Goal: Task Accomplishment & Management: Complete application form

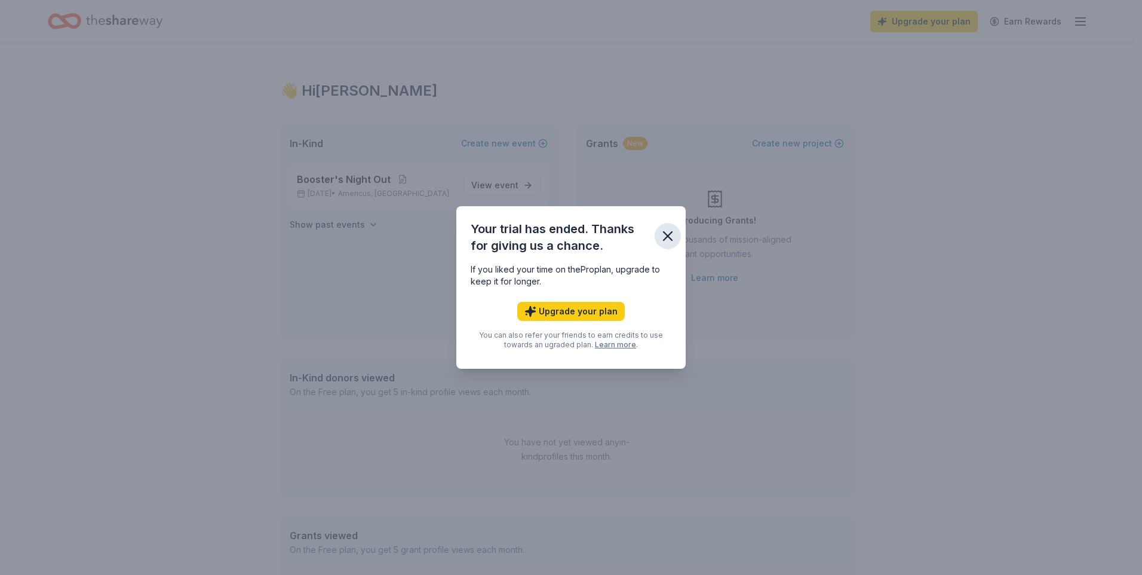
click at [664, 237] on icon "button" at bounding box center [667, 236] width 17 height 17
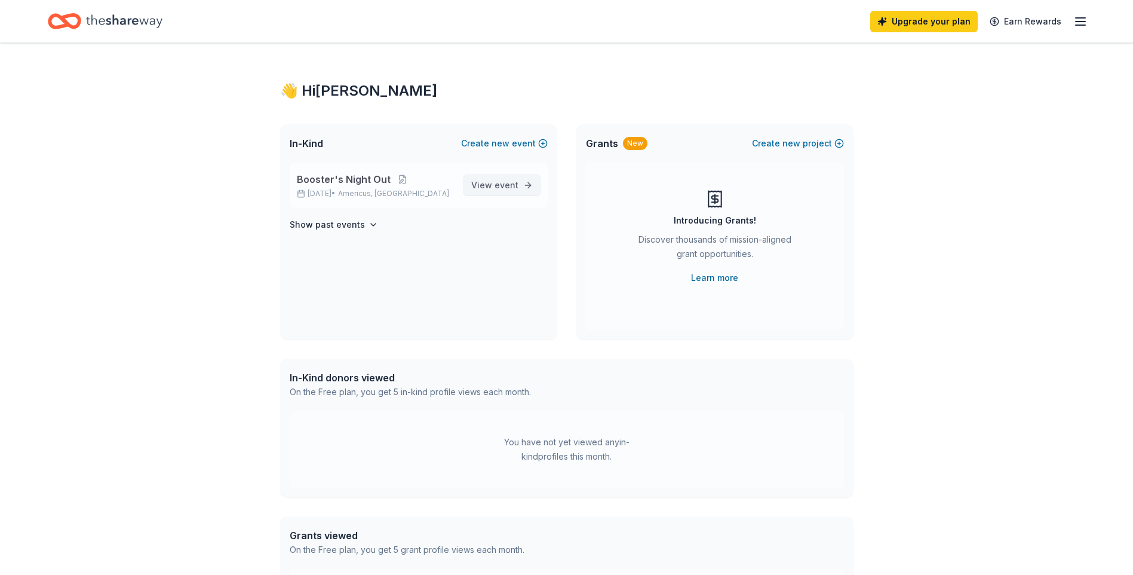
click at [509, 182] on span "event" at bounding box center [507, 185] width 24 height 10
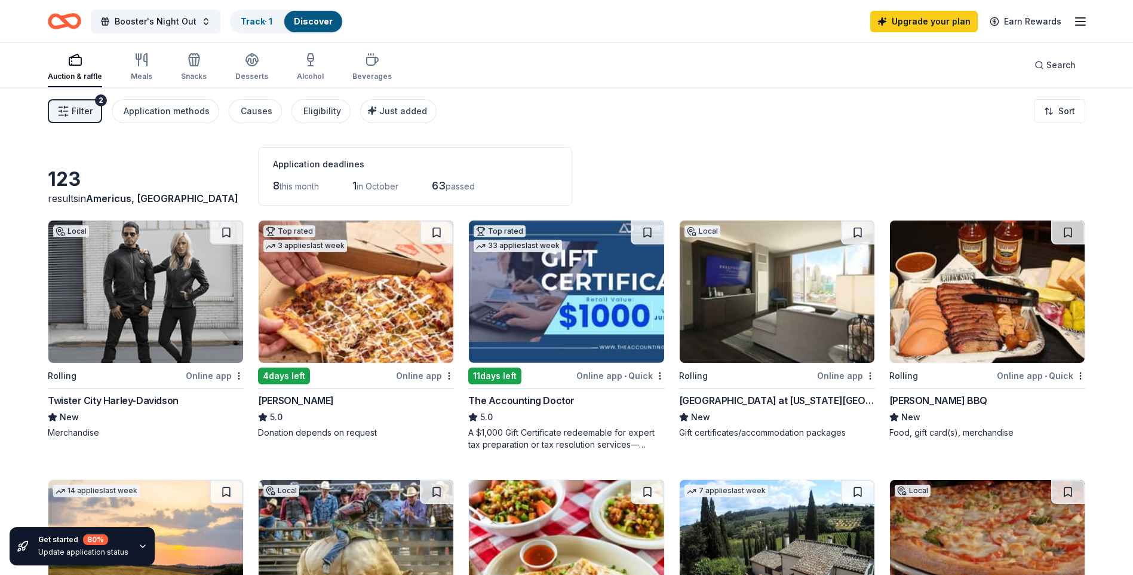
click at [432, 380] on div "Online app" at bounding box center [425, 375] width 58 height 15
click at [603, 378] on div "Online app • Quick" at bounding box center [620, 375] width 88 height 15
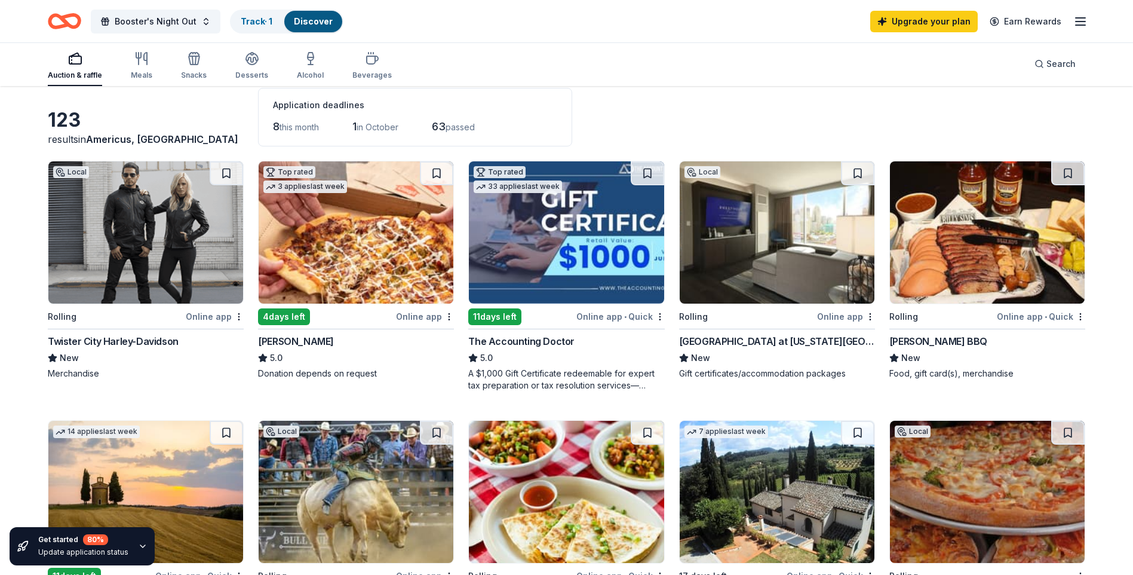
scroll to position [60, 0]
click at [1027, 312] on div "Online app • Quick" at bounding box center [1041, 315] width 88 height 15
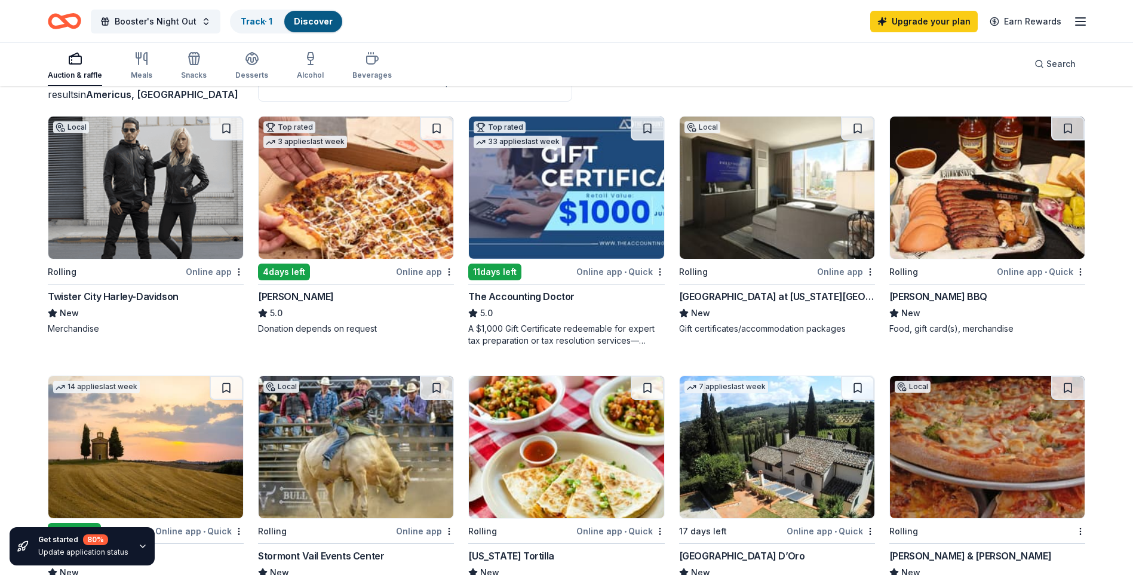
scroll to position [239, 0]
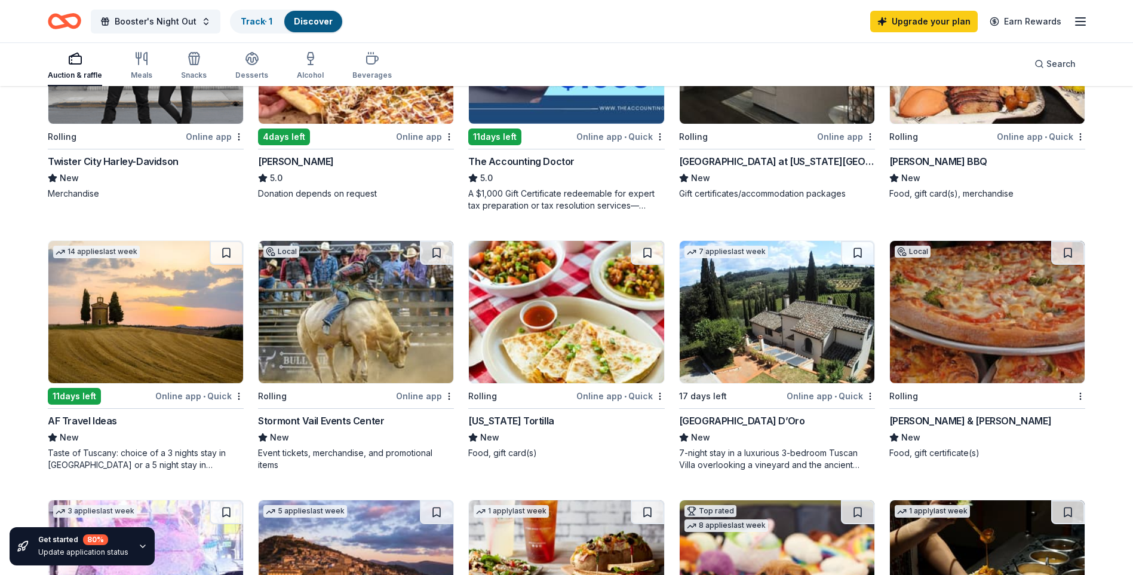
click at [433, 396] on div "Online app" at bounding box center [425, 395] width 58 height 15
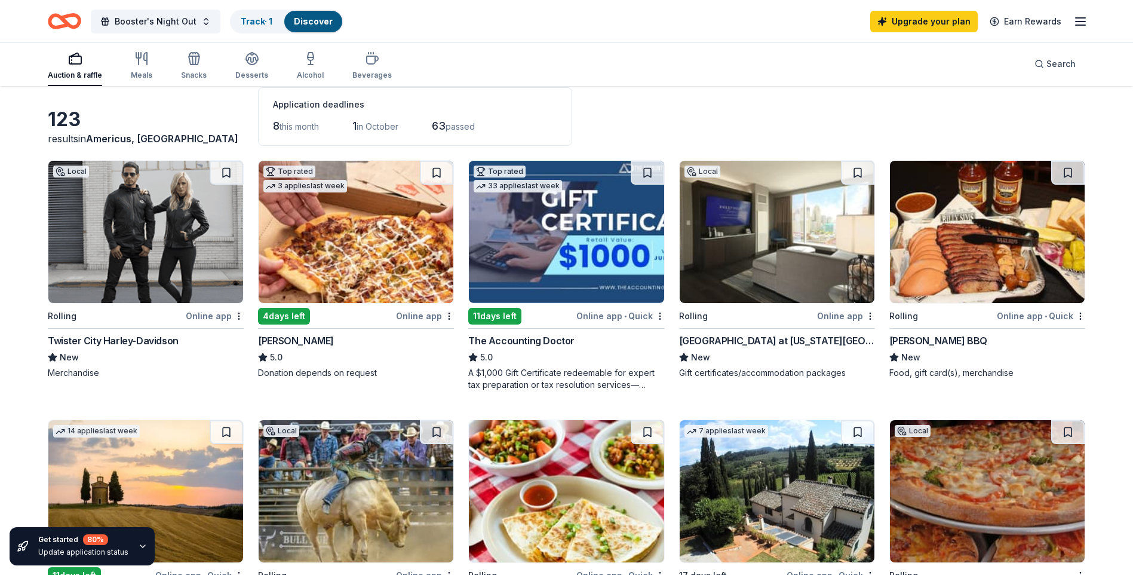
click at [423, 321] on div "Online app" at bounding box center [425, 315] width 58 height 15
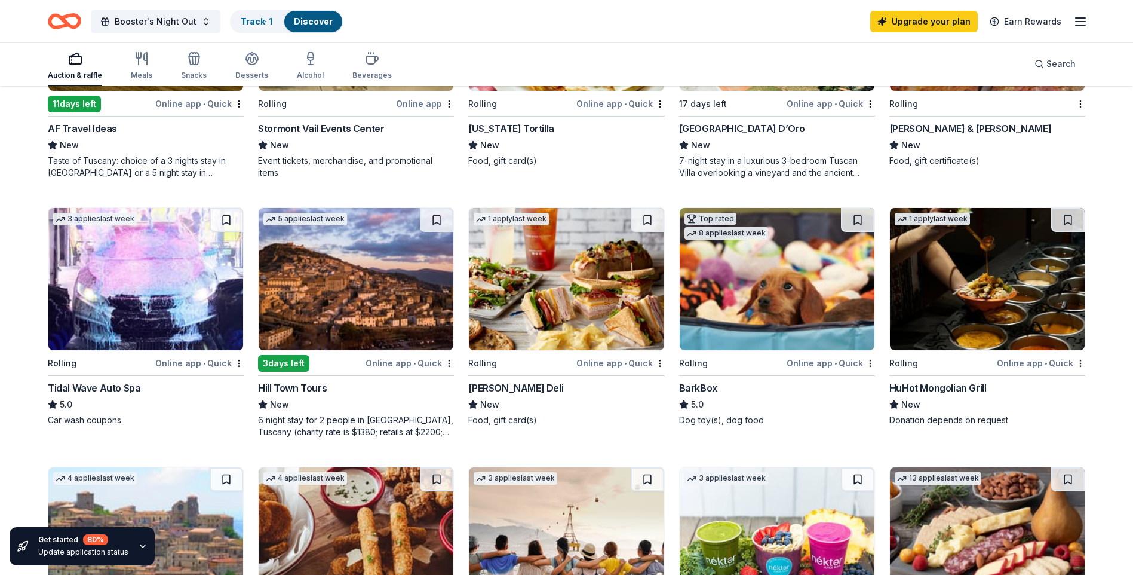
scroll to position [538, 0]
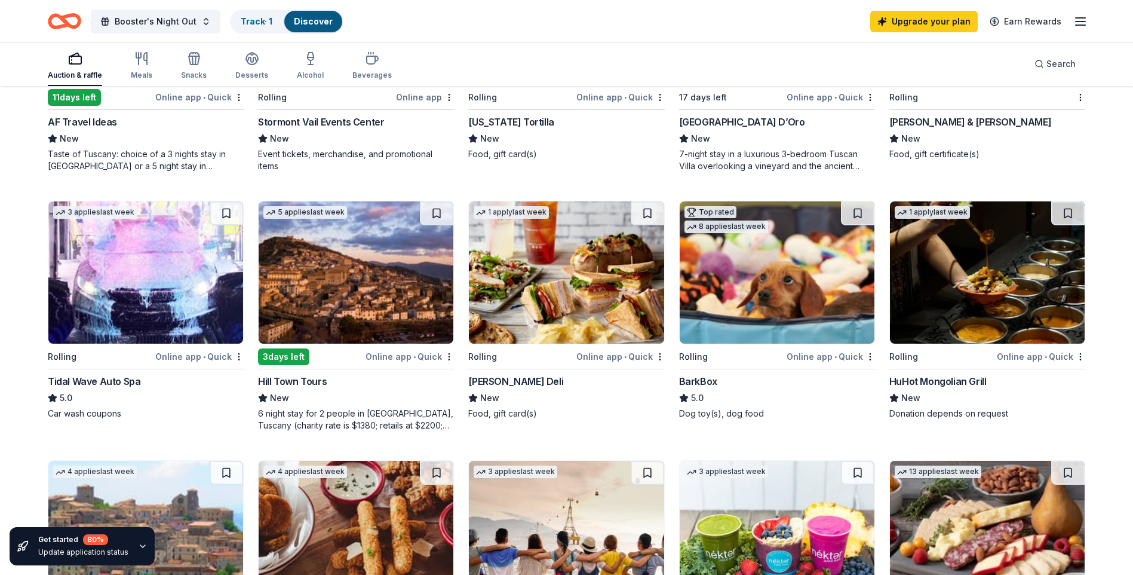
click at [199, 356] on div "Online app • Quick" at bounding box center [199, 356] width 88 height 15
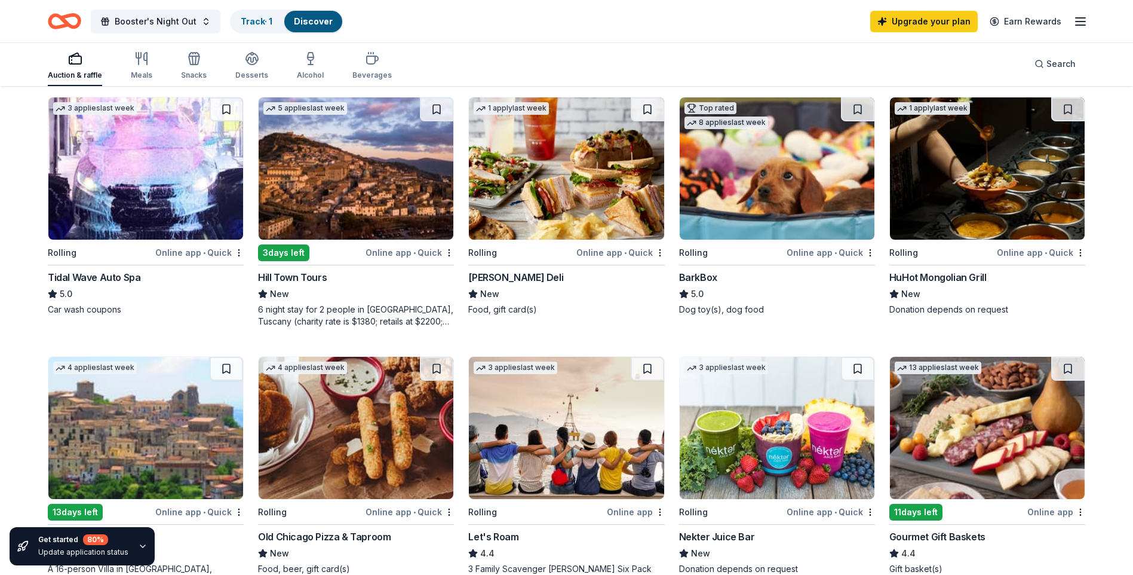
scroll to position [657, 0]
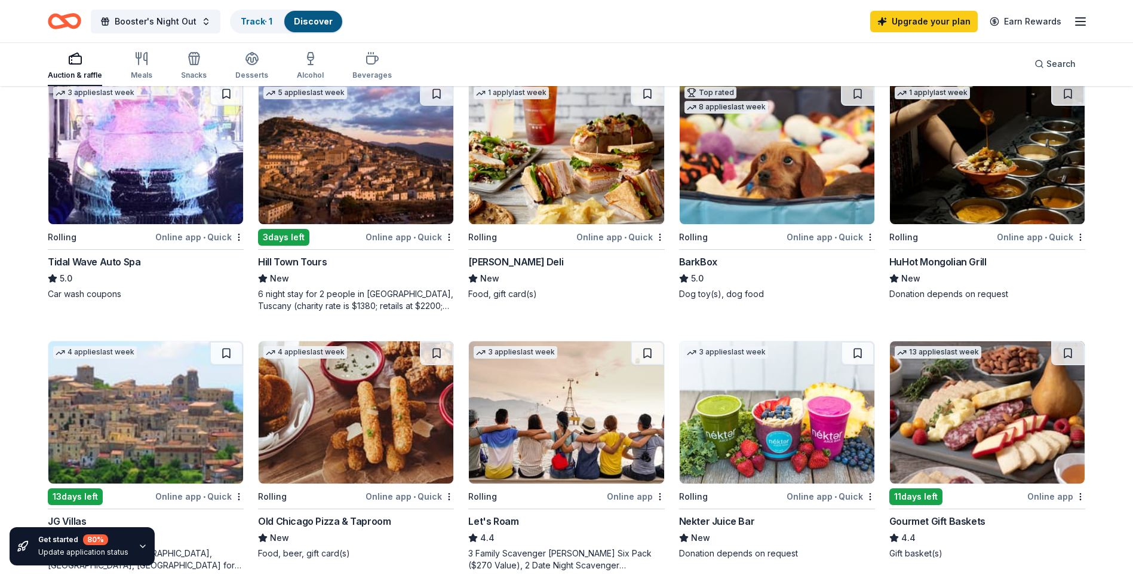
click at [1032, 238] on div "Online app • Quick" at bounding box center [1041, 236] width 88 height 15
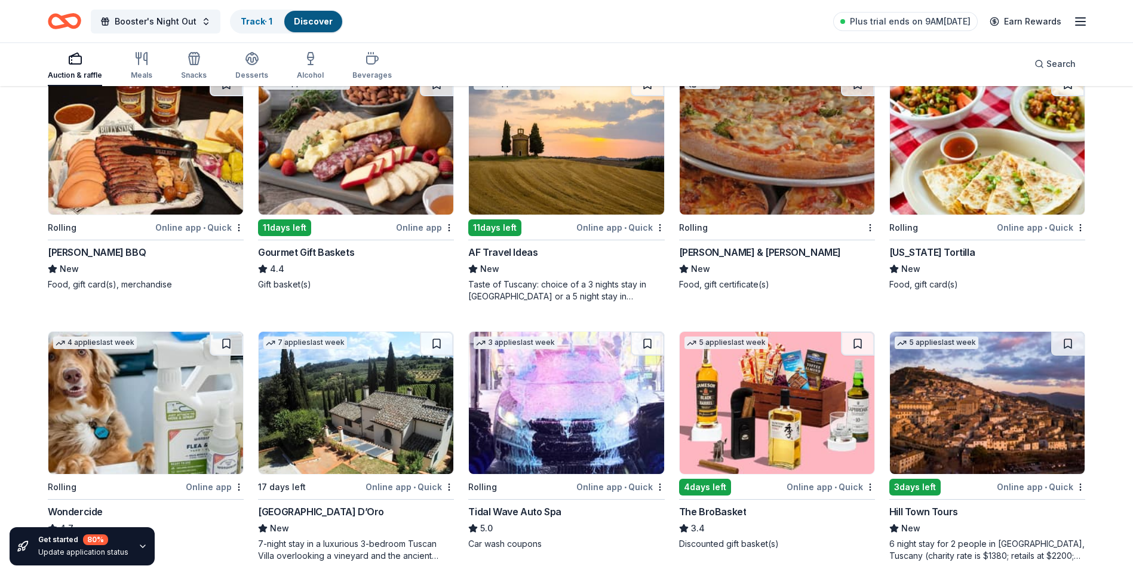
scroll to position [418, 0]
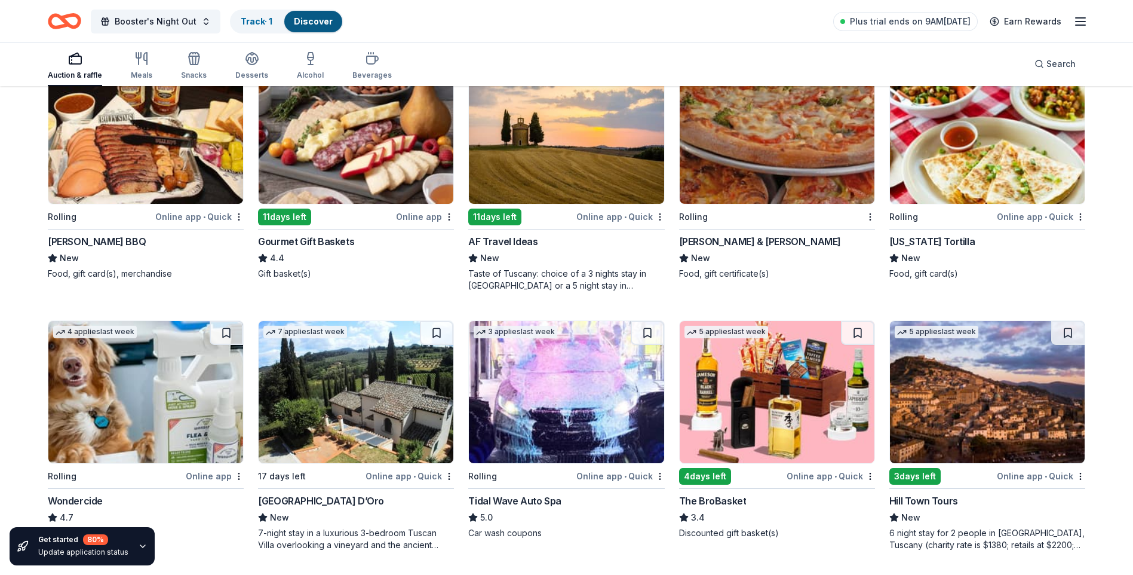
click at [410, 217] on div "Online app" at bounding box center [425, 216] width 58 height 15
click at [256, 20] on link "Track · 1" at bounding box center [257, 21] width 32 height 10
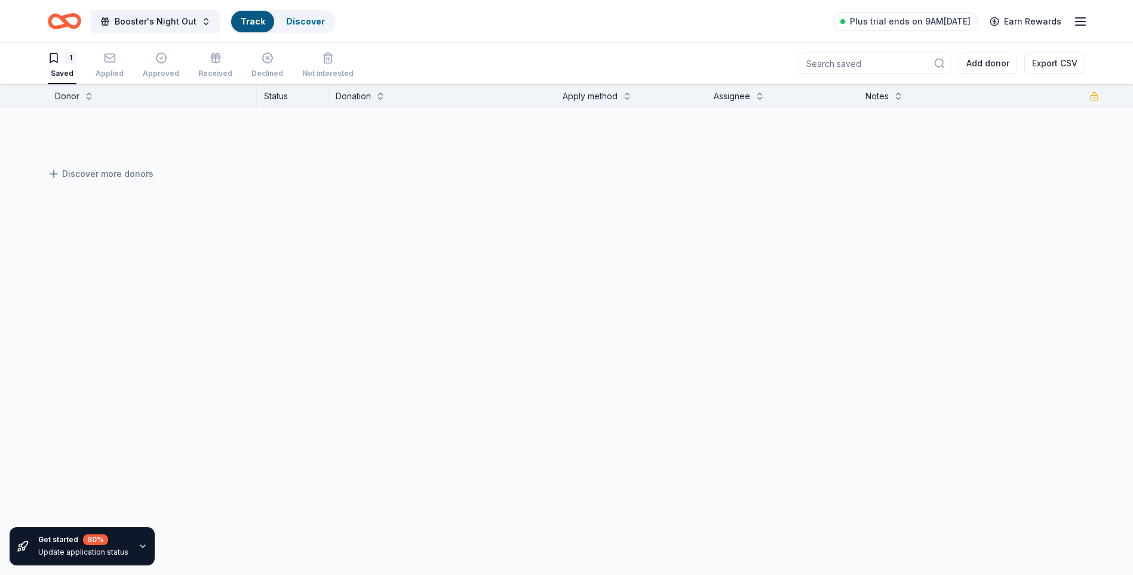
scroll to position [1, 0]
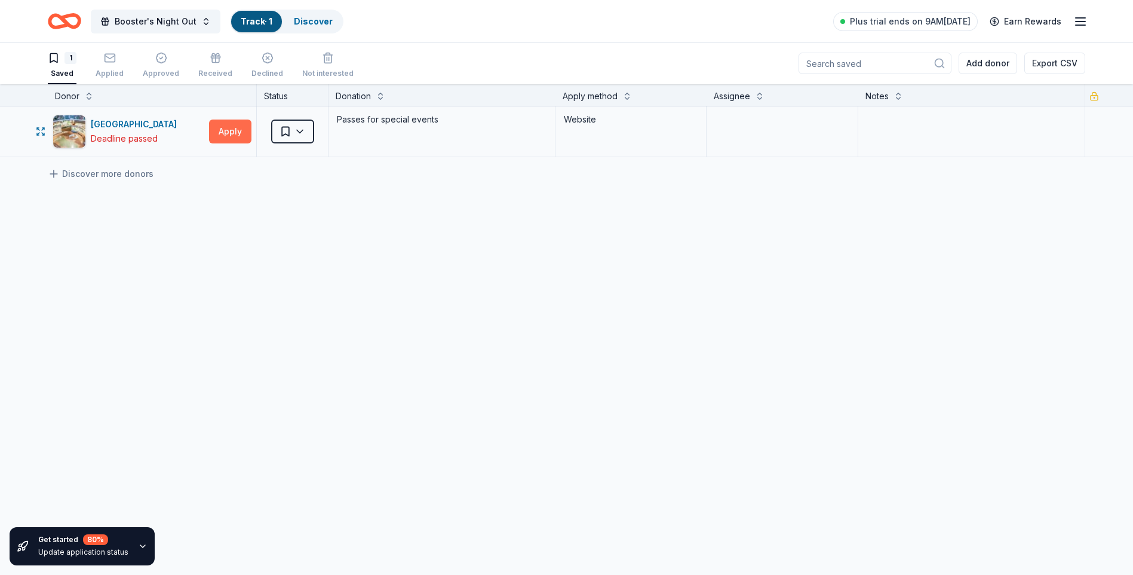
click at [228, 130] on button "Apply" at bounding box center [230, 131] width 42 height 24
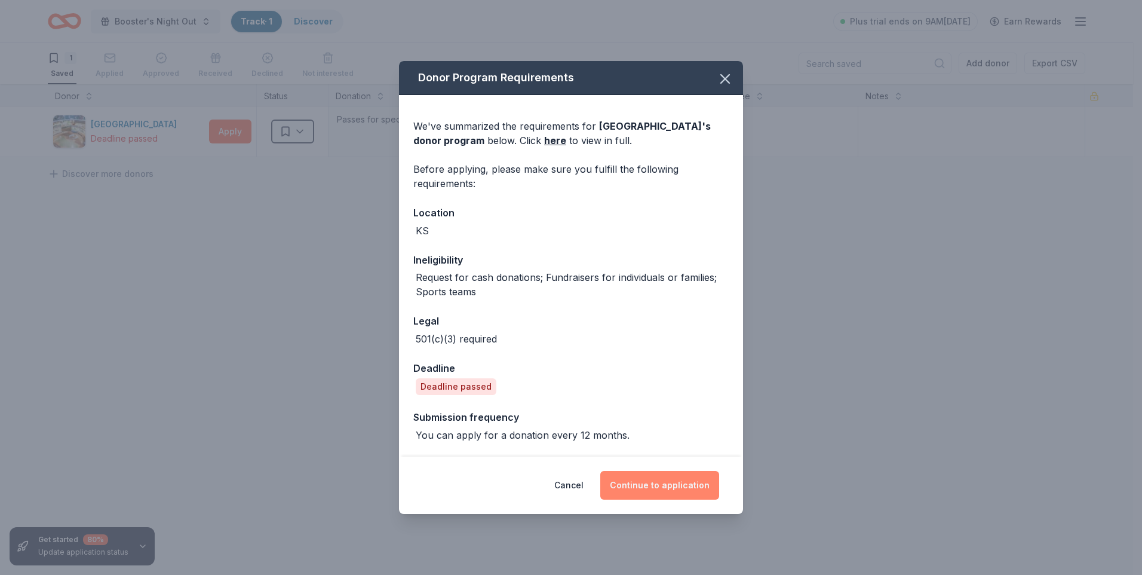
click at [649, 485] on button "Continue to application" at bounding box center [659, 485] width 119 height 29
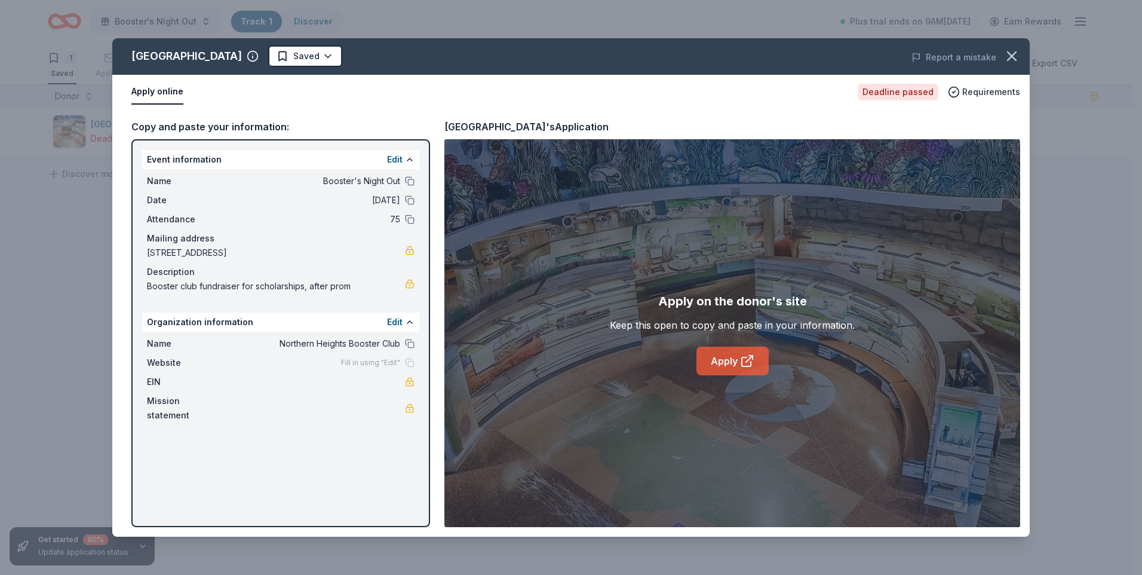
click at [747, 359] on icon at bounding box center [747, 361] width 14 height 14
click at [605, 90] on div "Apply online" at bounding box center [489, 91] width 717 height 25
click at [1005, 57] on icon "button" at bounding box center [1012, 56] width 17 height 17
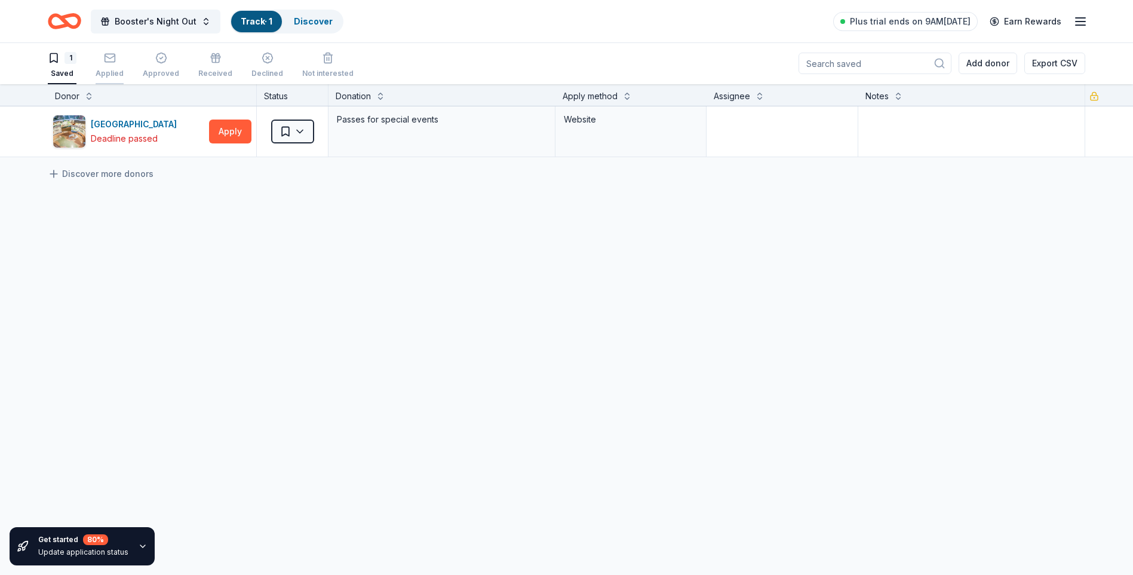
click at [110, 70] on div "Applied" at bounding box center [110, 74] width 28 height 10
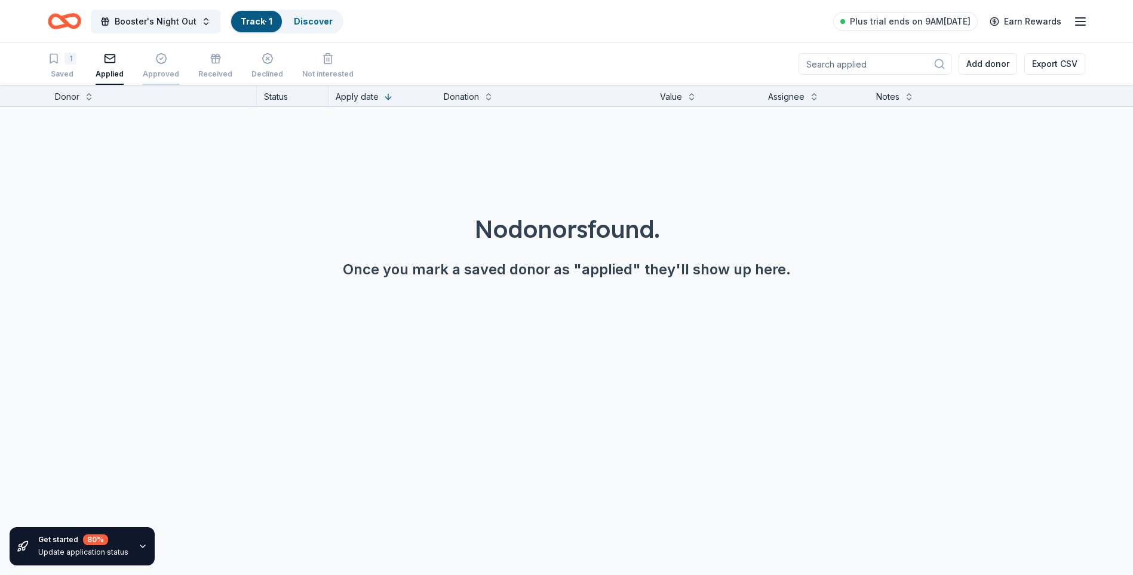
click at [154, 66] on div "Approved" at bounding box center [161, 66] width 36 height 26
click at [185, 22] on span "Booster's Night Out" at bounding box center [156, 21] width 82 height 14
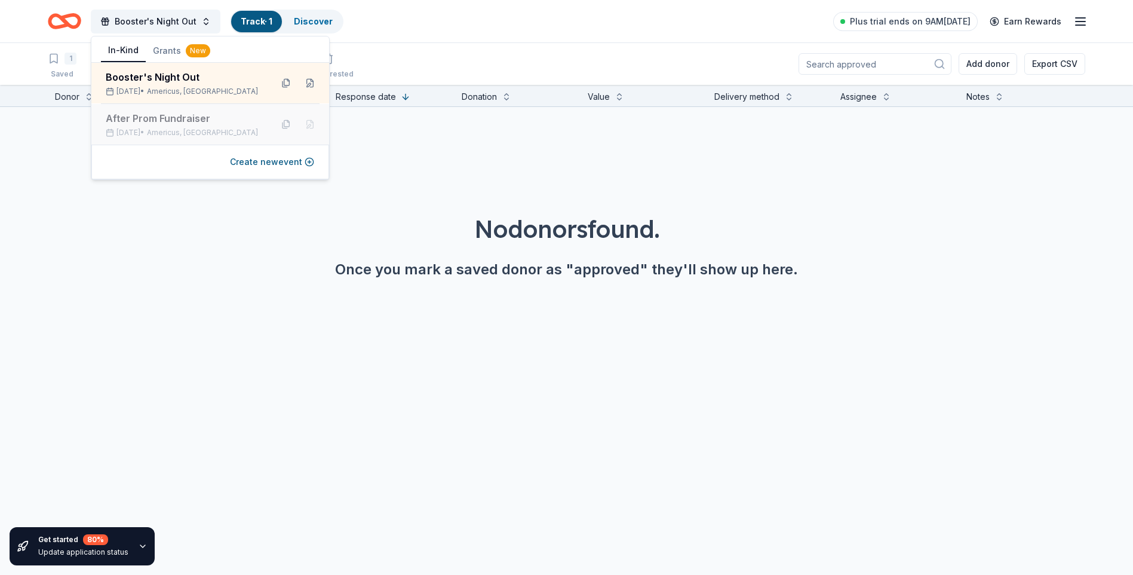
click at [180, 134] on span "Americus, KS" at bounding box center [202, 133] width 111 height 10
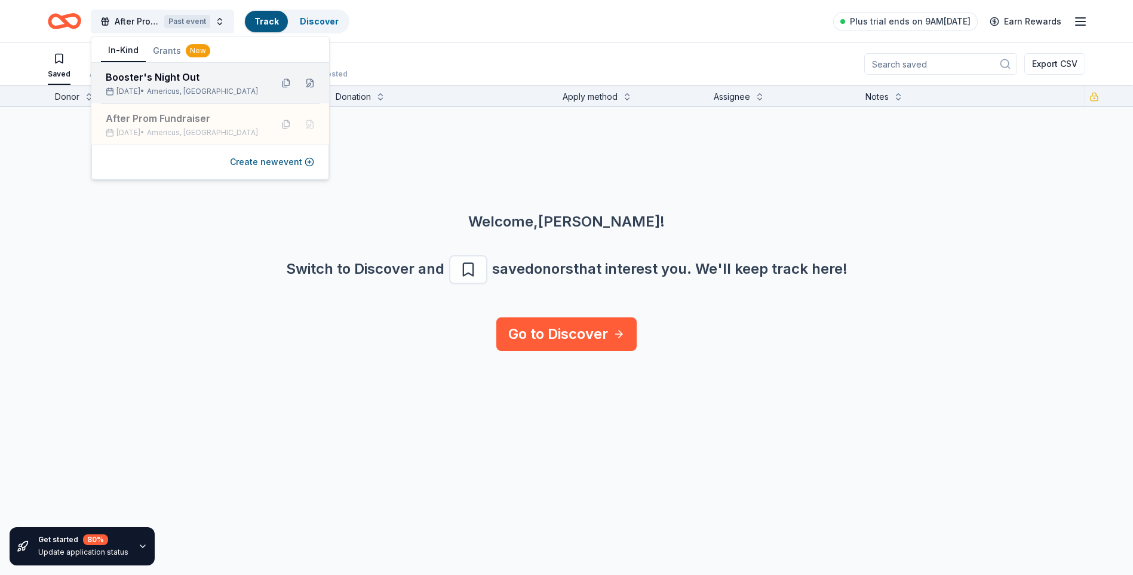
click at [118, 87] on div "Oct 04, 2025 • Americus, KS" at bounding box center [184, 92] width 157 height 10
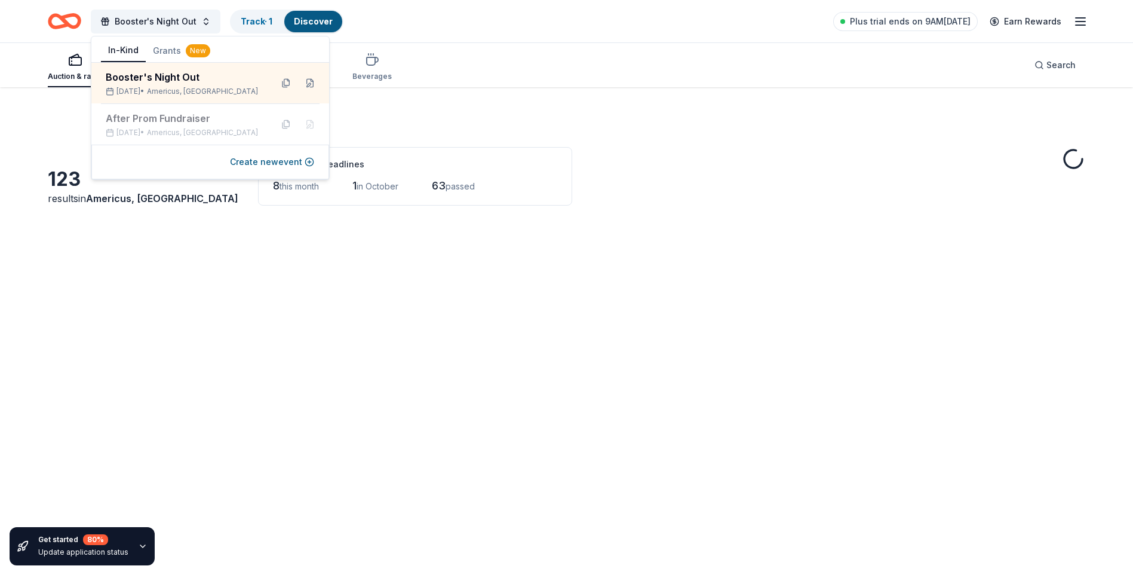
scroll to position [418, 0]
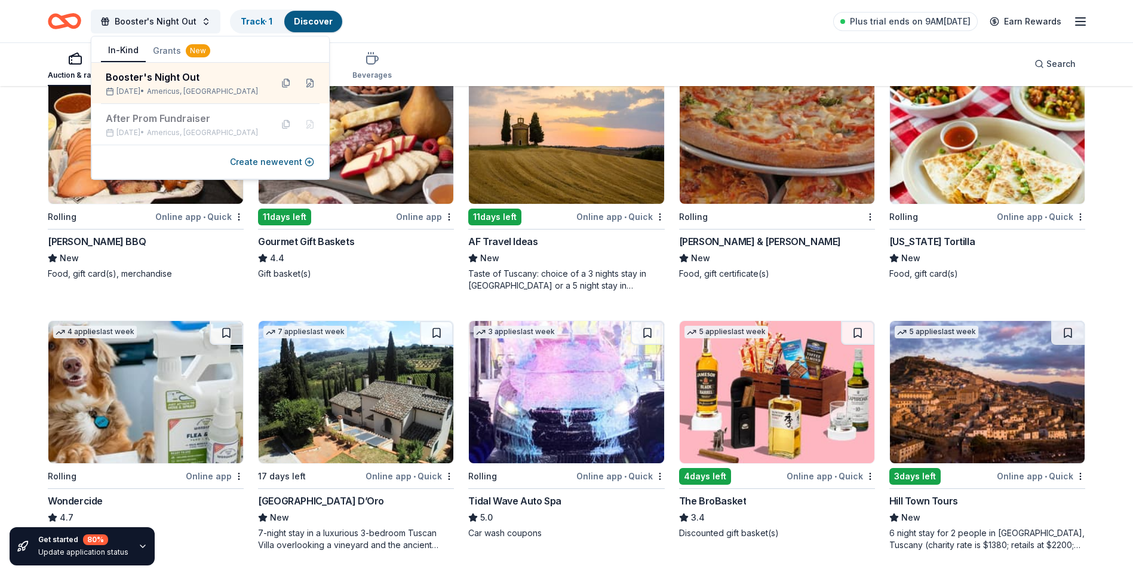
click at [422, 13] on div "Booster's Night Out Track · 1 Discover Plus trial ends on 9AM, 9/23 Earn Rewards" at bounding box center [567, 21] width 1038 height 28
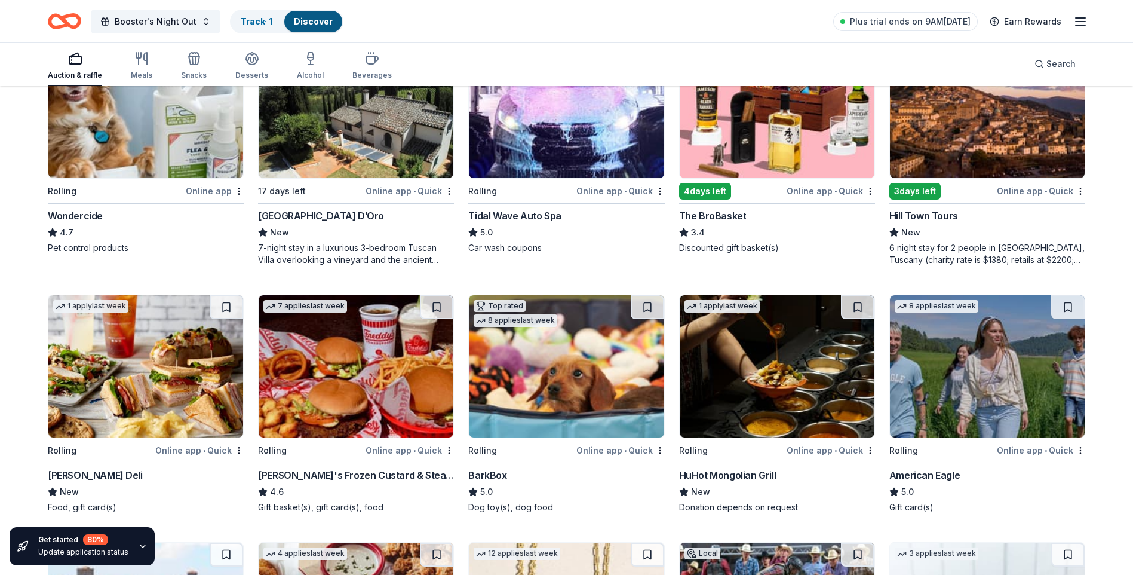
scroll to position [777, 0]
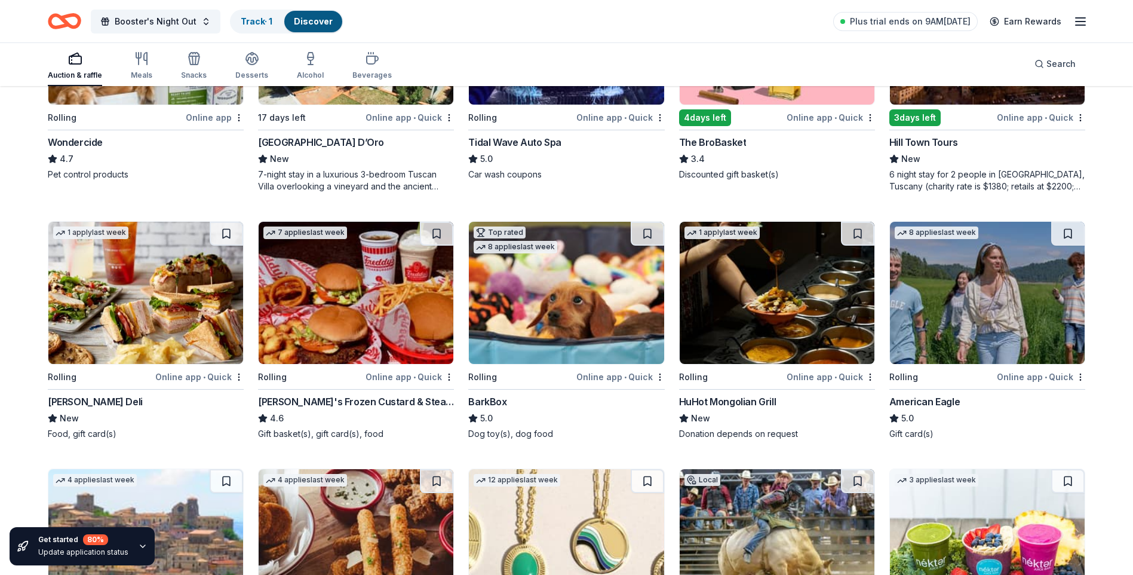
click at [405, 376] on div "Online app • Quick" at bounding box center [410, 376] width 88 height 15
click at [814, 375] on div "Online app • Quick" at bounding box center [831, 376] width 88 height 15
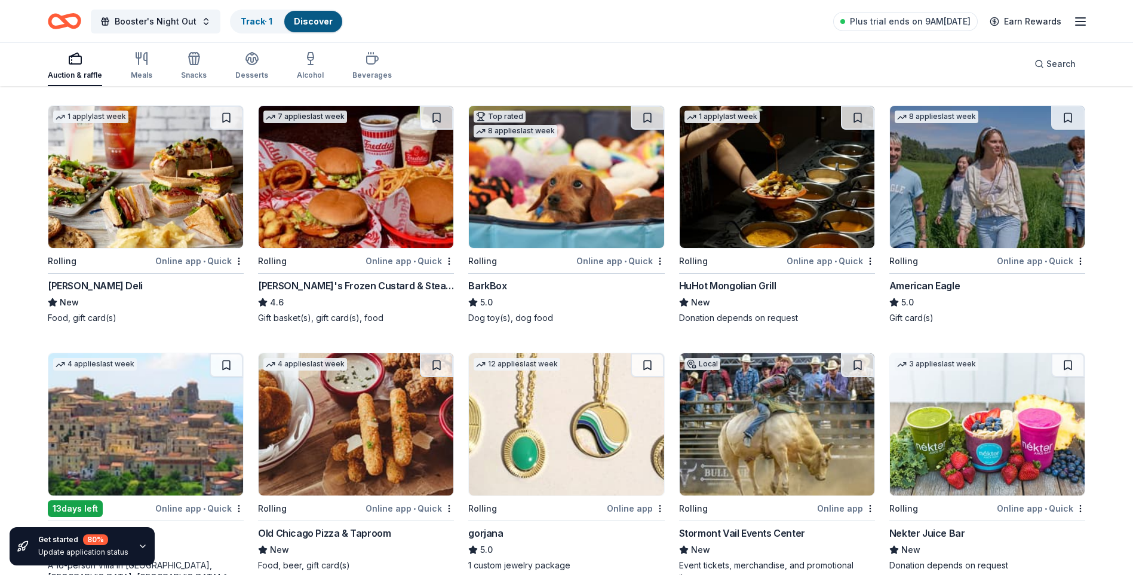
scroll to position [896, 0]
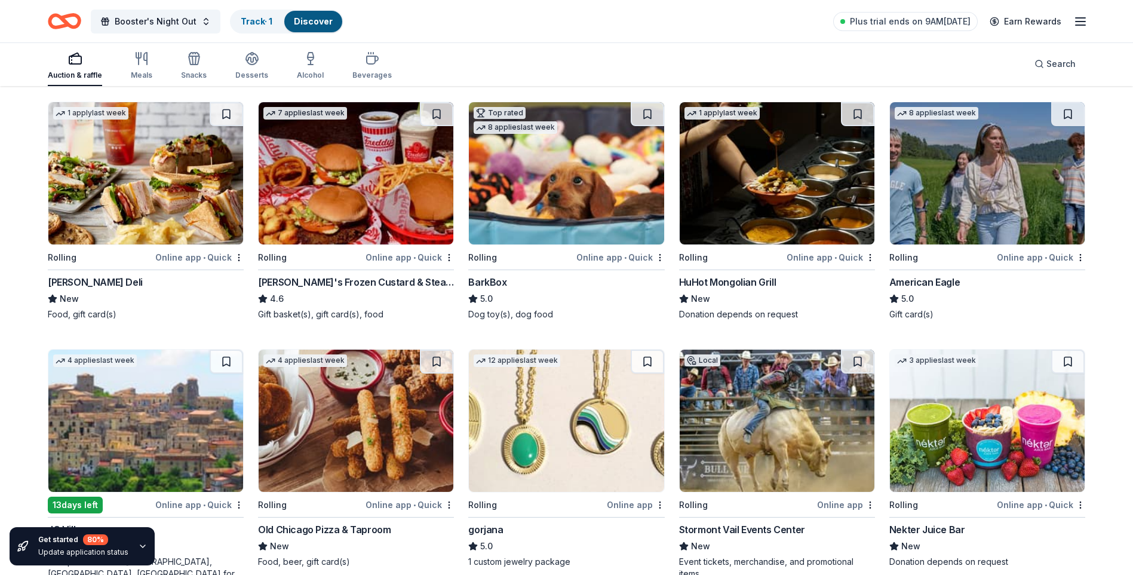
click at [1046, 253] on span "•" at bounding box center [1046, 258] width 2 height 10
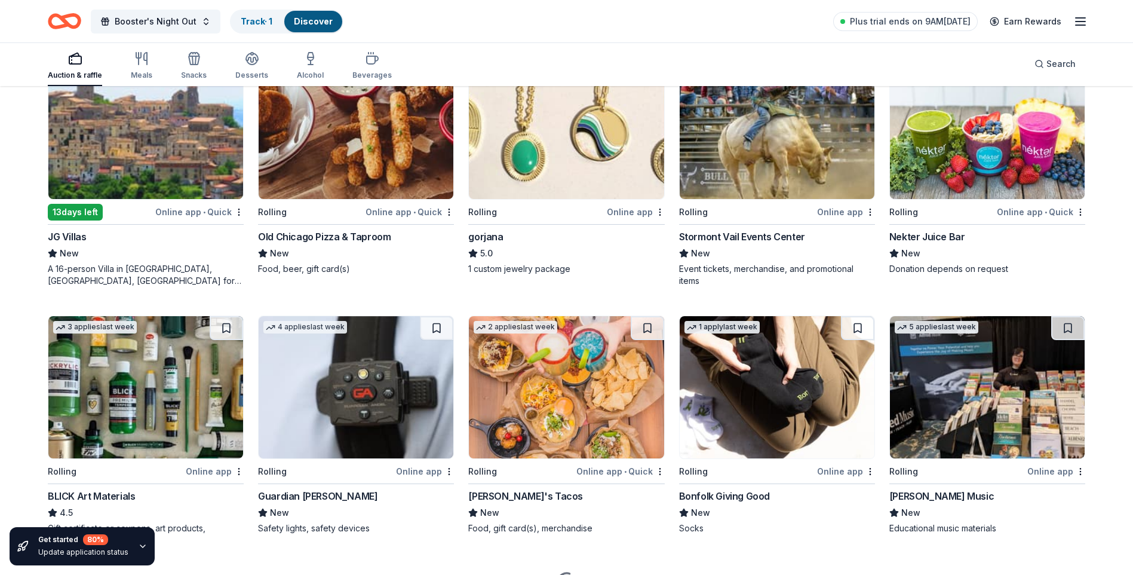
scroll to position [1254, 0]
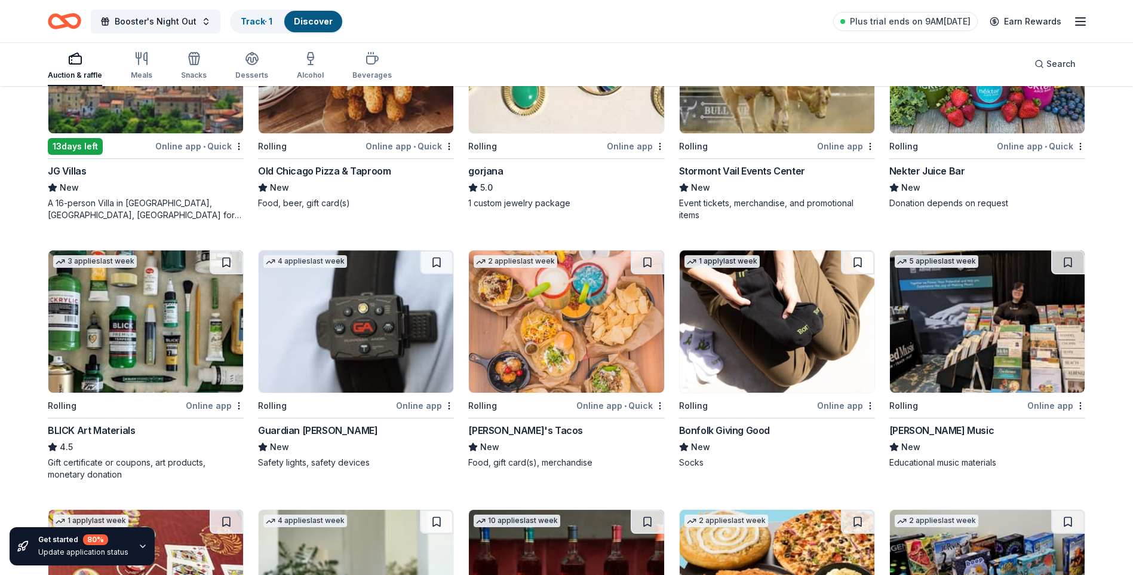
click at [196, 407] on div "Online app" at bounding box center [215, 405] width 58 height 15
click at [422, 404] on div "Online app" at bounding box center [425, 405] width 58 height 15
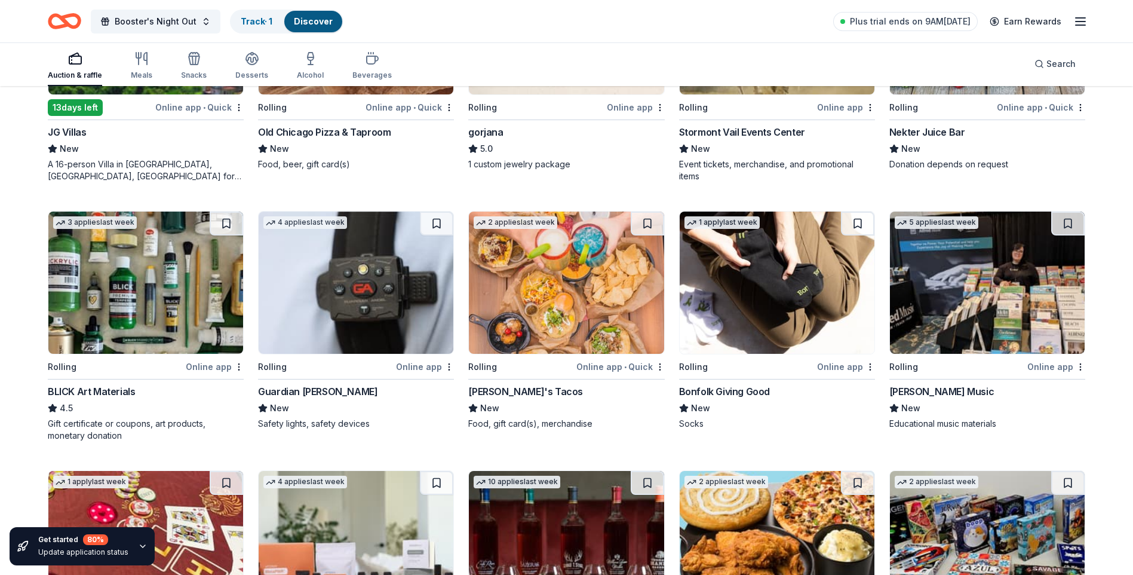
scroll to position [1314, 0]
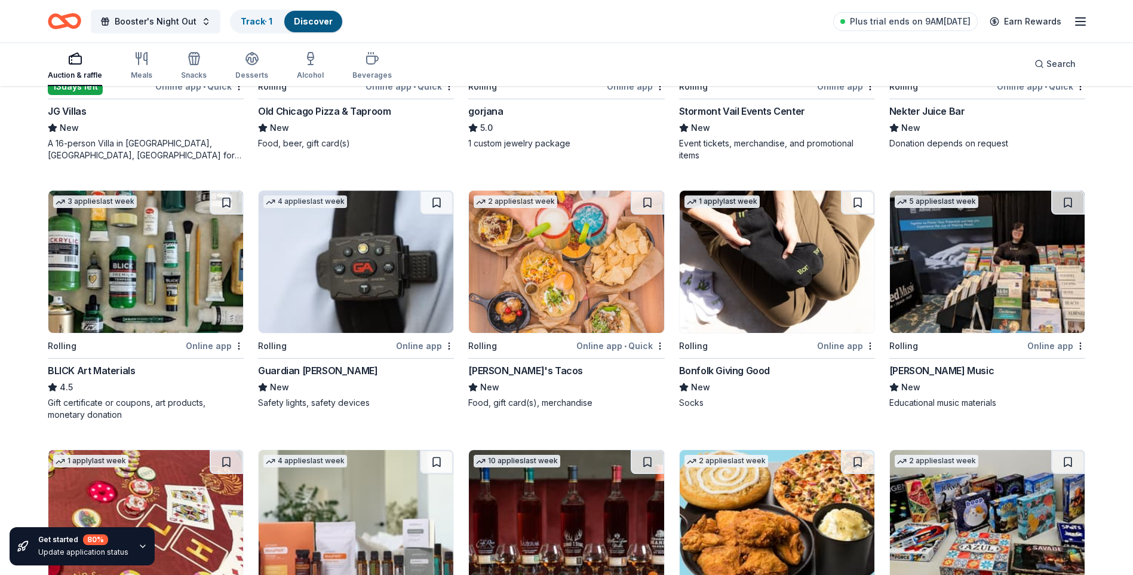
click at [521, 369] on div "Torchy's Tacos" at bounding box center [525, 370] width 115 height 14
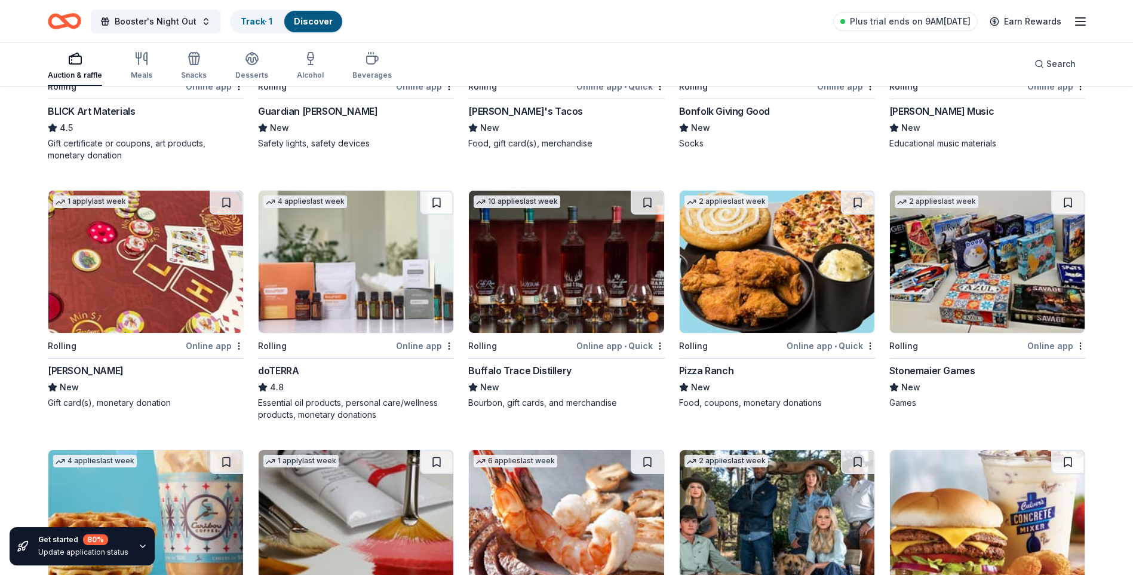
scroll to position [1613, 0]
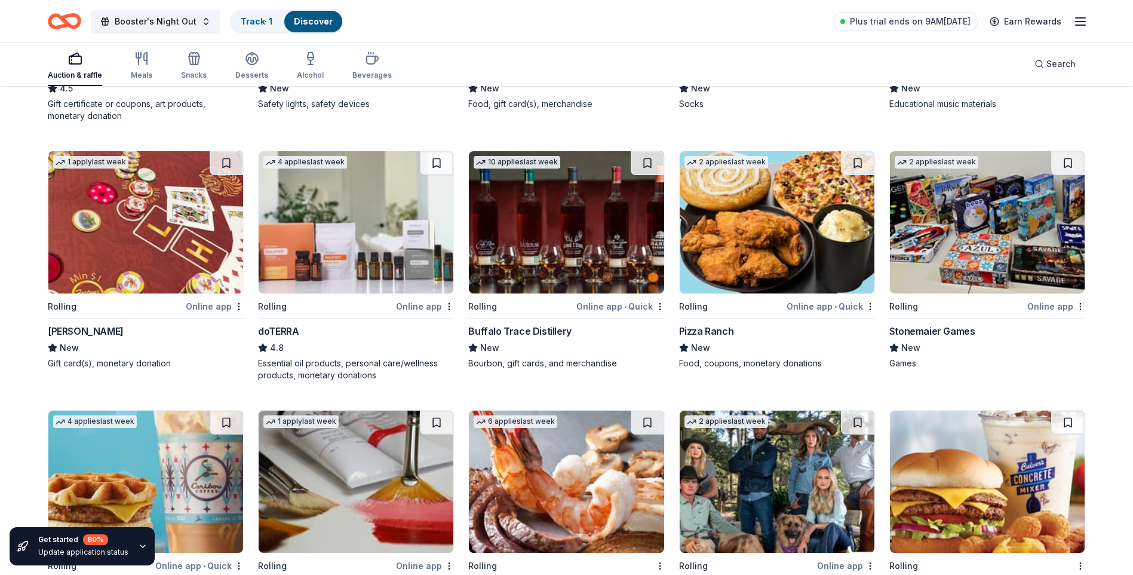
click at [516, 333] on div "Buffalo Trace Distillery" at bounding box center [519, 331] width 103 height 14
click at [815, 304] on div "Online app • Quick" at bounding box center [831, 306] width 88 height 15
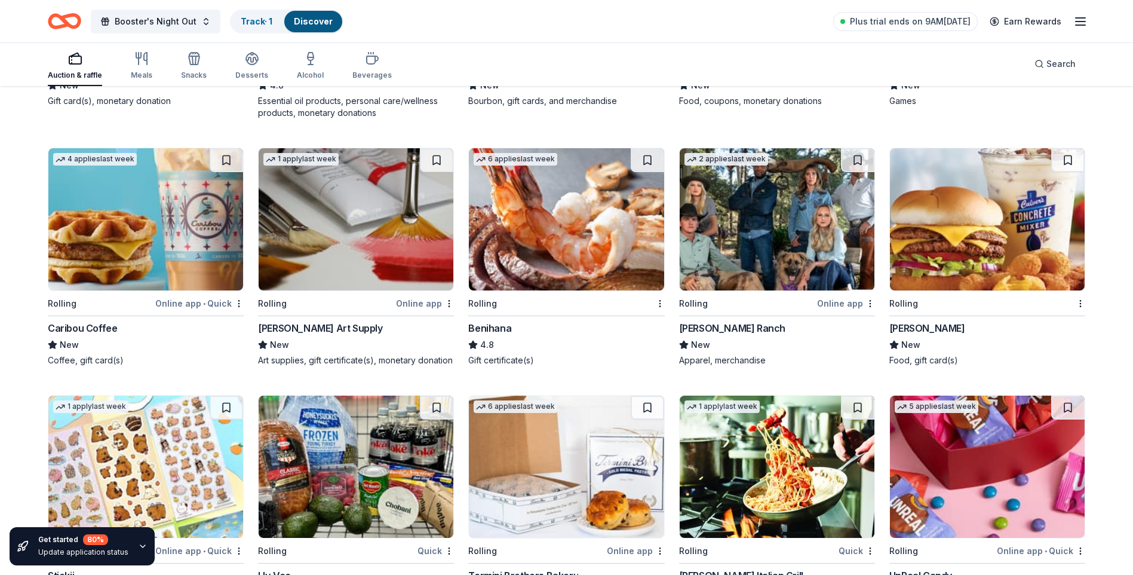
scroll to position [1894, 0]
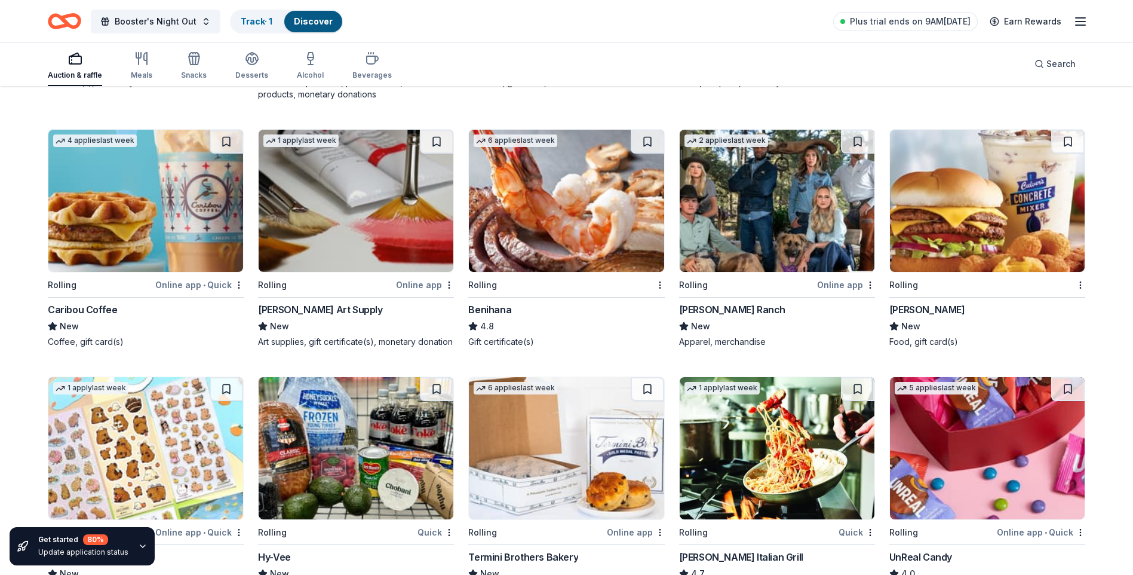
click at [411, 285] on div "Online app" at bounding box center [425, 284] width 58 height 15
click at [709, 307] on div "Kimes Ranch" at bounding box center [732, 309] width 106 height 14
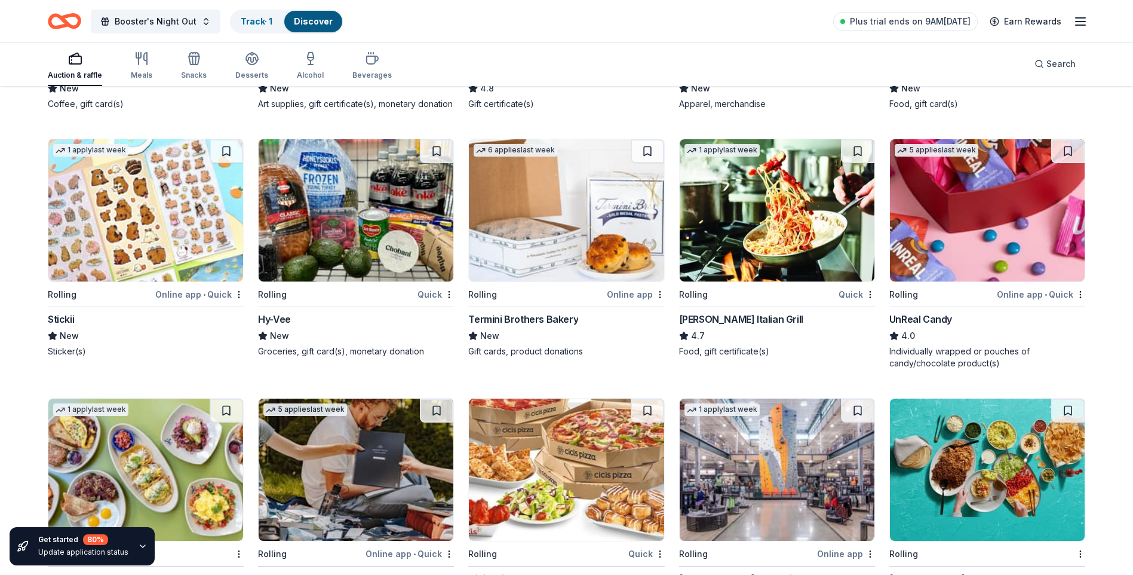
scroll to position [2132, 0]
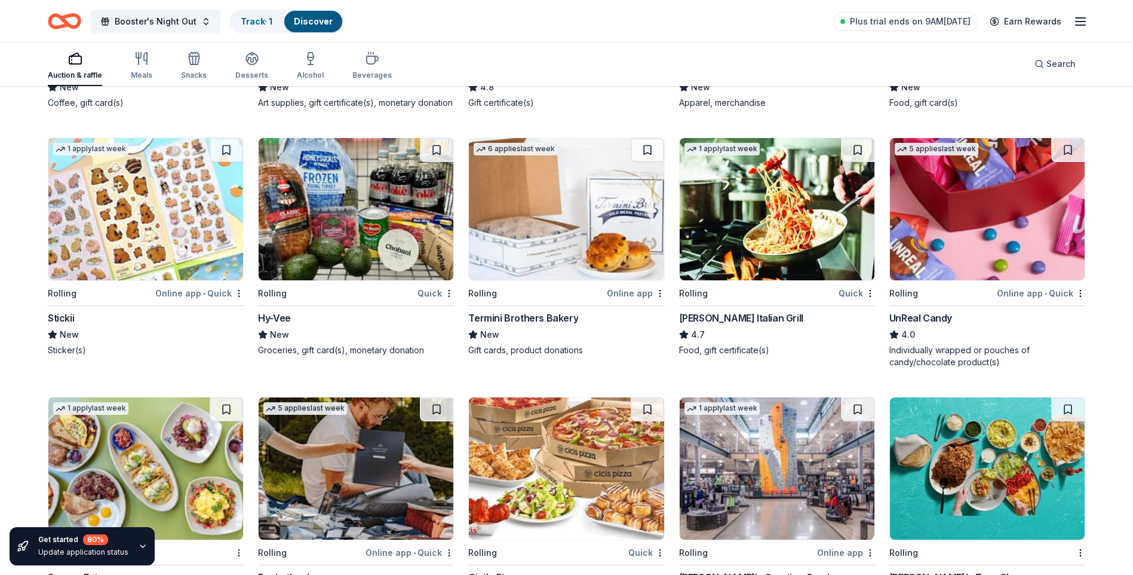
click at [437, 300] on div "Quick" at bounding box center [436, 293] width 36 height 15
click at [513, 325] on div "Termini Brothers Bakery" at bounding box center [523, 318] width 110 height 14
click at [907, 325] on div "UnReal Candy" at bounding box center [920, 318] width 63 height 14
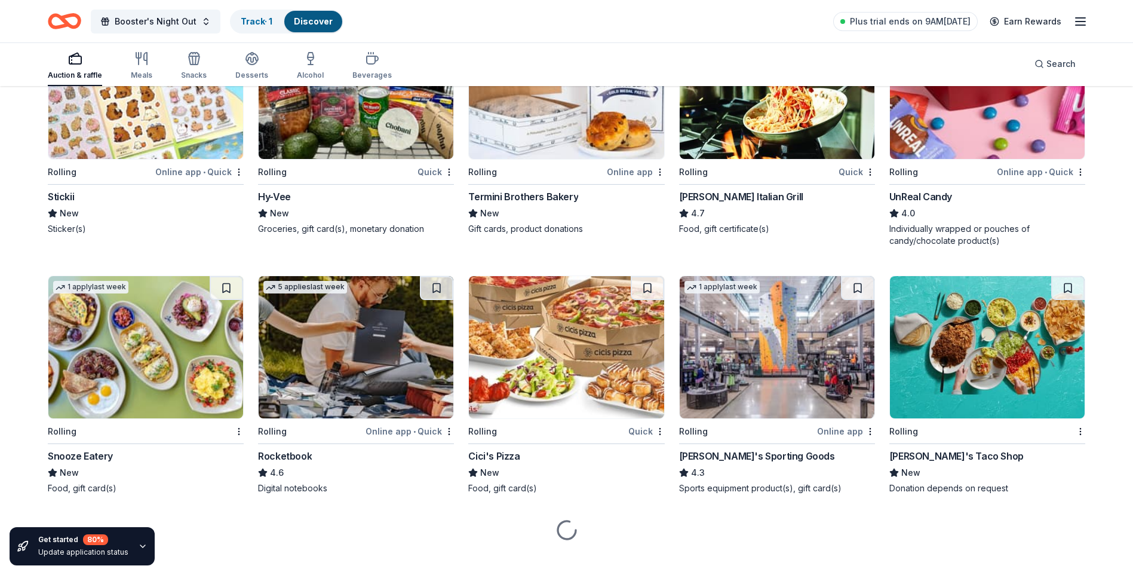
scroll to position [2281, 0]
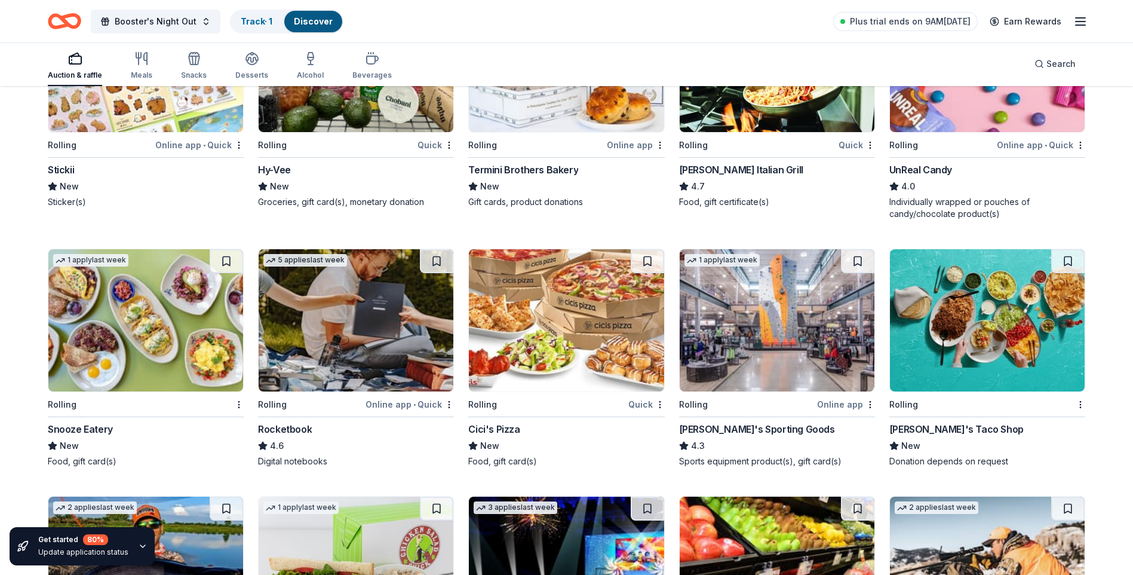
click at [93, 436] on div "Snooze Eatery" at bounding box center [80, 429] width 65 height 14
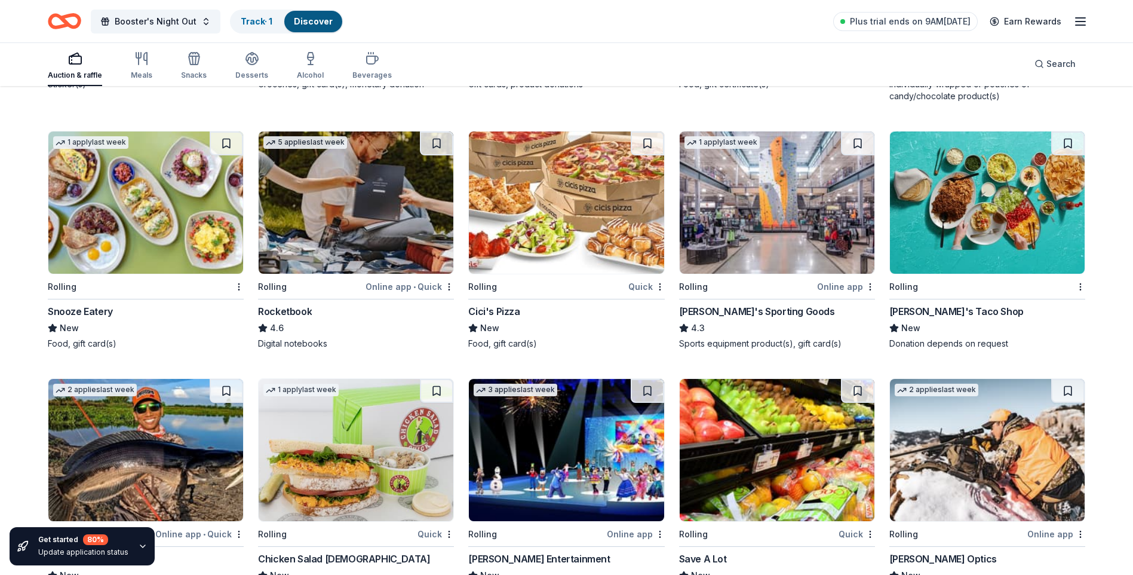
scroll to position [2400, 0]
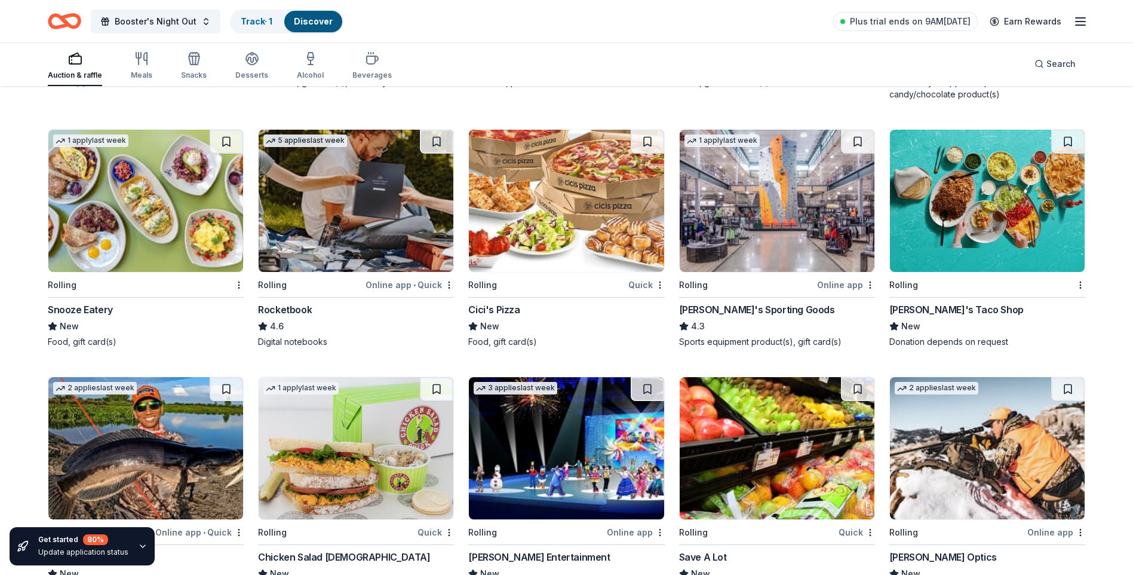
click at [748, 317] on div "Dick's Sporting Goods" at bounding box center [757, 309] width 156 height 14
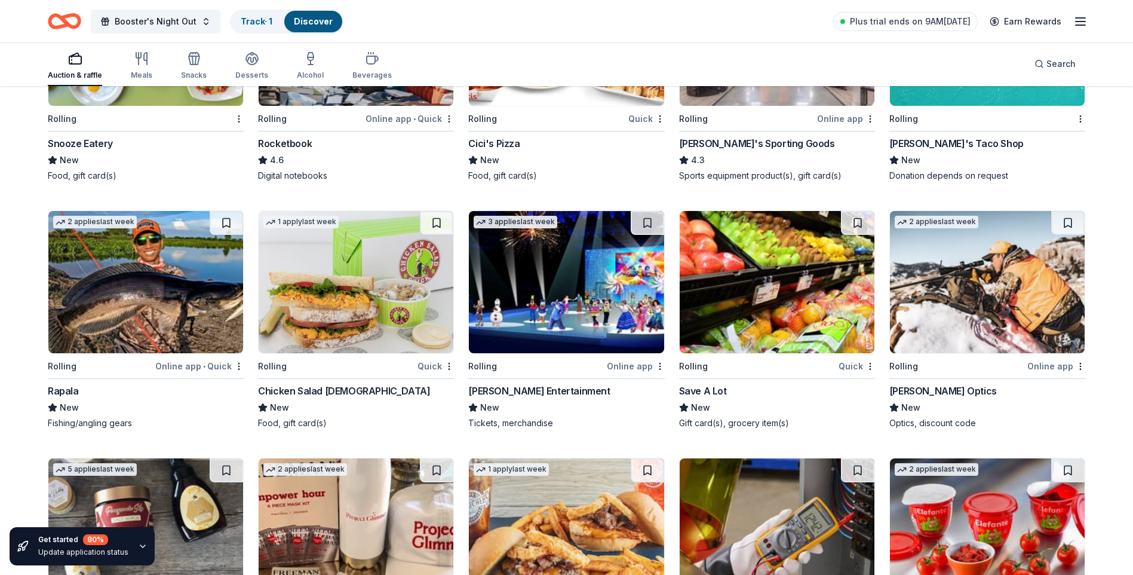
scroll to position [2579, 0]
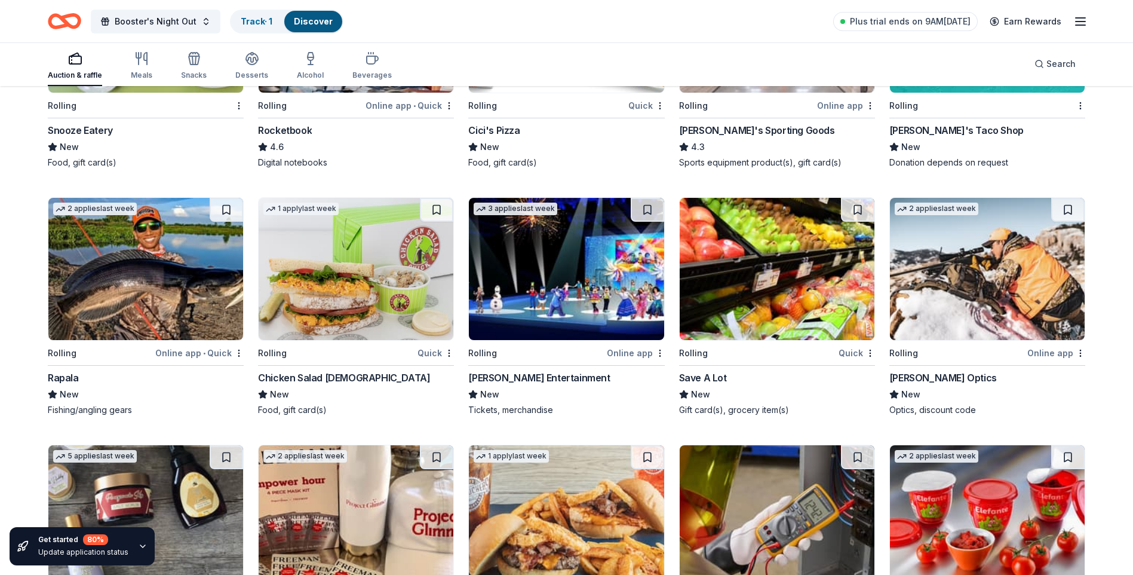
click at [183, 360] on div "Online app • Quick" at bounding box center [199, 352] width 88 height 15
click at [498, 385] on div "Feld Entertainment" at bounding box center [539, 377] width 142 height 14
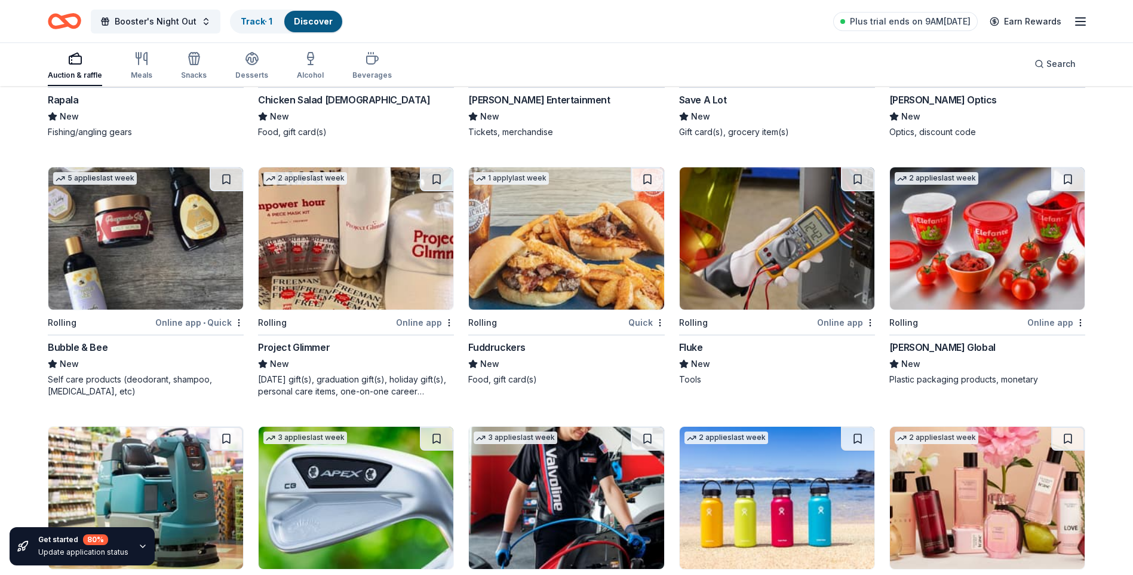
scroll to position [2878, 0]
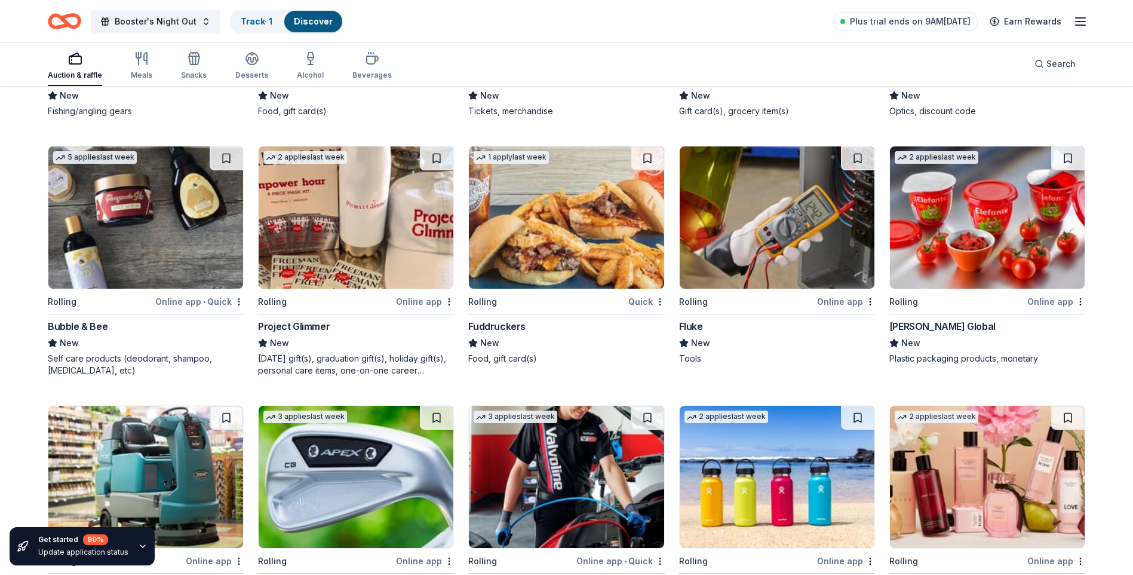
click at [183, 309] on div "Online app • Quick" at bounding box center [199, 301] width 88 height 15
click at [313, 333] on div "Project Glimmer" at bounding box center [294, 326] width 72 height 14
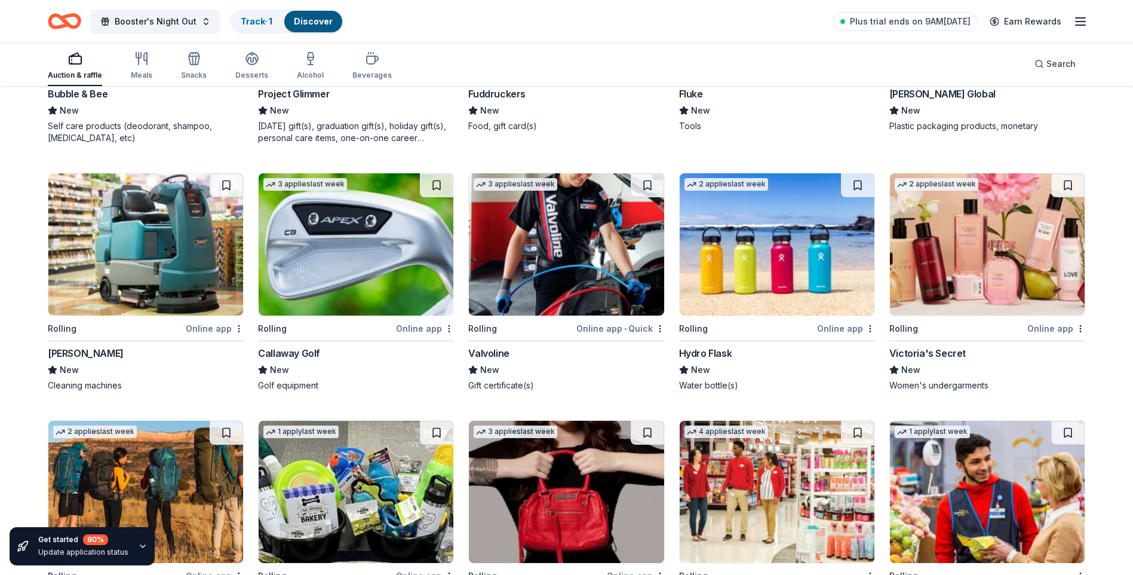
scroll to position [3117, 0]
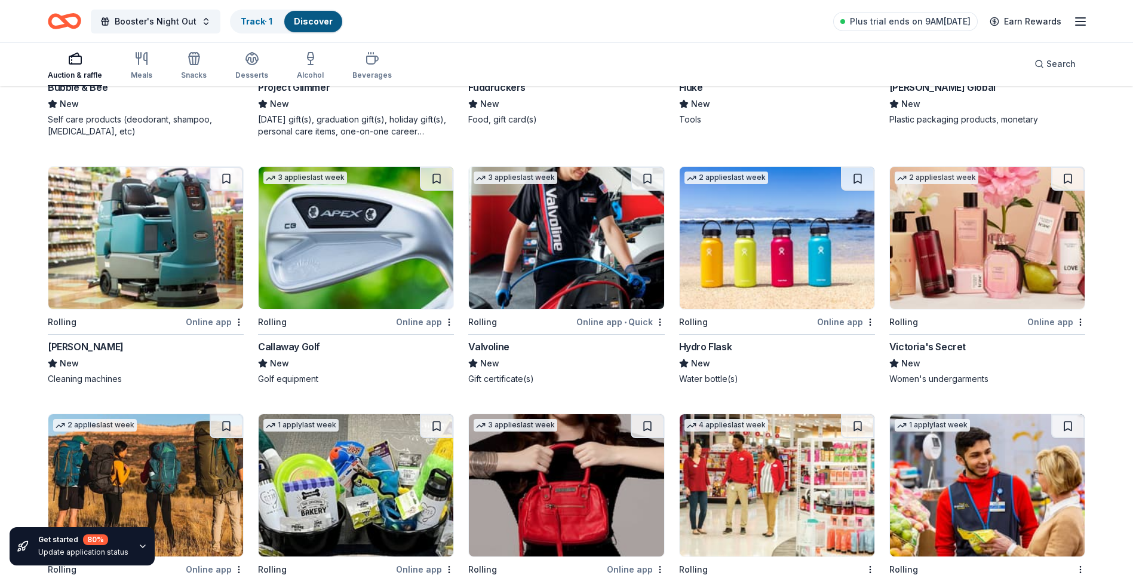
click at [849, 329] on div "Online app" at bounding box center [846, 321] width 58 height 15
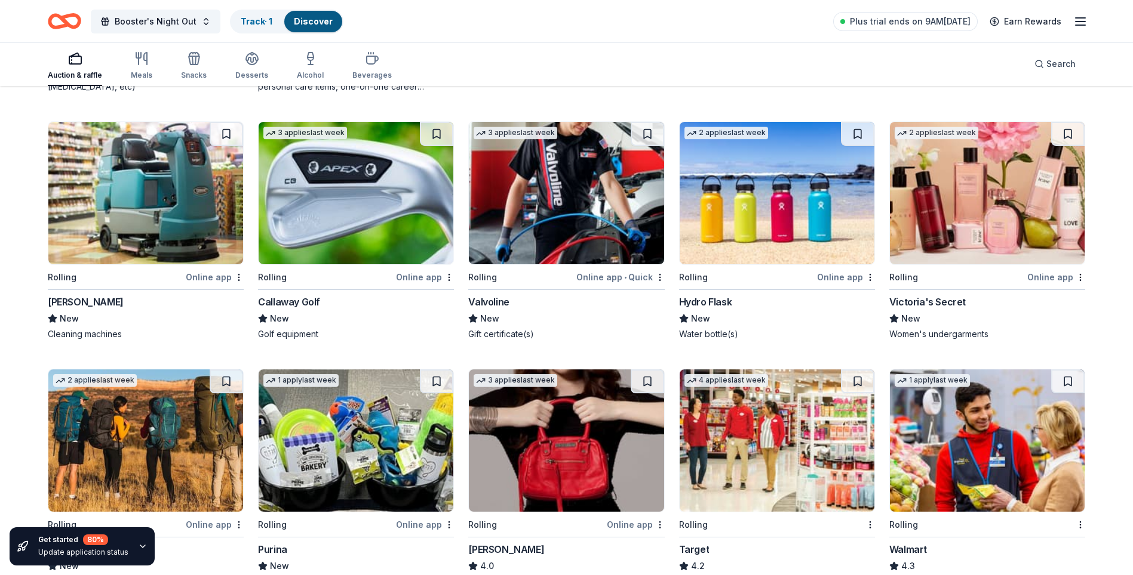
scroll to position [3294, 0]
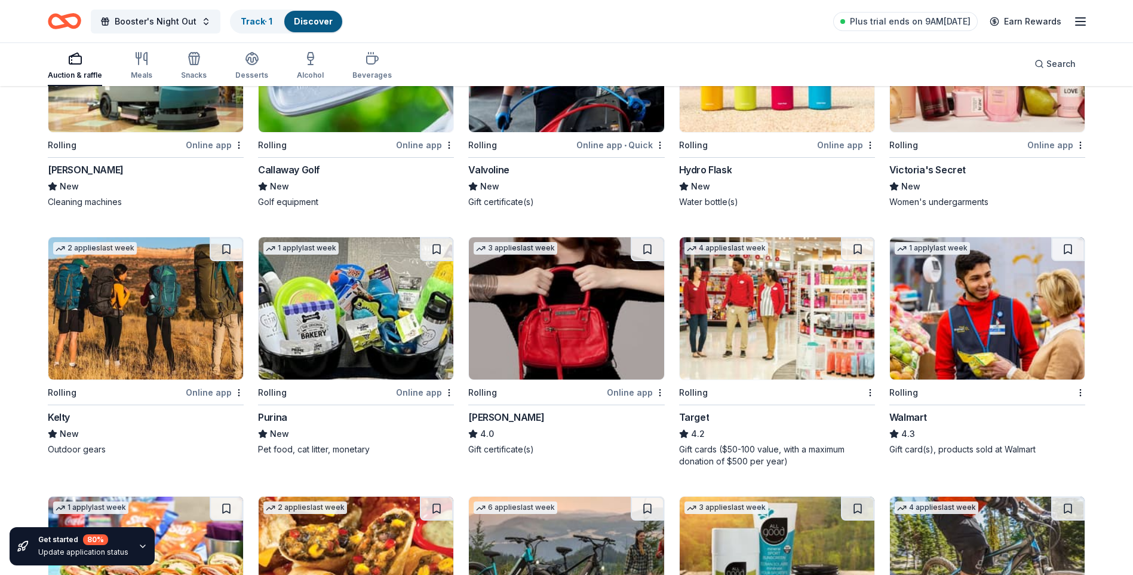
click at [1049, 152] on div "Online app" at bounding box center [1056, 144] width 58 height 15
click at [427, 400] on div "Online app" at bounding box center [425, 392] width 58 height 15
click at [517, 424] on div "Jacki Easlick" at bounding box center [506, 417] width 76 height 14
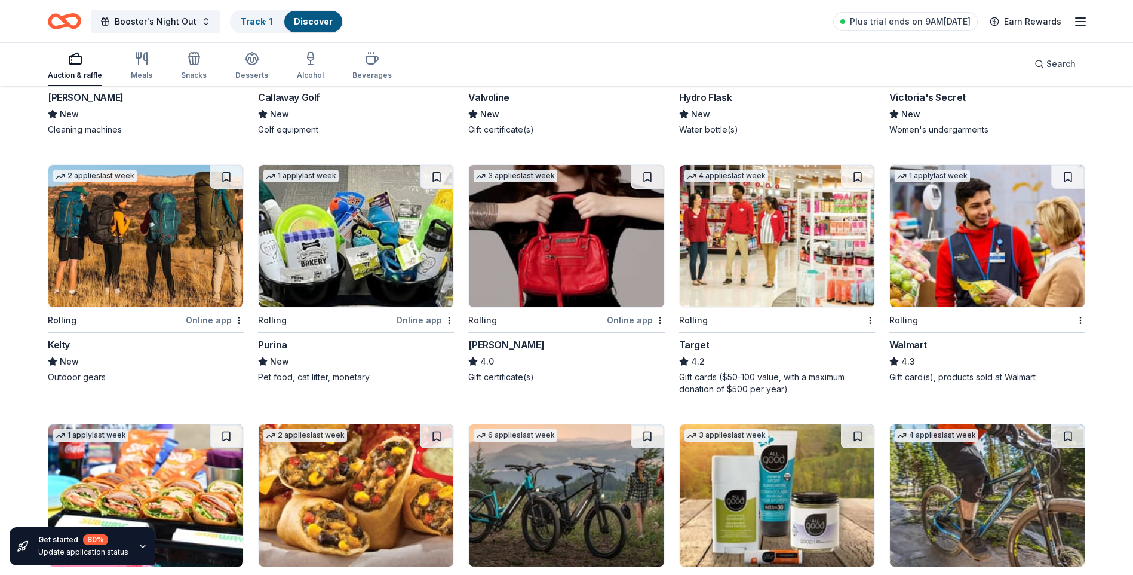
scroll to position [3473, 0]
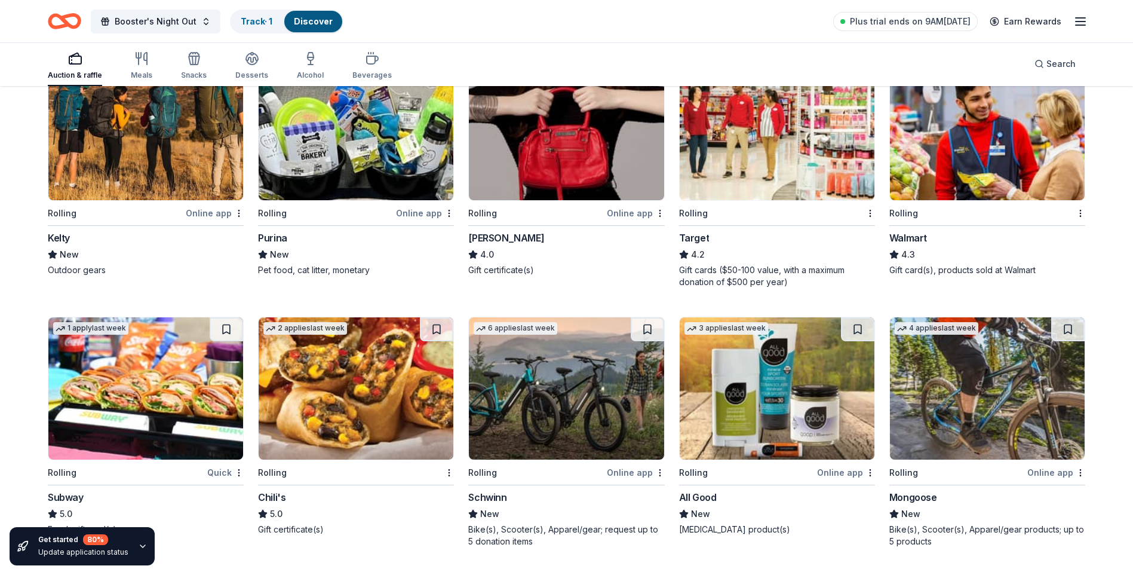
click at [687, 245] on div "Target" at bounding box center [694, 238] width 30 height 14
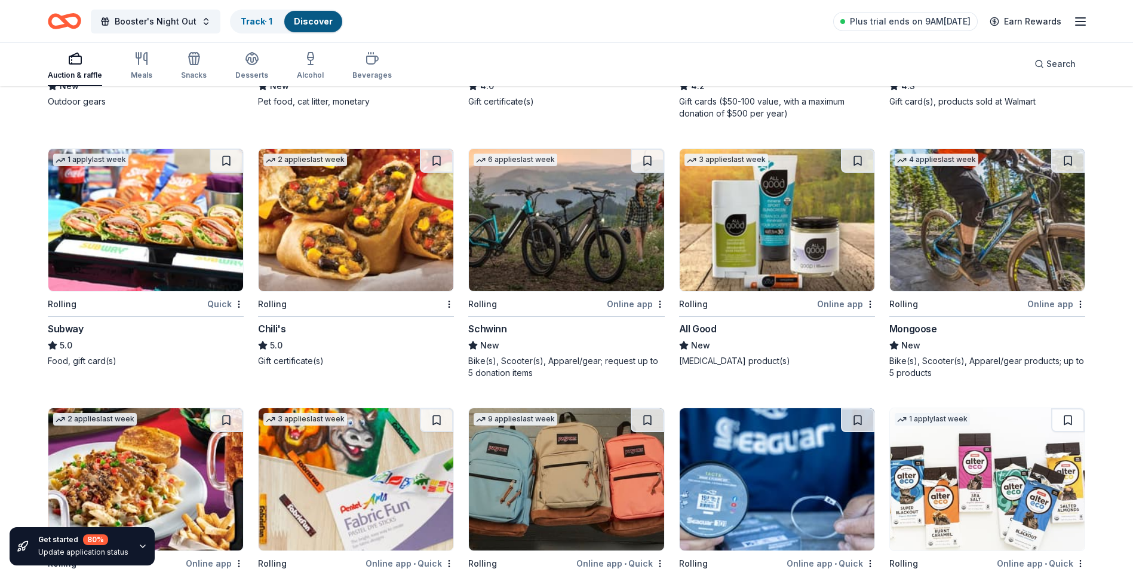
scroll to position [3652, 0]
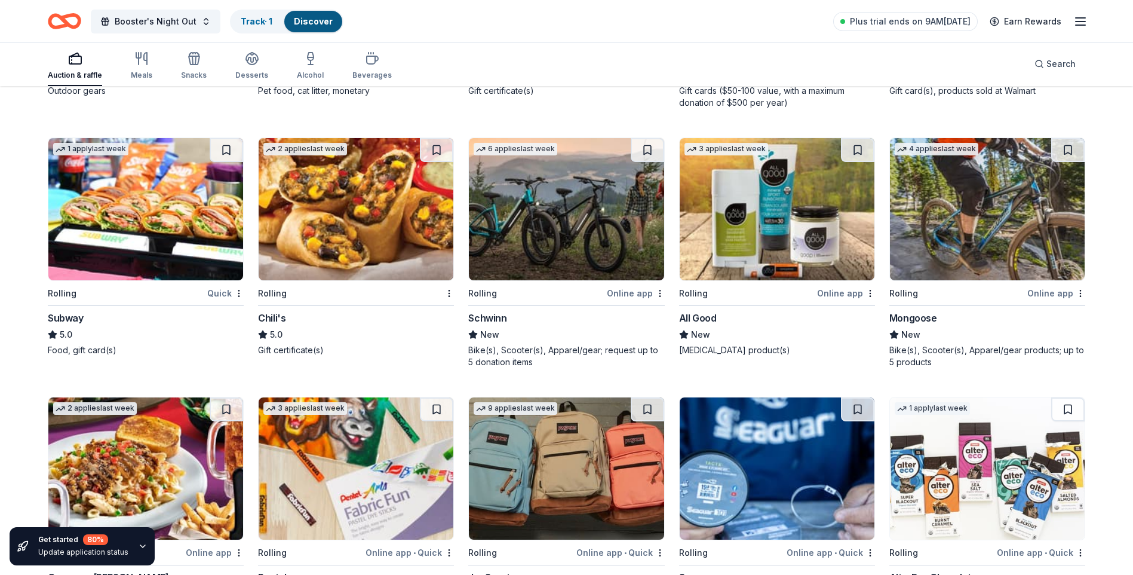
click at [269, 324] on div "Chili's" at bounding box center [271, 318] width 27 height 14
click at [699, 325] on div "All Good" at bounding box center [698, 318] width 38 height 14
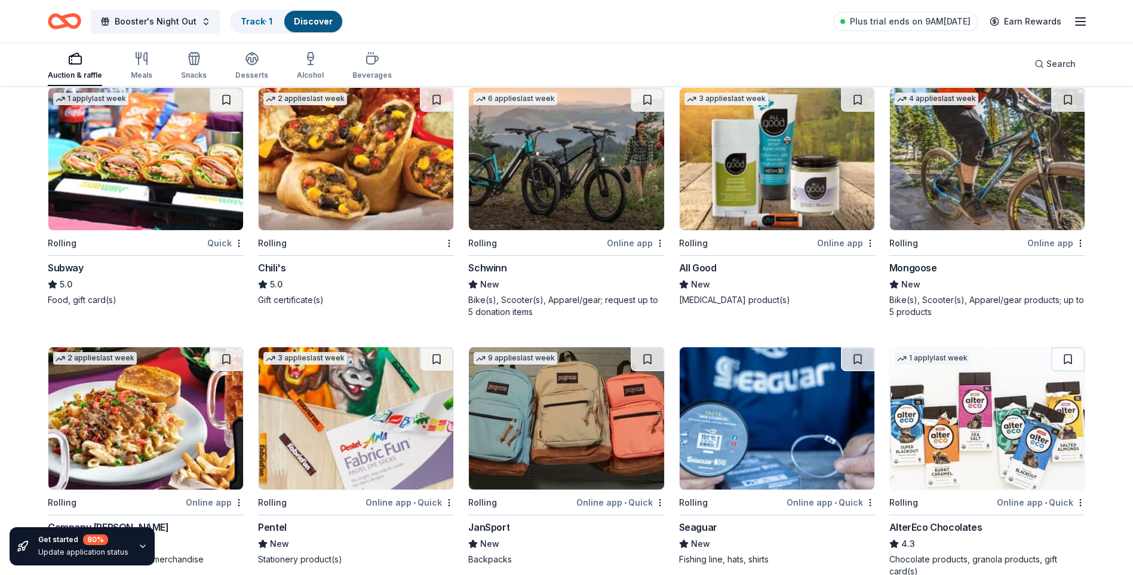
scroll to position [3772, 0]
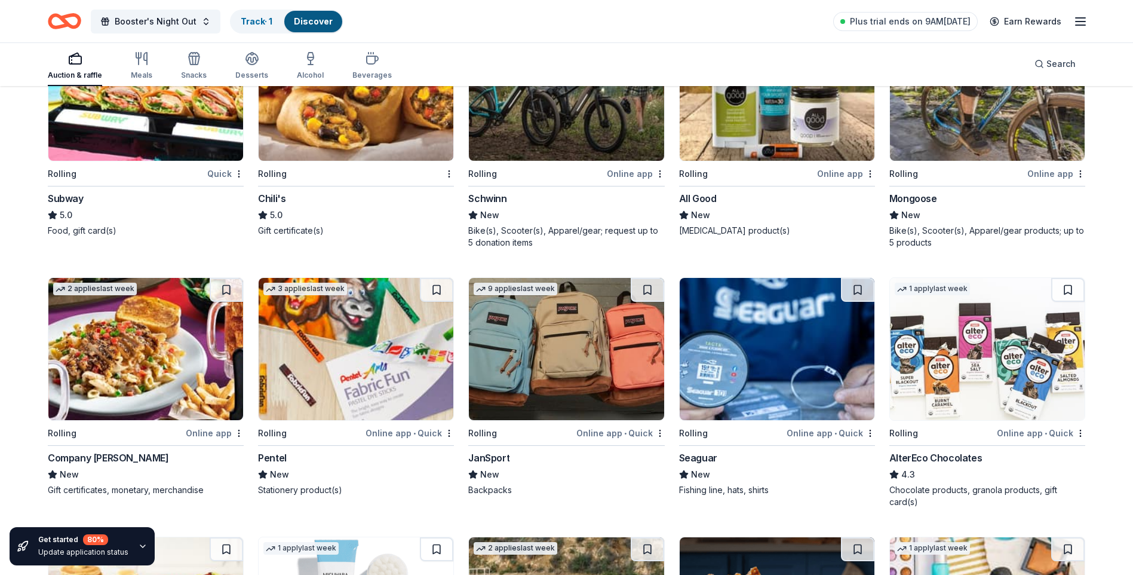
click at [961, 222] on div "New" at bounding box center [987, 215] width 196 height 14
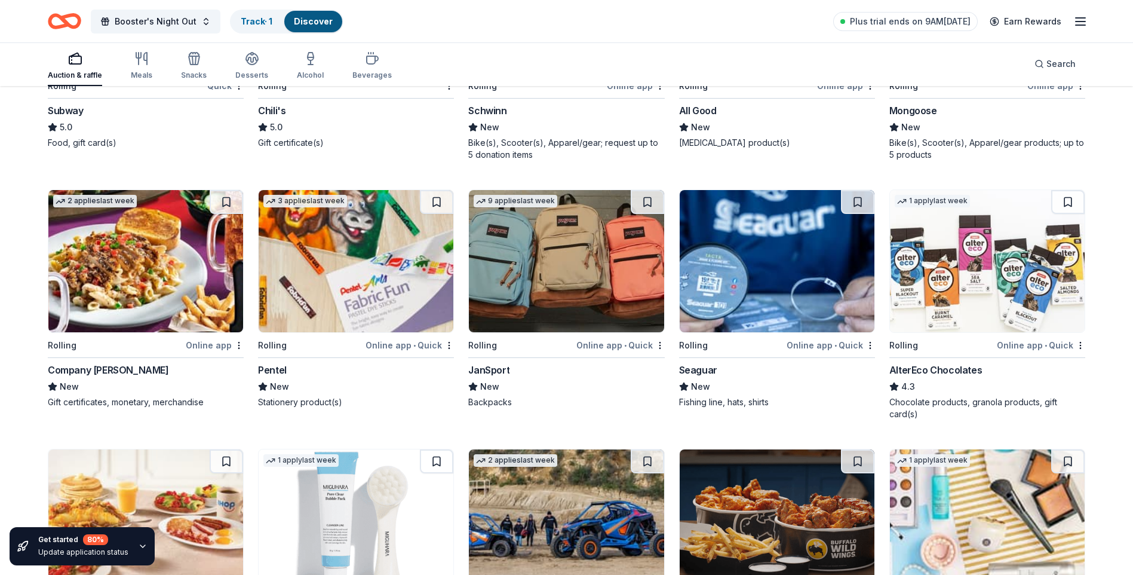
scroll to position [3891, 0]
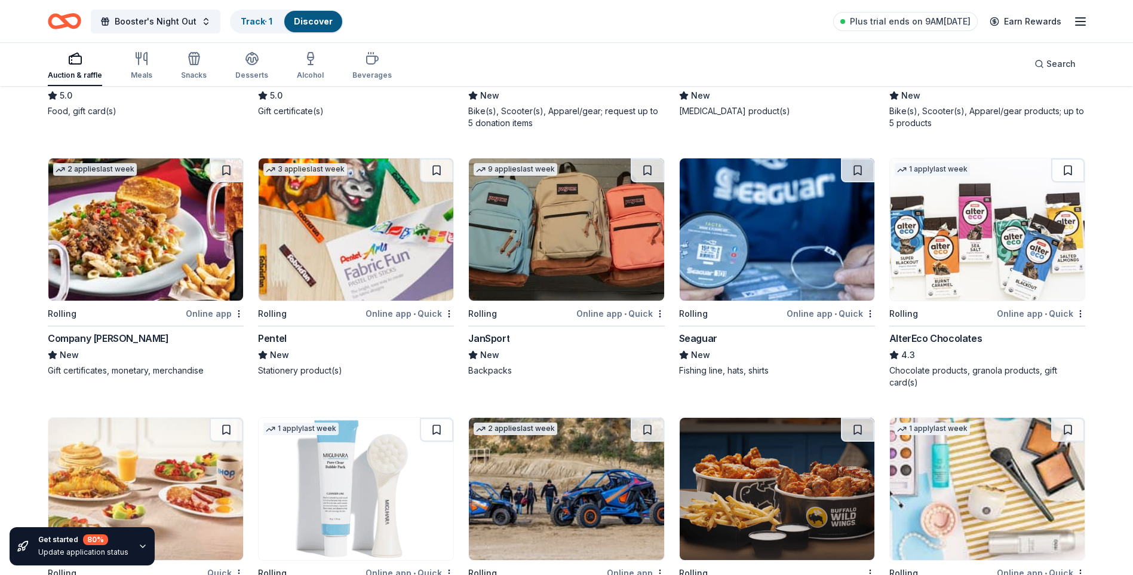
click at [398, 321] on div "Online app • Quick" at bounding box center [410, 313] width 88 height 15
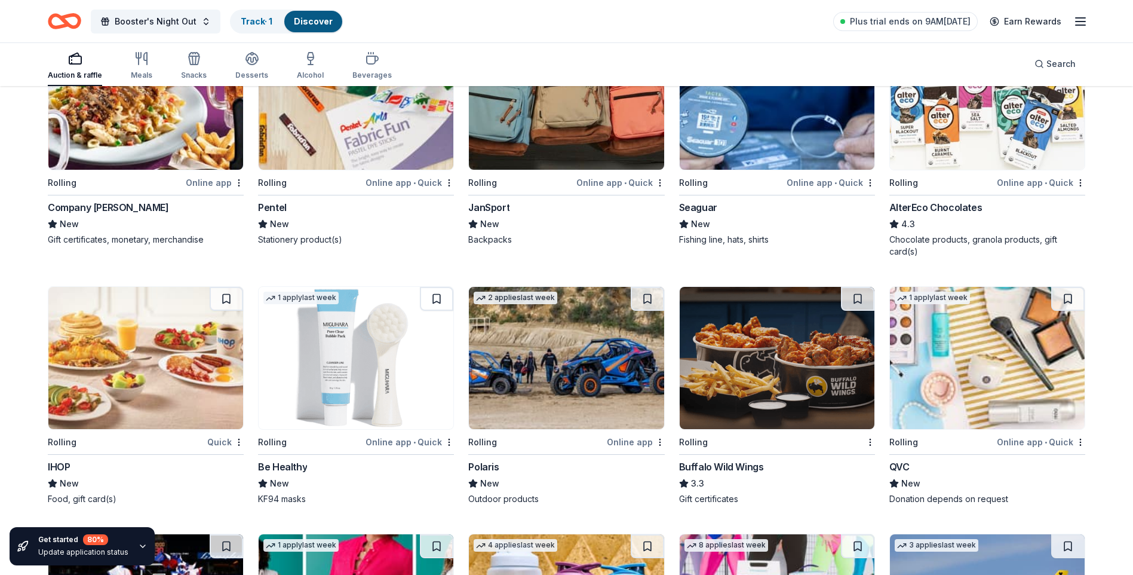
scroll to position [3951, 0]
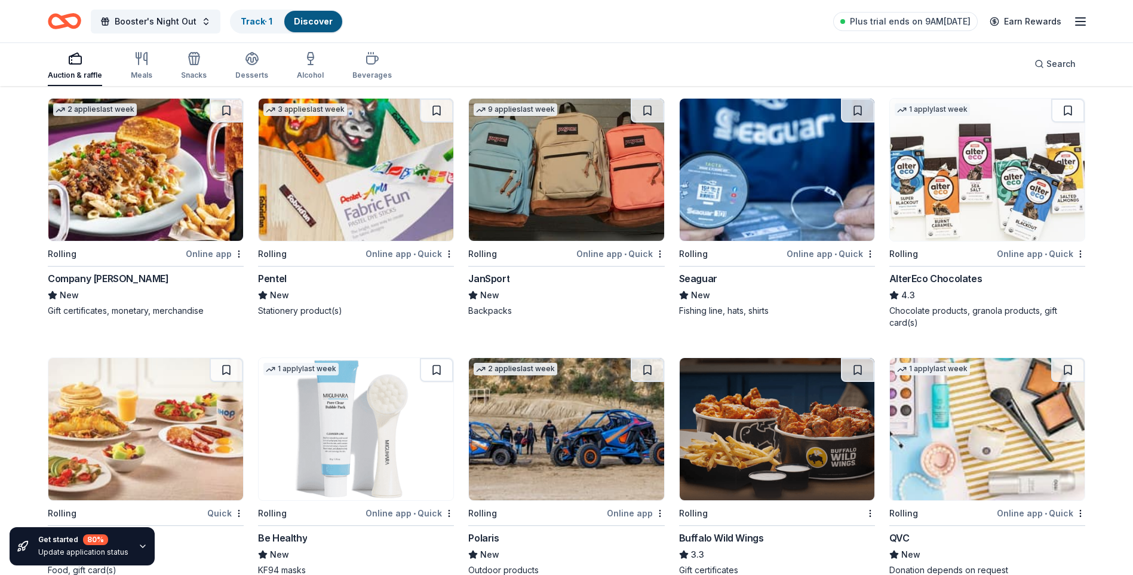
click at [816, 261] on div "Online app • Quick" at bounding box center [831, 253] width 88 height 15
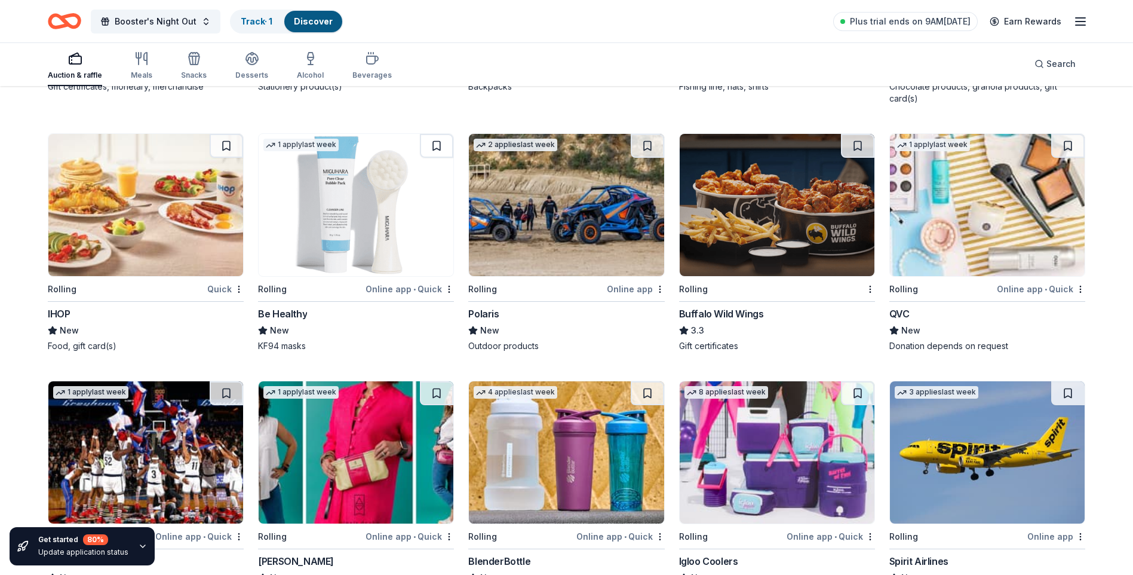
scroll to position [4190, 0]
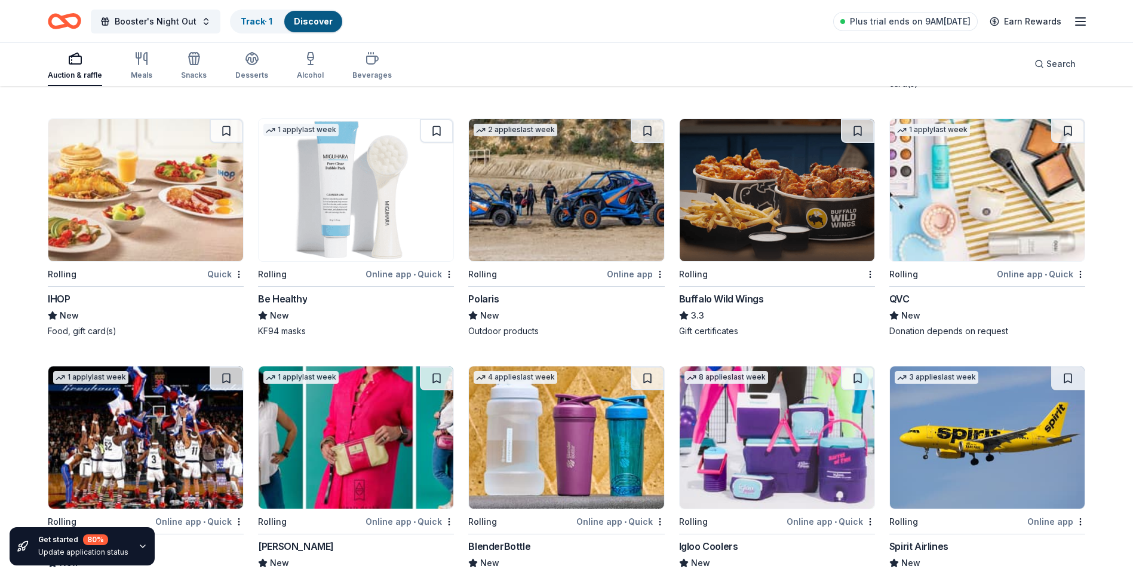
click at [738, 306] on div "Buffalo Wild Wings" at bounding box center [721, 299] width 85 height 14
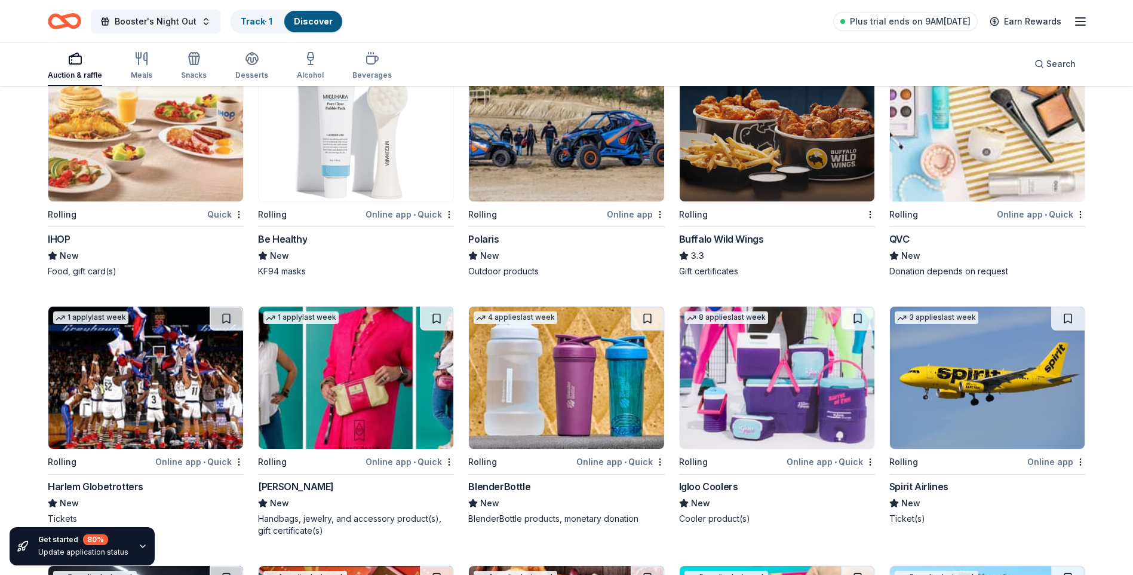
scroll to position [4309, 0]
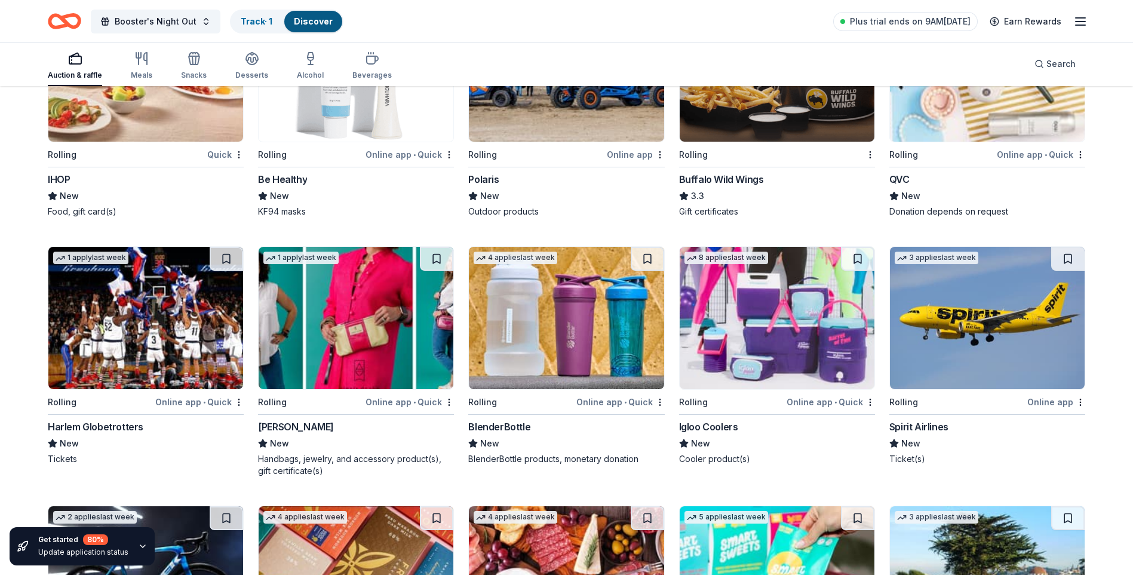
click at [196, 409] on div "Online app • Quick" at bounding box center [199, 401] width 88 height 15
click at [519, 434] on div "BlenderBottle" at bounding box center [499, 426] width 62 height 14
click at [802, 409] on div "Online app • Quick" at bounding box center [831, 401] width 88 height 15
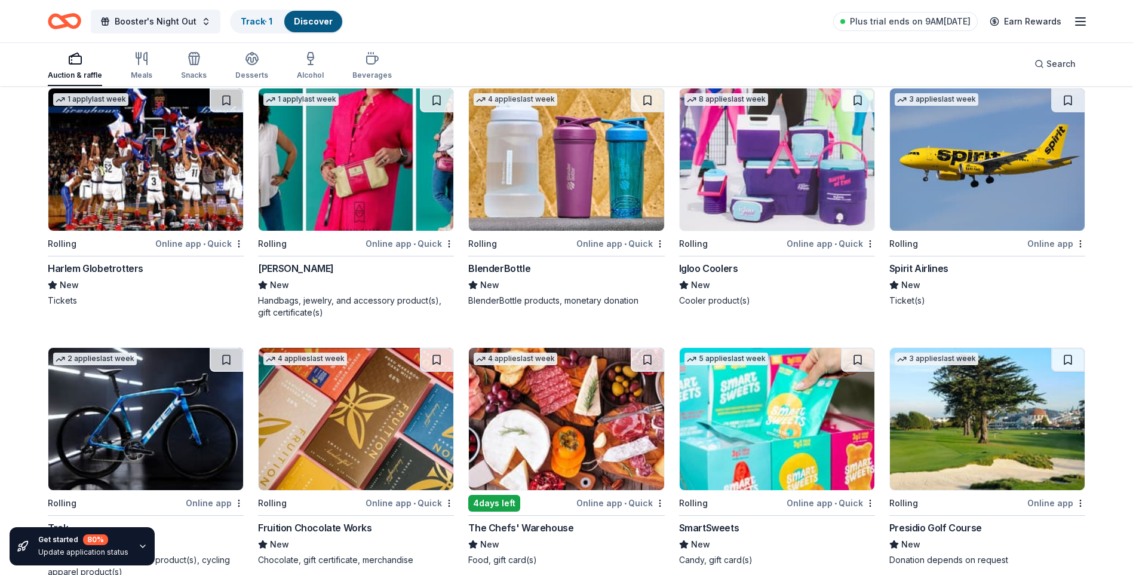
scroll to position [4488, 0]
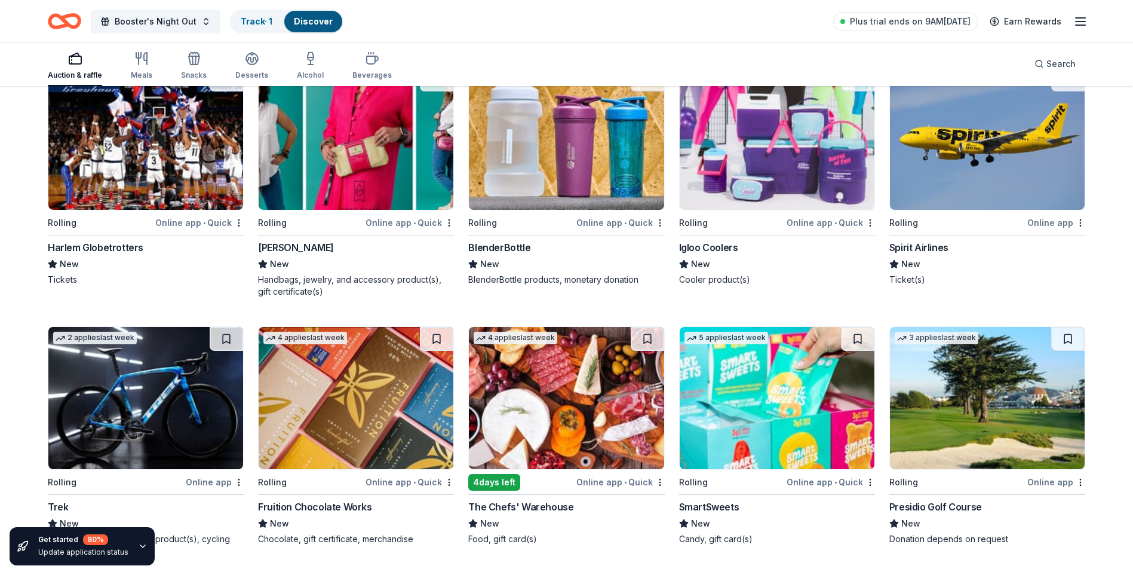
click at [1039, 230] on div "Online app" at bounding box center [1056, 222] width 58 height 15
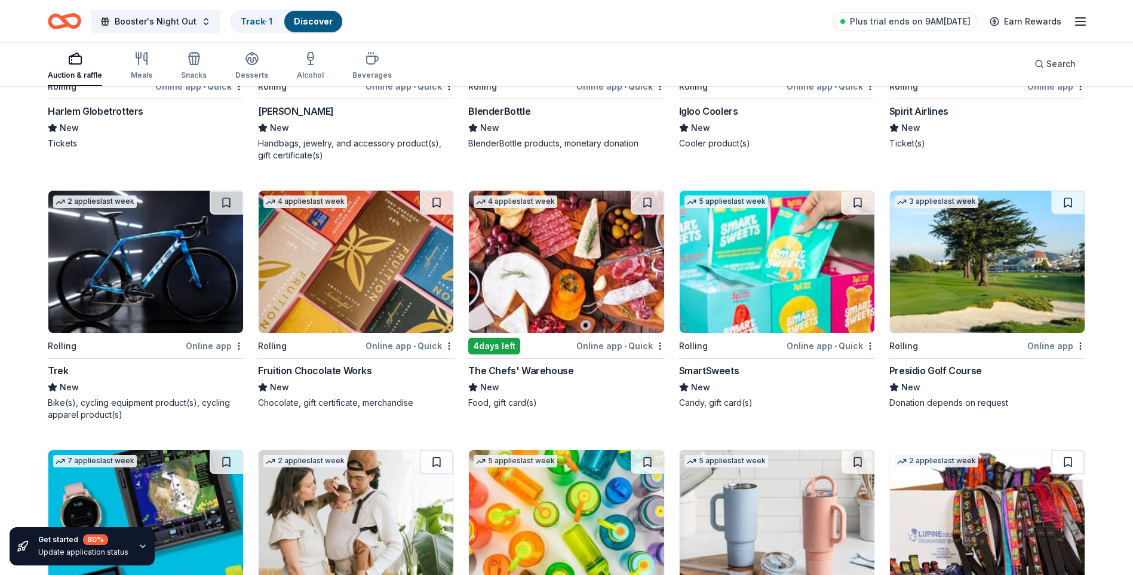
scroll to position [4668, 0]
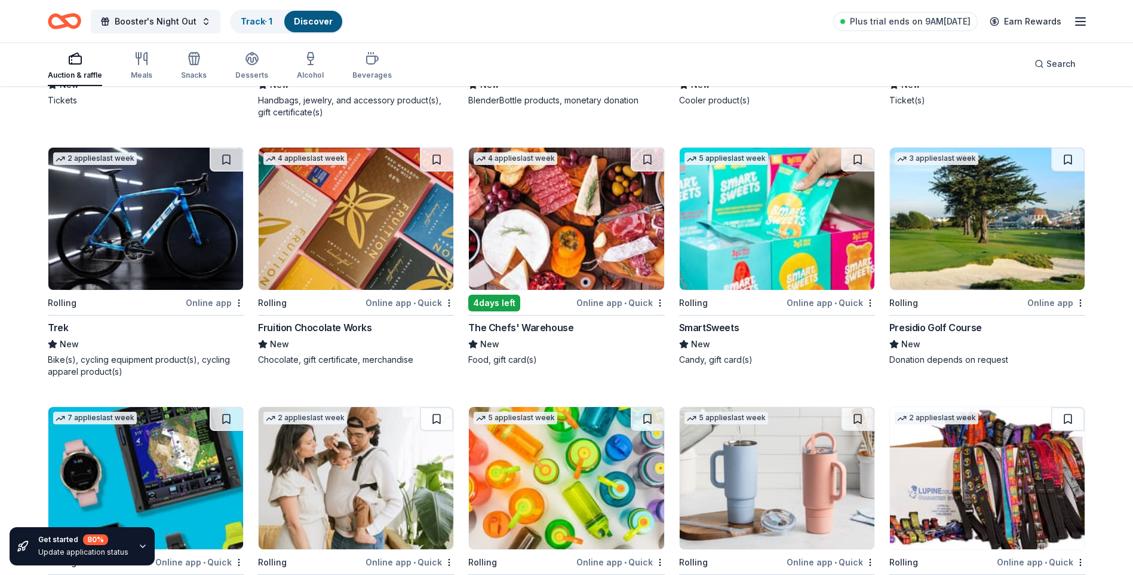
click at [384, 310] on div "Online app • Quick" at bounding box center [410, 302] width 88 height 15
click at [607, 310] on div "Online app • Quick" at bounding box center [620, 302] width 88 height 15
click at [823, 310] on div "Online app • Quick" at bounding box center [831, 302] width 88 height 15
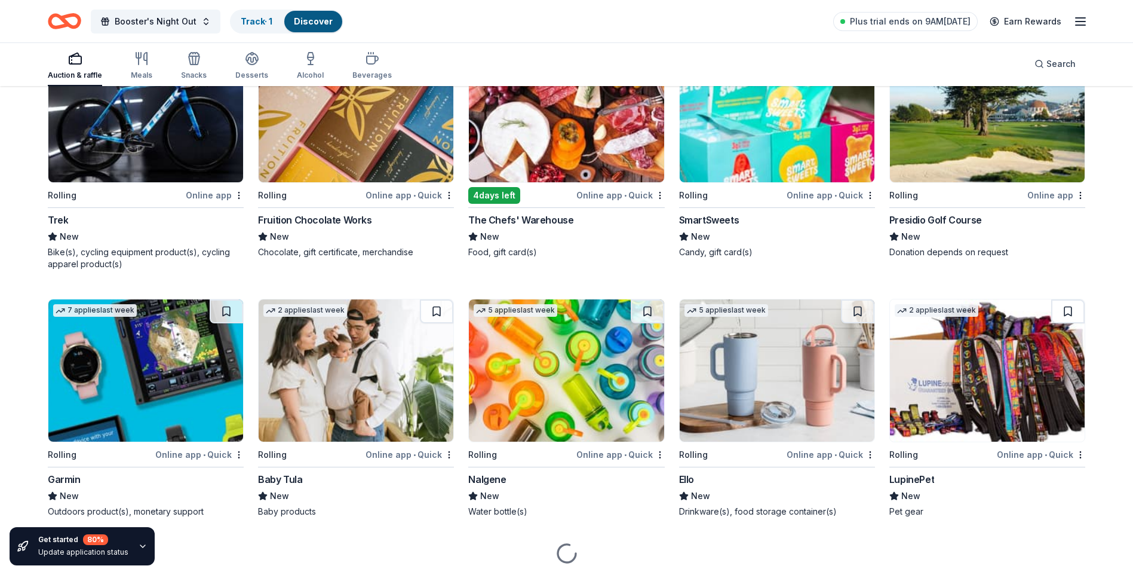
scroll to position [4787, 0]
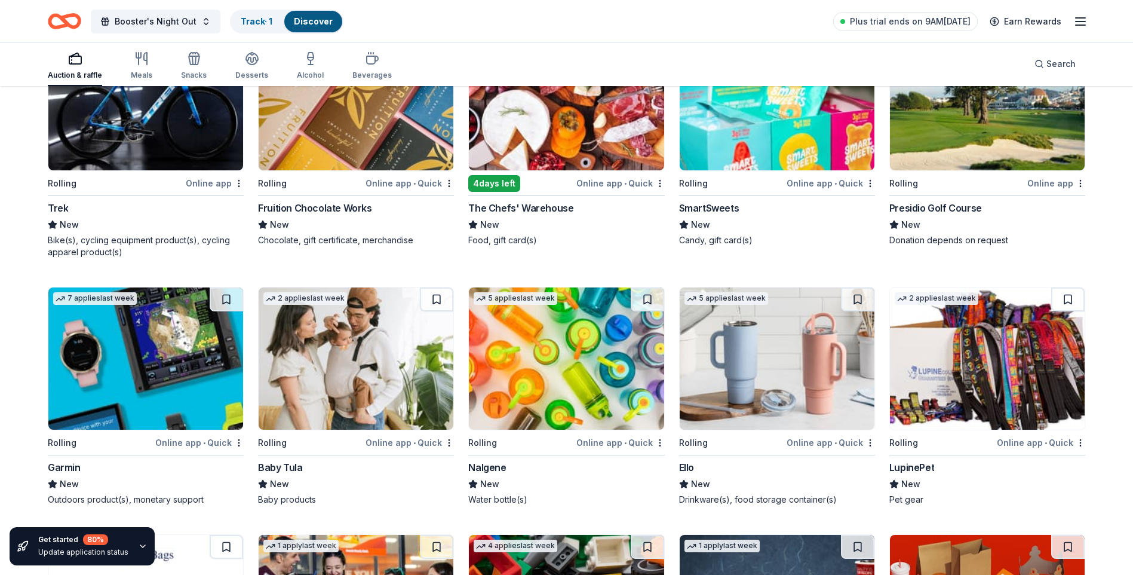
click at [944, 215] on div "Presidio Golf Course" at bounding box center [935, 208] width 93 height 14
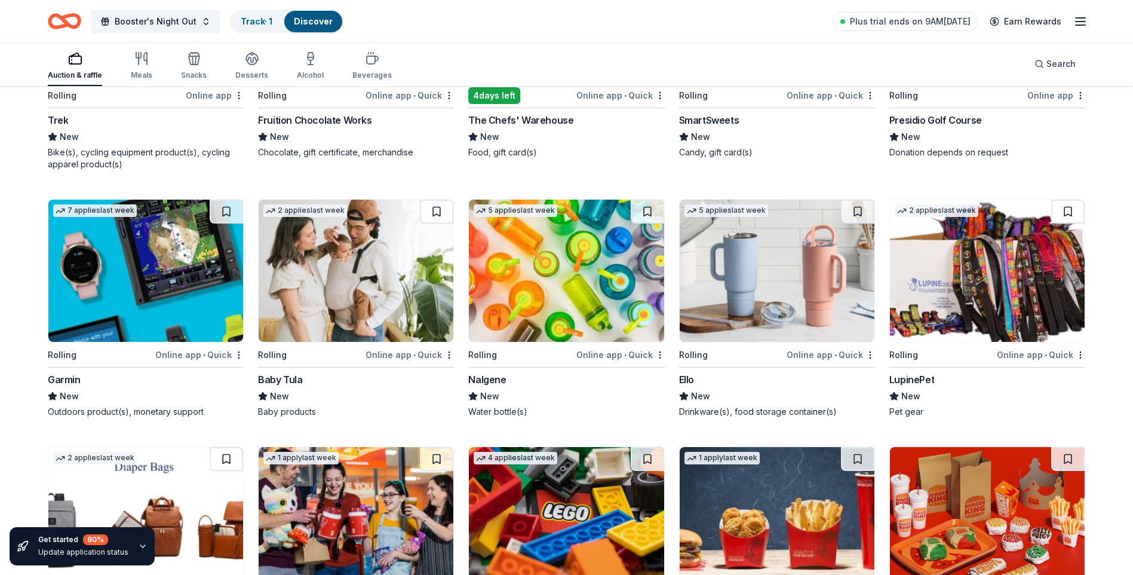
scroll to position [4907, 0]
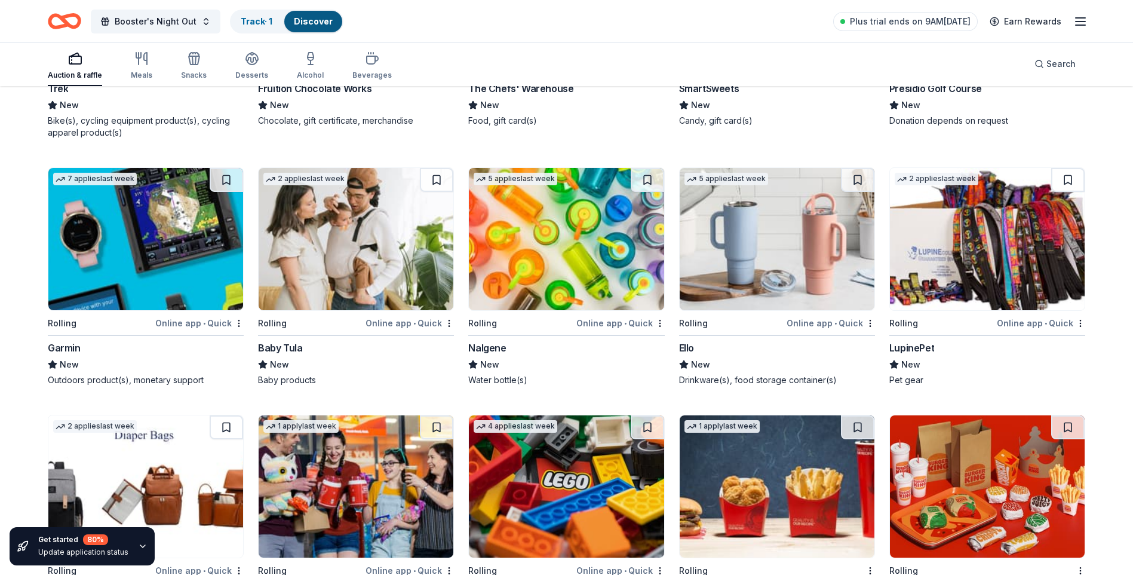
click at [902, 96] on div "Presidio Golf Course" at bounding box center [935, 88] width 93 height 14
click at [63, 355] on div "Garmin" at bounding box center [64, 347] width 33 height 14
click at [587, 330] on div "Online app • Quick" at bounding box center [620, 322] width 88 height 15
click at [818, 330] on div "Online app • Quick" at bounding box center [831, 322] width 88 height 15
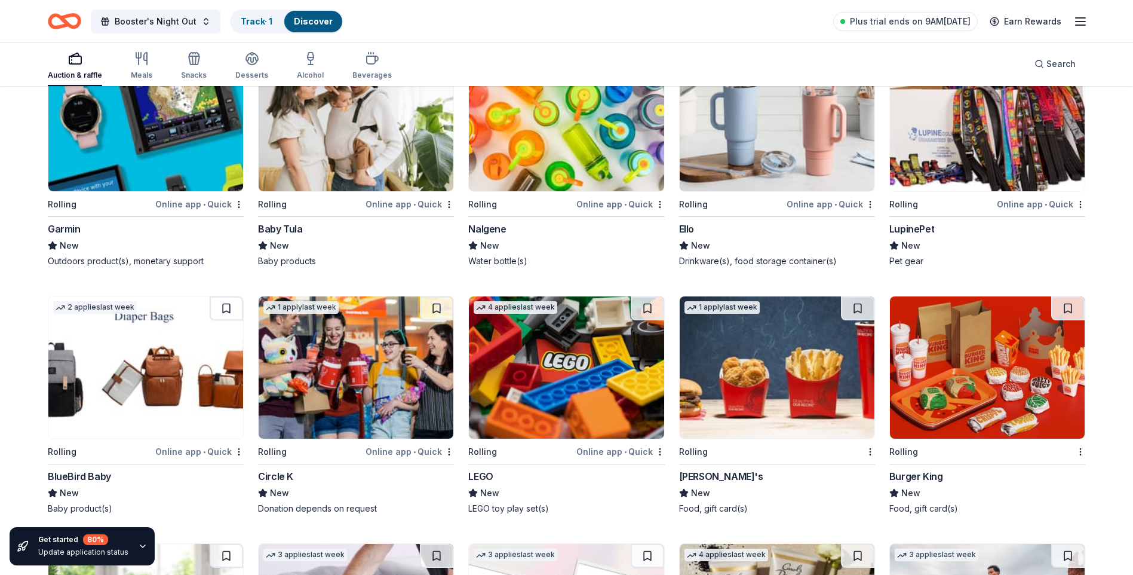
scroll to position [5026, 0]
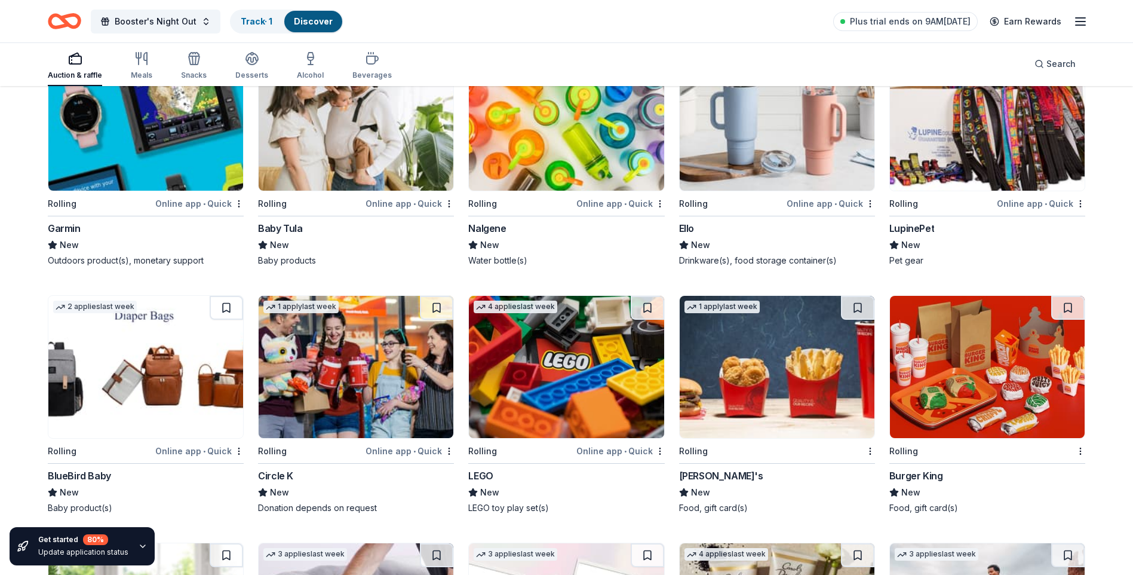
click at [1012, 211] on div "Online app • Quick" at bounding box center [1041, 203] width 88 height 15
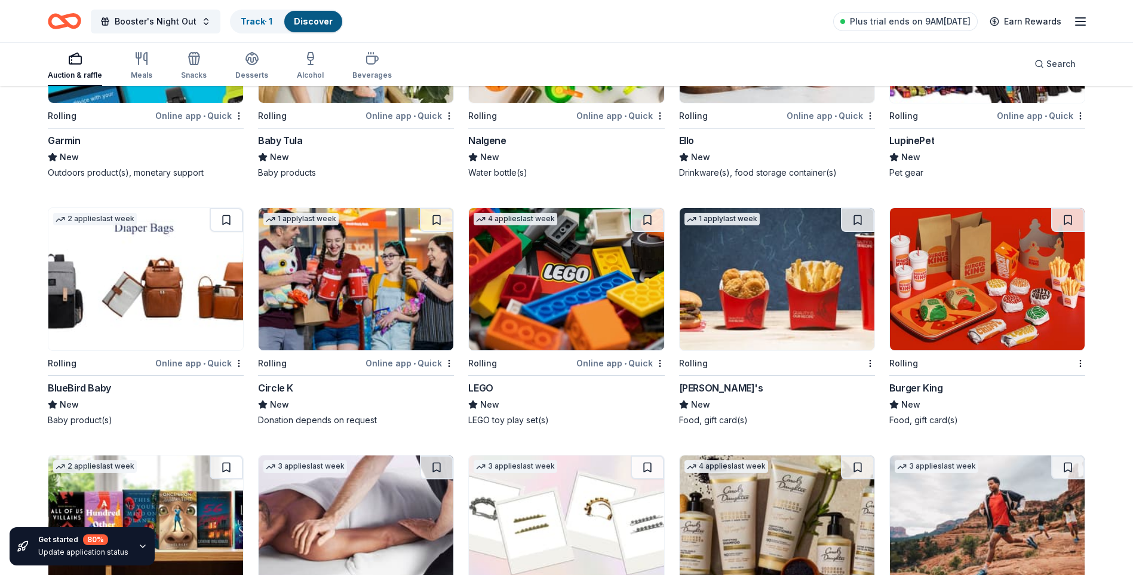
scroll to position [5145, 0]
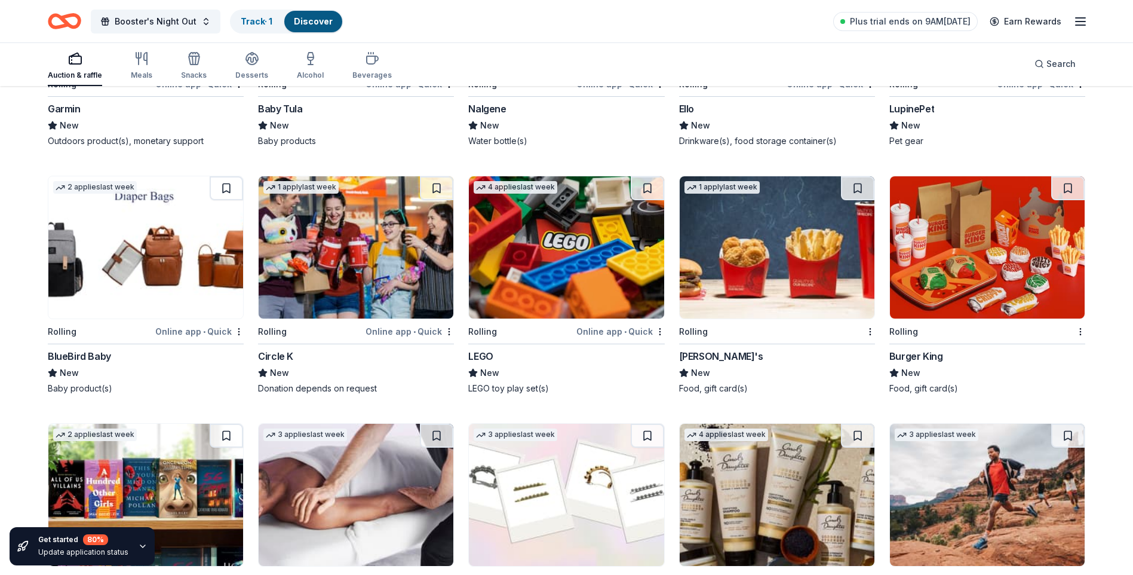
click at [600, 339] on div "Online app • Quick" at bounding box center [620, 331] width 88 height 15
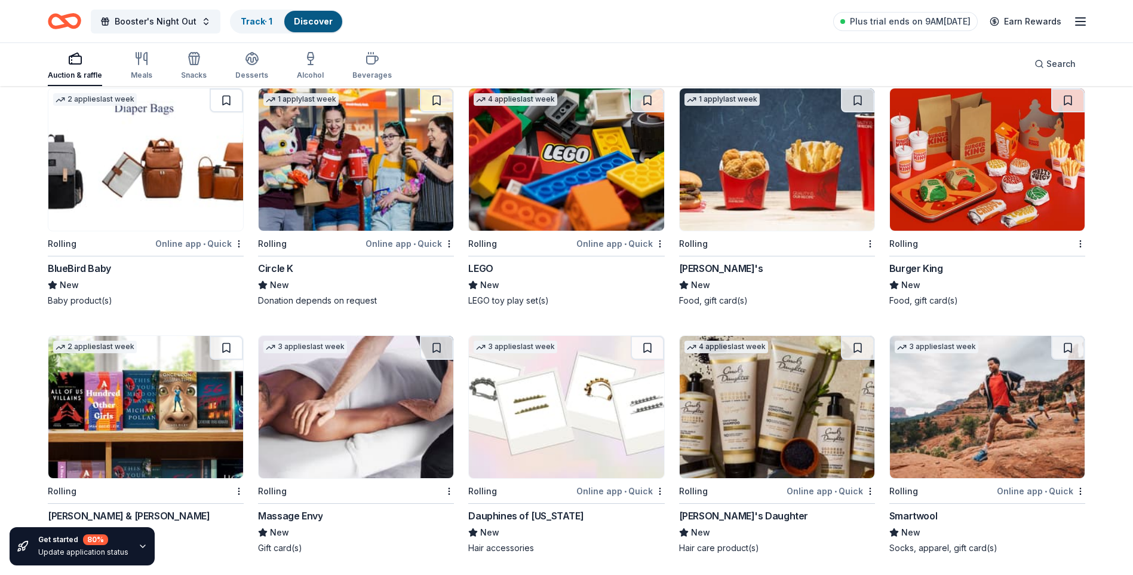
scroll to position [5320, 0]
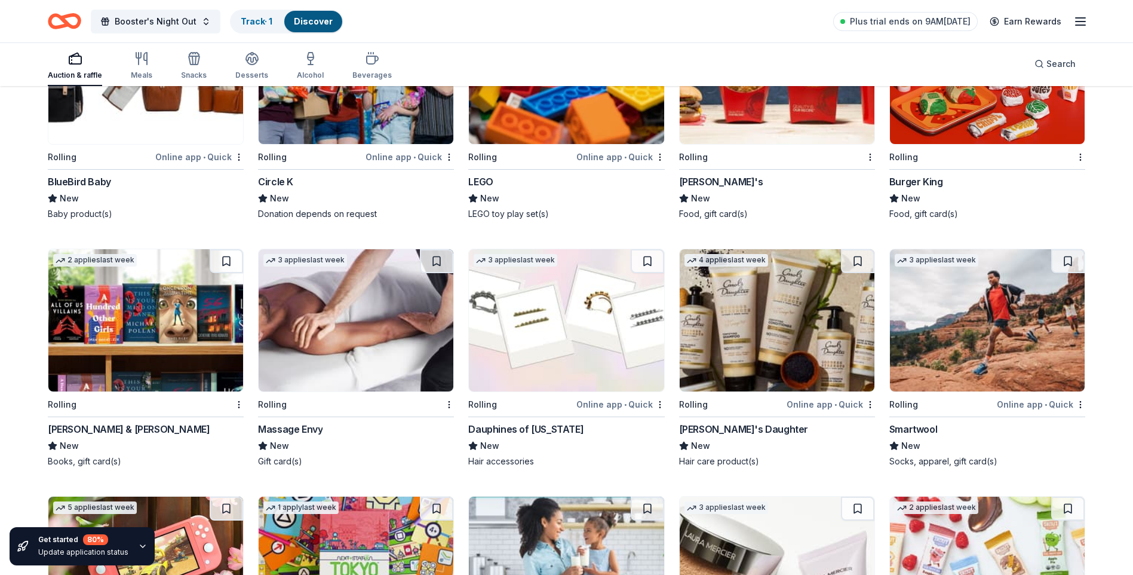
click at [289, 436] on div "Massage Envy" at bounding box center [290, 429] width 65 height 14
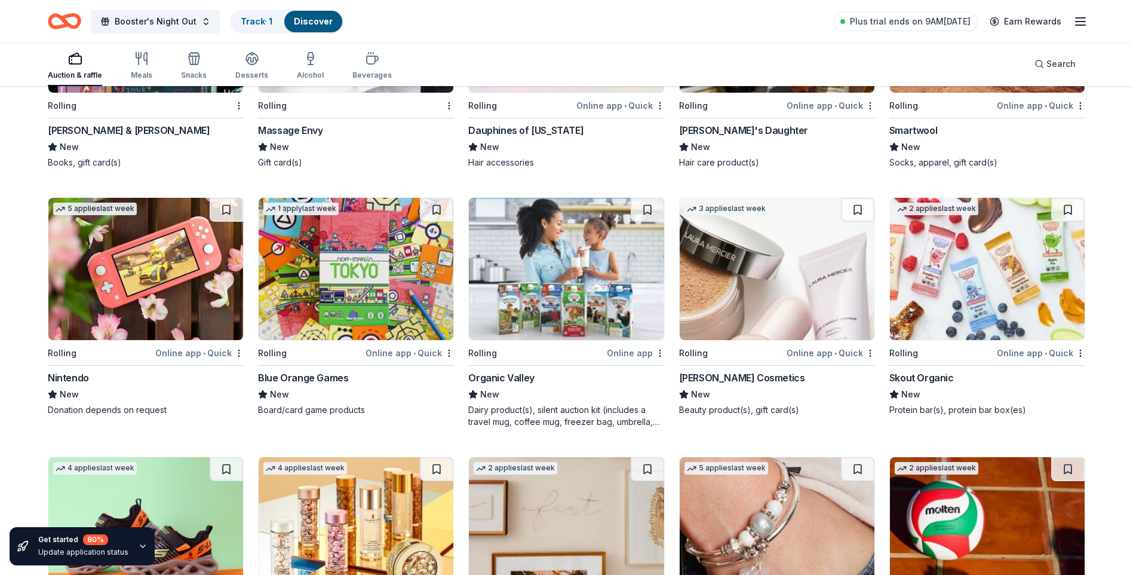
scroll to position [5678, 0]
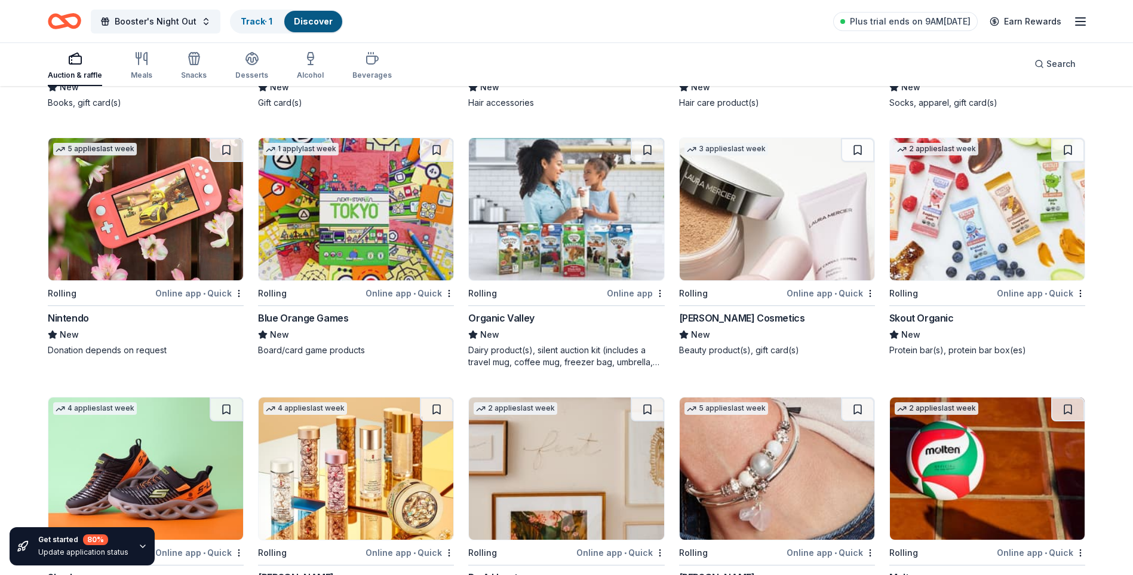
click at [200, 300] on div "Online app • Quick" at bounding box center [199, 293] width 88 height 15
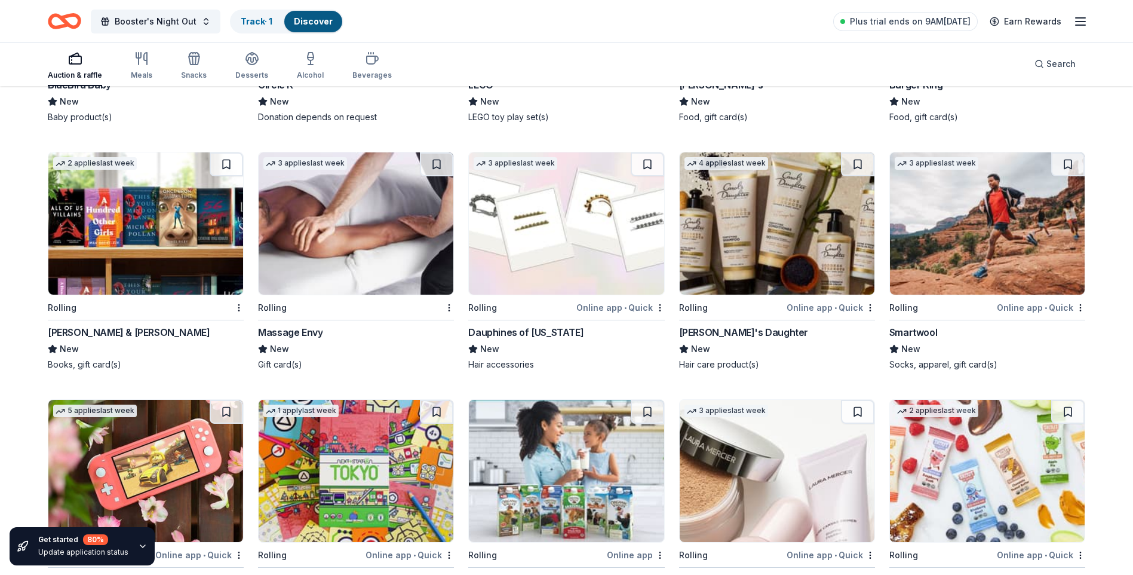
scroll to position [5345, 0]
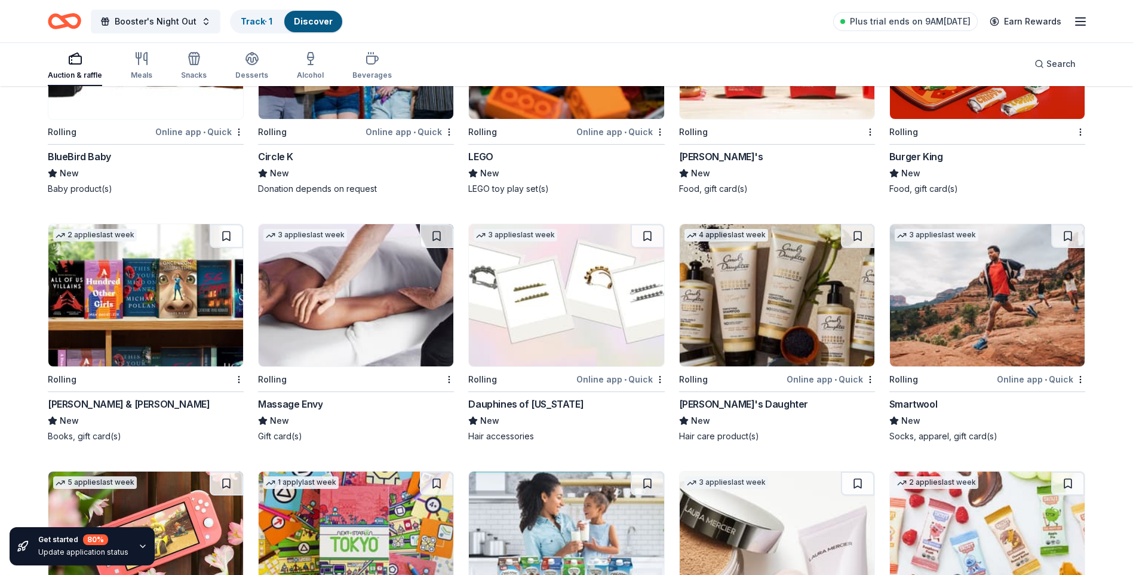
click at [108, 411] on div "Barnes & Noble" at bounding box center [129, 404] width 162 height 14
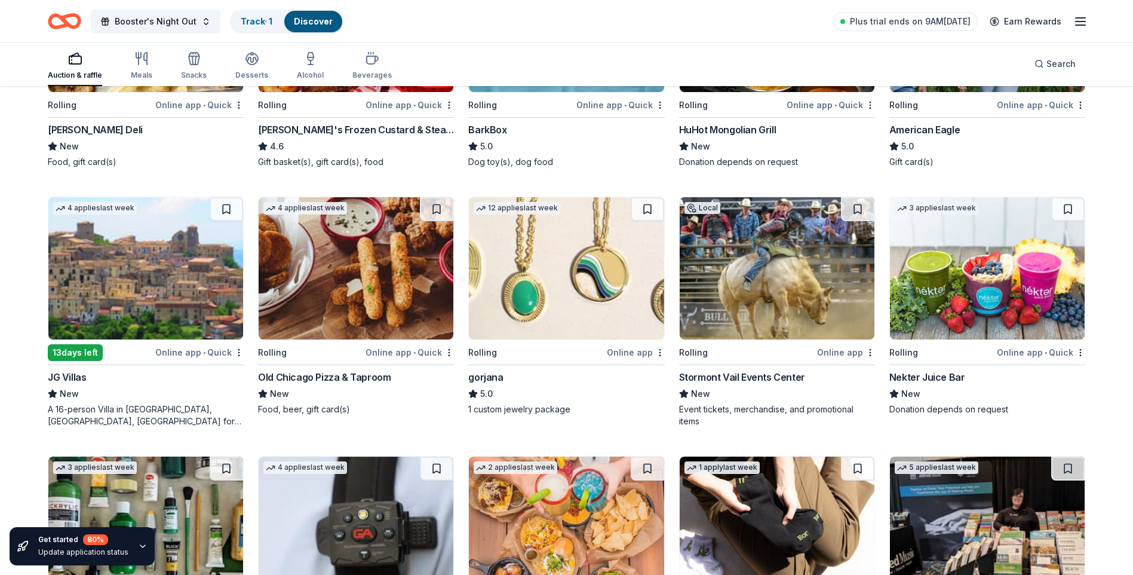
scroll to position [1015, 0]
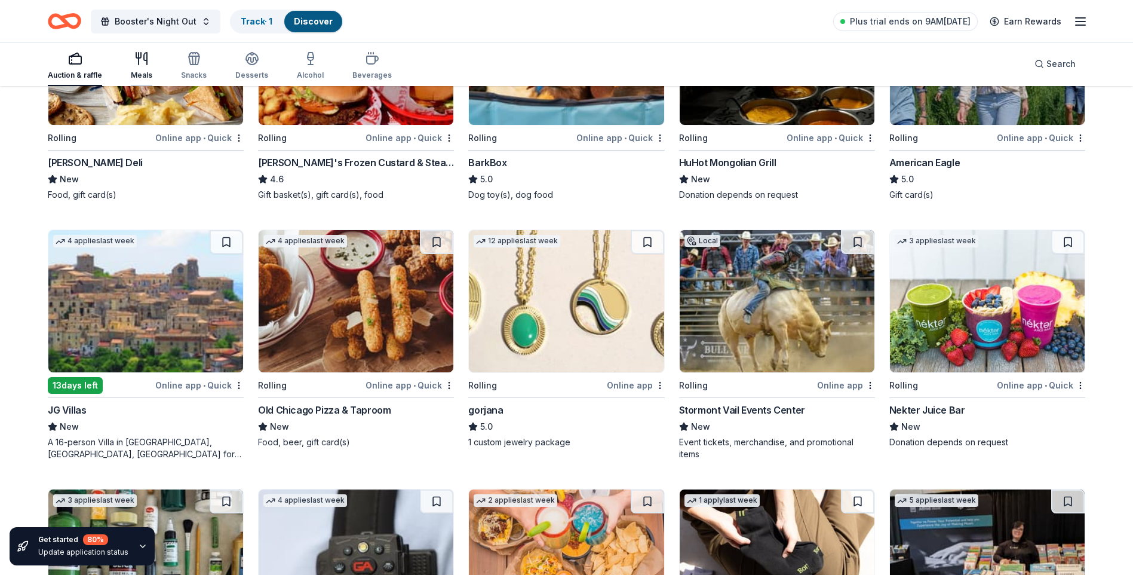
click at [146, 59] on icon "button" at bounding box center [145, 59] width 3 height 12
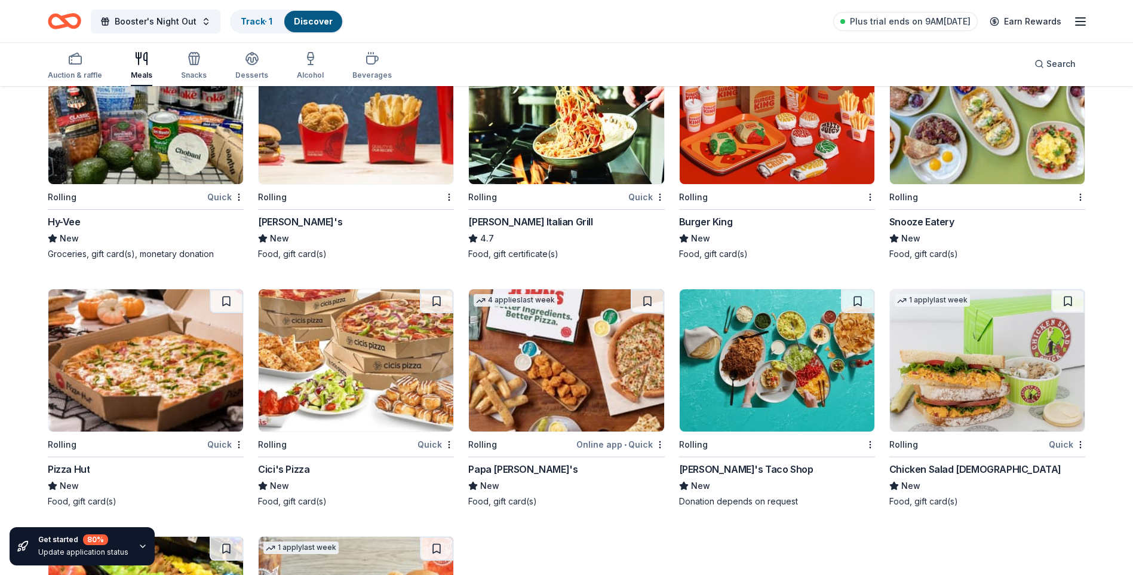
scroll to position [1383, 0]
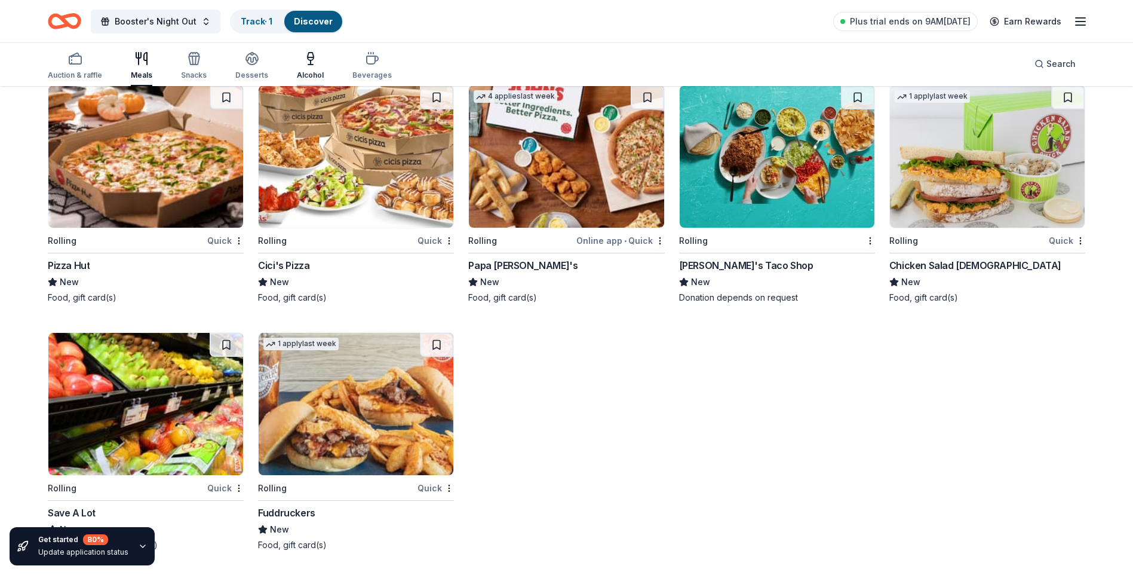
click at [303, 58] on icon "button" at bounding box center [310, 58] width 14 height 14
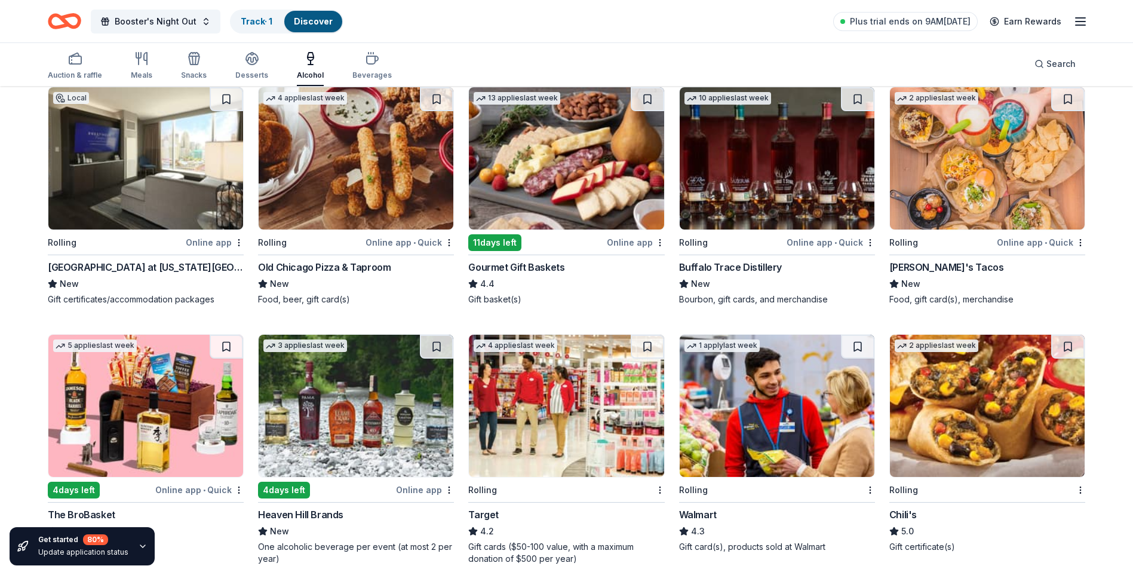
scroll to position [147, 0]
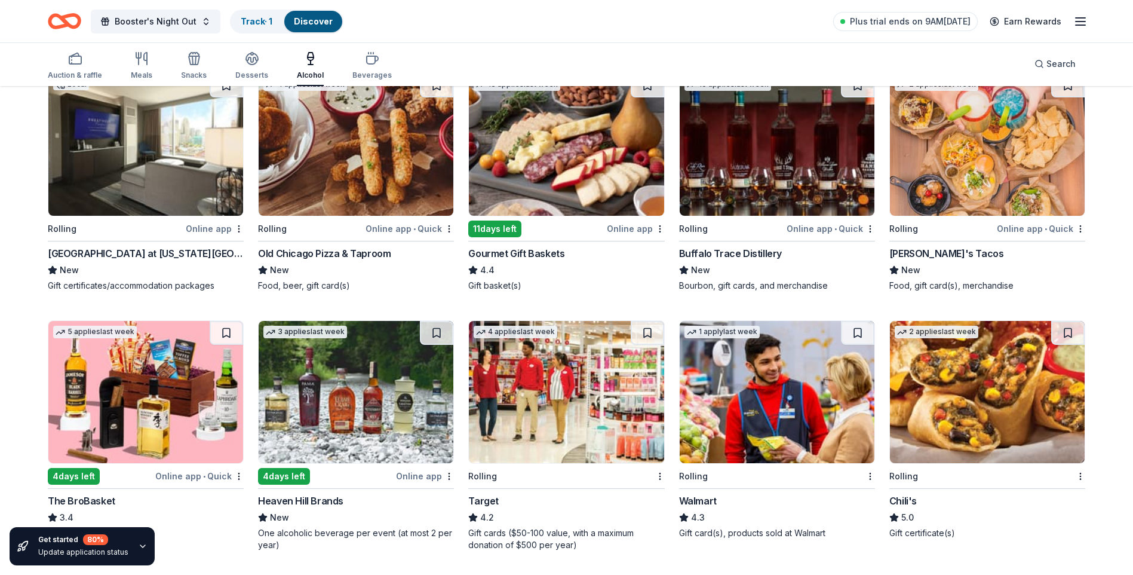
click at [309, 500] on div "Heaven Hill Brands" at bounding box center [300, 500] width 85 height 14
click at [371, 66] on div "Beverages" at bounding box center [371, 65] width 39 height 29
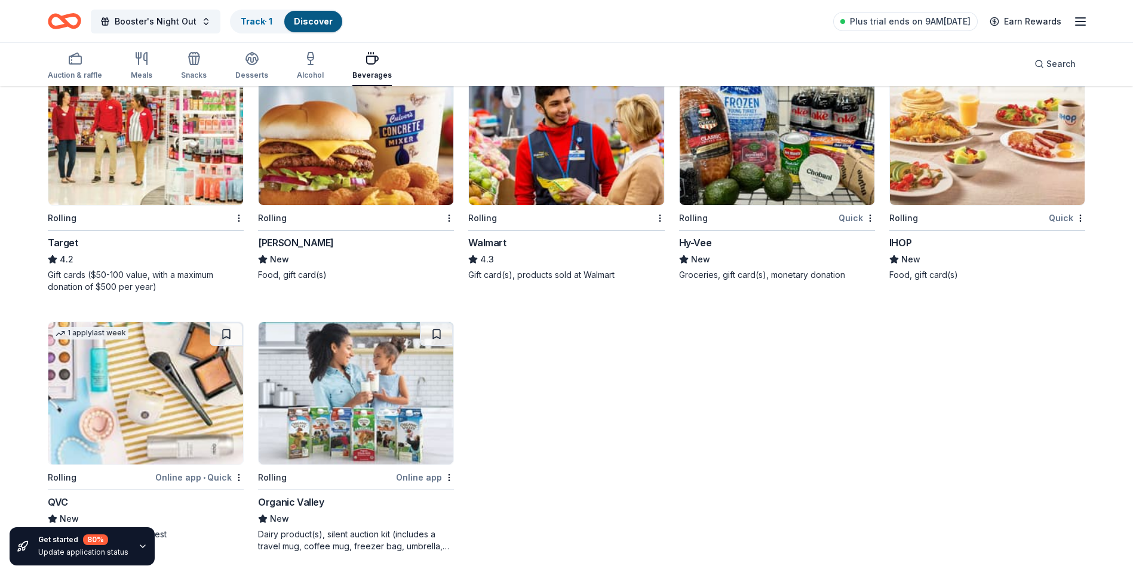
scroll to position [406, 0]
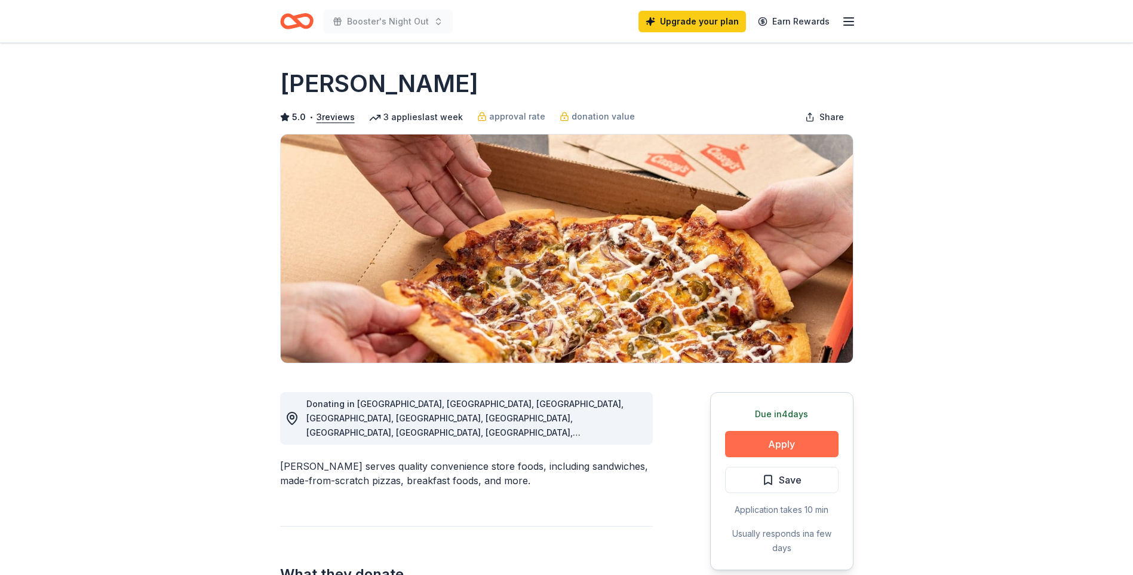
click at [780, 443] on button "Apply" at bounding box center [781, 444] width 113 height 26
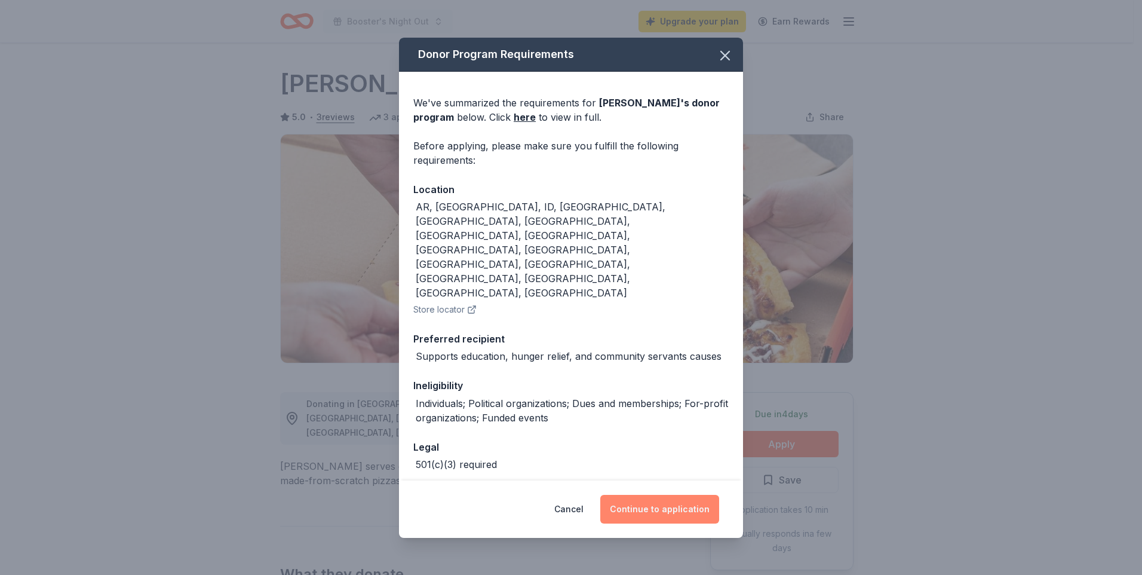
click at [639, 495] on button "Continue to application" at bounding box center [659, 509] width 119 height 29
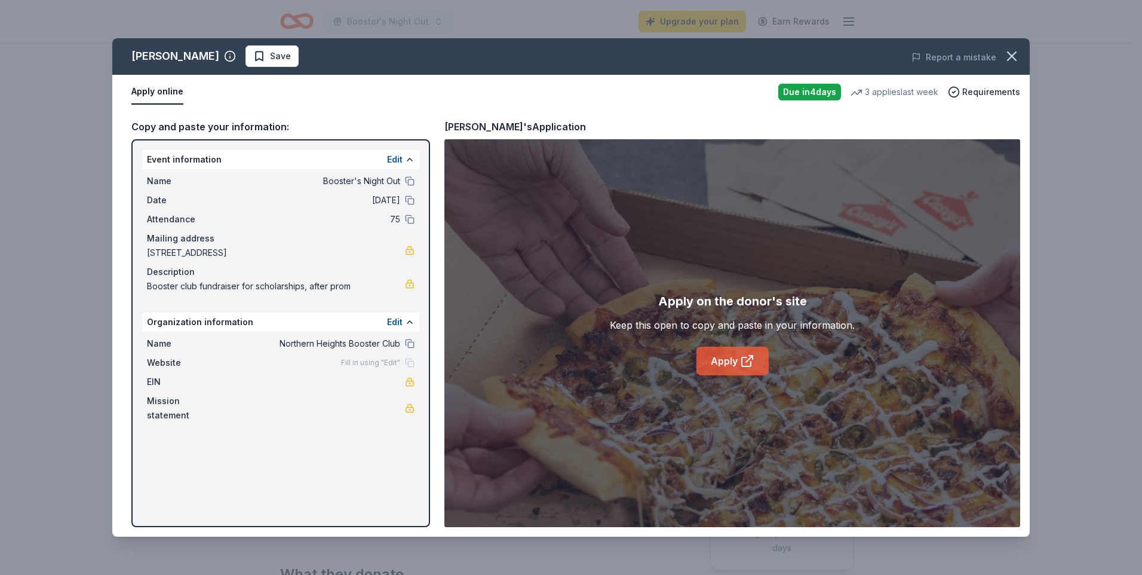
click at [735, 360] on link "Apply" at bounding box center [732, 360] width 72 height 29
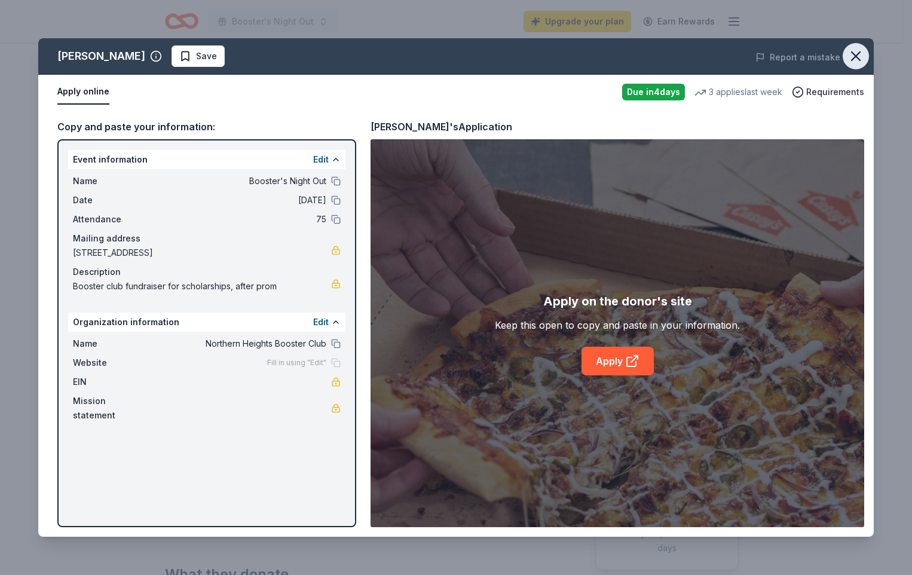
click at [863, 54] on icon "button" at bounding box center [855, 56] width 17 height 17
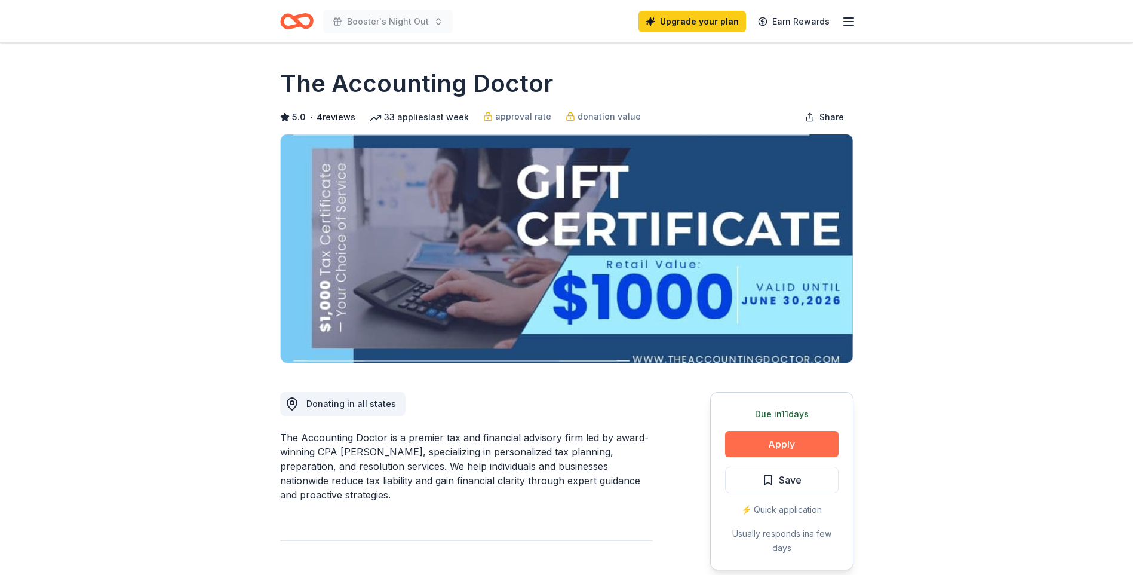
click at [751, 444] on button "Apply" at bounding box center [781, 444] width 113 height 26
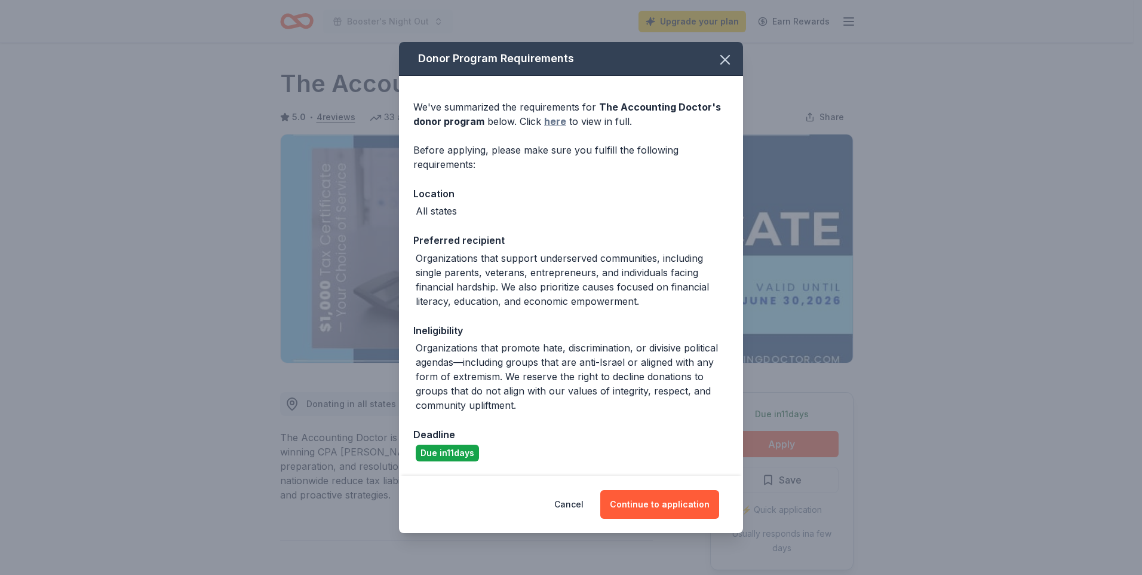
click at [557, 124] on link "here" at bounding box center [555, 121] width 22 height 14
drag, startPoint x: 673, startPoint y: 508, endPoint x: 532, endPoint y: 459, distance: 149.4
click at [673, 508] on button "Continue to application" at bounding box center [659, 504] width 119 height 29
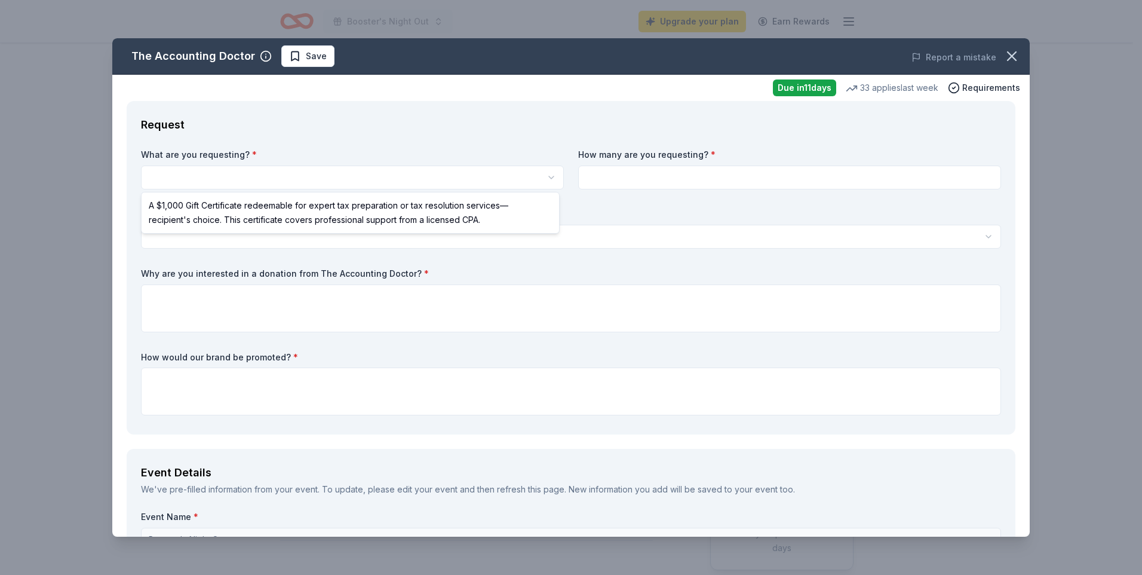
click at [253, 184] on html "Booster's Night Out Upgrade your plan Earn Rewards Due in 11 days Share The Acc…" at bounding box center [571, 287] width 1142 height 575
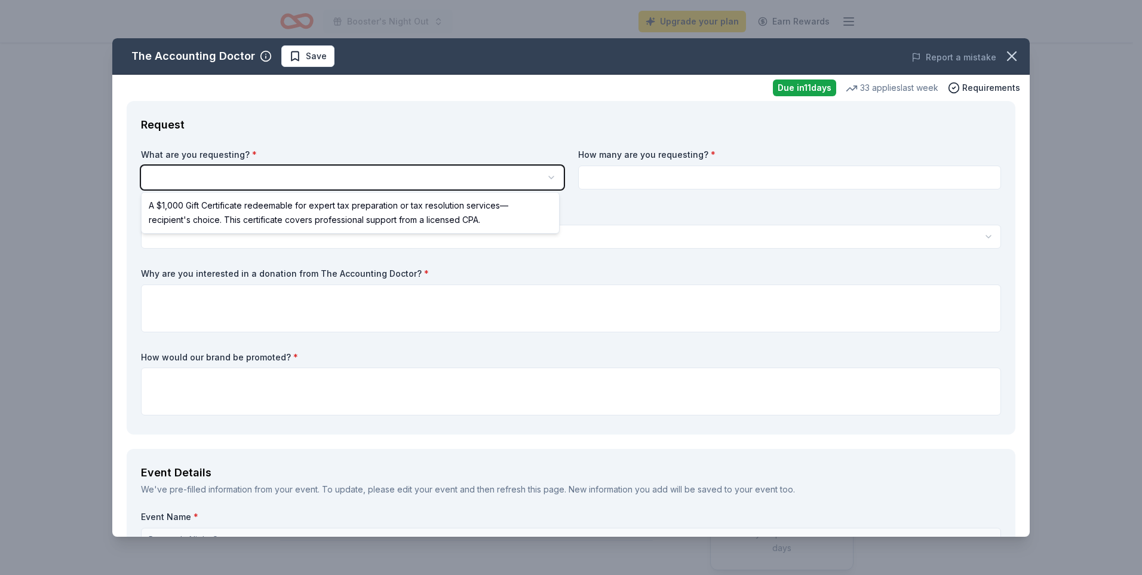
click at [1005, 59] on html "Booster's Night Out Upgrade your plan Earn Rewards Due in 11 days Share The Acc…" at bounding box center [571, 287] width 1142 height 575
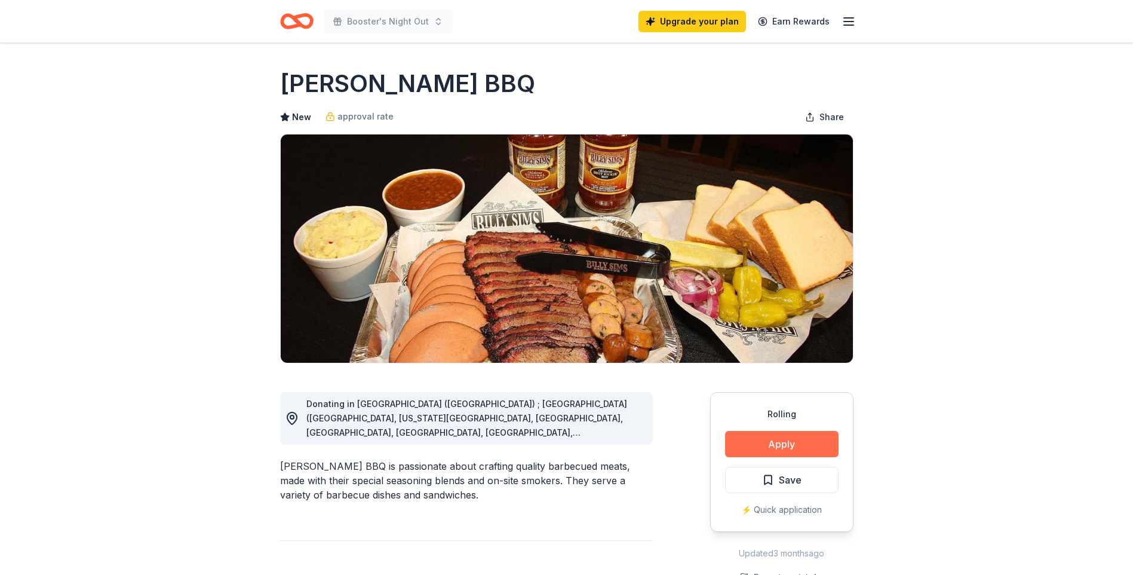
click at [789, 432] on button "Apply" at bounding box center [781, 444] width 113 height 26
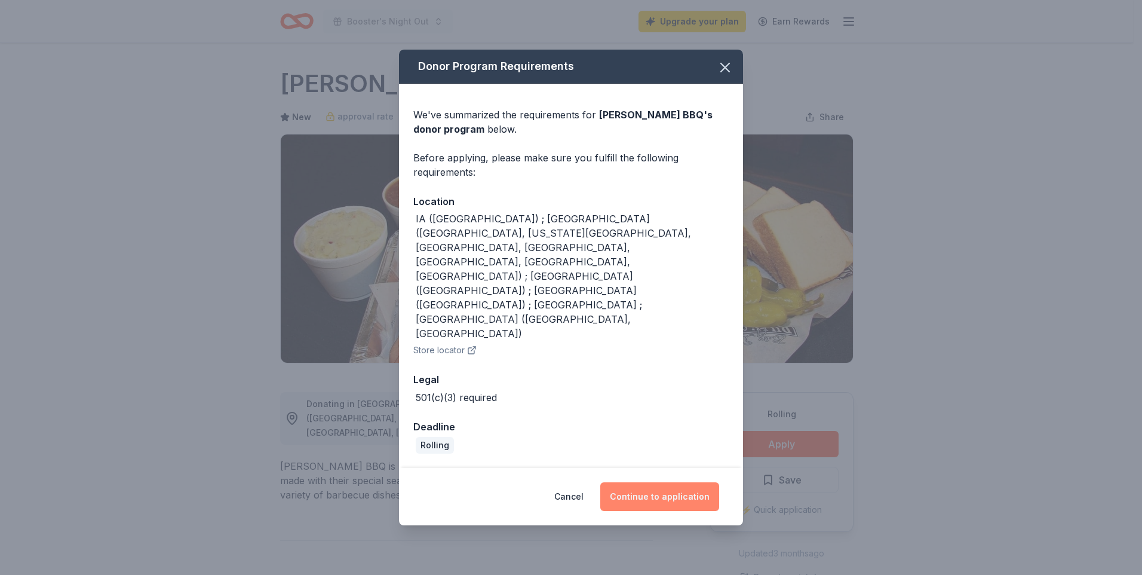
click at [679, 482] on button "Continue to application" at bounding box center [659, 496] width 119 height 29
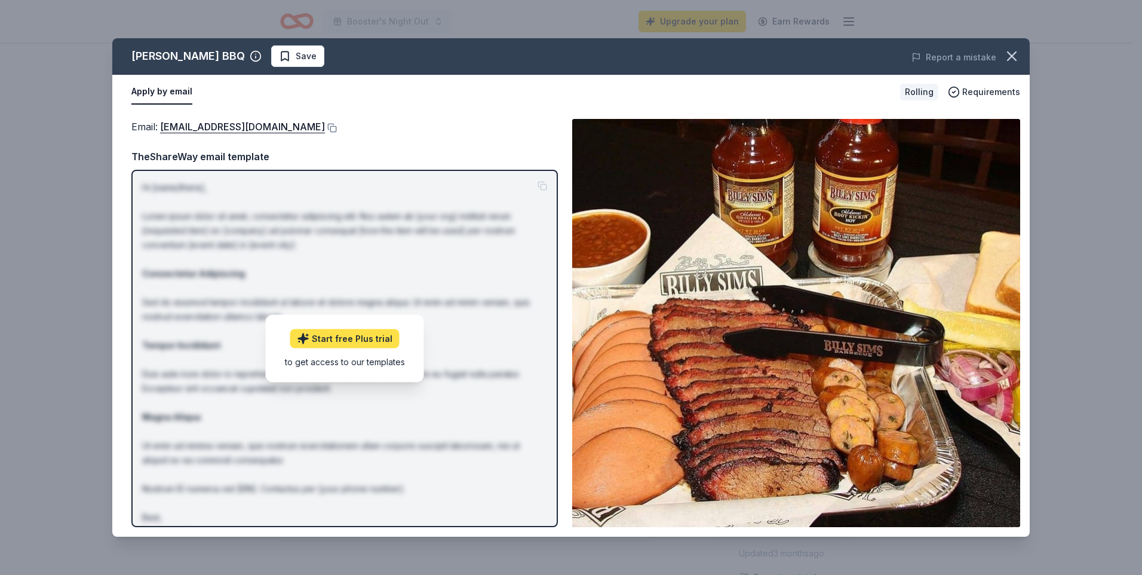
click at [317, 341] on link "Start free Plus trial" at bounding box center [344, 338] width 109 height 19
click at [220, 129] on link "[EMAIL_ADDRESS][DOMAIN_NAME]" at bounding box center [242, 127] width 165 height 16
drag, startPoint x: 1012, startPoint y: 59, endPoint x: 979, endPoint y: 62, distance: 33.6
click at [1012, 59] on icon "button" at bounding box center [1012, 56] width 17 height 17
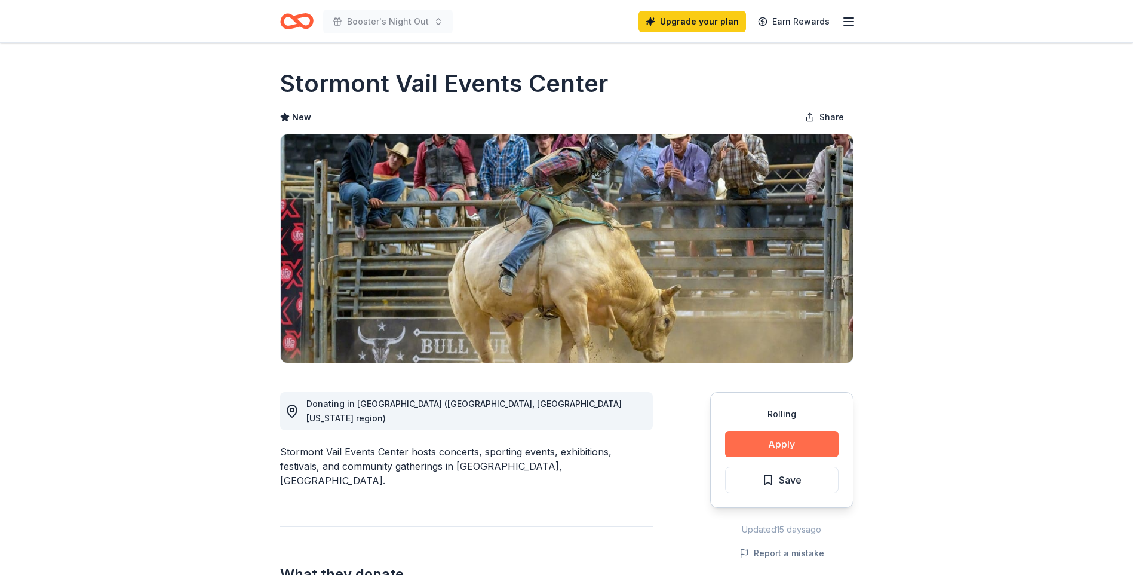
click at [808, 452] on button "Apply" at bounding box center [781, 444] width 113 height 26
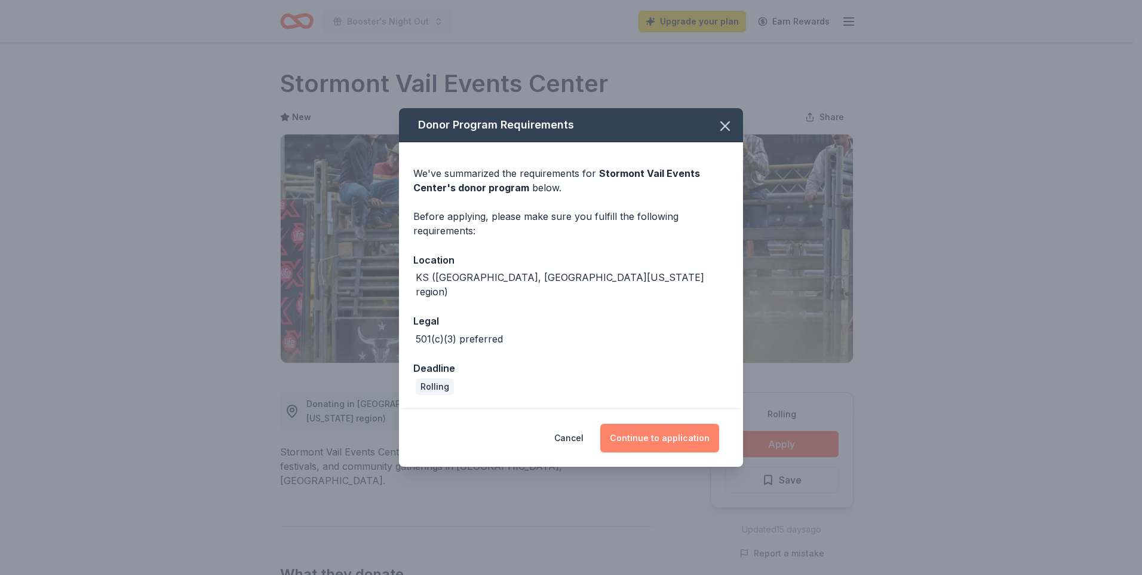
click at [642, 432] on button "Continue to application" at bounding box center [659, 438] width 119 height 29
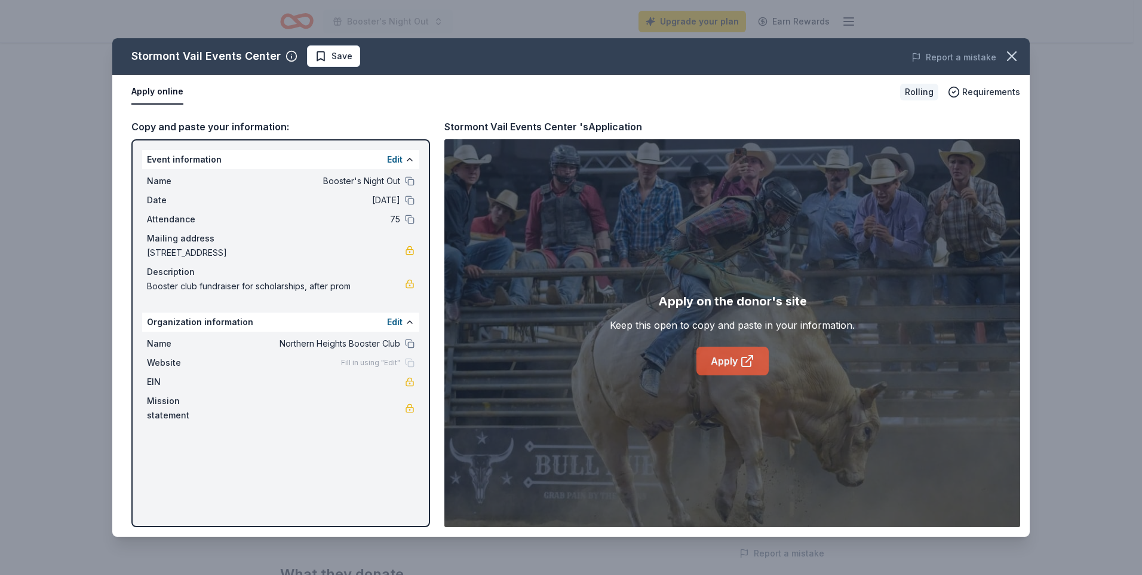
click at [716, 354] on link "Apply" at bounding box center [732, 360] width 72 height 29
click at [1017, 60] on icon "button" at bounding box center [1012, 56] width 17 height 17
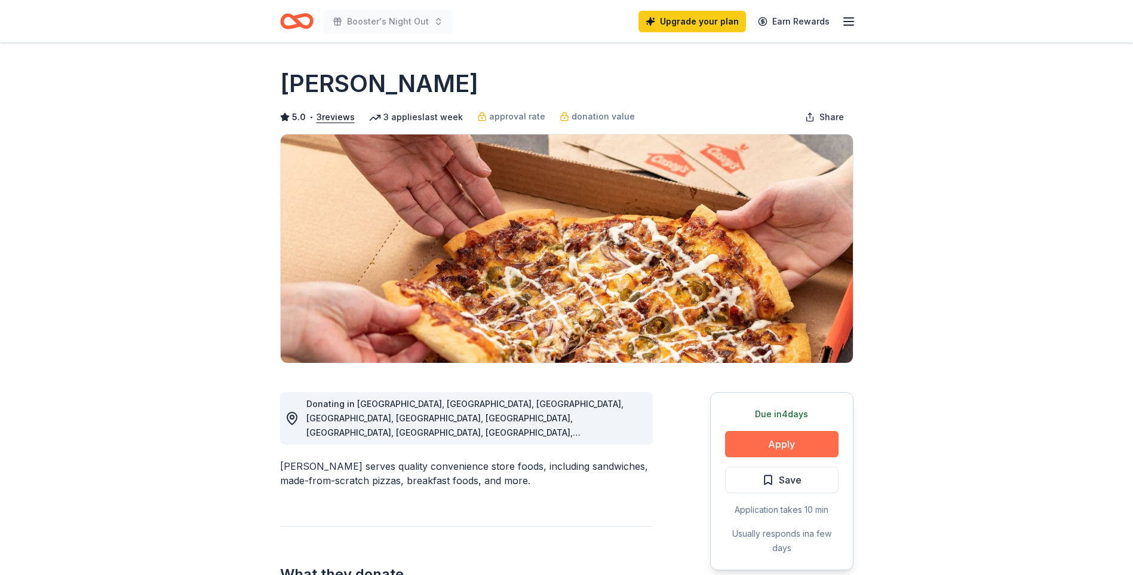
click at [788, 448] on button "Apply" at bounding box center [781, 444] width 113 height 26
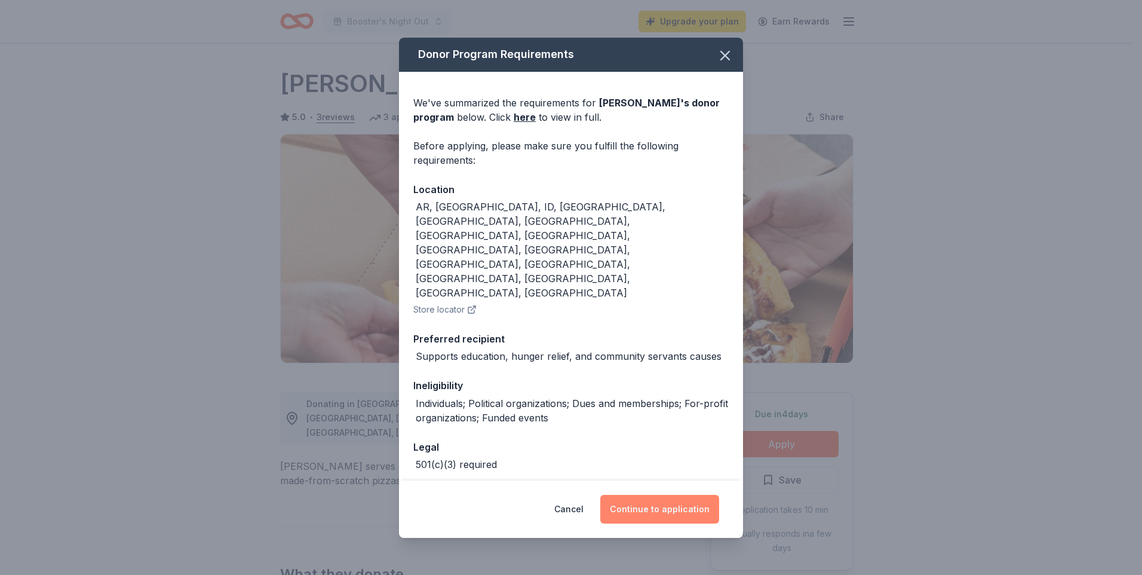
click at [686, 500] on button "Continue to application" at bounding box center [659, 509] width 119 height 29
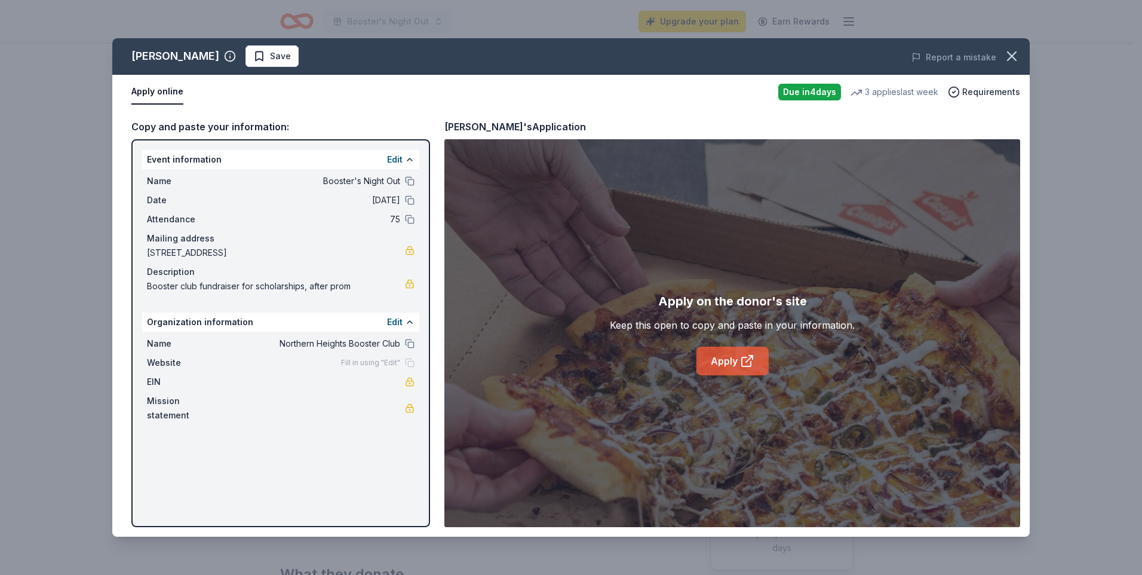
click at [725, 357] on link "Apply" at bounding box center [732, 360] width 72 height 29
click at [1007, 56] on icon "button" at bounding box center [1012, 56] width 17 height 17
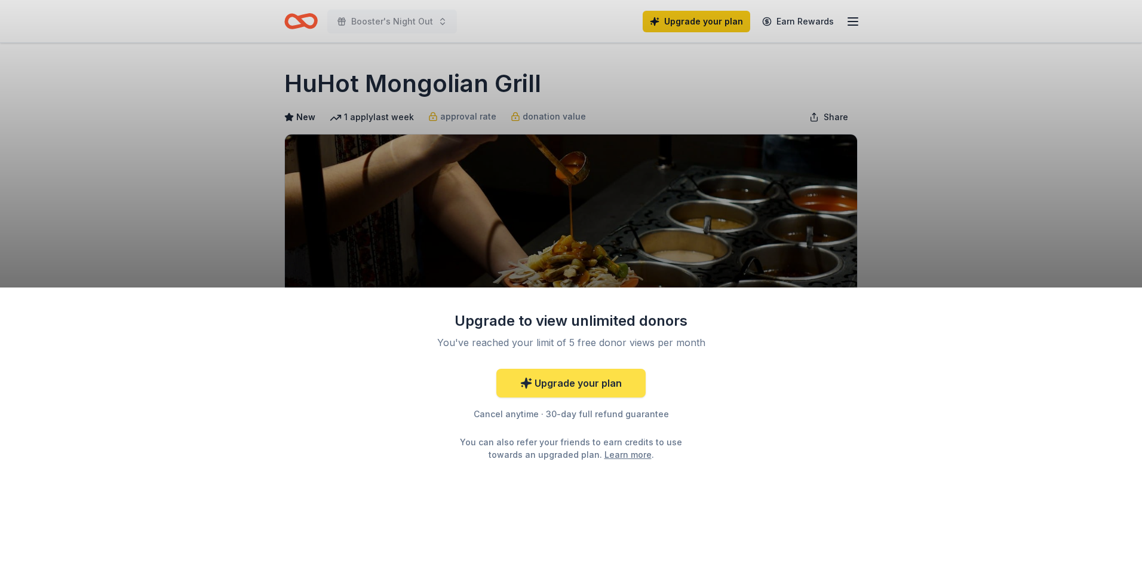
click at [563, 391] on link "Upgrade your plan" at bounding box center [570, 383] width 149 height 29
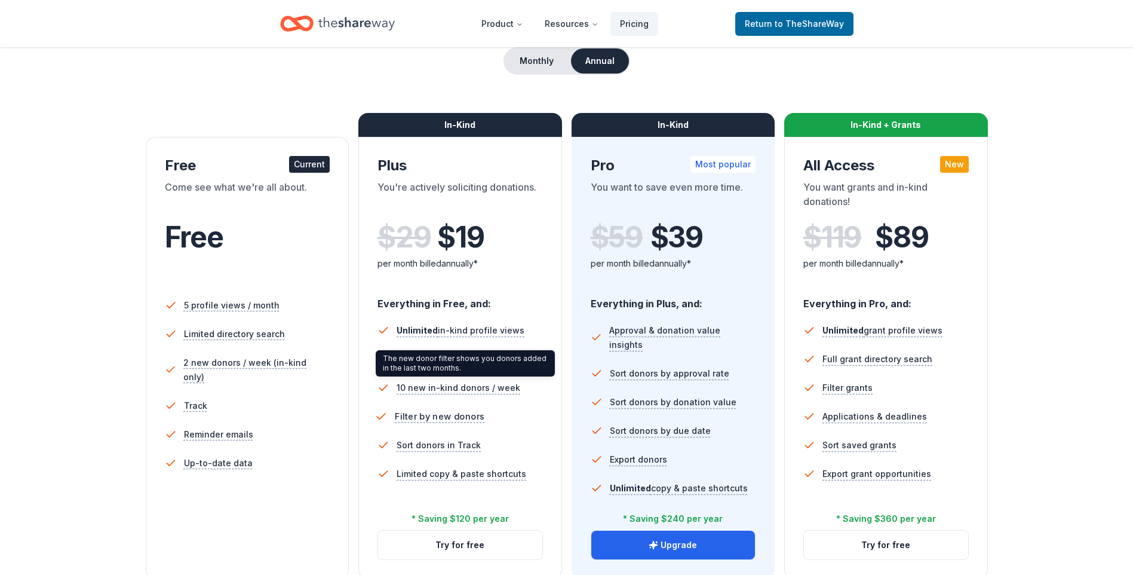
scroll to position [179, 0]
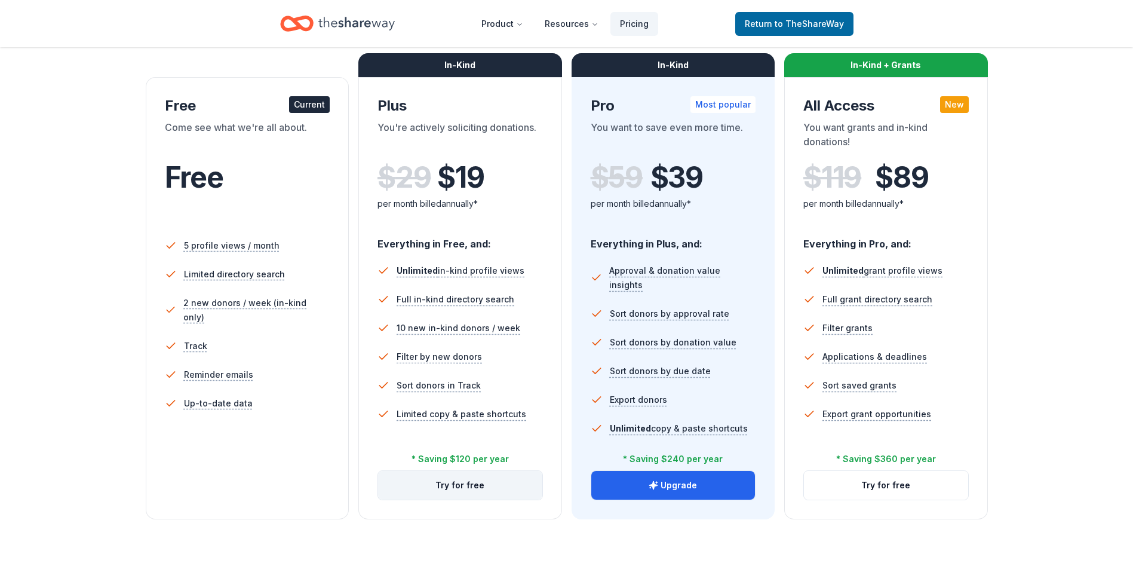
click at [441, 489] on button "Try for free" at bounding box center [460, 485] width 164 height 29
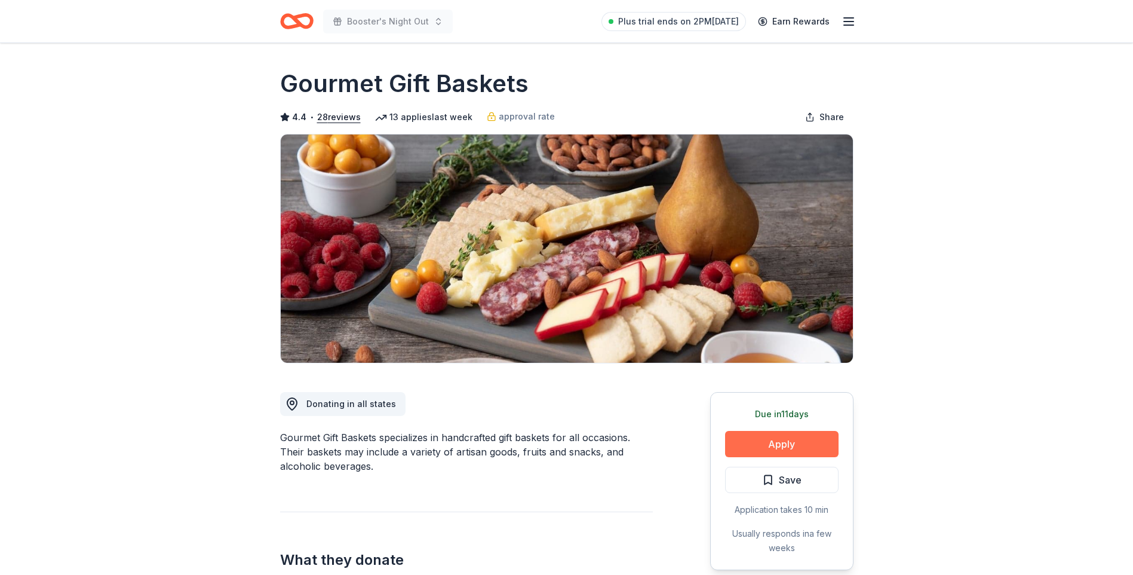
click at [799, 443] on button "Apply" at bounding box center [781, 444] width 113 height 26
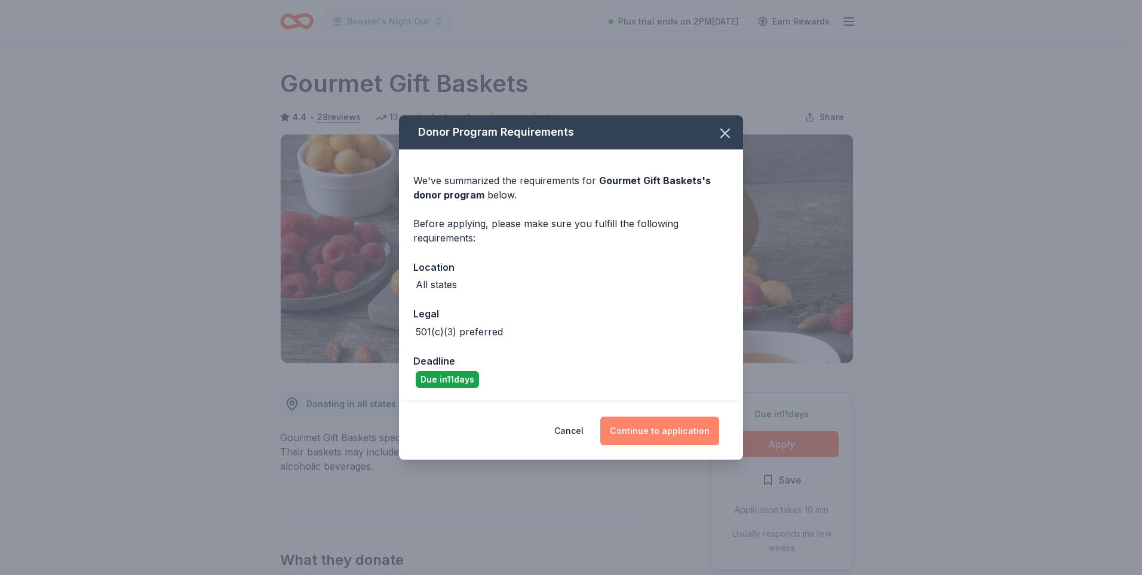
click at [685, 425] on button "Continue to application" at bounding box center [659, 430] width 119 height 29
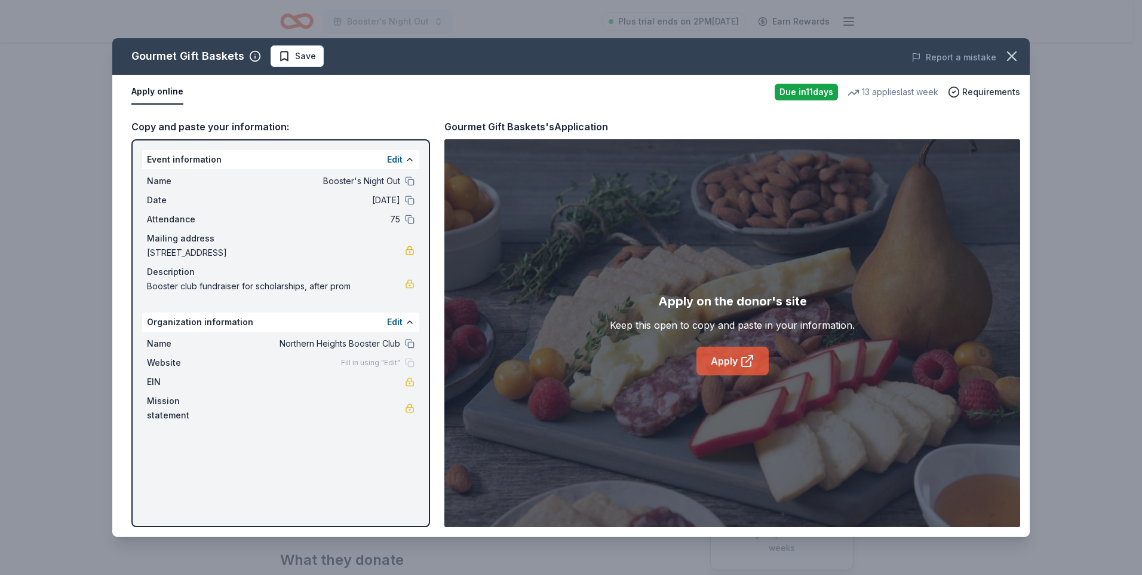
click at [733, 362] on link "Apply" at bounding box center [732, 360] width 72 height 29
click at [1016, 52] on icon "button" at bounding box center [1012, 56] width 8 height 8
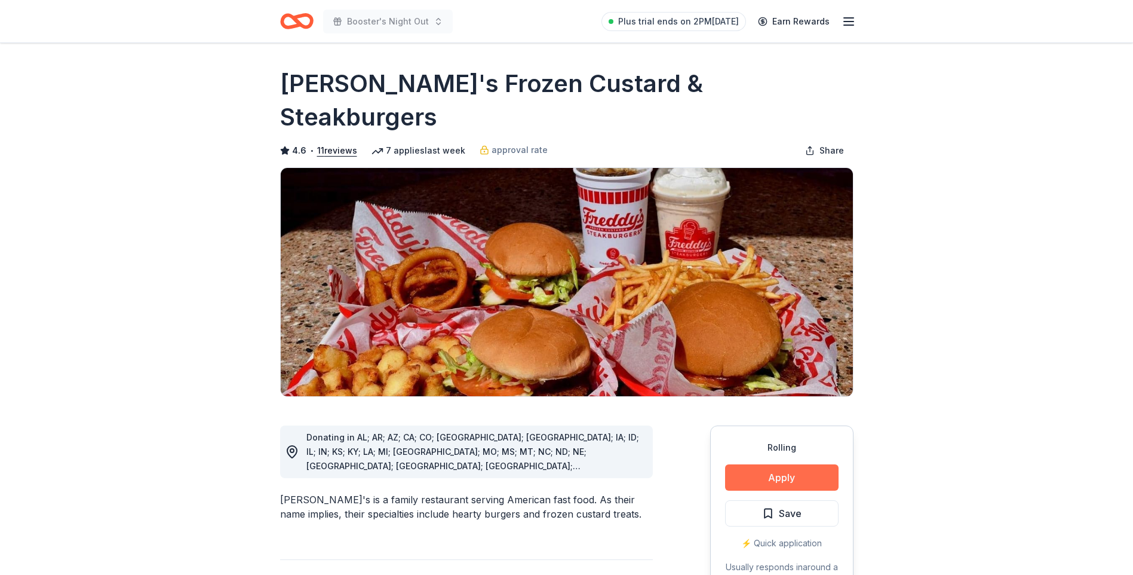
click at [765, 464] on button "Apply" at bounding box center [781, 477] width 113 height 26
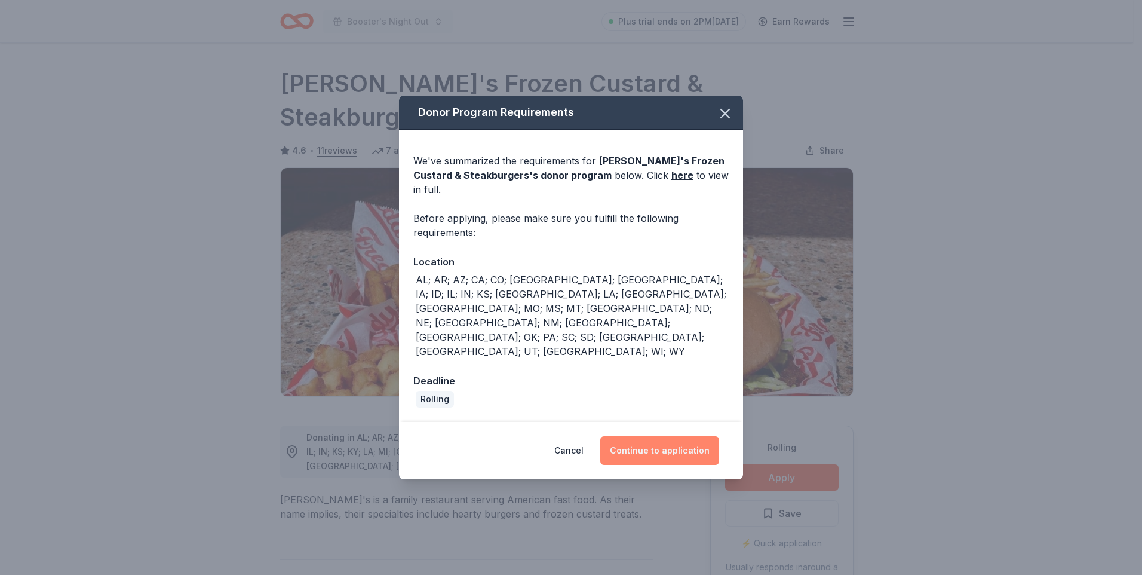
click at [661, 436] on button "Continue to application" at bounding box center [659, 450] width 119 height 29
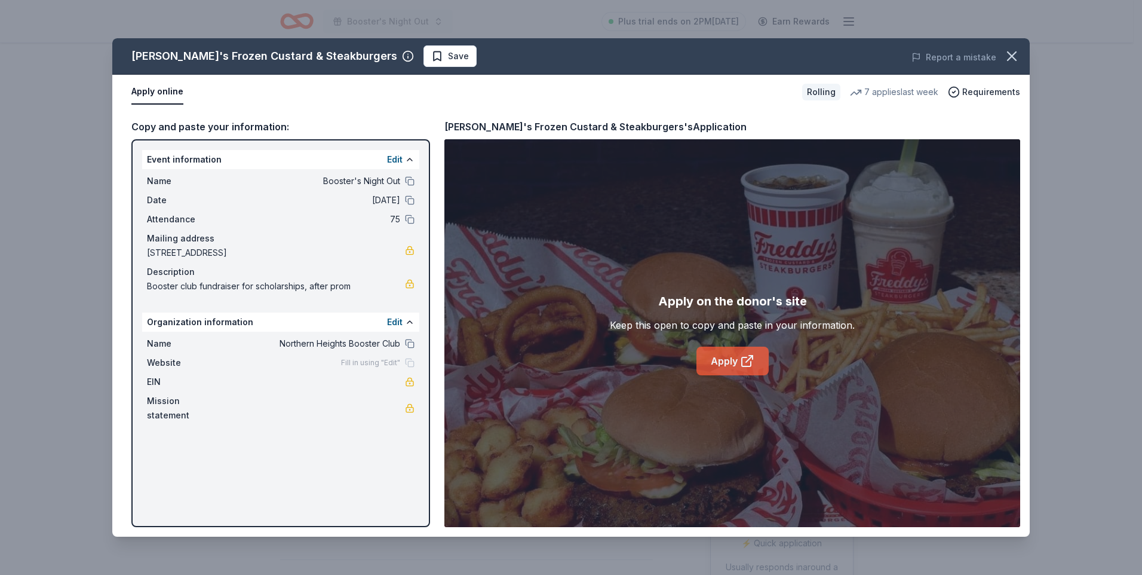
click at [740, 357] on icon at bounding box center [747, 361] width 14 height 14
drag, startPoint x: 1015, startPoint y: 57, endPoint x: 812, endPoint y: 2, distance: 210.4
click at [1015, 56] on icon "button" at bounding box center [1012, 56] width 17 height 17
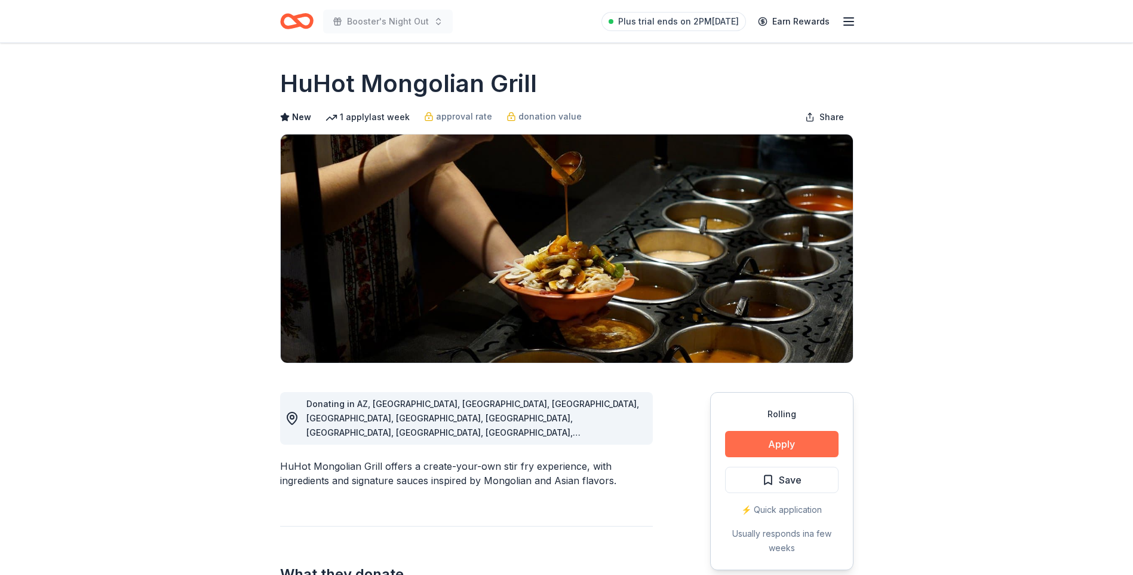
click at [775, 443] on button "Apply" at bounding box center [781, 444] width 113 height 26
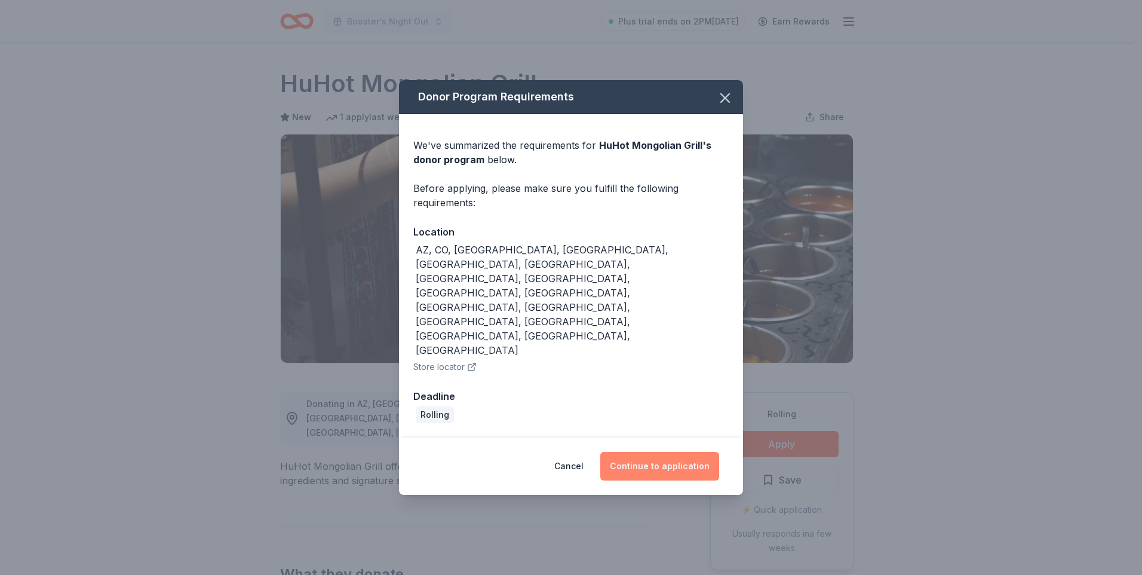
click at [665, 452] on button "Continue to application" at bounding box center [659, 466] width 119 height 29
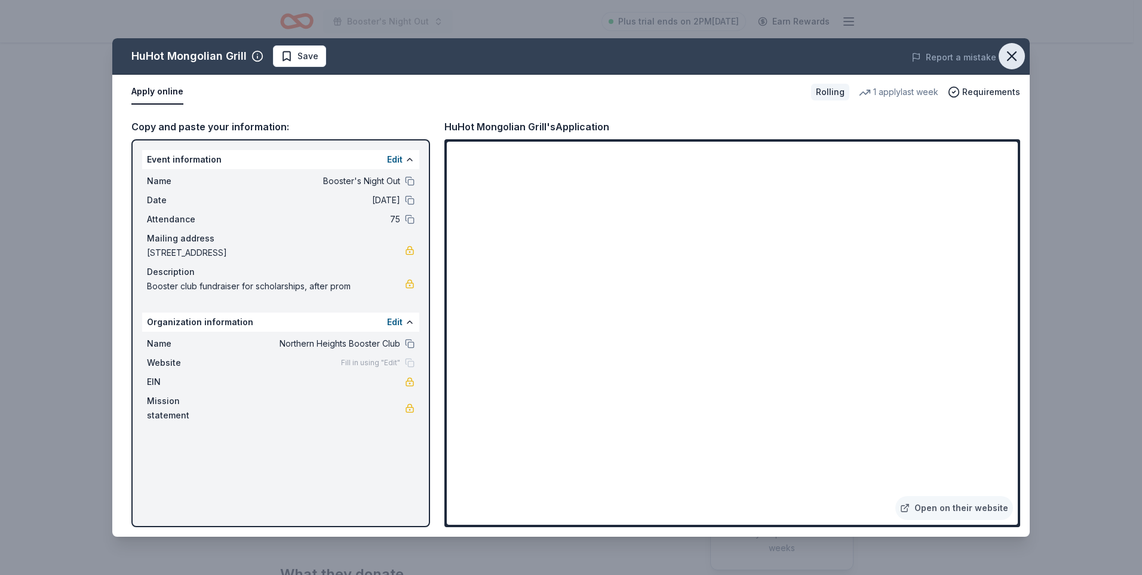
click at [1007, 55] on icon "button" at bounding box center [1012, 56] width 17 height 17
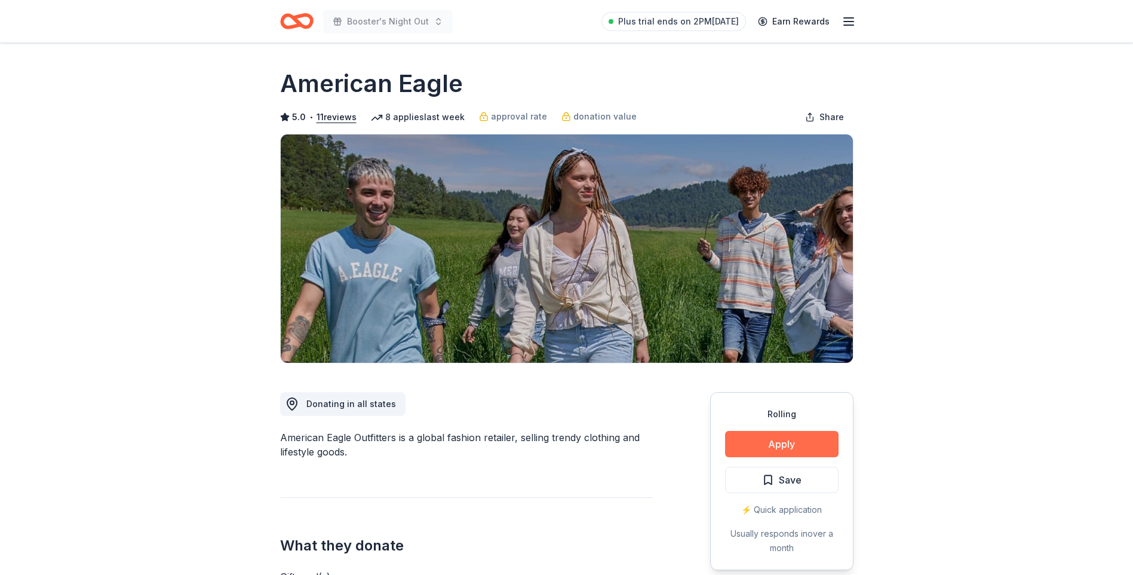
click at [801, 440] on button "Apply" at bounding box center [781, 444] width 113 height 26
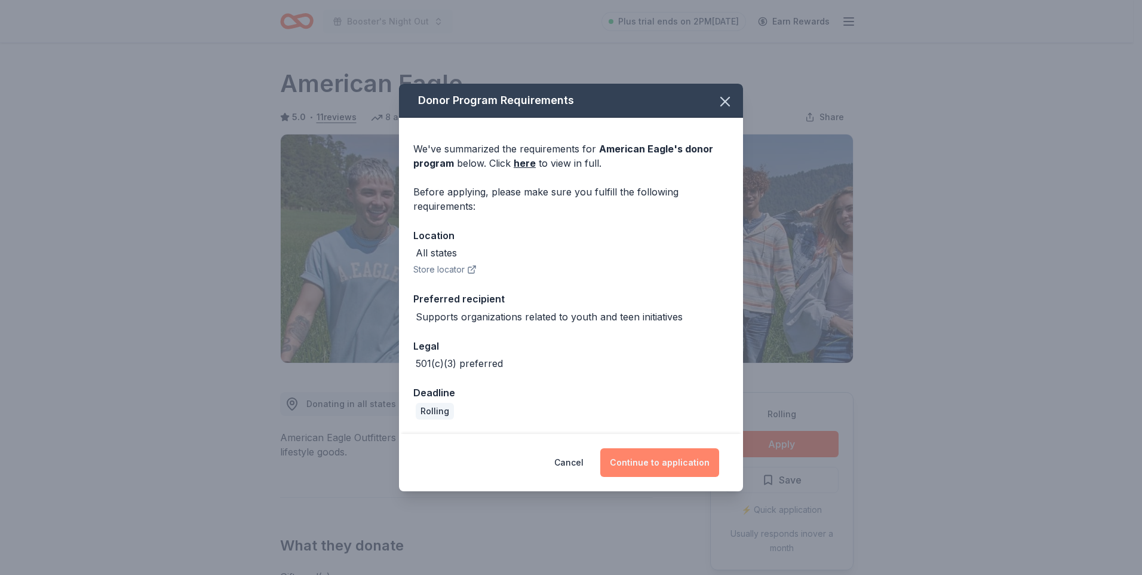
click at [685, 462] on button "Continue to application" at bounding box center [659, 462] width 119 height 29
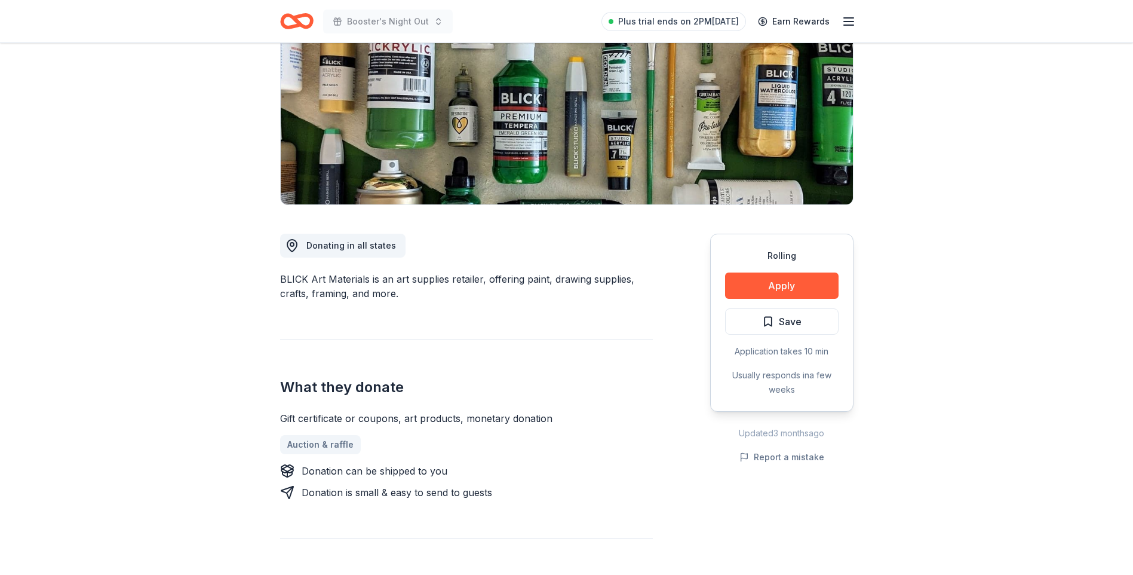
scroll to position [179, 0]
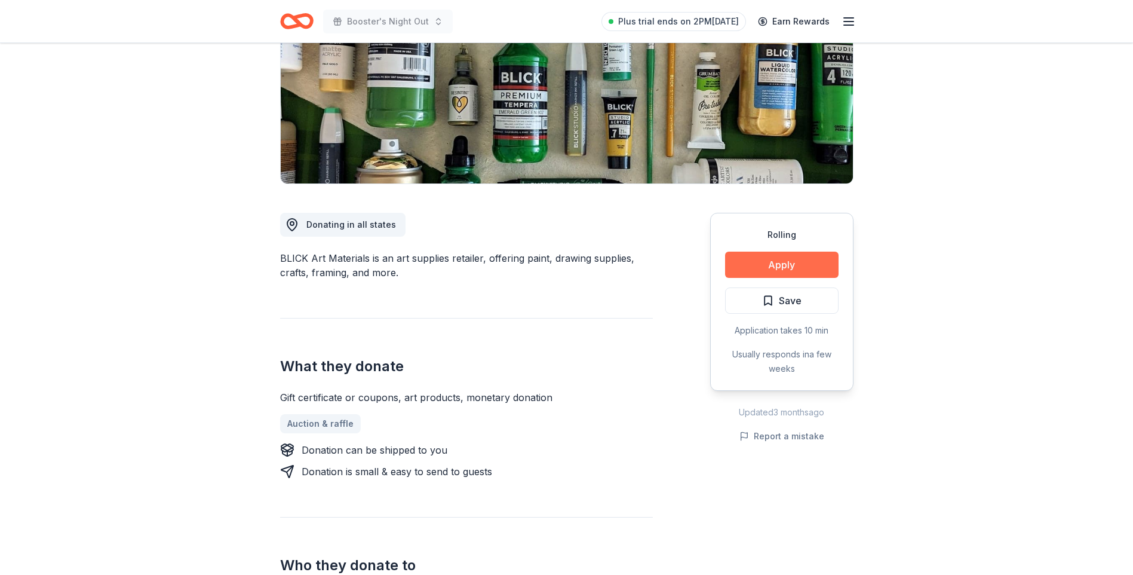
click at [775, 262] on button "Apply" at bounding box center [781, 264] width 113 height 26
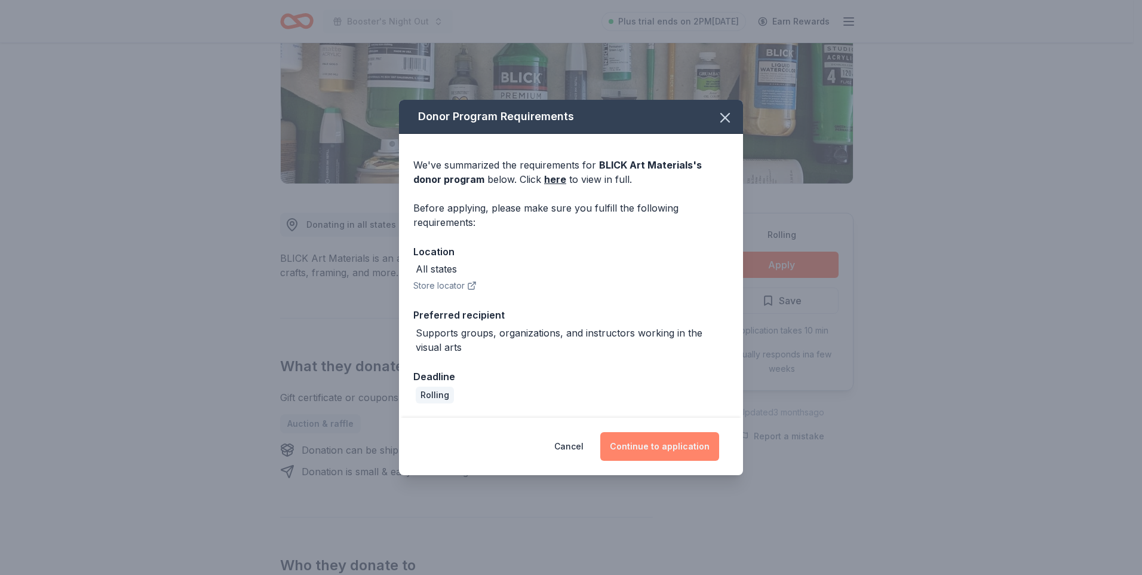
click at [631, 444] on button "Continue to application" at bounding box center [659, 446] width 119 height 29
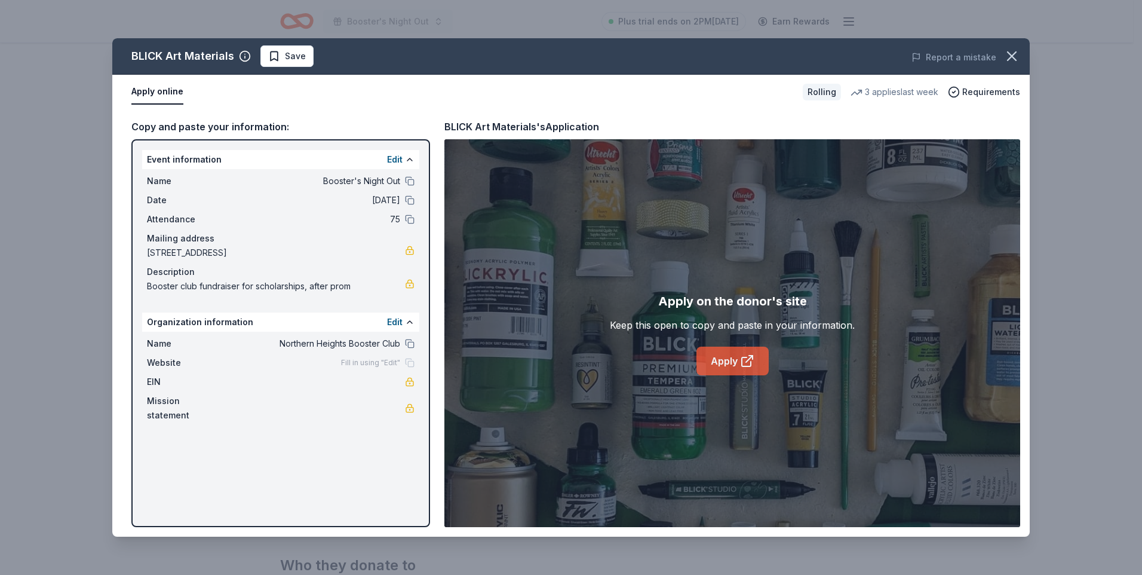
click at [742, 363] on icon at bounding box center [747, 361] width 14 height 14
click at [1006, 54] on icon "button" at bounding box center [1012, 56] width 17 height 17
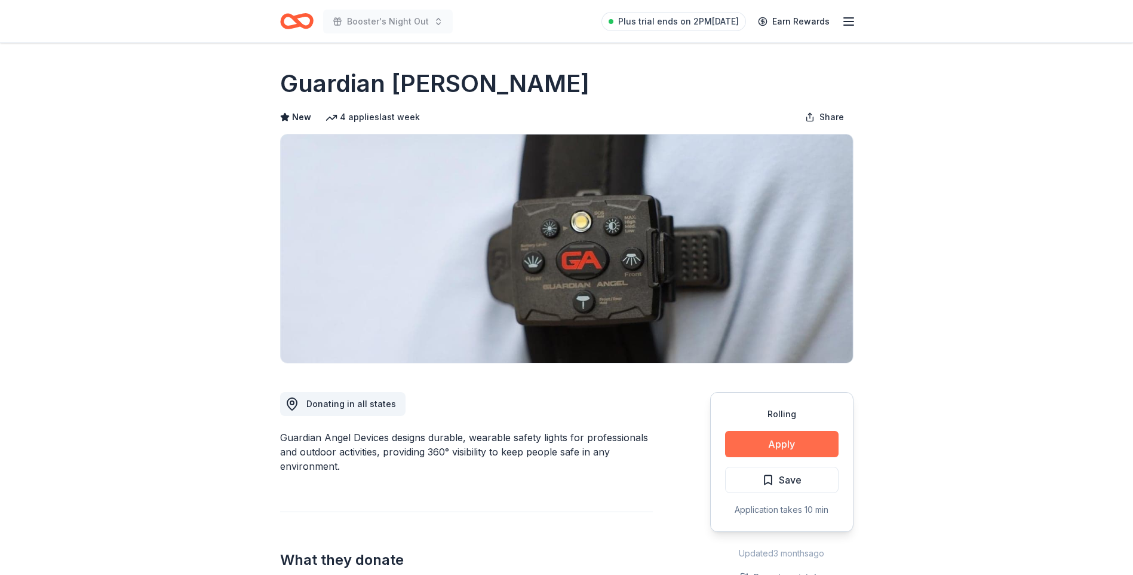
click at [778, 444] on button "Apply" at bounding box center [781, 444] width 113 height 26
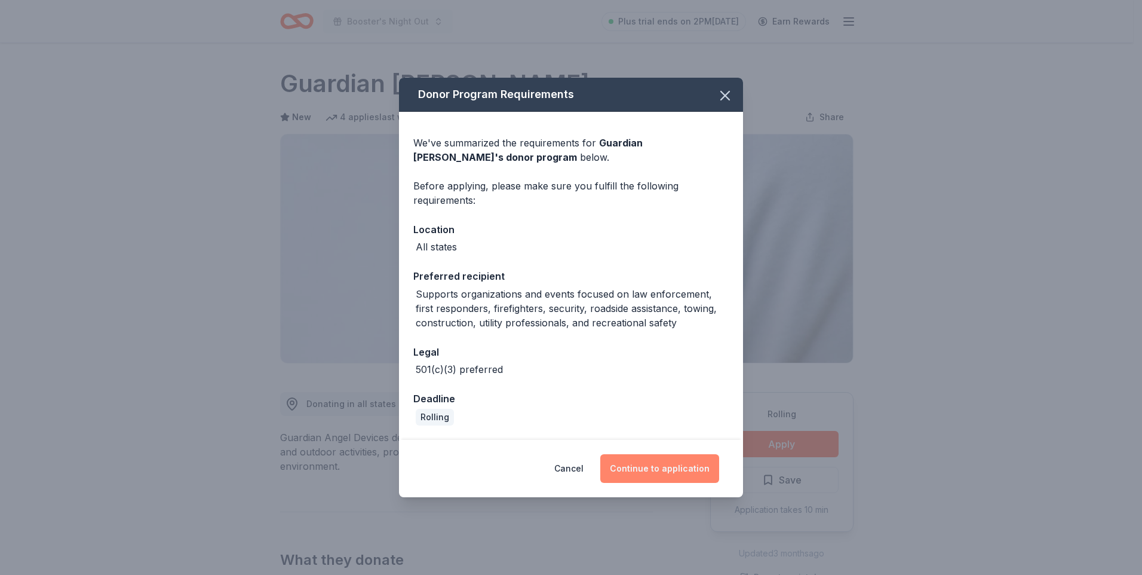
click at [670, 471] on button "Continue to application" at bounding box center [659, 468] width 119 height 29
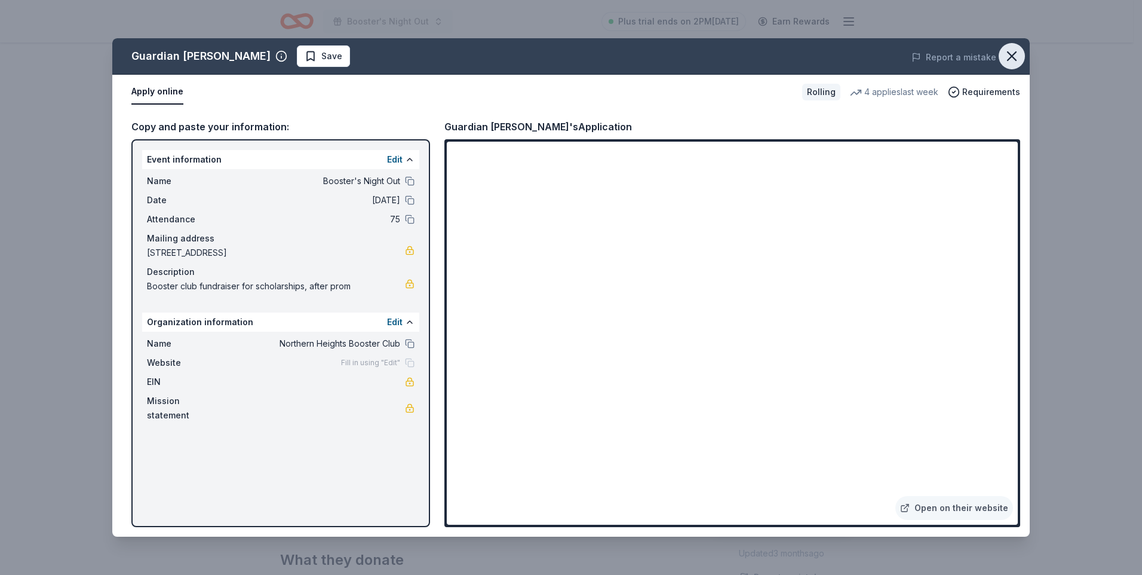
click at [1008, 56] on icon "button" at bounding box center [1012, 56] width 17 height 17
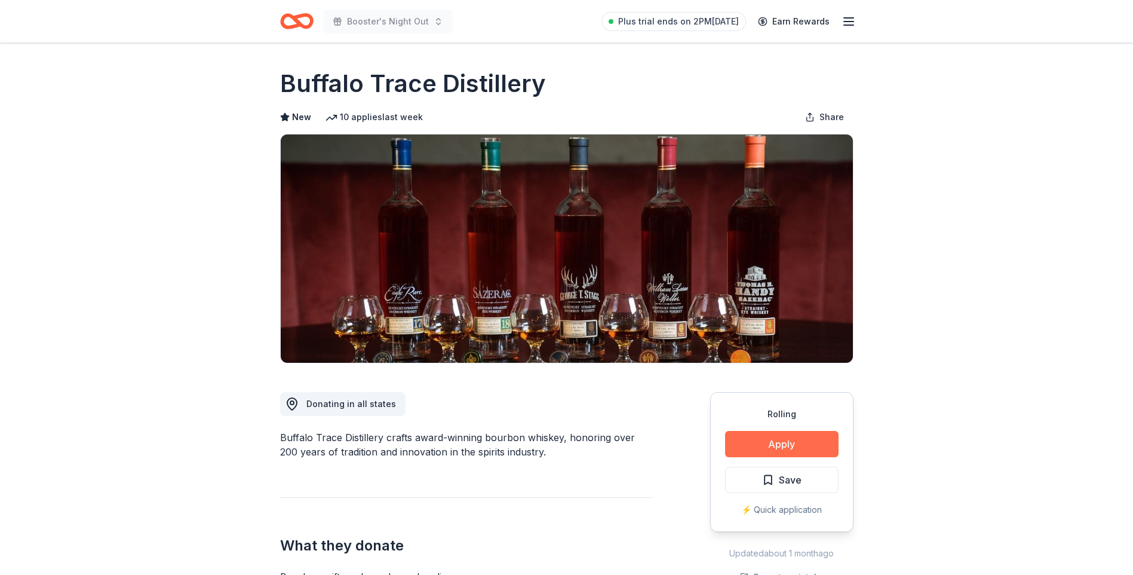
click at [775, 441] on button "Apply" at bounding box center [781, 444] width 113 height 26
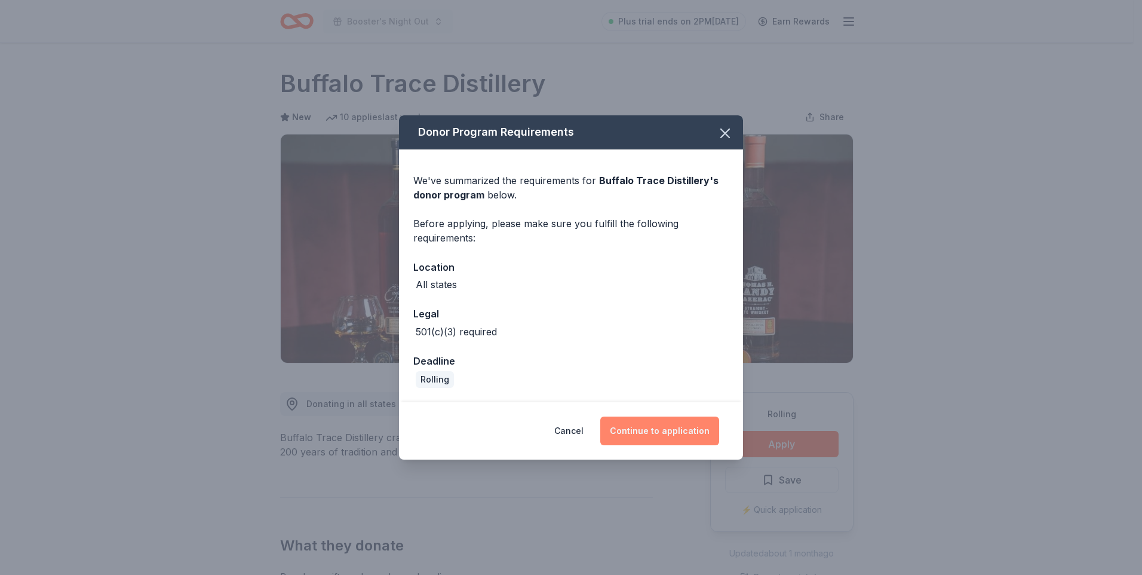
click at [638, 436] on button "Continue to application" at bounding box center [659, 430] width 119 height 29
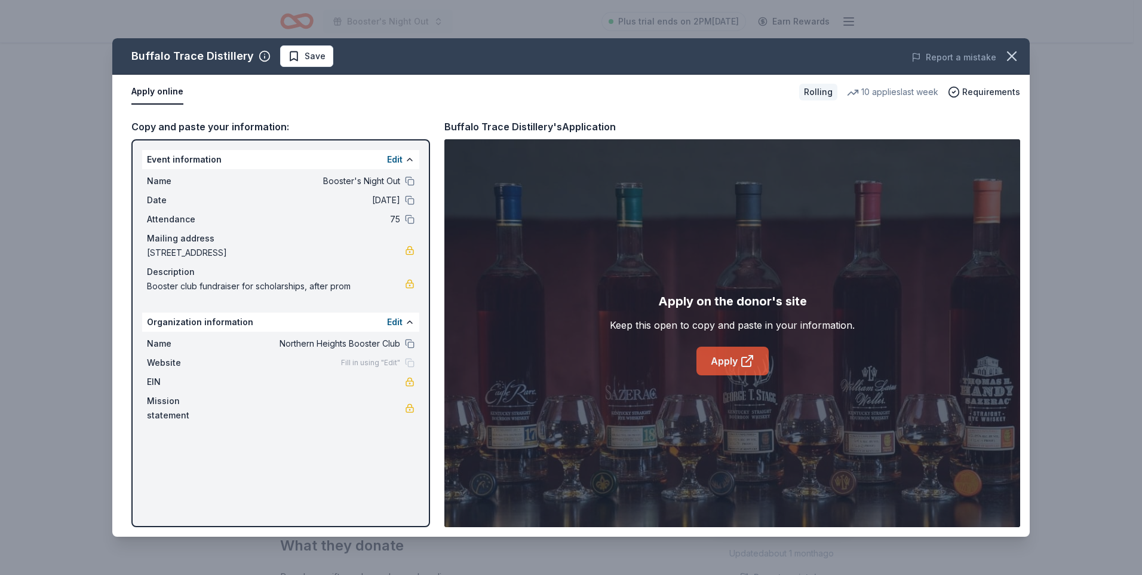
click at [729, 360] on link "Apply" at bounding box center [732, 360] width 72 height 29
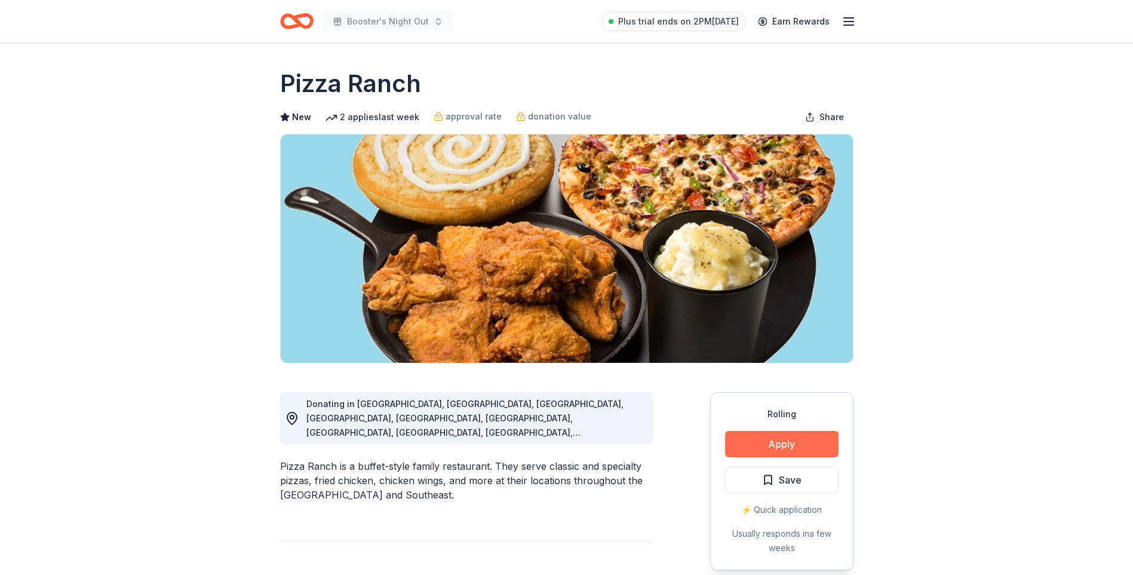
click at [746, 439] on button "Apply" at bounding box center [781, 444] width 113 height 26
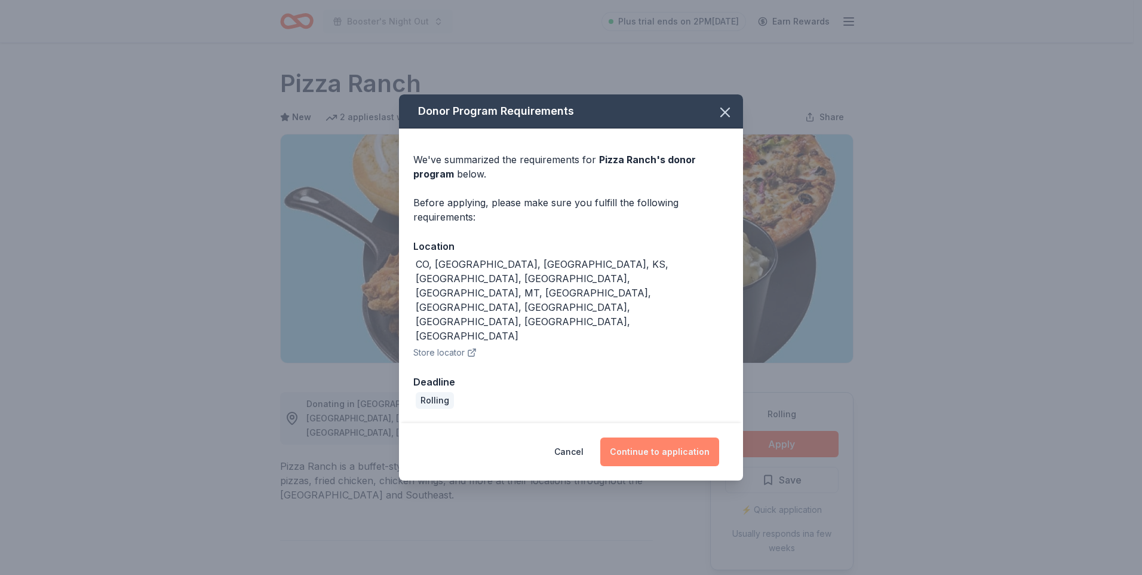
click at [677, 437] on button "Continue to application" at bounding box center [659, 451] width 119 height 29
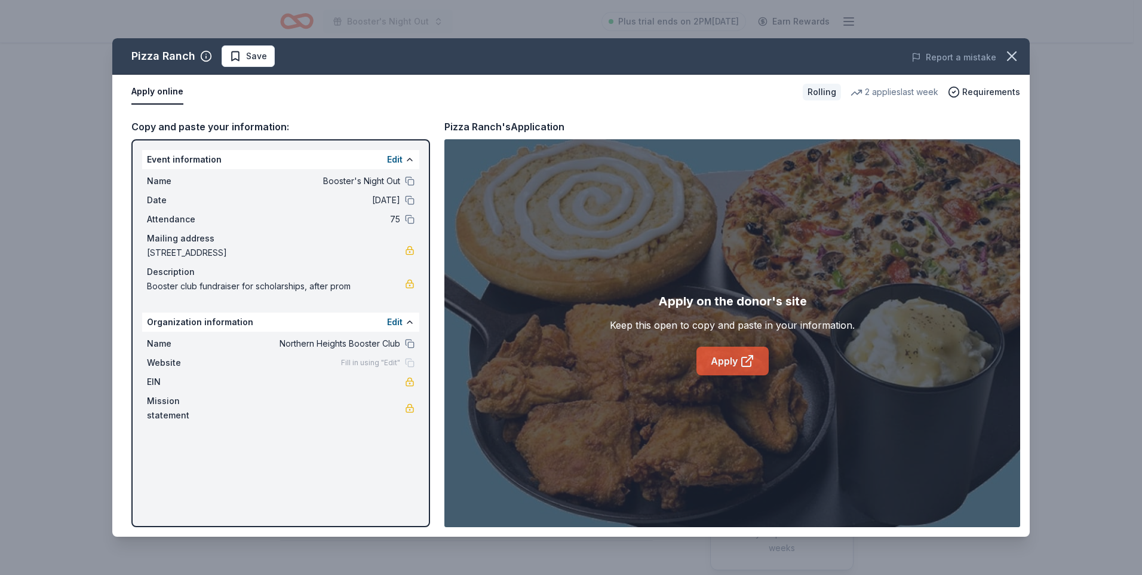
click at [721, 356] on link "Apply" at bounding box center [732, 360] width 72 height 29
click at [1016, 55] on icon "button" at bounding box center [1012, 56] width 17 height 17
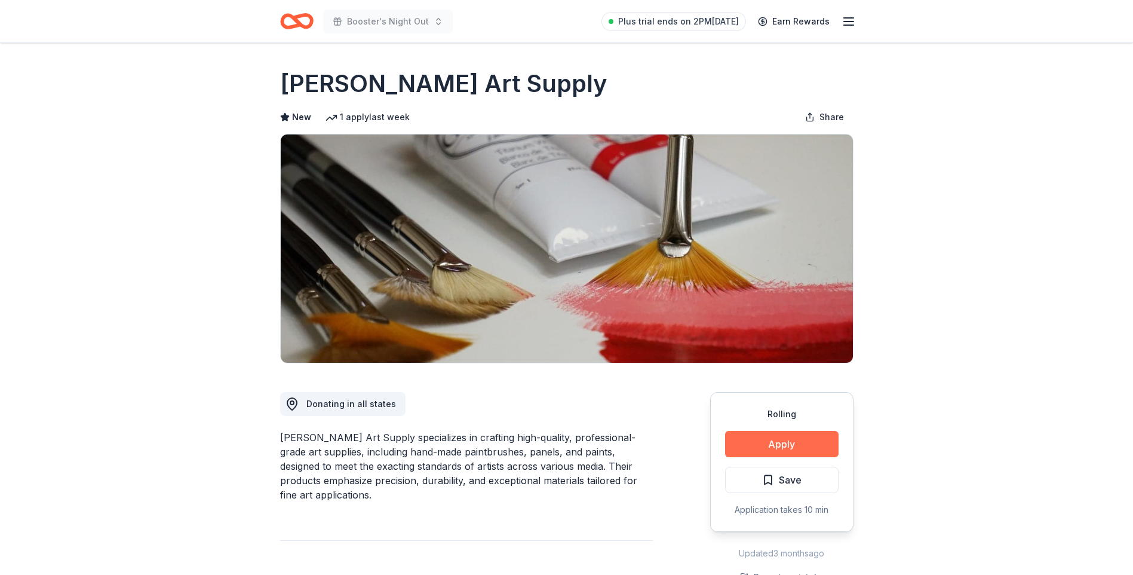
click at [783, 443] on button "Apply" at bounding box center [781, 444] width 113 height 26
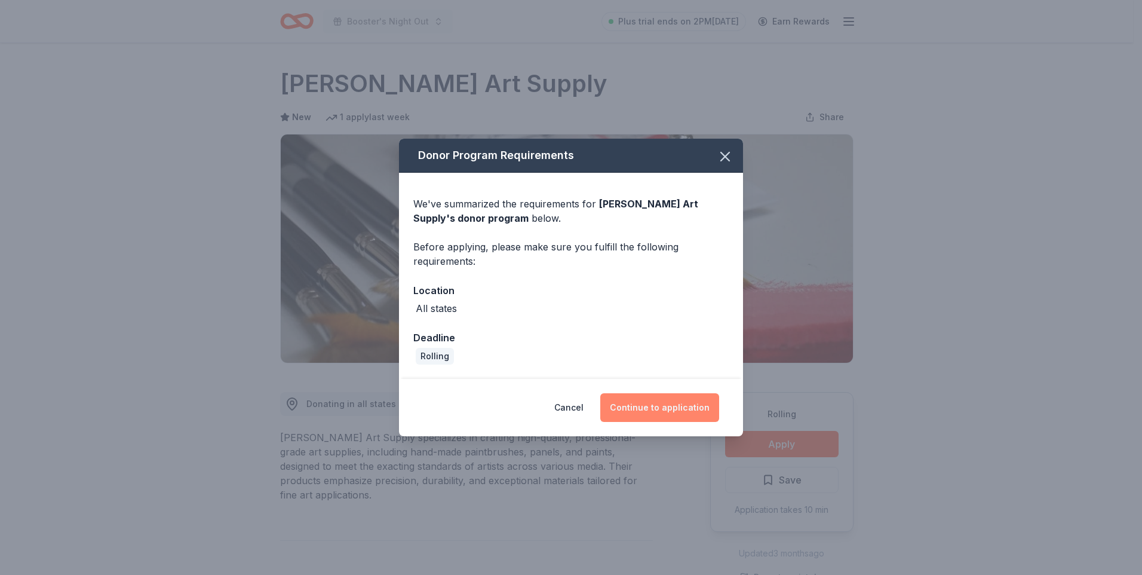
click at [654, 406] on button "Continue to application" at bounding box center [659, 407] width 119 height 29
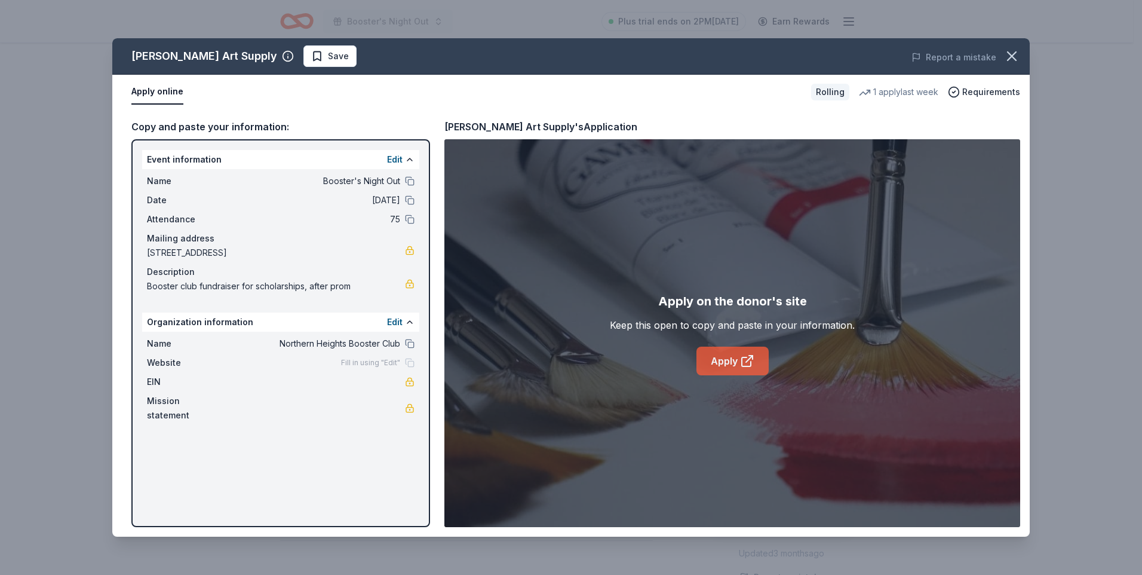
click at [734, 358] on link "Apply" at bounding box center [732, 360] width 72 height 29
click at [1012, 58] on icon "button" at bounding box center [1012, 56] width 17 height 17
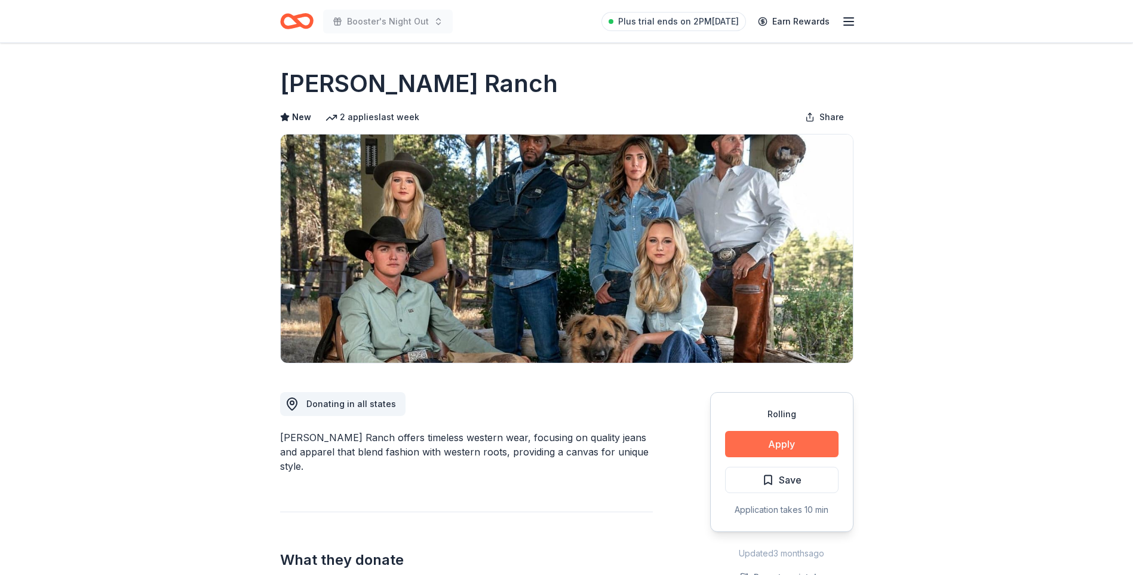
click at [810, 445] on button "Apply" at bounding box center [781, 444] width 113 height 26
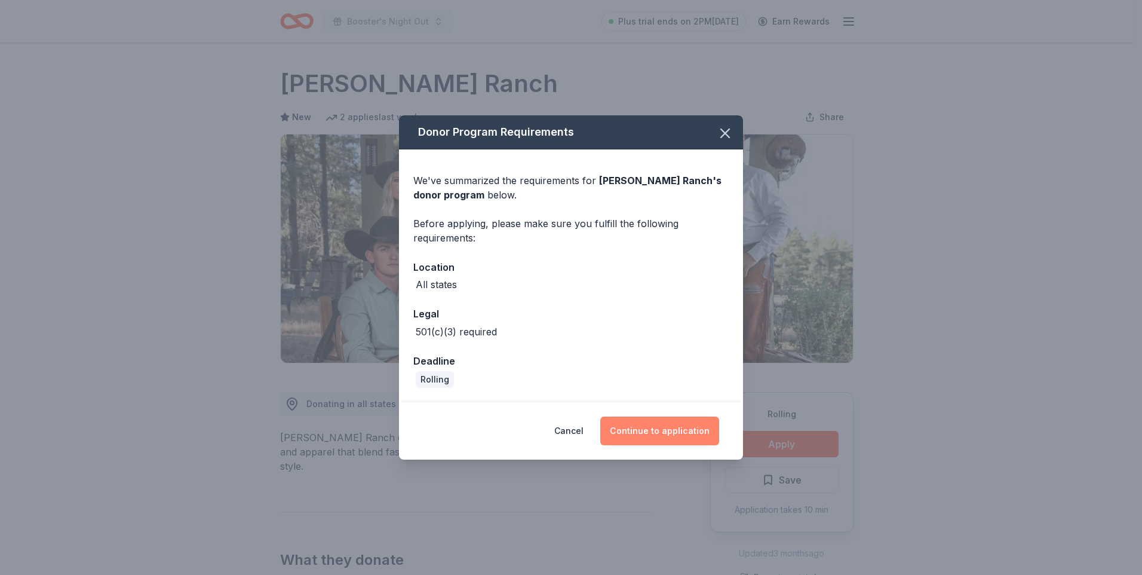
click at [681, 432] on button "Continue to application" at bounding box center [659, 430] width 119 height 29
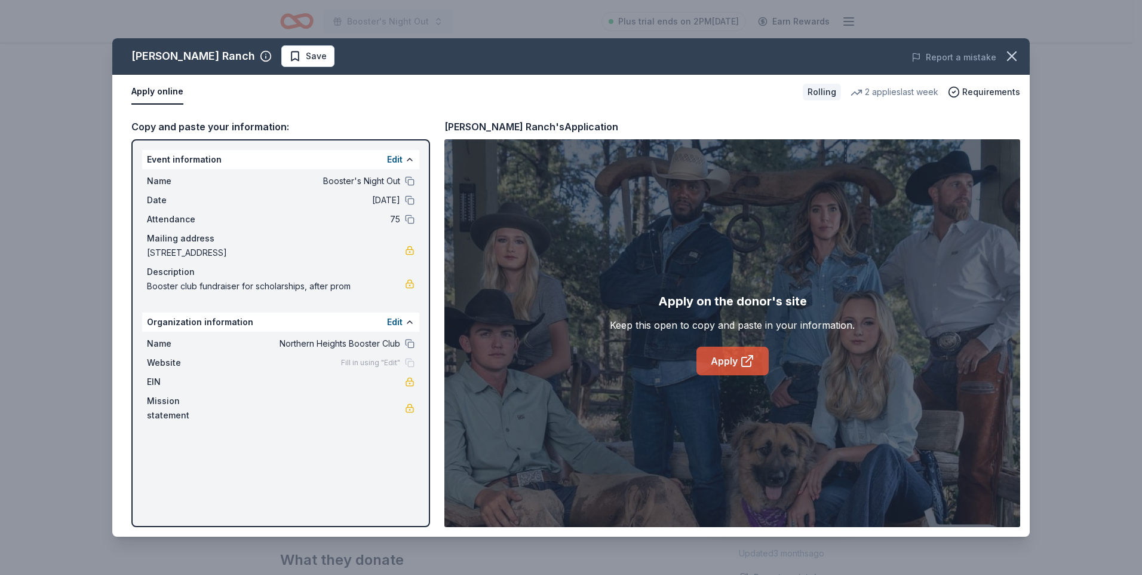
click at [727, 362] on link "Apply" at bounding box center [732, 360] width 72 height 29
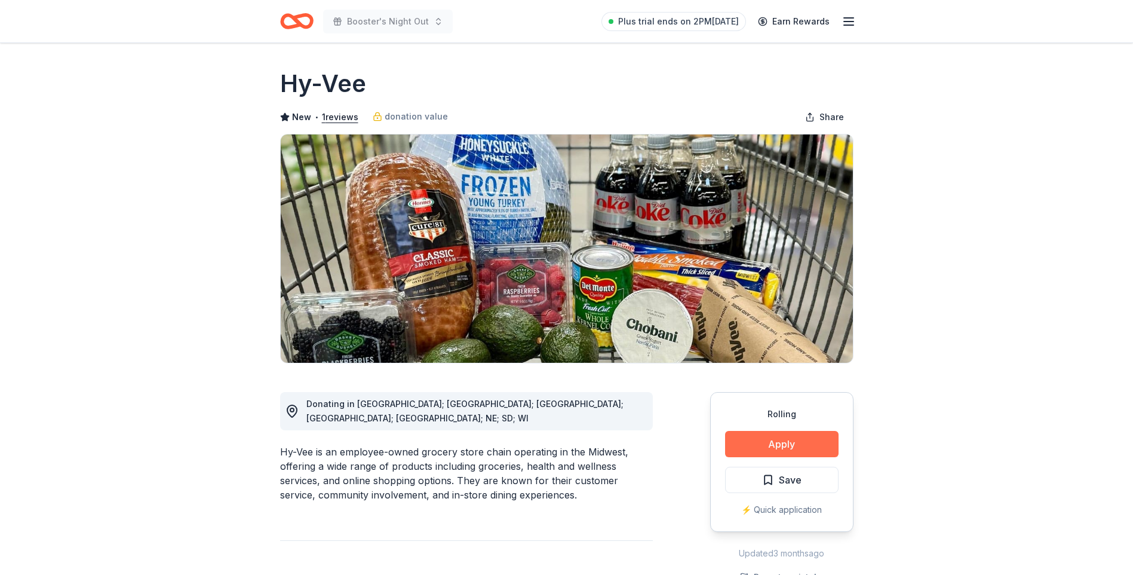
click at [806, 432] on button "Apply" at bounding box center [781, 444] width 113 height 26
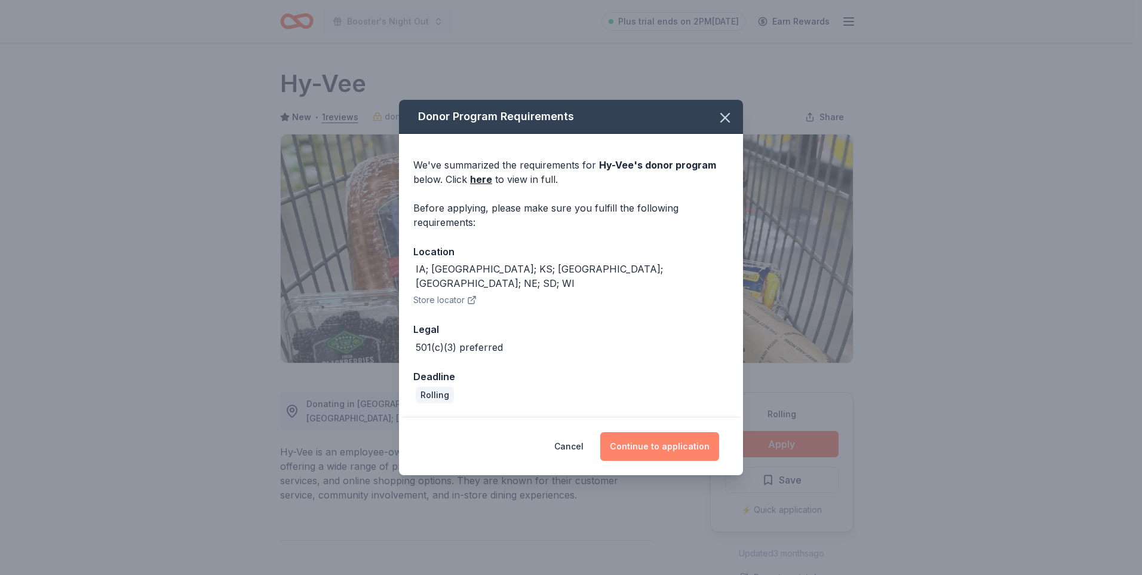
click at [665, 441] on button "Continue to application" at bounding box center [659, 446] width 119 height 29
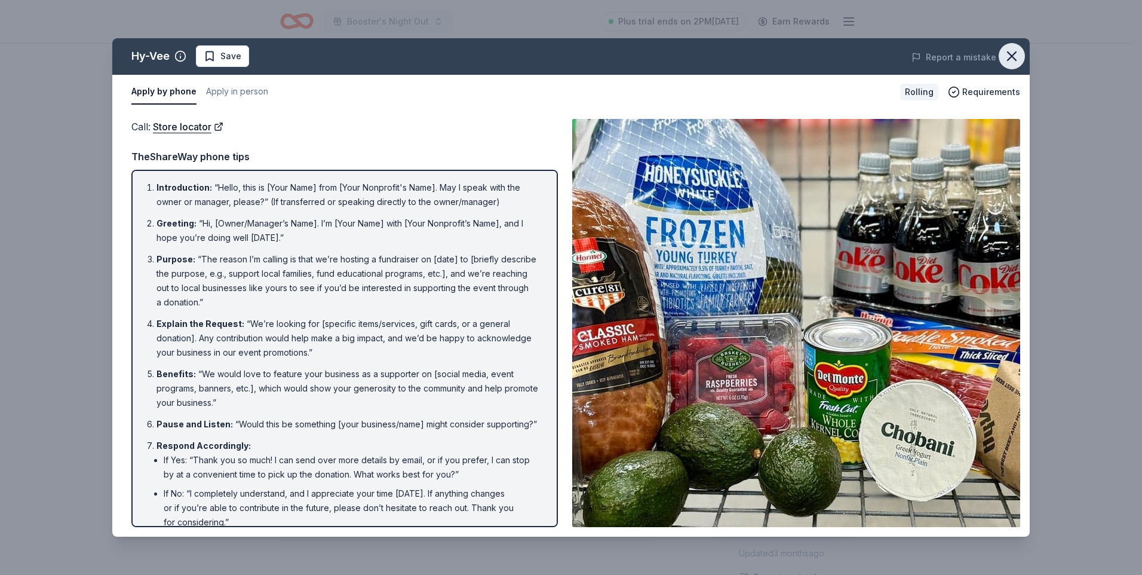
click at [1015, 54] on icon "button" at bounding box center [1012, 56] width 17 height 17
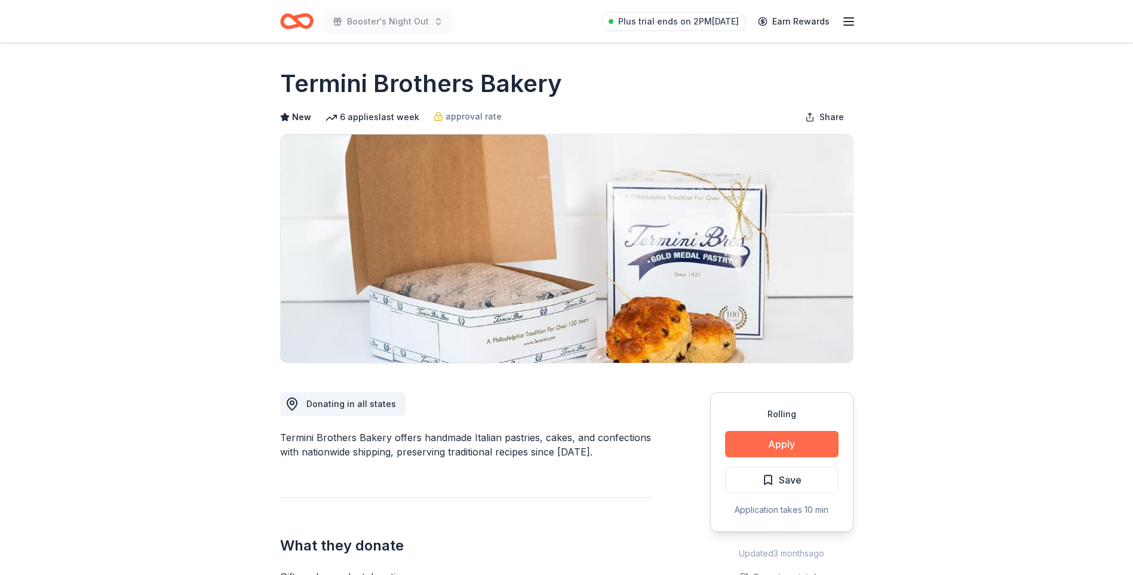
click at [809, 440] on button "Apply" at bounding box center [781, 444] width 113 height 26
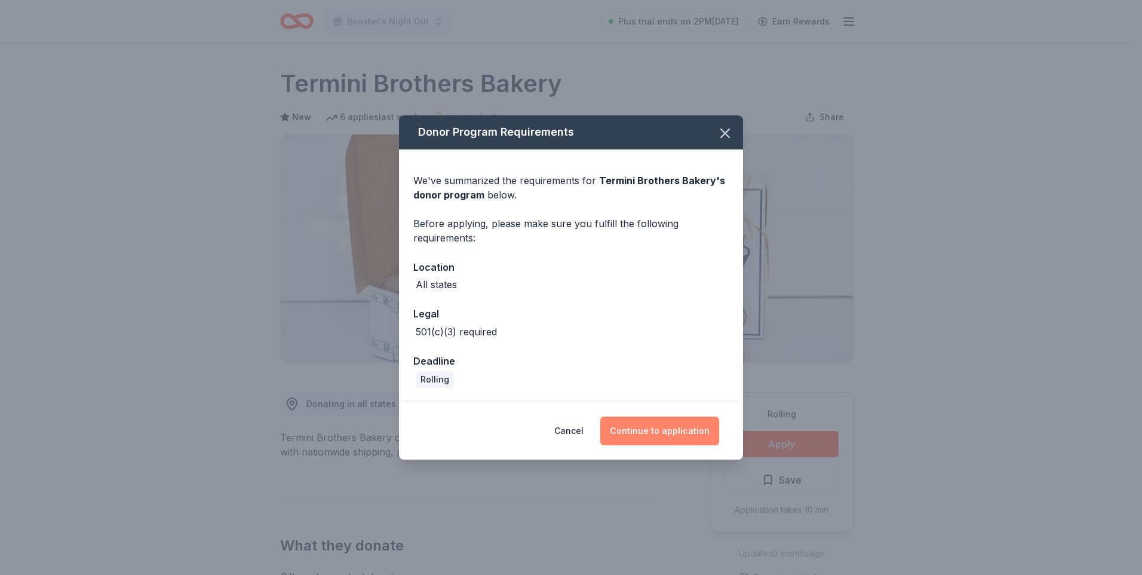
click at [676, 430] on button "Continue to application" at bounding box center [659, 430] width 119 height 29
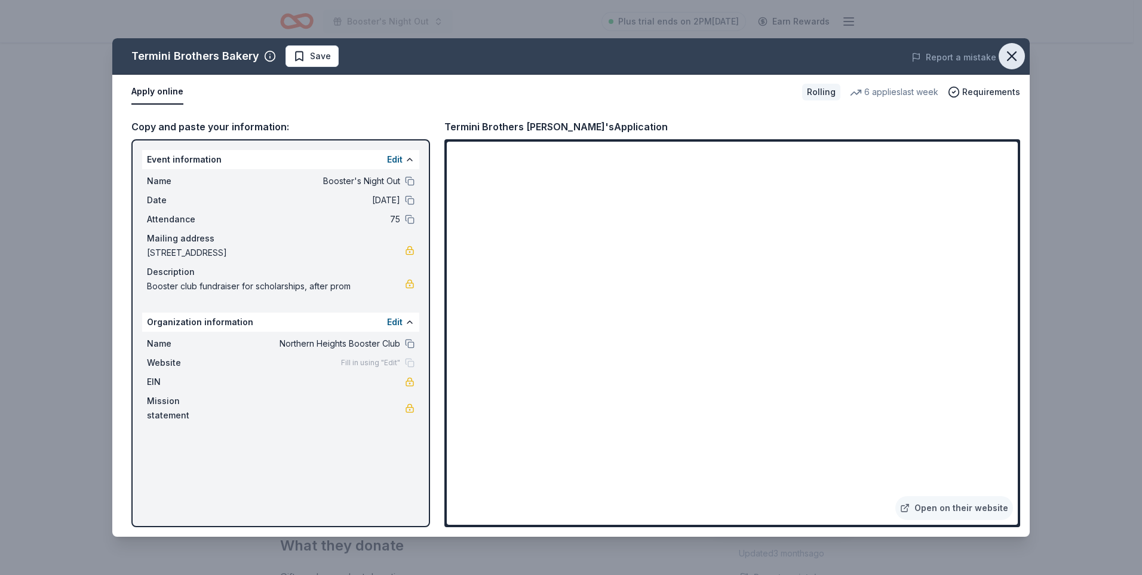
click at [1018, 52] on icon "button" at bounding box center [1012, 56] width 17 height 17
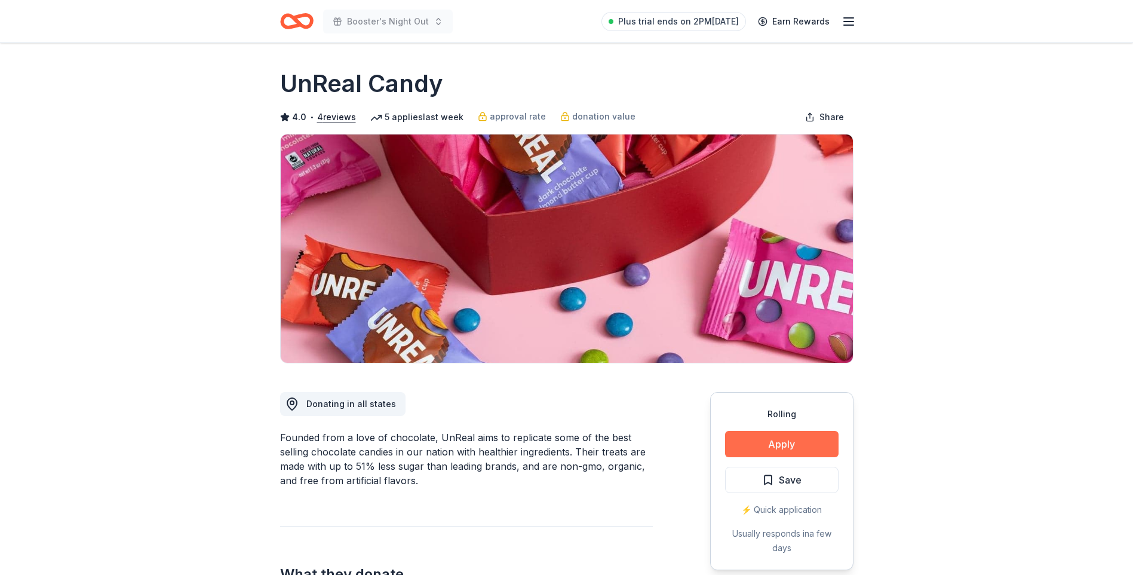
click at [766, 449] on button "Apply" at bounding box center [781, 444] width 113 height 26
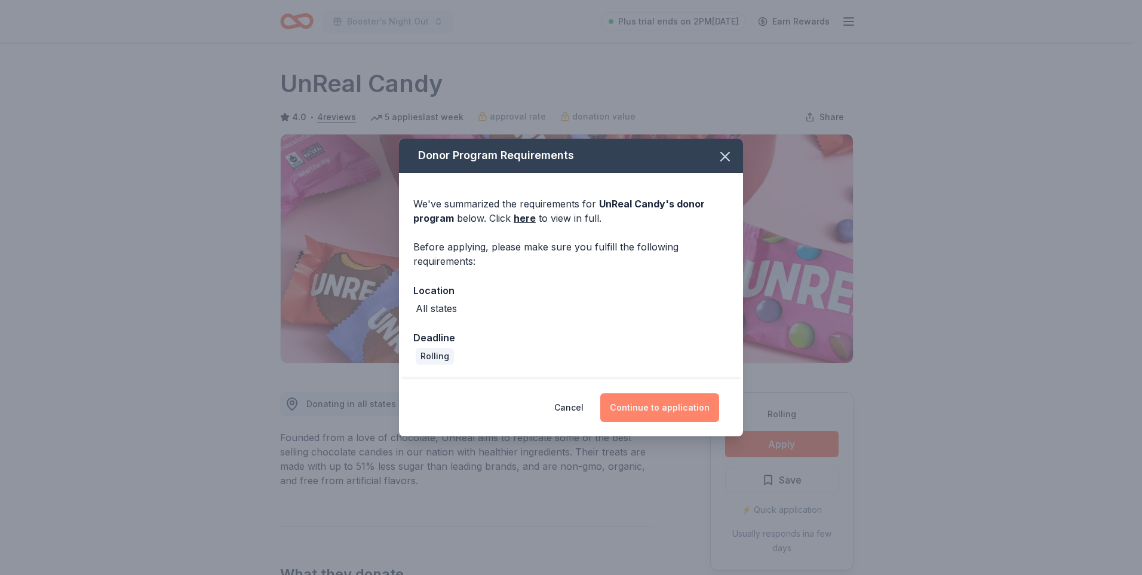
click at [619, 401] on button "Continue to application" at bounding box center [659, 407] width 119 height 29
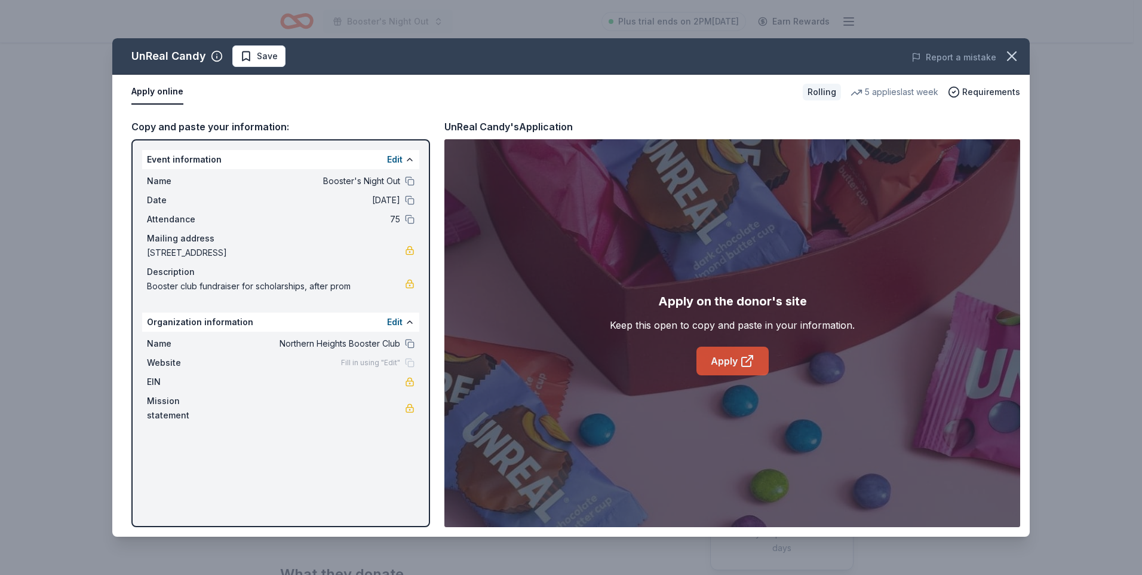
click at [731, 353] on link "Apply" at bounding box center [732, 360] width 72 height 29
drag, startPoint x: 1013, startPoint y: 56, endPoint x: 916, endPoint y: 10, distance: 106.9
click at [1008, 54] on icon "button" at bounding box center [1012, 56] width 17 height 17
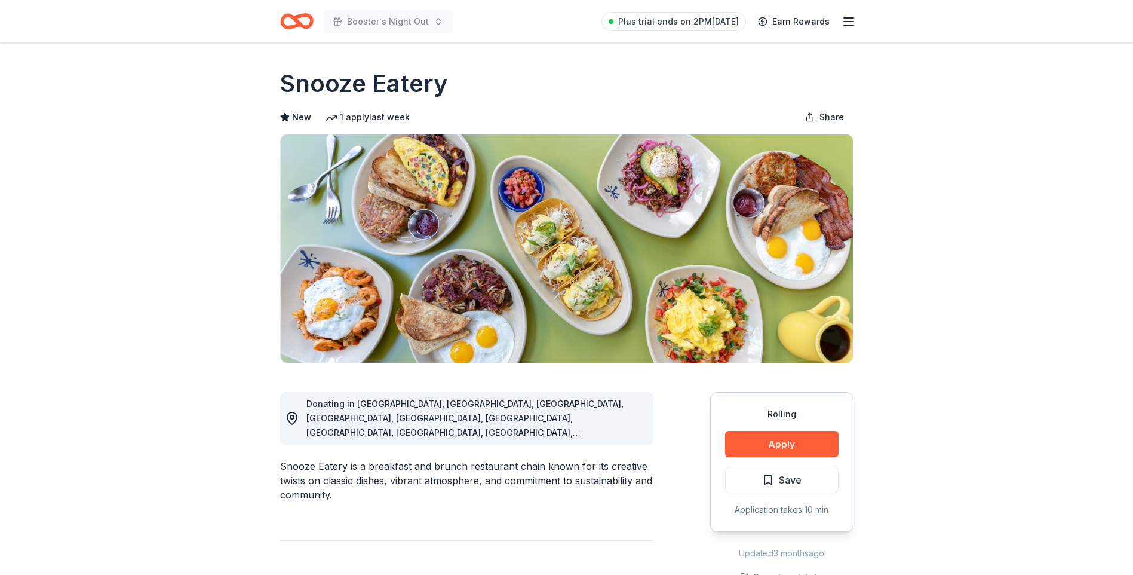
drag, startPoint x: 450, startPoint y: 87, endPoint x: 248, endPoint y: 81, distance: 202.6
click at [788, 447] on button "Apply" at bounding box center [781, 444] width 113 height 26
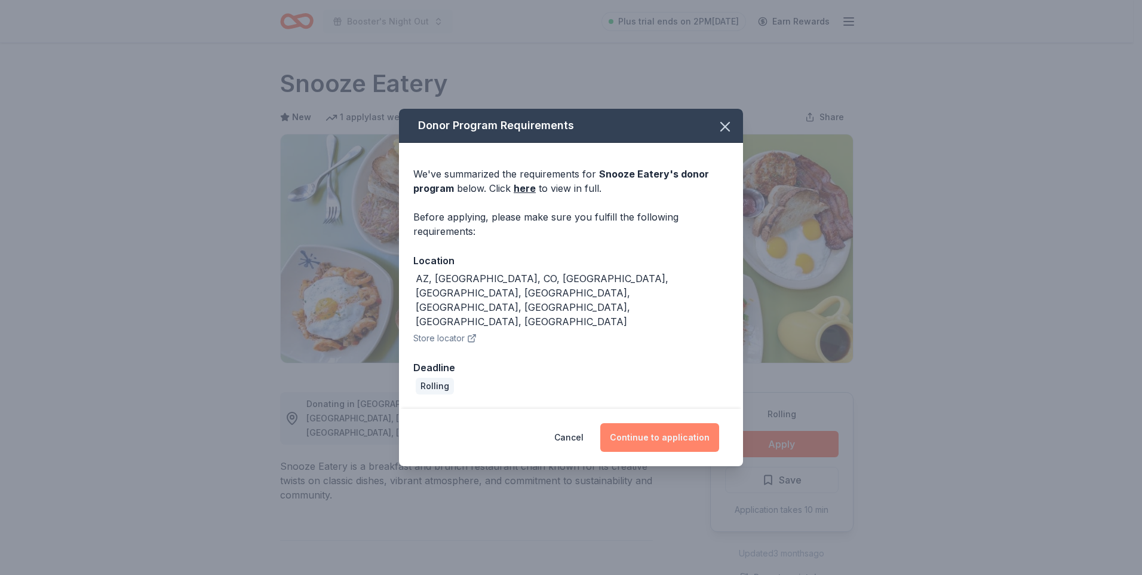
click at [636, 423] on button "Continue to application" at bounding box center [659, 437] width 119 height 29
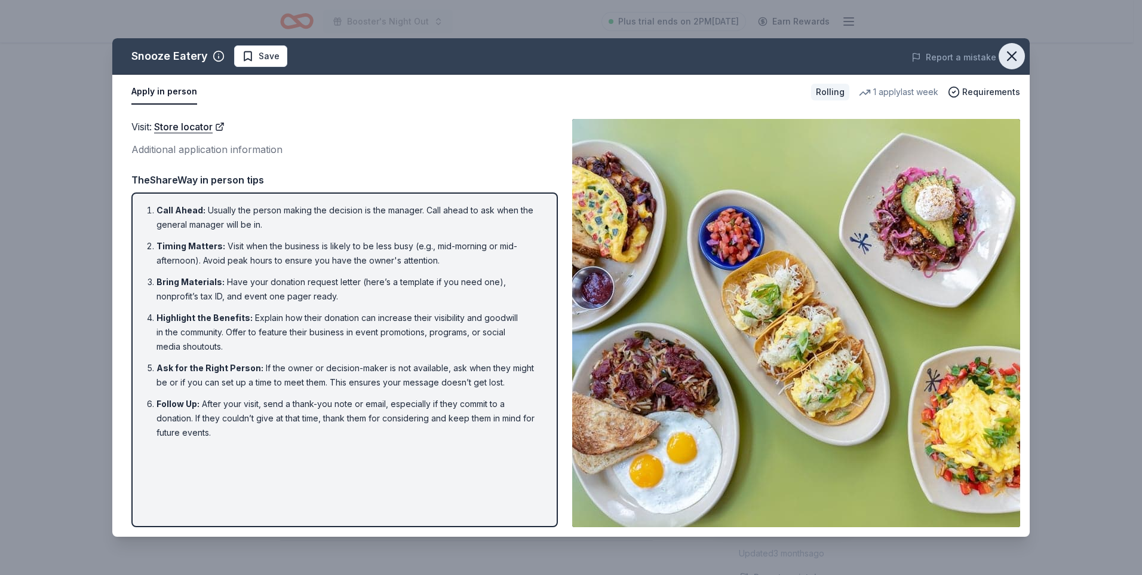
click at [1011, 56] on icon "button" at bounding box center [1012, 56] width 17 height 17
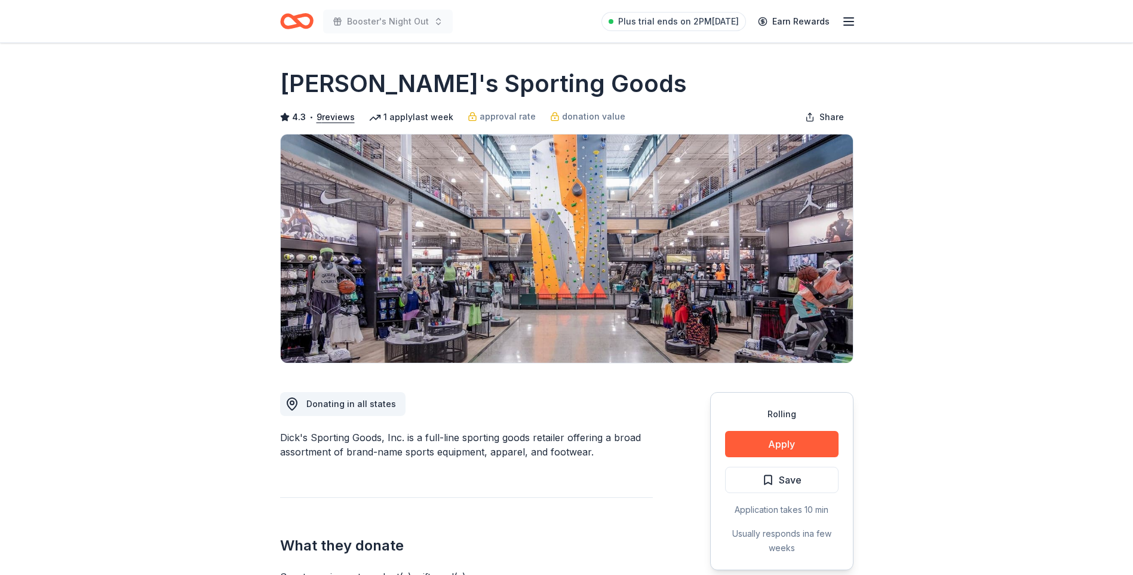
click at [750, 449] on button "Apply" at bounding box center [781, 444] width 113 height 26
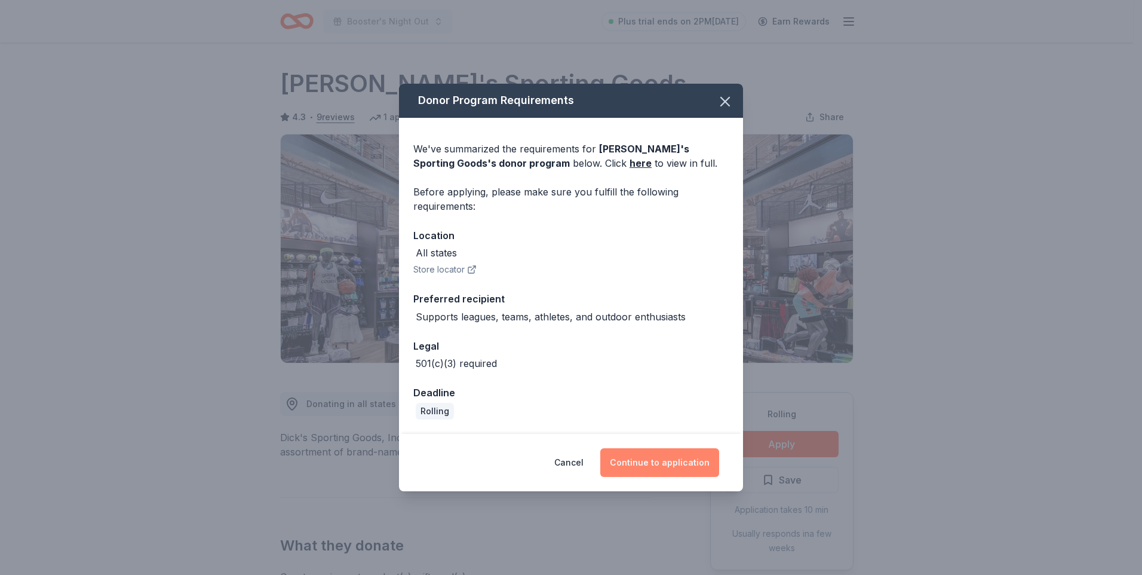
click at [690, 462] on button "Continue to application" at bounding box center [659, 462] width 119 height 29
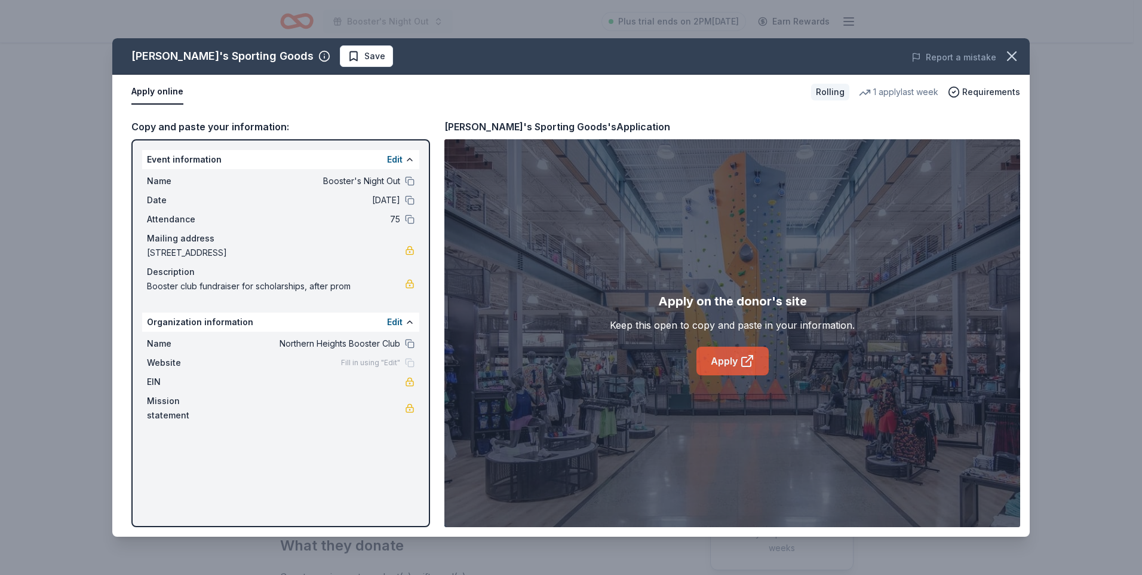
click at [738, 370] on link "Apply" at bounding box center [732, 360] width 72 height 29
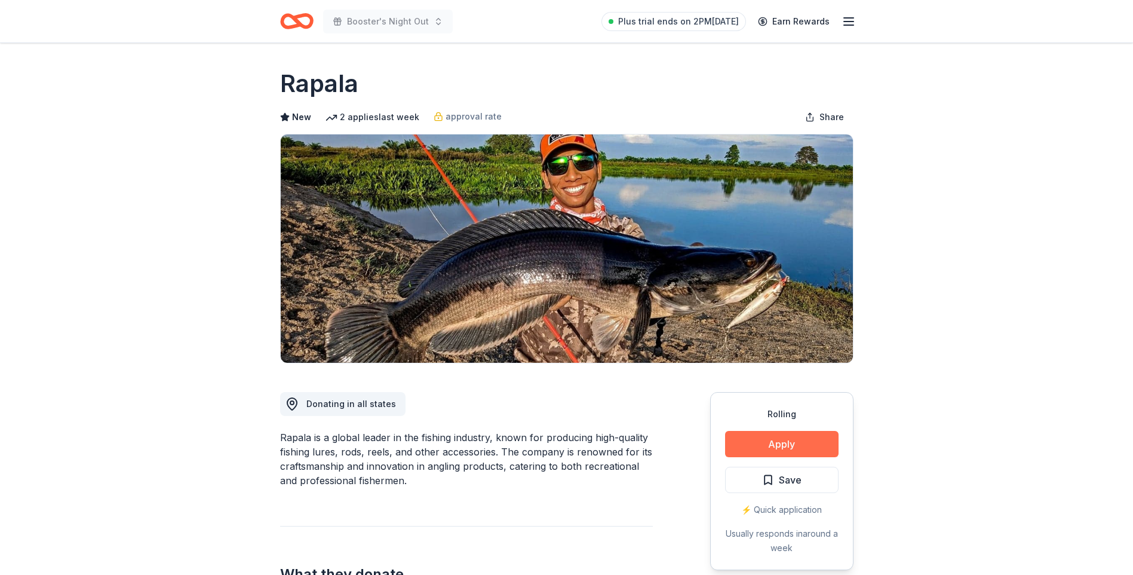
click at [805, 440] on button "Apply" at bounding box center [781, 444] width 113 height 26
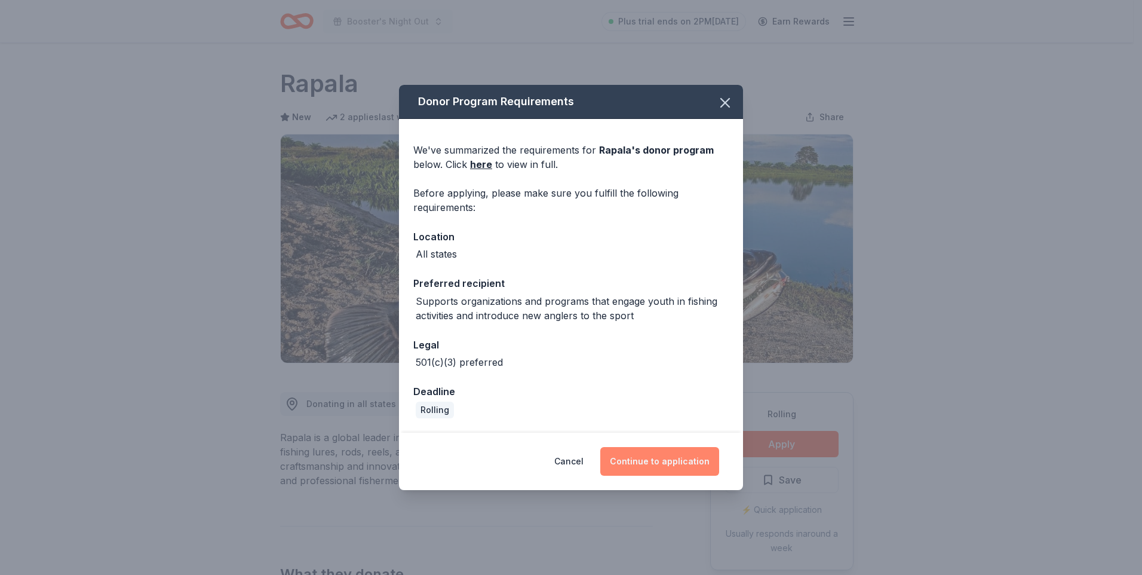
click at [667, 471] on button "Continue to application" at bounding box center [659, 461] width 119 height 29
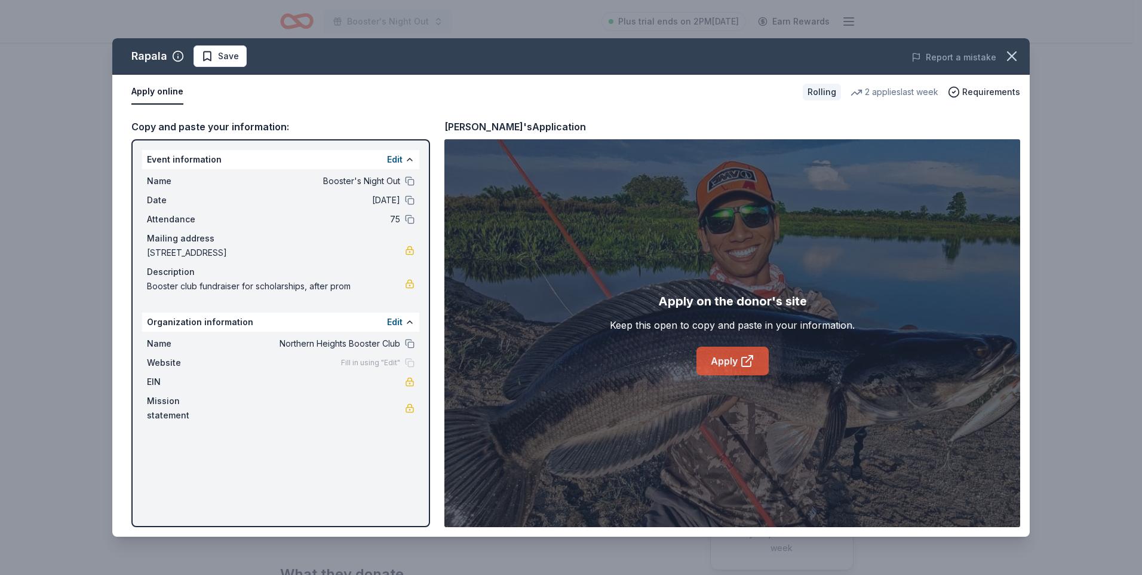
click at [735, 366] on link "Apply" at bounding box center [732, 360] width 72 height 29
click at [1013, 57] on icon "button" at bounding box center [1012, 56] width 8 height 8
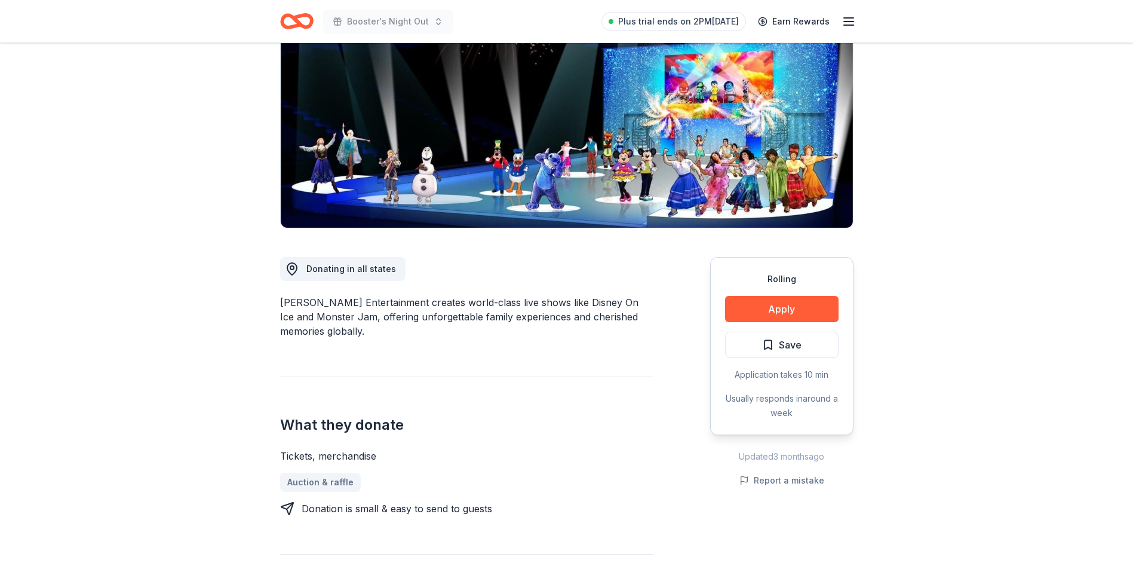
scroll to position [179, 0]
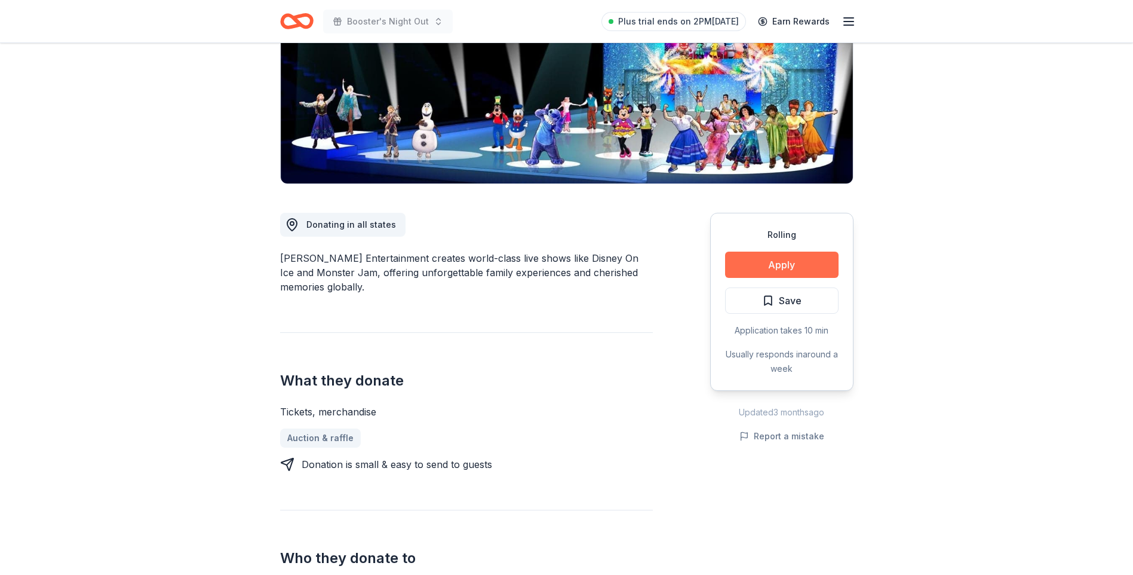
click at [793, 265] on button "Apply" at bounding box center [781, 264] width 113 height 26
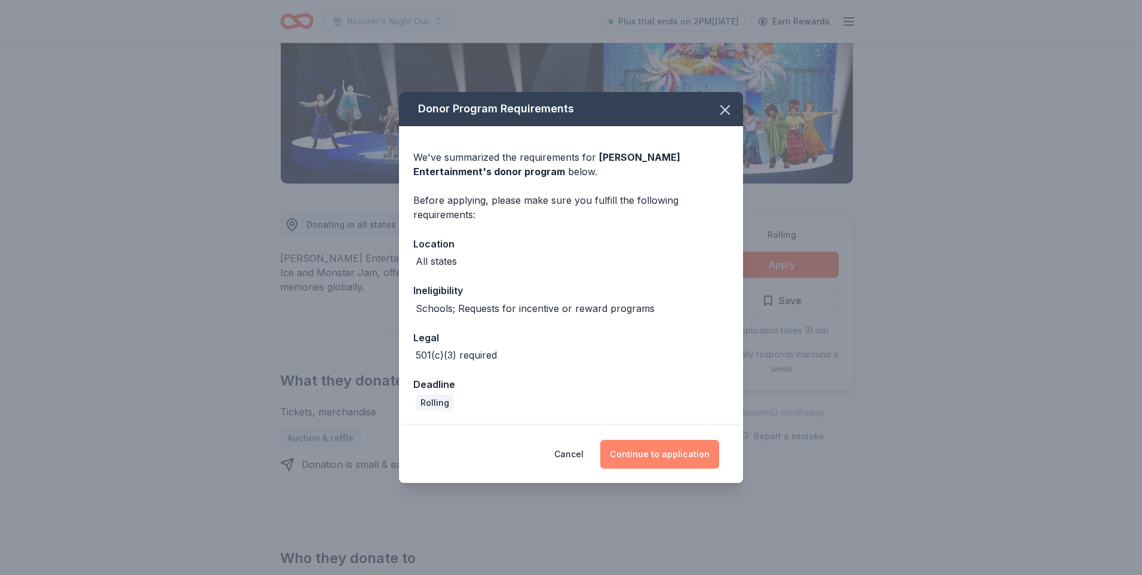
click at [656, 454] on button "Continue to application" at bounding box center [659, 454] width 119 height 29
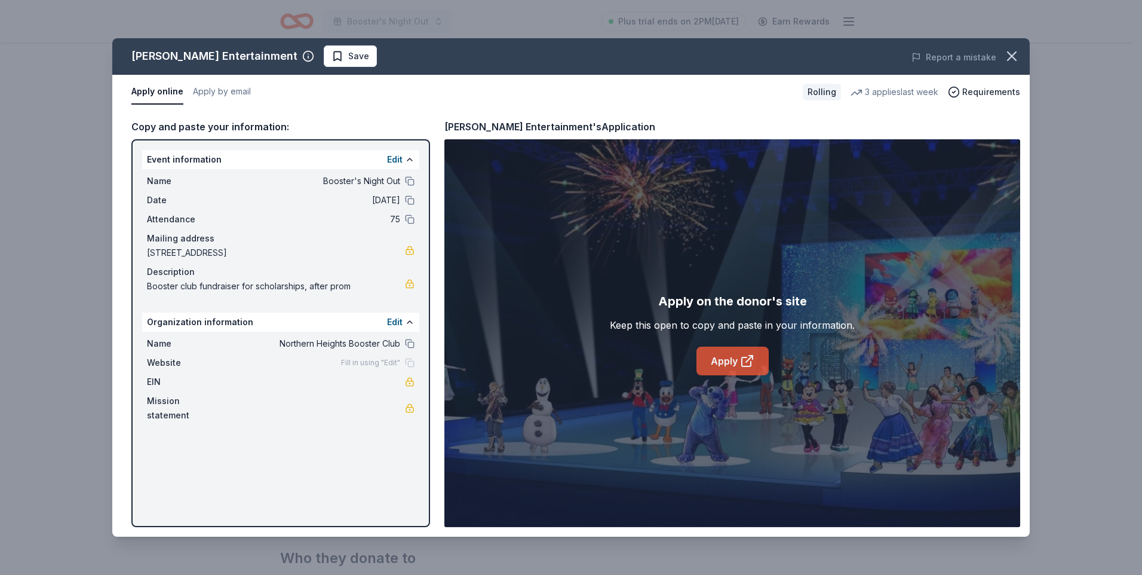
click at [721, 368] on link "Apply" at bounding box center [732, 360] width 72 height 29
click at [1009, 51] on icon "button" at bounding box center [1012, 56] width 17 height 17
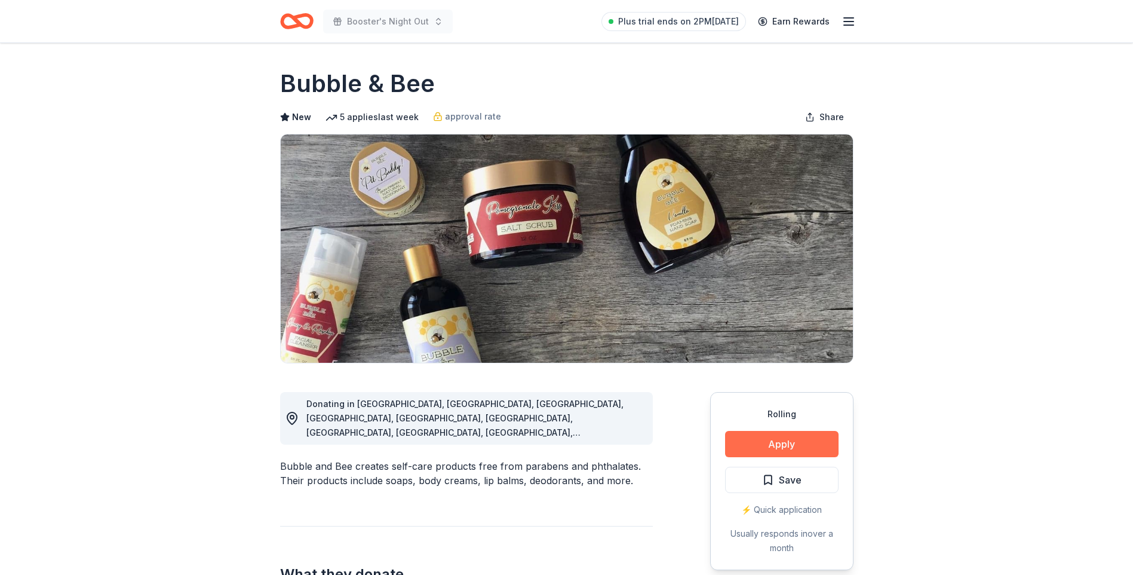
click at [750, 450] on button "Apply" at bounding box center [781, 444] width 113 height 26
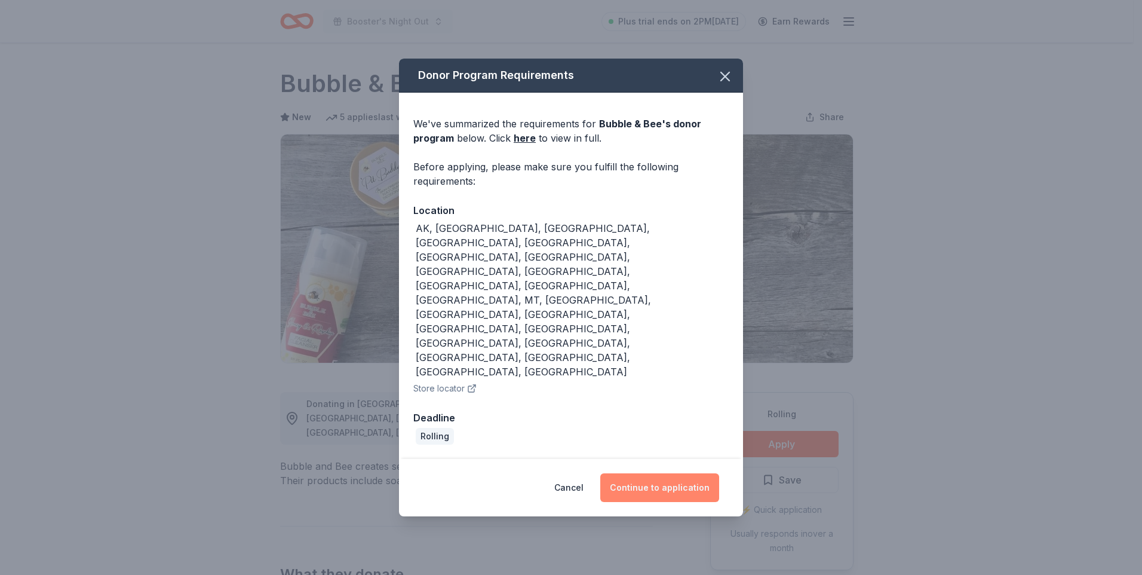
click at [630, 473] on button "Continue to application" at bounding box center [659, 487] width 119 height 29
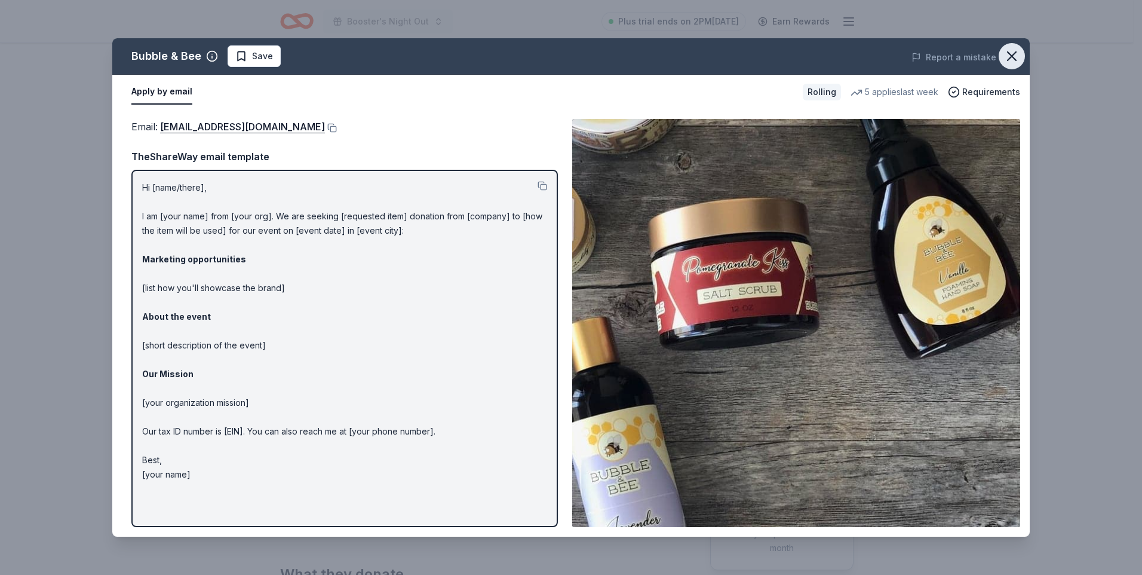
click at [1010, 56] on icon "button" at bounding box center [1012, 56] width 17 height 17
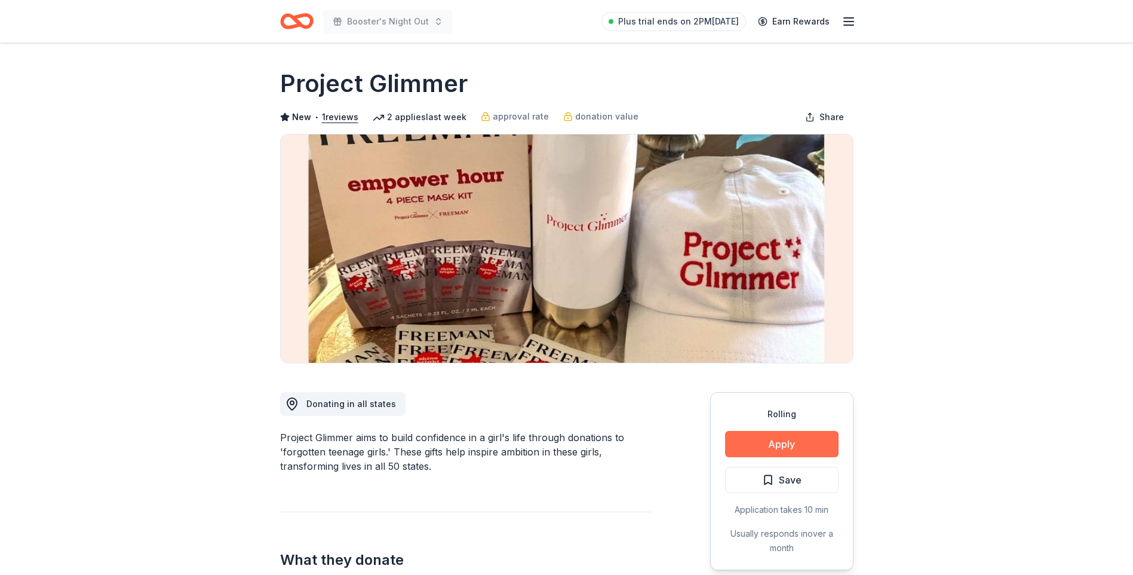
click at [765, 453] on button "Apply" at bounding box center [781, 444] width 113 height 26
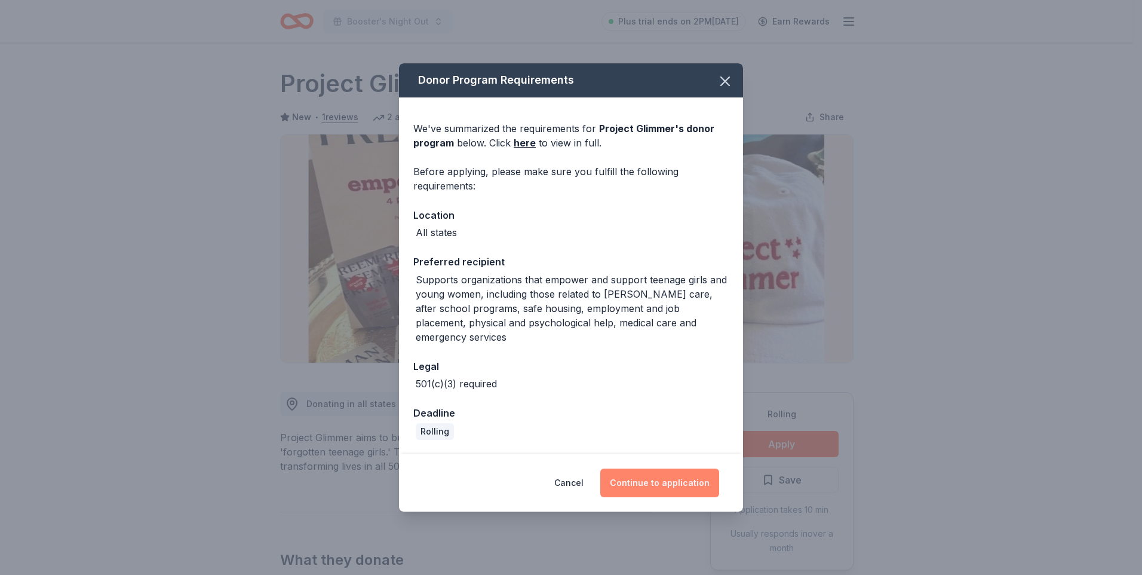
click at [684, 475] on button "Continue to application" at bounding box center [659, 482] width 119 height 29
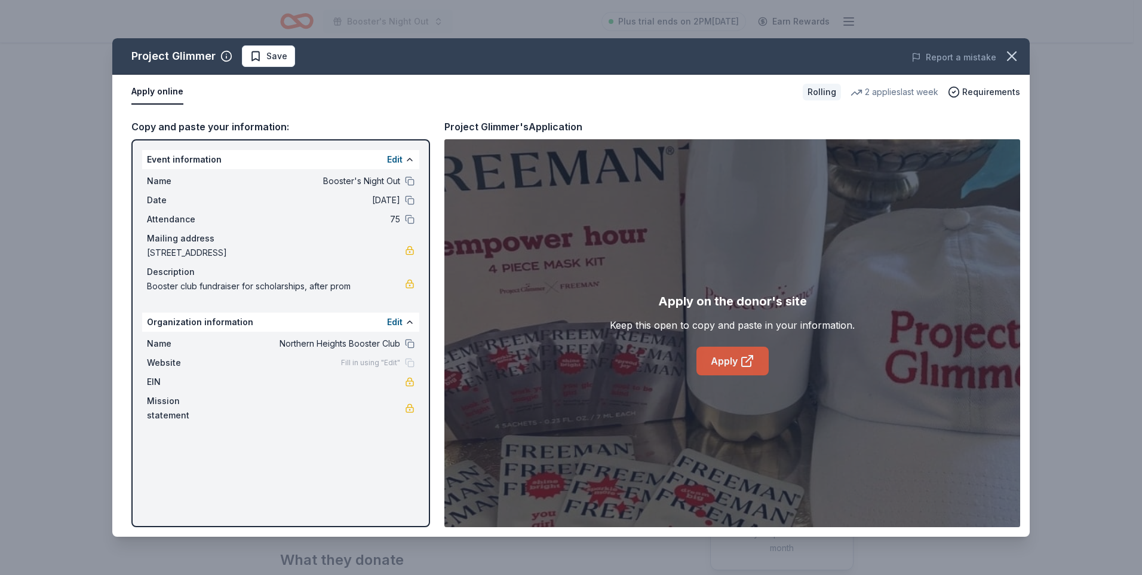
click at [730, 359] on link "Apply" at bounding box center [732, 360] width 72 height 29
drag, startPoint x: 1015, startPoint y: 59, endPoint x: 884, endPoint y: 6, distance: 141.2
click at [1014, 59] on icon "button" at bounding box center [1012, 56] width 8 height 8
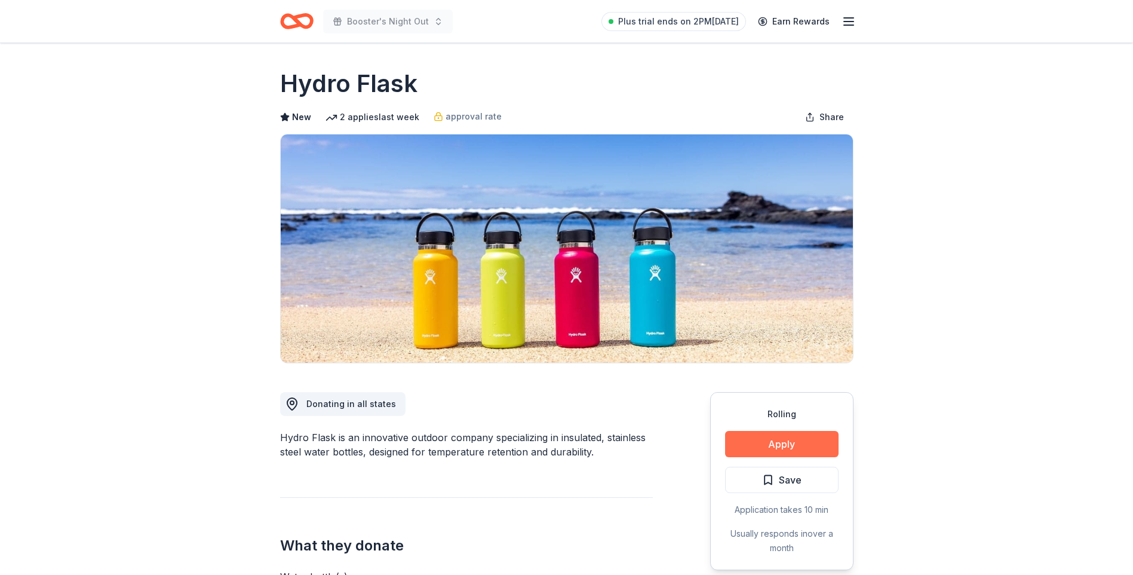
click at [793, 441] on button "Apply" at bounding box center [781, 444] width 113 height 26
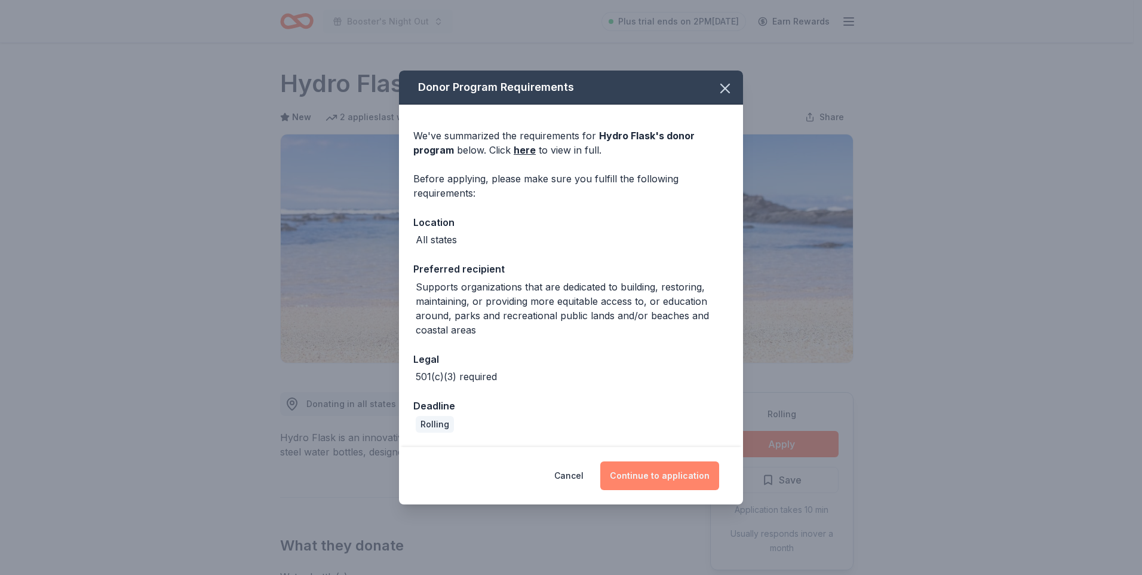
click at [678, 468] on button "Continue to application" at bounding box center [659, 475] width 119 height 29
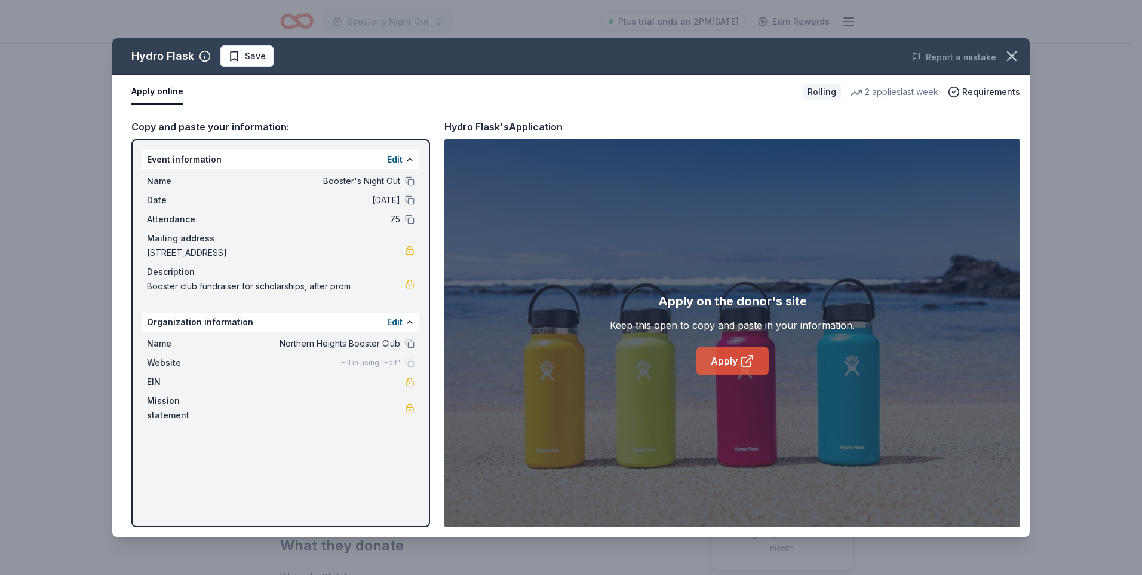
click at [737, 359] on link "Apply" at bounding box center [732, 360] width 72 height 29
click at [1019, 60] on icon "button" at bounding box center [1012, 56] width 17 height 17
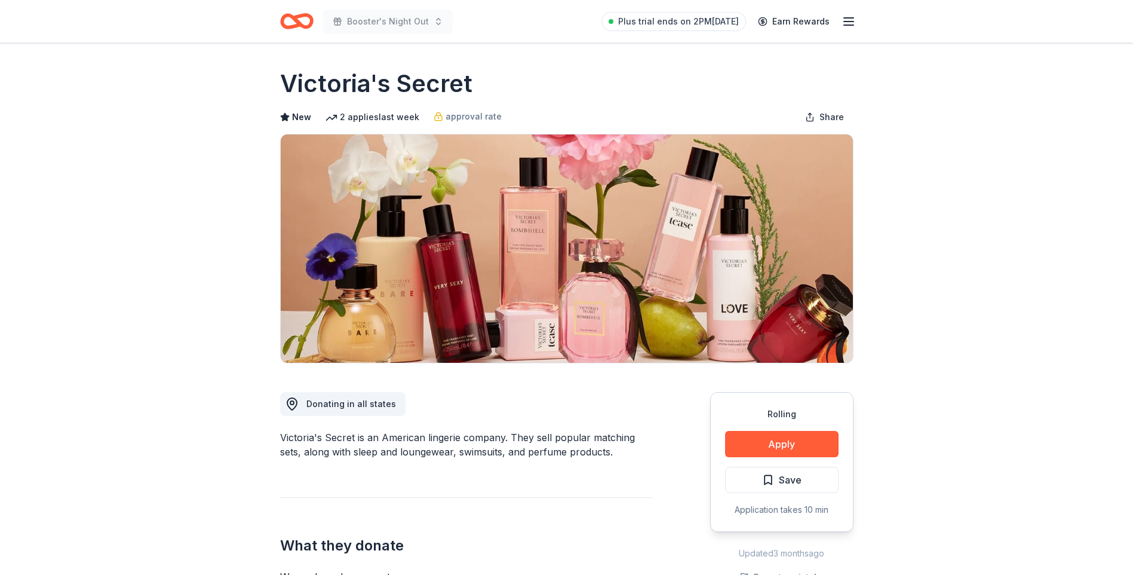
click at [763, 455] on button "Apply" at bounding box center [781, 444] width 113 height 26
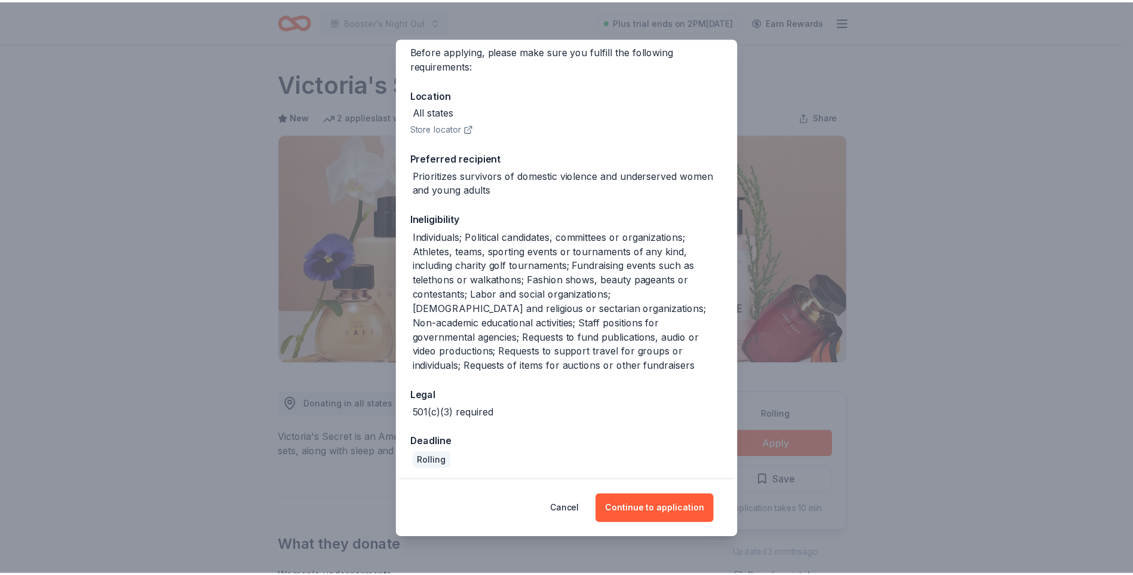
scroll to position [98, 0]
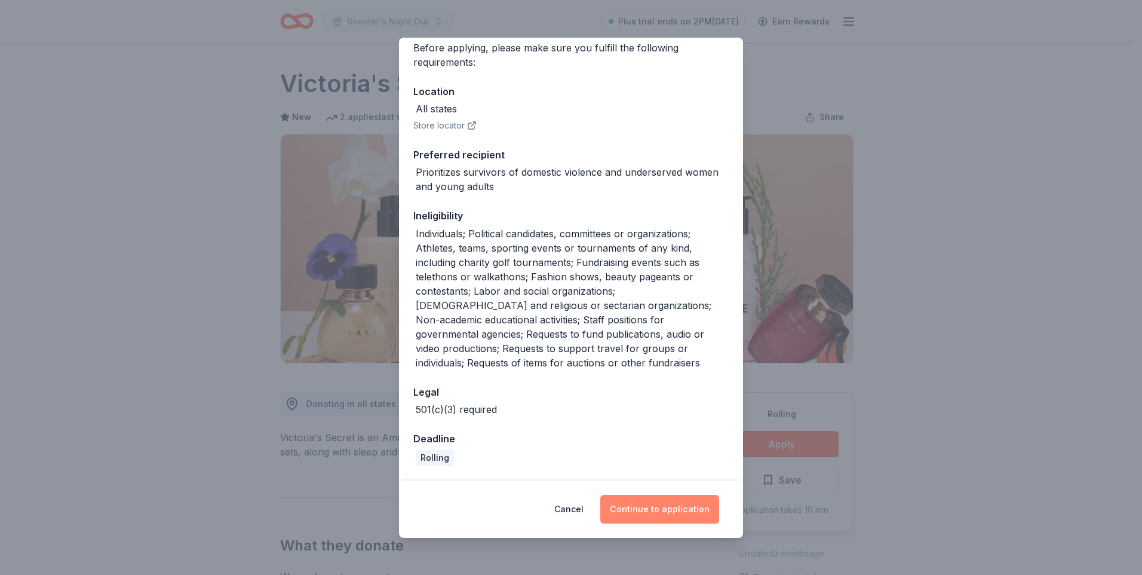
click at [679, 510] on button "Continue to application" at bounding box center [659, 509] width 119 height 29
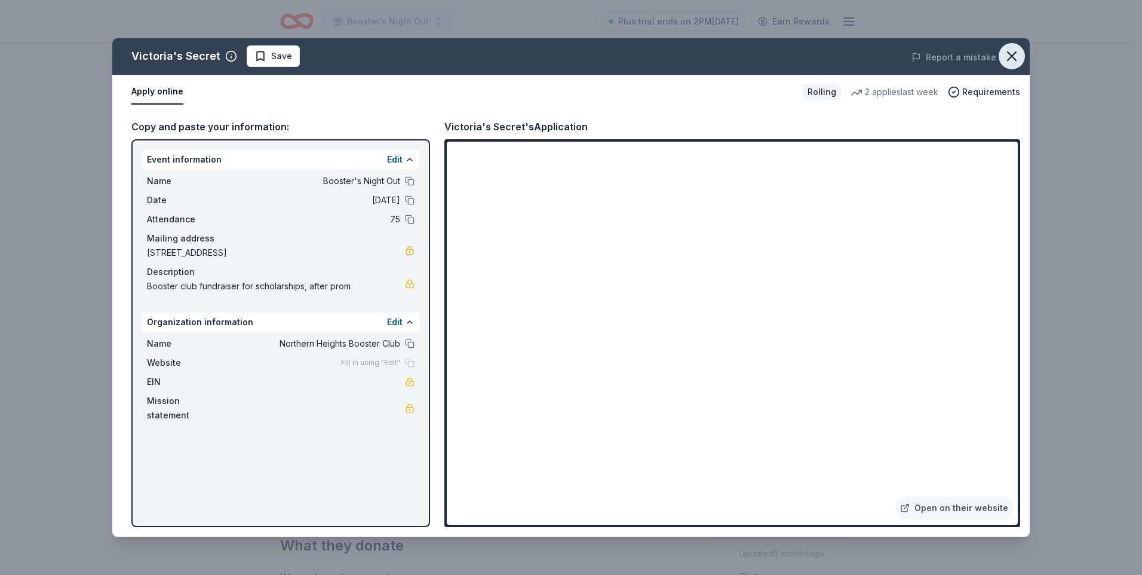
click at [1010, 53] on icon "button" at bounding box center [1012, 56] width 8 height 8
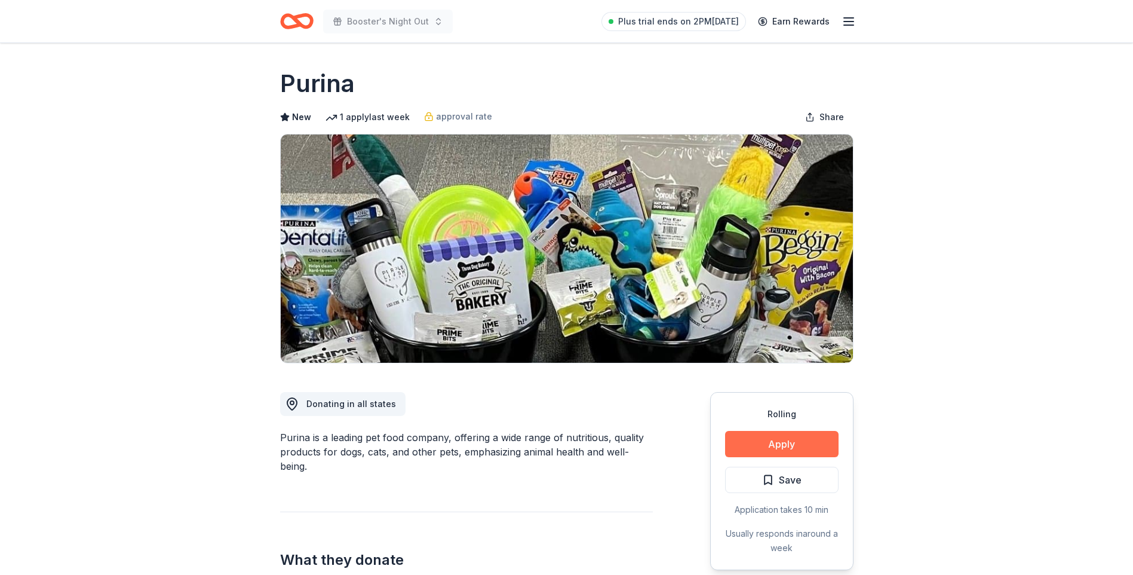
click at [800, 447] on button "Apply" at bounding box center [781, 444] width 113 height 26
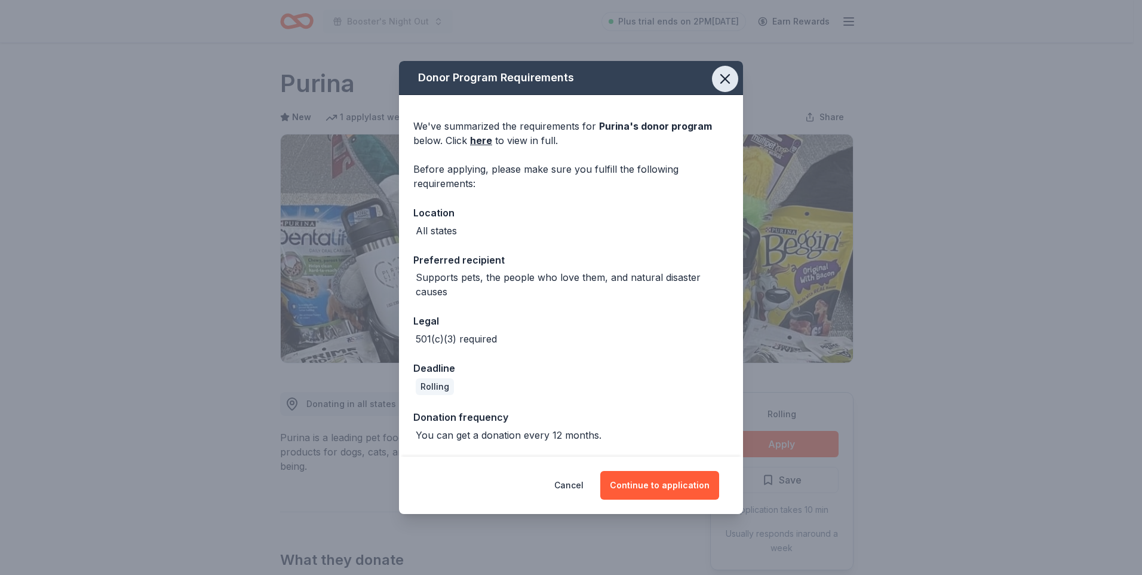
click at [725, 81] on icon "button" at bounding box center [725, 78] width 17 height 17
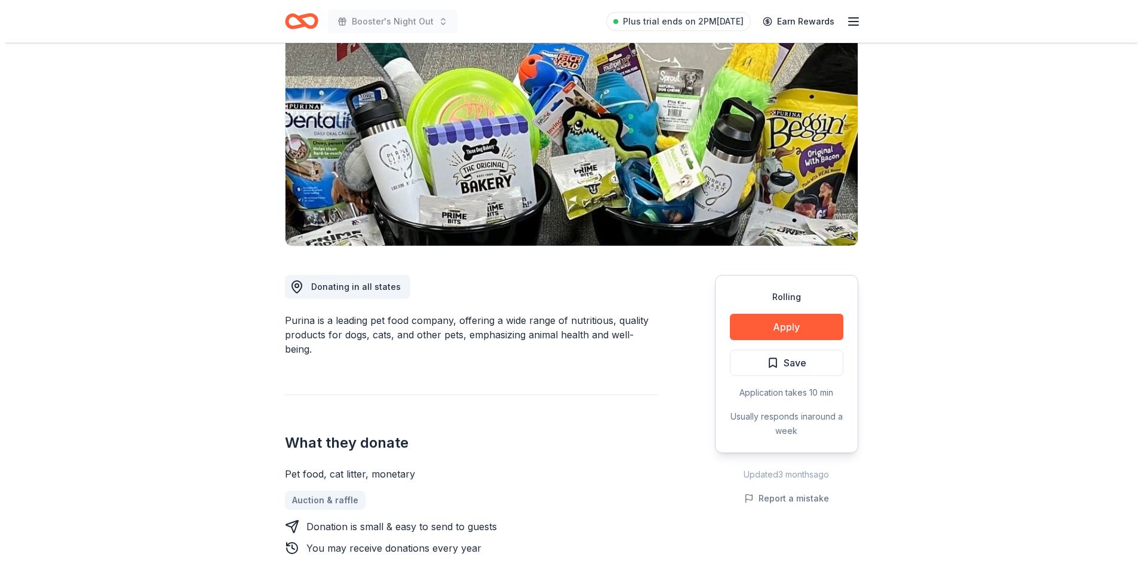
scroll to position [119, 0]
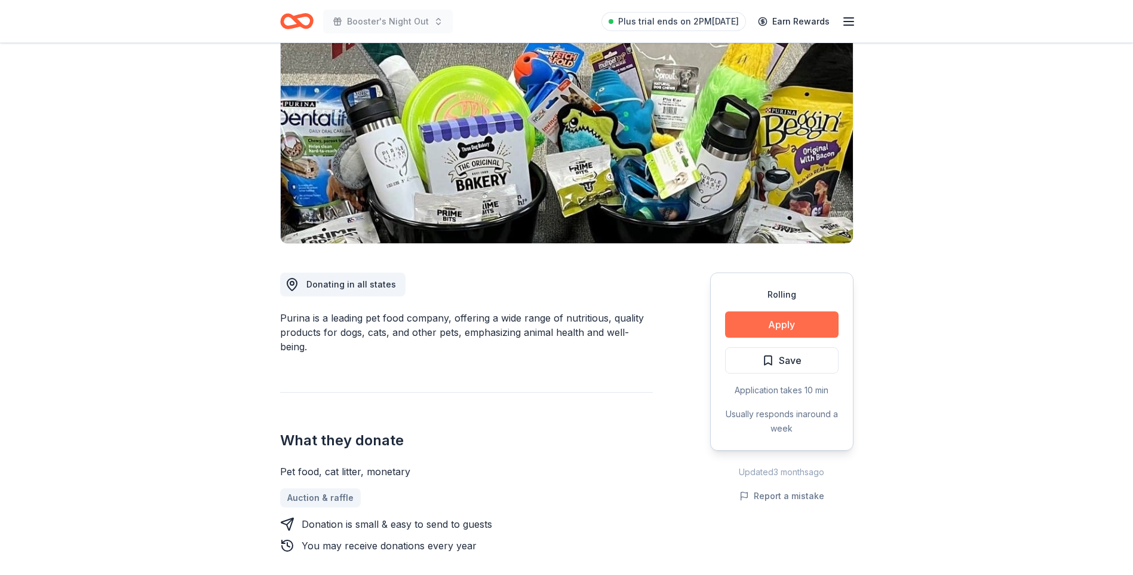
click at [791, 317] on button "Apply" at bounding box center [781, 324] width 113 height 26
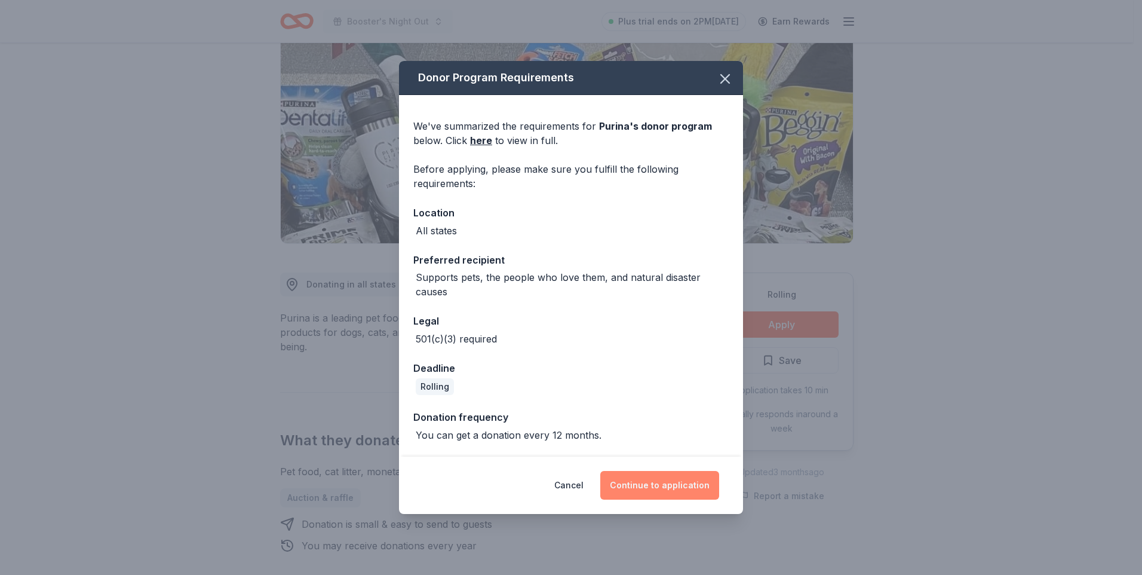
click at [671, 486] on button "Continue to application" at bounding box center [659, 485] width 119 height 29
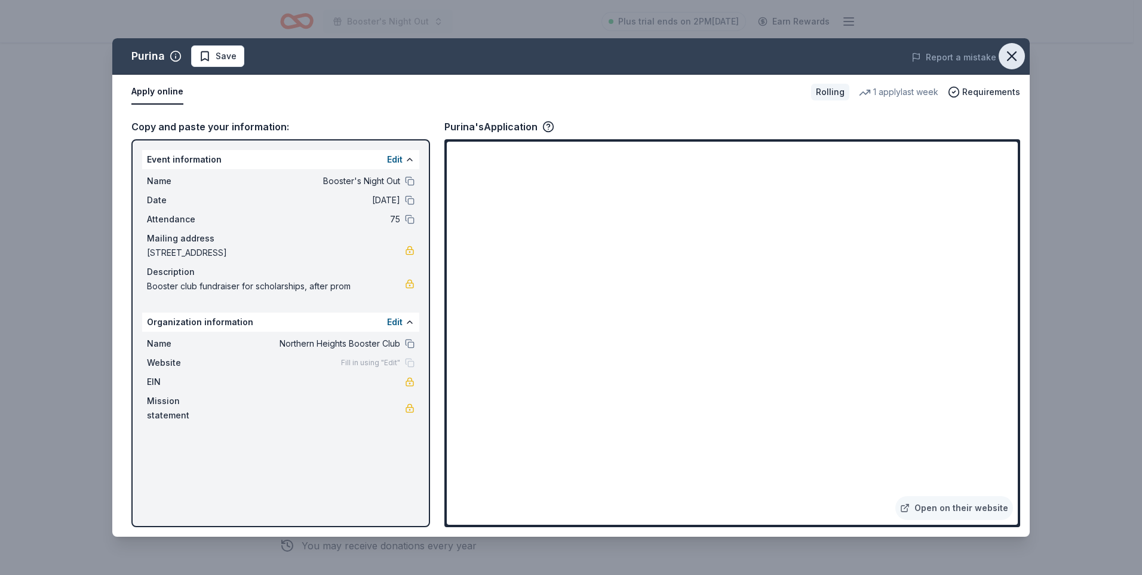
drag, startPoint x: 1009, startPoint y: 54, endPoint x: 996, endPoint y: 54, distance: 12.5
click at [1008, 54] on icon "button" at bounding box center [1012, 56] width 17 height 17
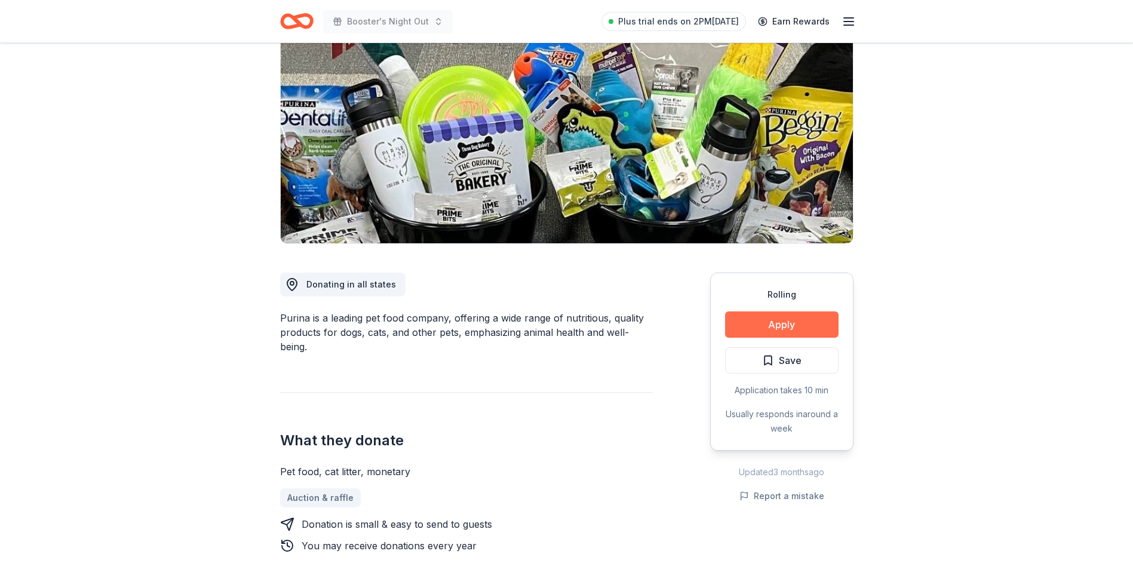
click at [795, 328] on button "Apply" at bounding box center [781, 324] width 113 height 26
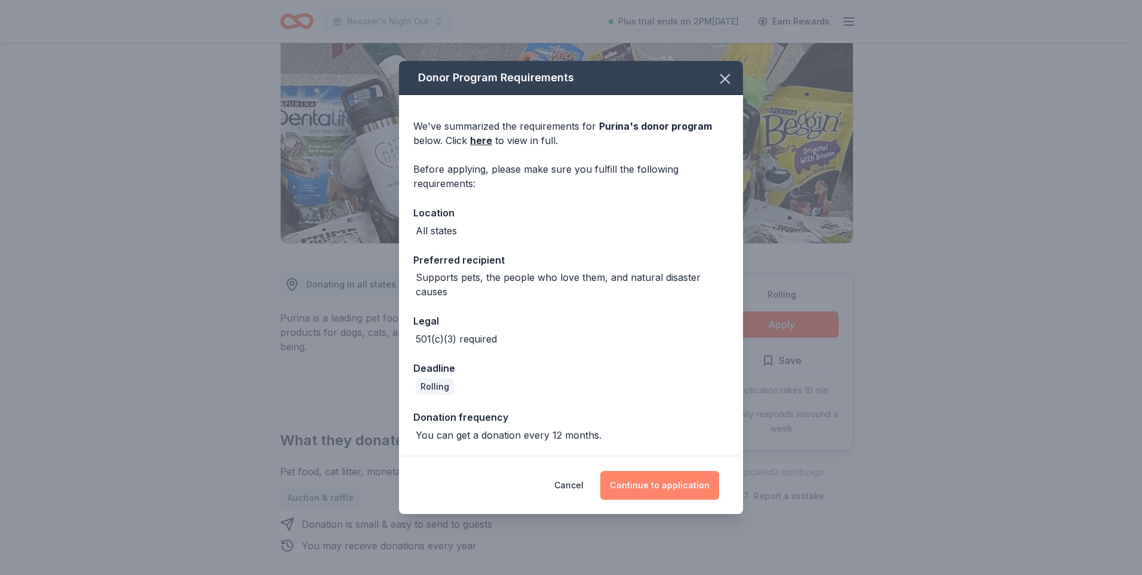
click at [672, 486] on button "Continue to application" at bounding box center [659, 485] width 119 height 29
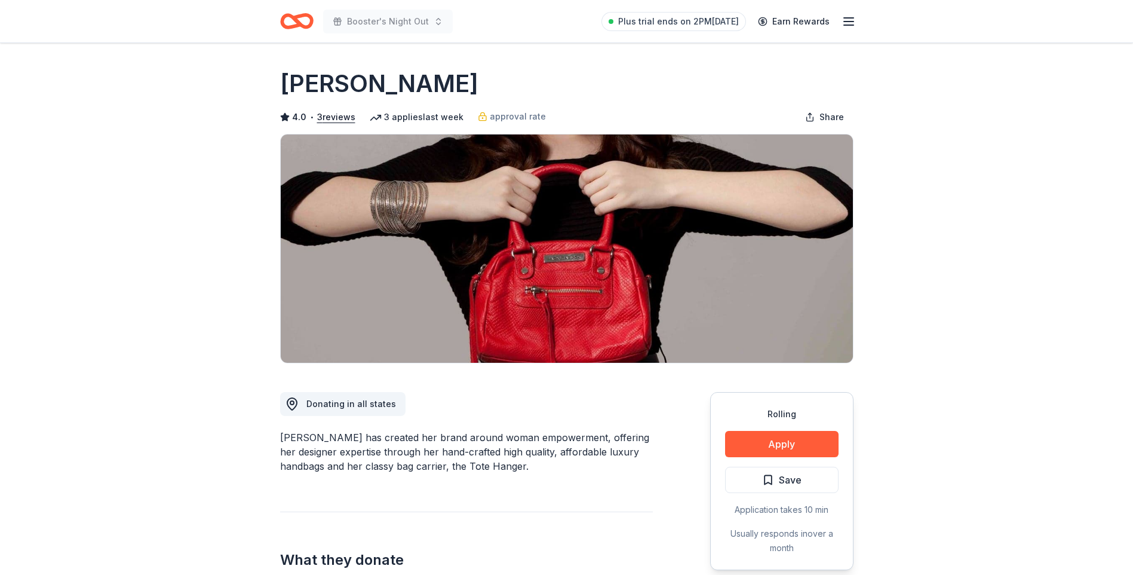
drag, startPoint x: 432, startPoint y: 79, endPoint x: 281, endPoint y: 84, distance: 151.8
click at [281, 84] on div "[PERSON_NAME]" at bounding box center [566, 83] width 573 height 33
drag, startPoint x: 336, startPoint y: 438, endPoint x: 280, endPoint y: 438, distance: 55.6
click at [280, 438] on div "[PERSON_NAME] has created her brand around woman empowerment, offering her desi…" at bounding box center [466, 451] width 373 height 43
drag, startPoint x: 284, startPoint y: 440, endPoint x: 363, endPoint y: 439, distance: 78.9
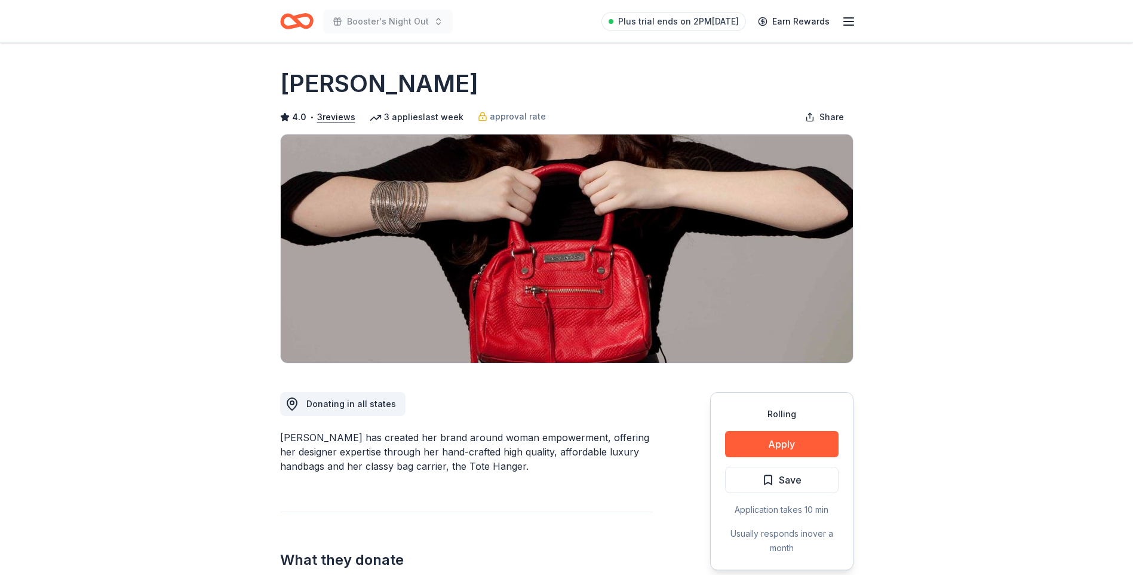
click at [344, 440] on div "[PERSON_NAME] has created her brand around woman empowerment, offering her desi…" at bounding box center [466, 451] width 373 height 43
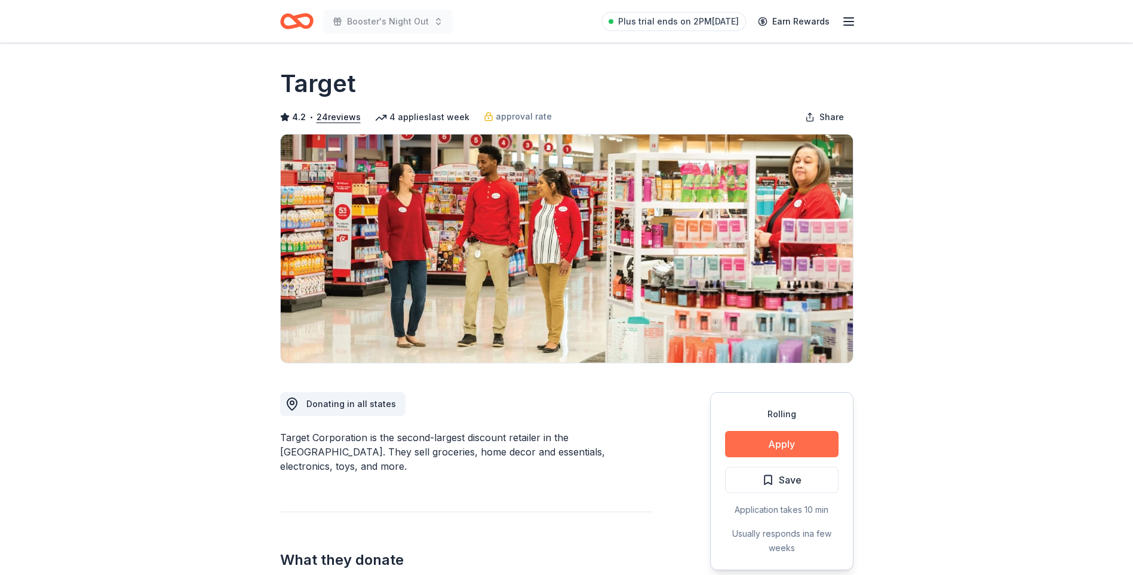
click at [808, 442] on button "Apply" at bounding box center [781, 444] width 113 height 26
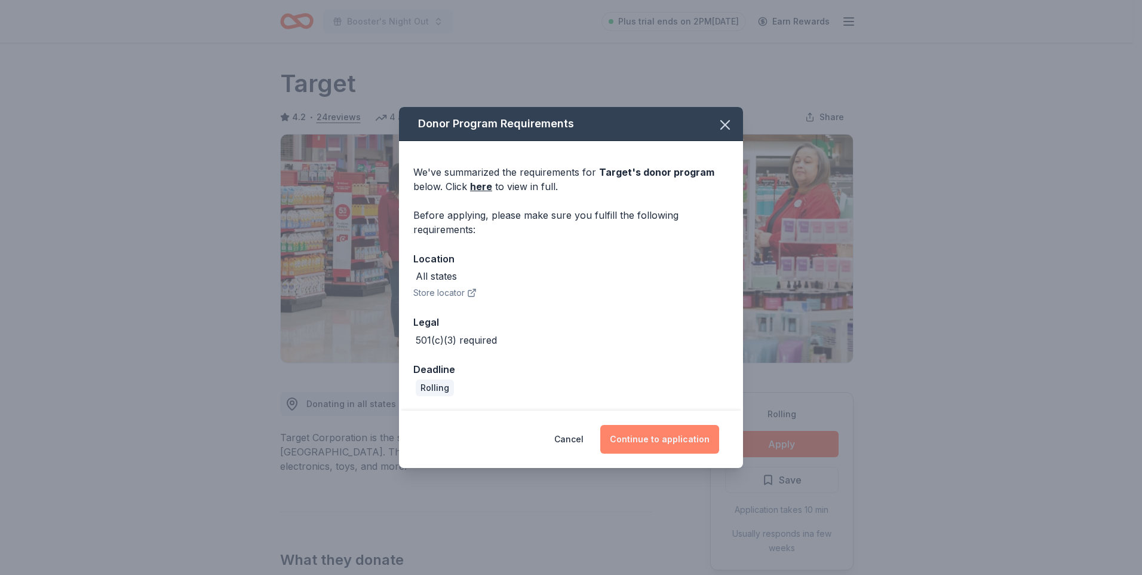
click at [664, 442] on button "Continue to application" at bounding box center [659, 439] width 119 height 29
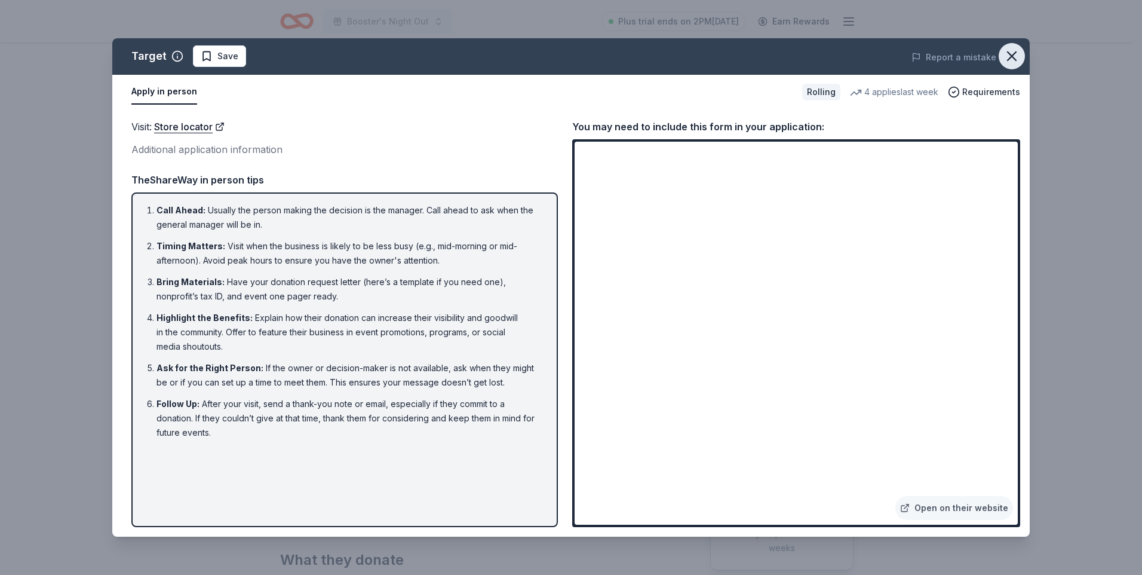
click at [1005, 57] on icon "button" at bounding box center [1012, 56] width 17 height 17
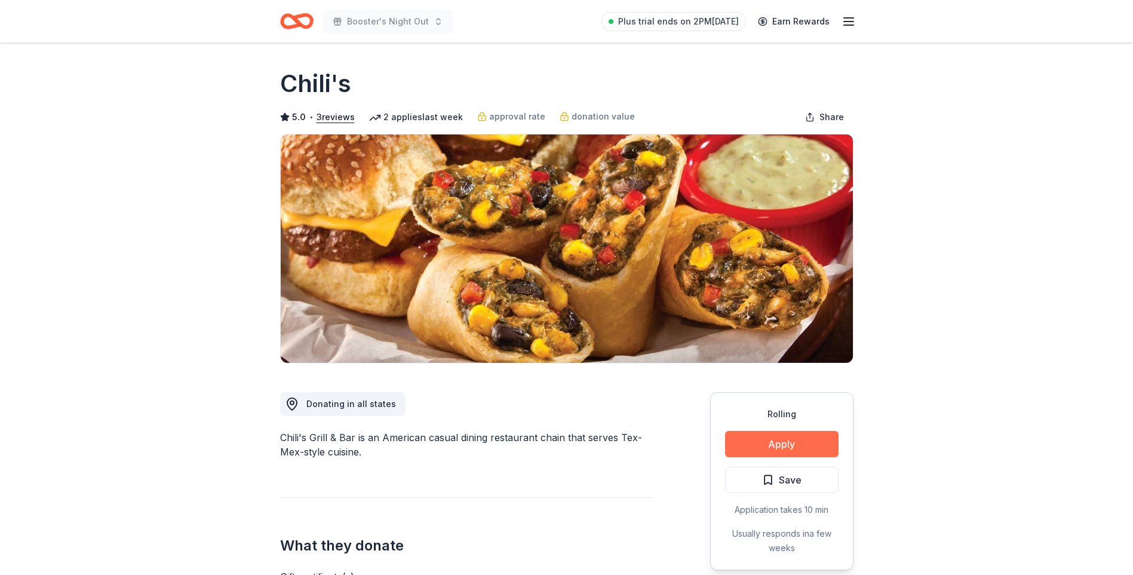
click at [794, 443] on button "Apply" at bounding box center [781, 444] width 113 height 26
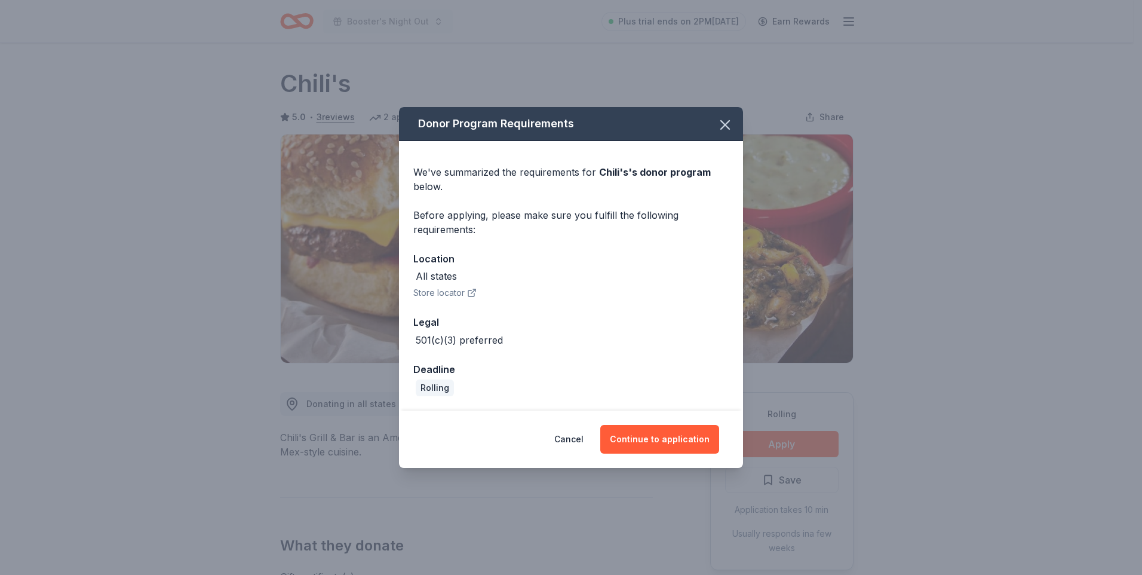
drag, startPoint x: 683, startPoint y: 438, endPoint x: 600, endPoint y: 409, distance: 87.8
click at [682, 437] on button "Continue to application" at bounding box center [659, 439] width 119 height 29
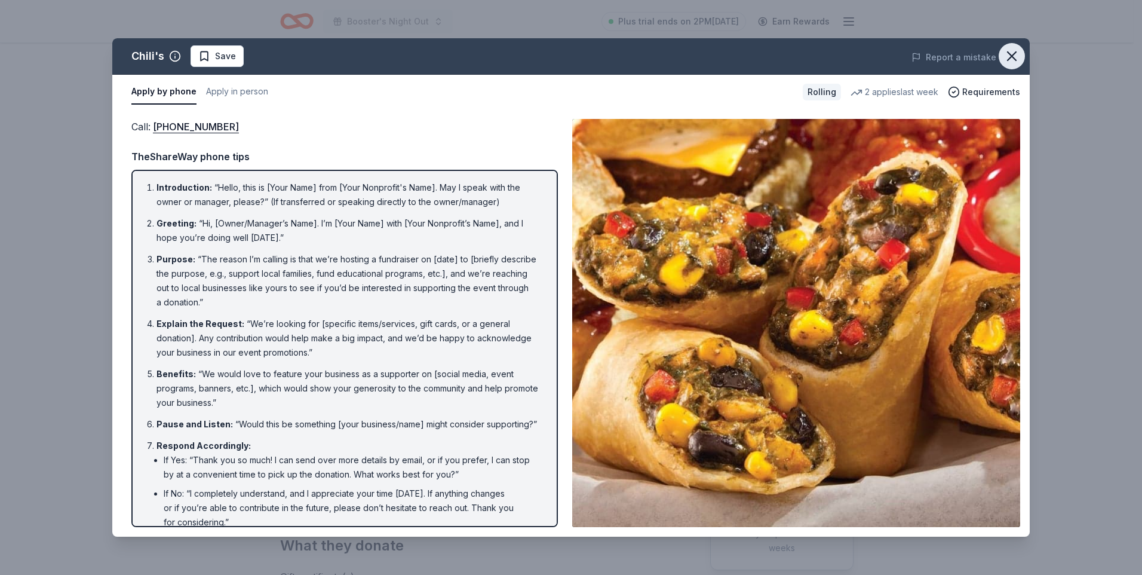
click at [1014, 56] on icon "button" at bounding box center [1012, 56] width 17 height 17
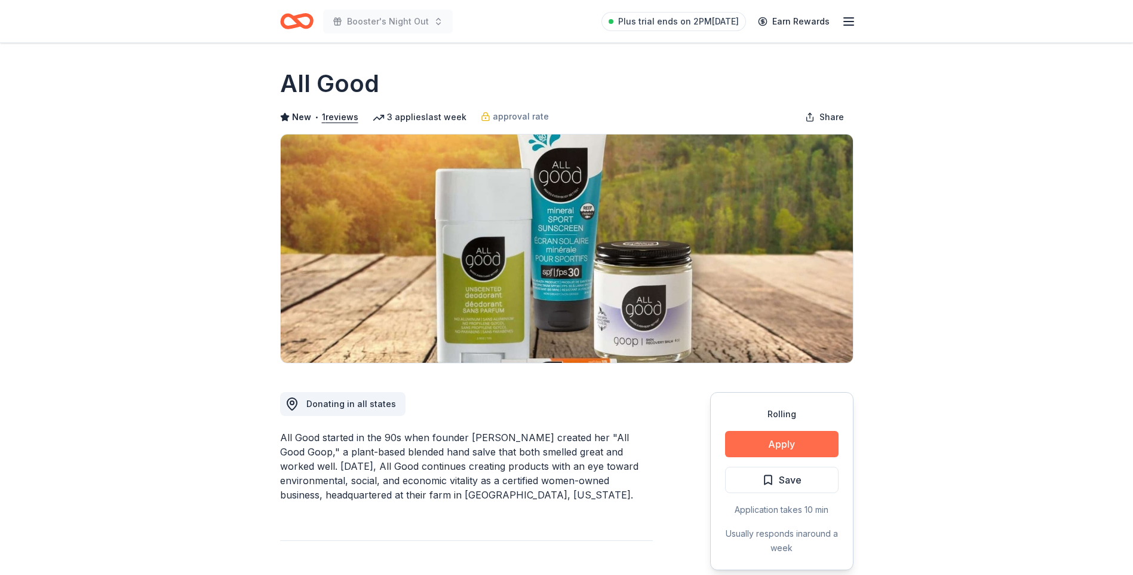
click at [805, 446] on button "Apply" at bounding box center [781, 444] width 113 height 26
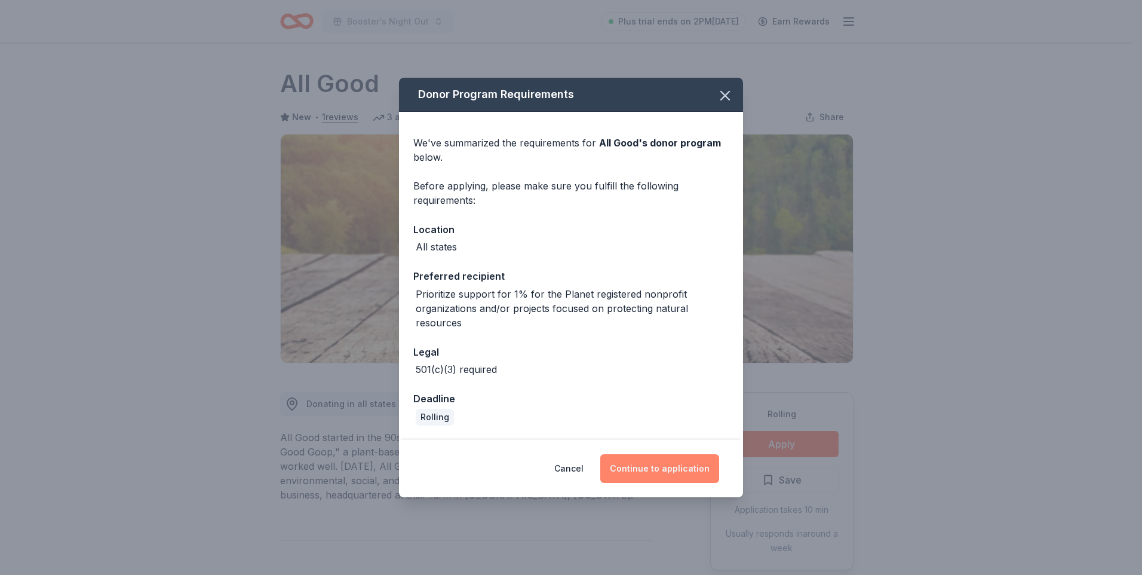
click at [649, 472] on button "Continue to application" at bounding box center [659, 468] width 119 height 29
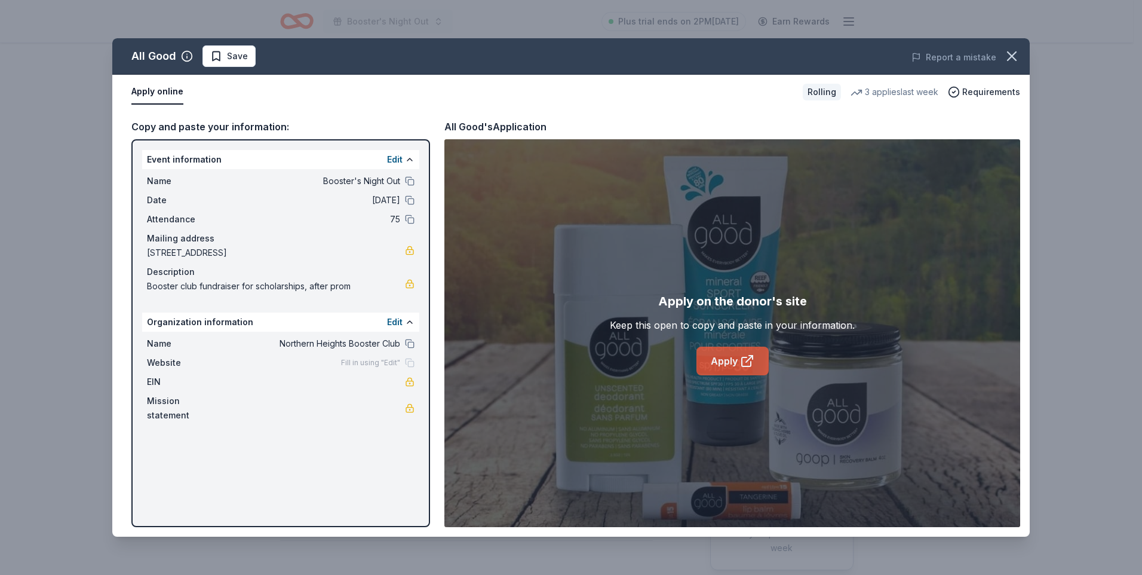
click at [711, 368] on link "Apply" at bounding box center [732, 360] width 72 height 29
click at [1012, 54] on icon "button" at bounding box center [1012, 56] width 17 height 17
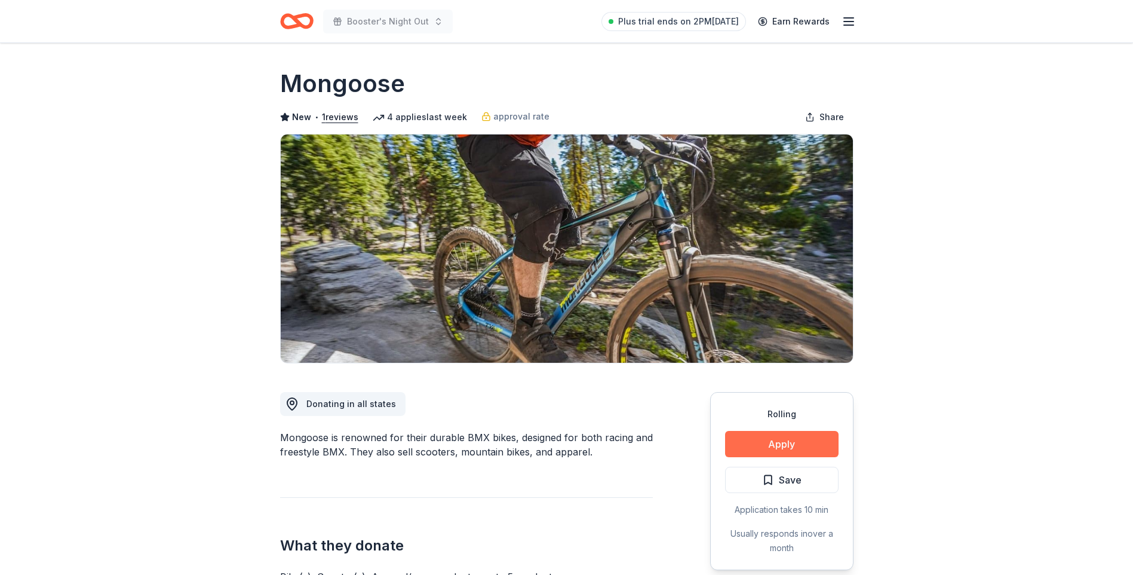
click at [766, 446] on button "Apply" at bounding box center [781, 444] width 113 height 26
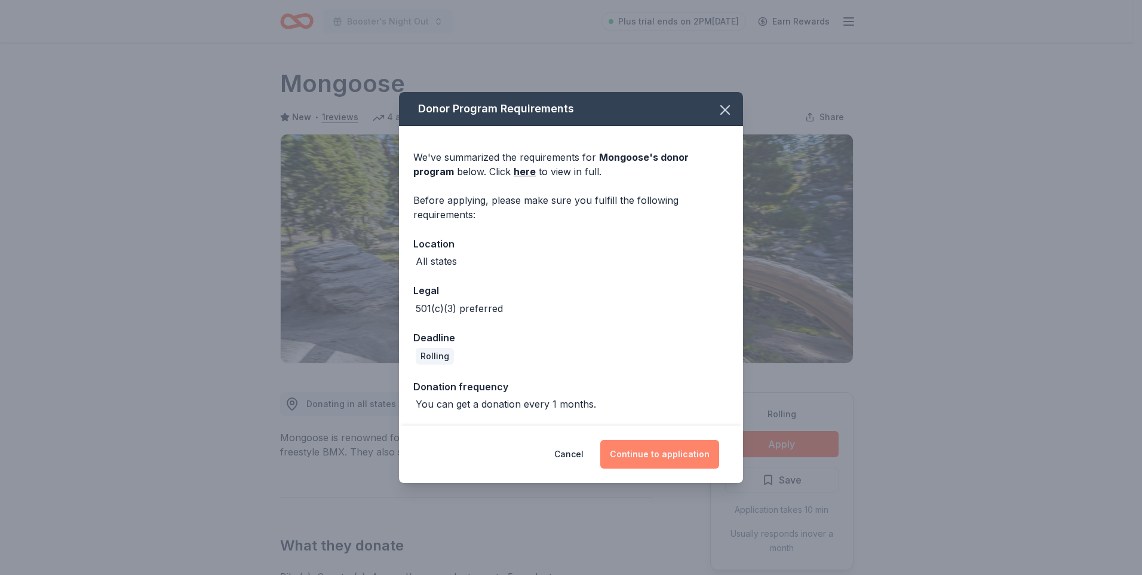
click at [647, 455] on button "Continue to application" at bounding box center [659, 454] width 119 height 29
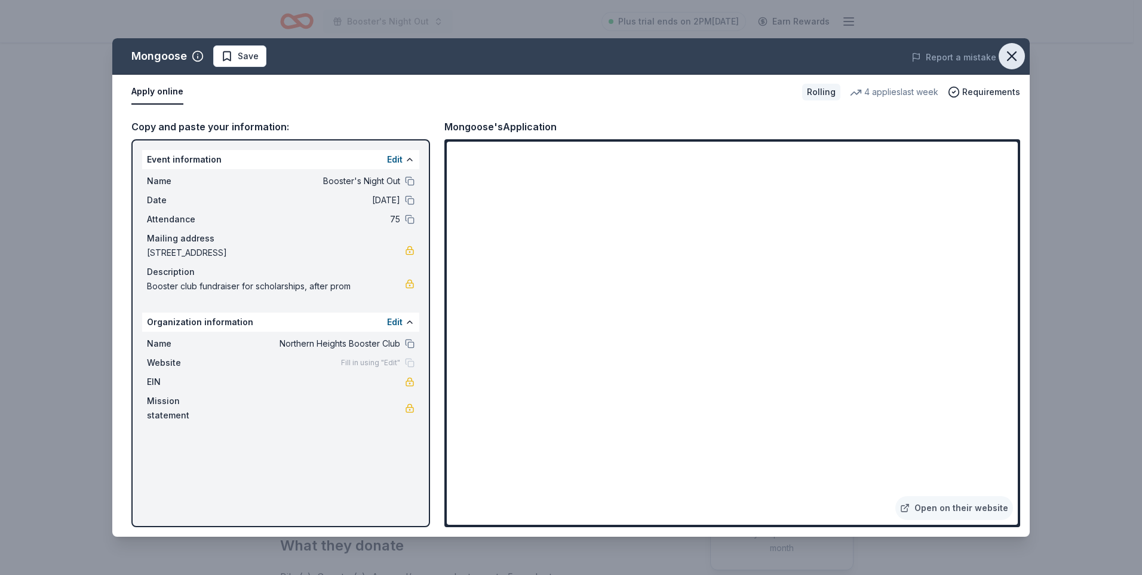
click at [1004, 56] on icon "button" at bounding box center [1012, 56] width 17 height 17
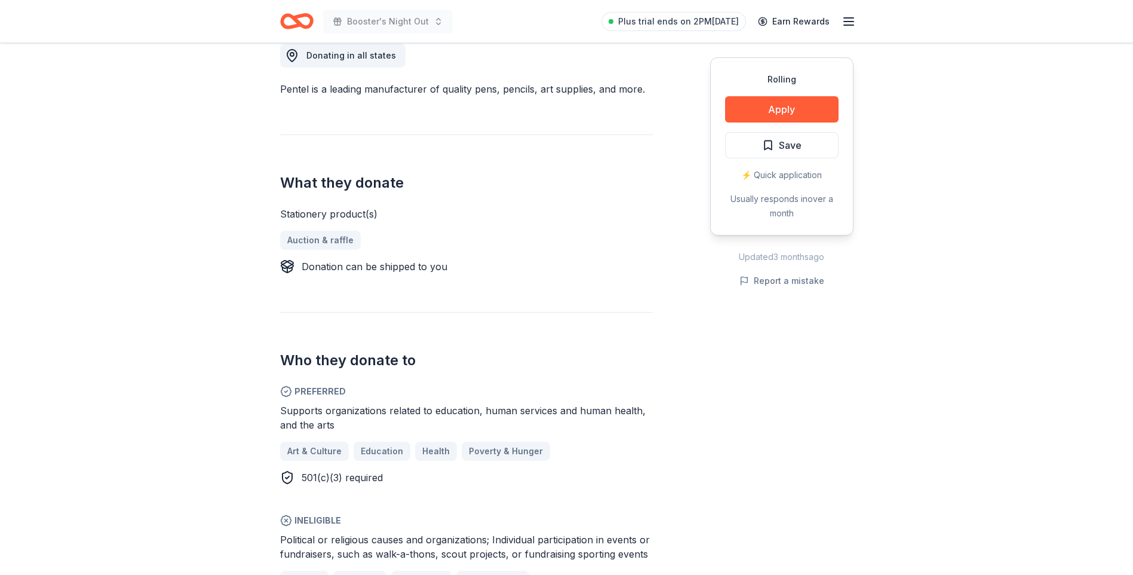
scroll to position [358, 0]
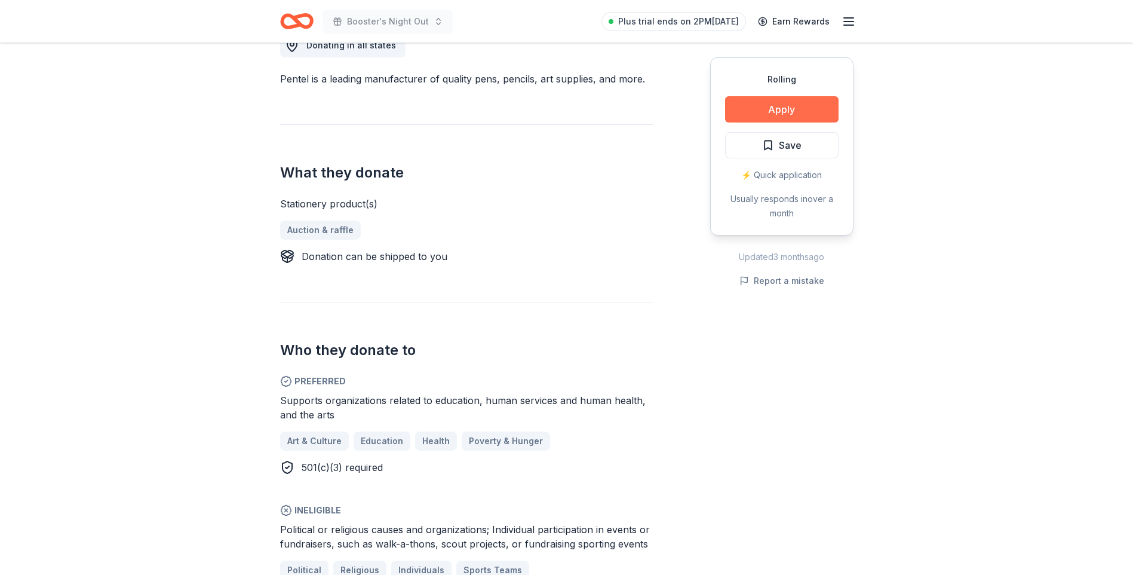
click at [789, 108] on button "Apply" at bounding box center [781, 109] width 113 height 26
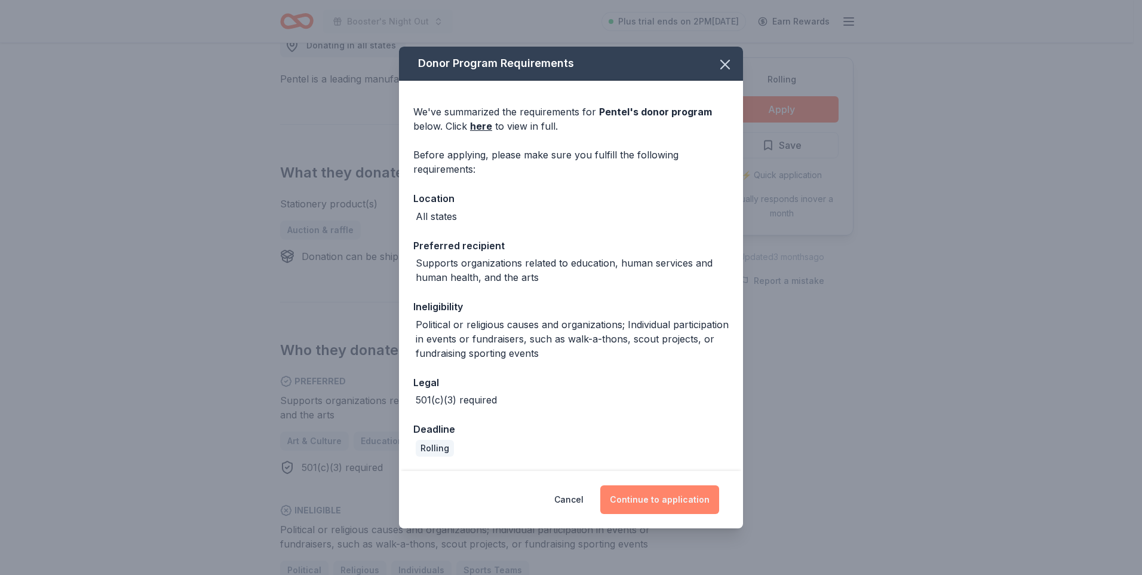
click at [673, 505] on button "Continue to application" at bounding box center [659, 499] width 119 height 29
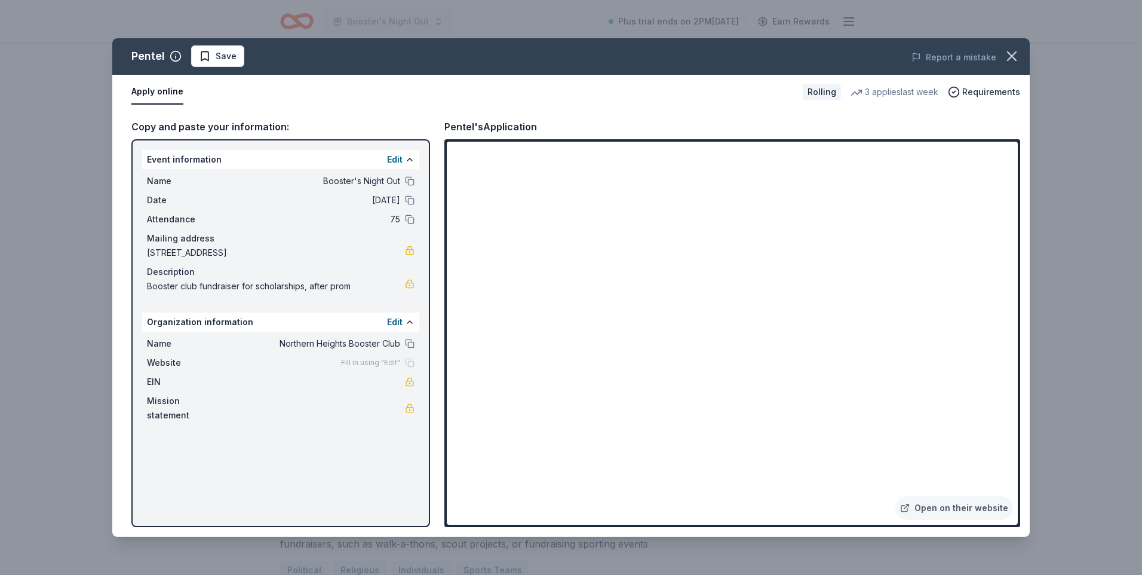
drag, startPoint x: 402, startPoint y: 346, endPoint x: 289, endPoint y: 349, distance: 113.5
click at [289, 349] on div "Name Northern Heights Booster Club" at bounding box center [281, 343] width 268 height 14
click at [409, 343] on button at bounding box center [410, 344] width 10 height 10
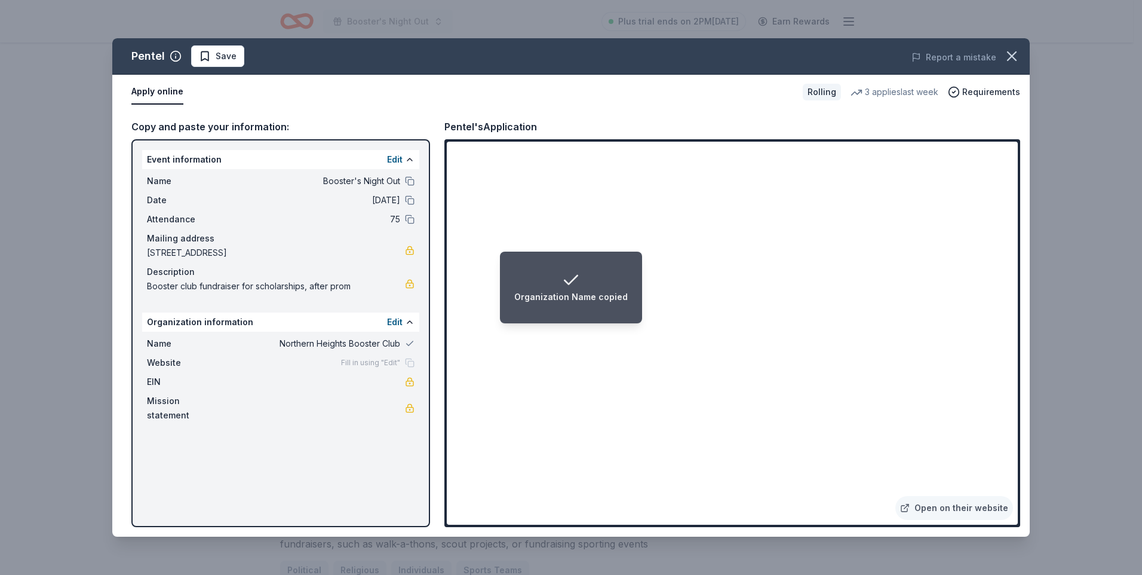
click at [521, 286] on div "Organization Name copied" at bounding box center [570, 287] width 113 height 33
click at [259, 479] on div "Event information Edit Name Booster's Night Out Date 10/04/25 Attendance 75 Mai…" at bounding box center [280, 333] width 299 height 388
click at [560, 263] on li "Organization Name copied" at bounding box center [571, 287] width 142 height 72
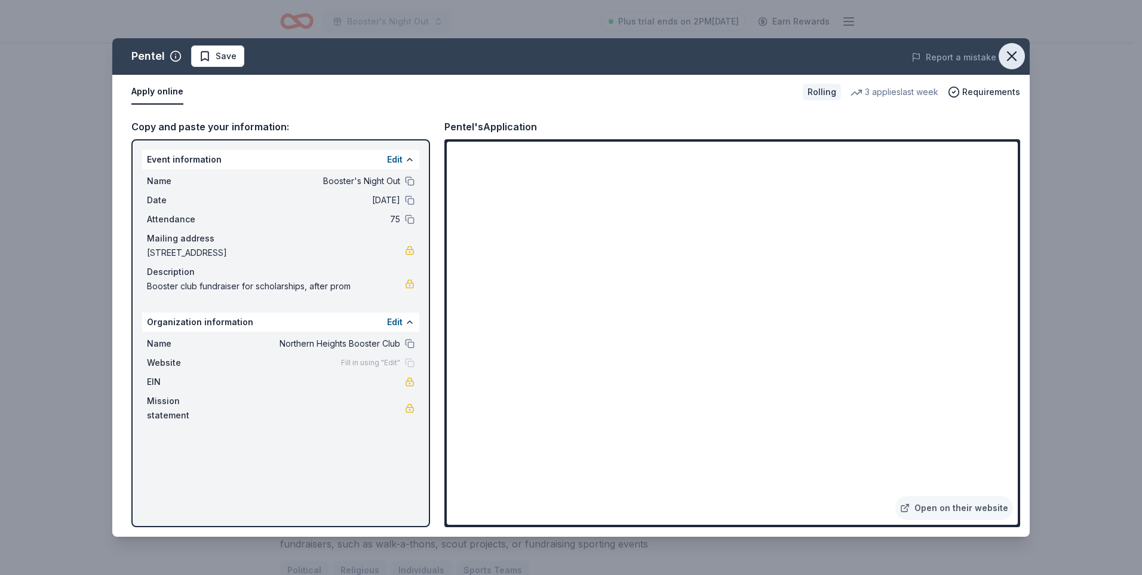
click at [1012, 55] on icon "button" at bounding box center [1012, 56] width 8 height 8
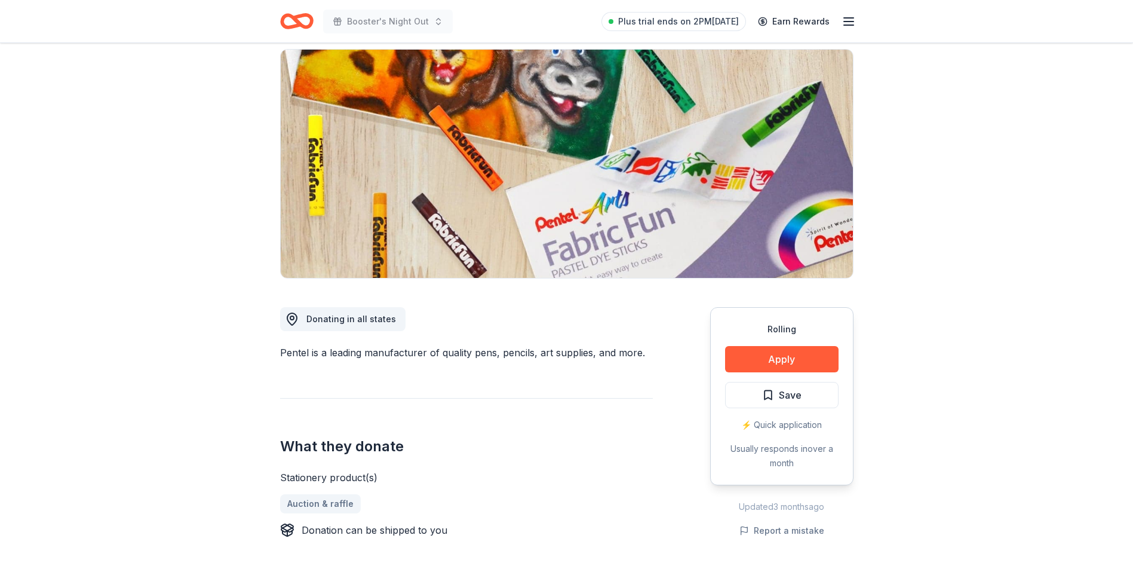
scroll to position [60, 0]
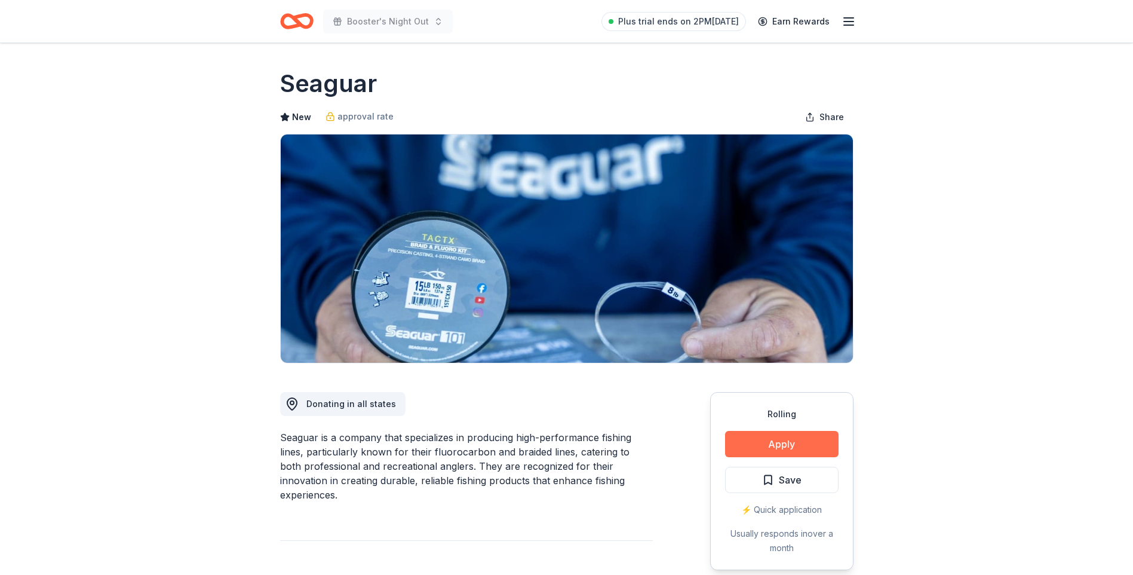
click at [754, 440] on button "Apply" at bounding box center [781, 444] width 113 height 26
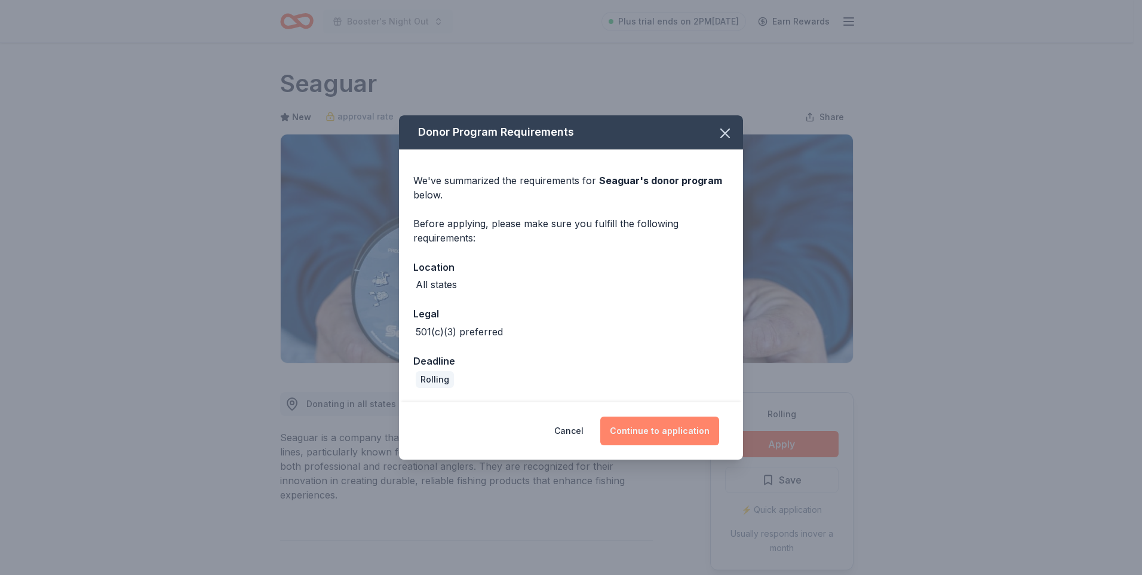
click at [644, 422] on button "Continue to application" at bounding box center [659, 430] width 119 height 29
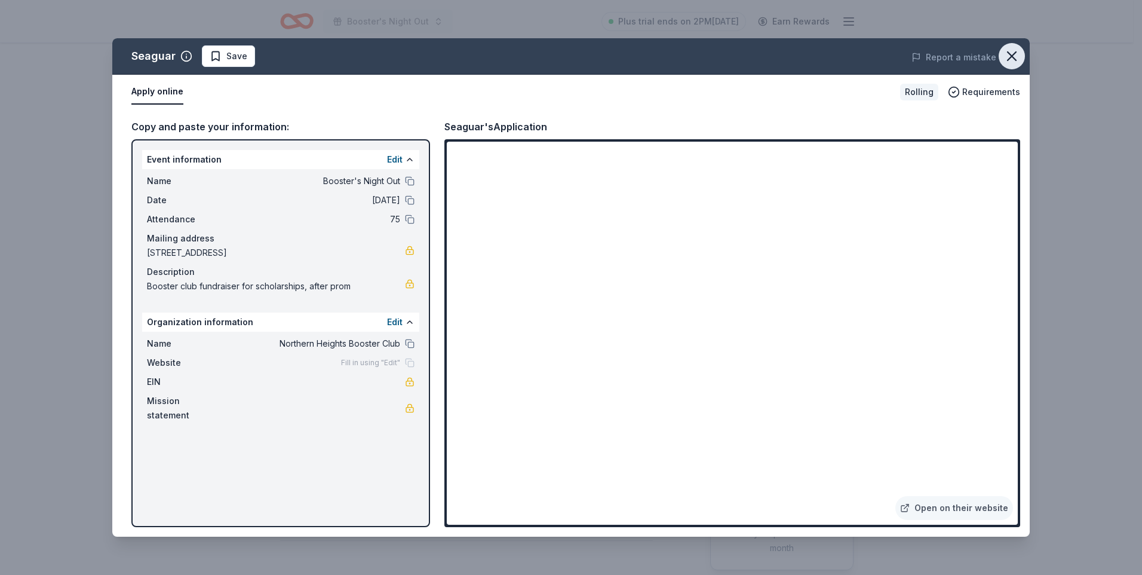
click at [1016, 53] on icon "button" at bounding box center [1012, 56] width 17 height 17
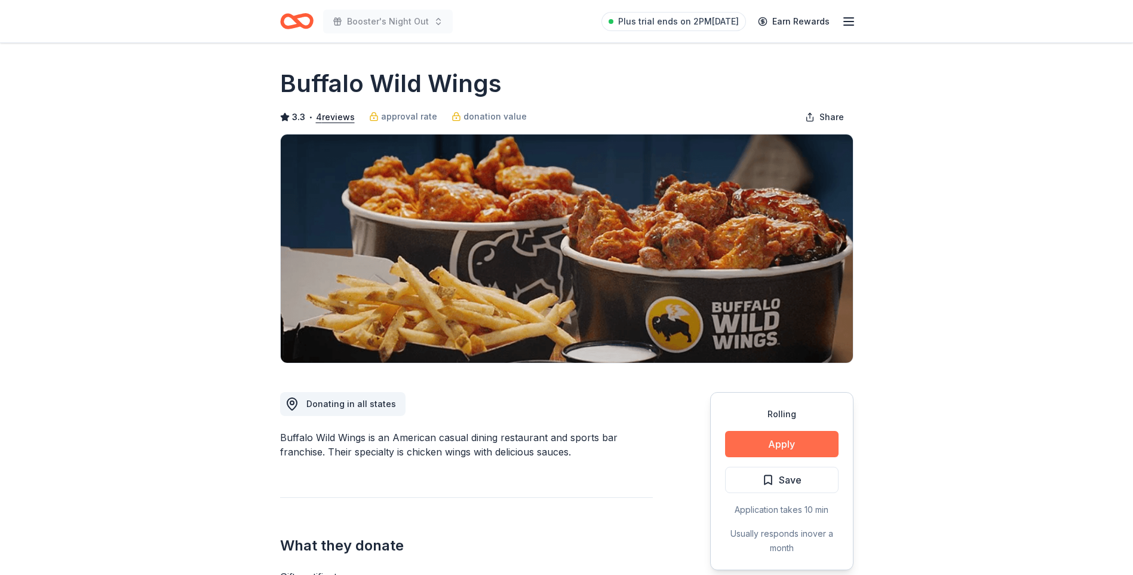
click at [791, 440] on button "Apply" at bounding box center [781, 444] width 113 height 26
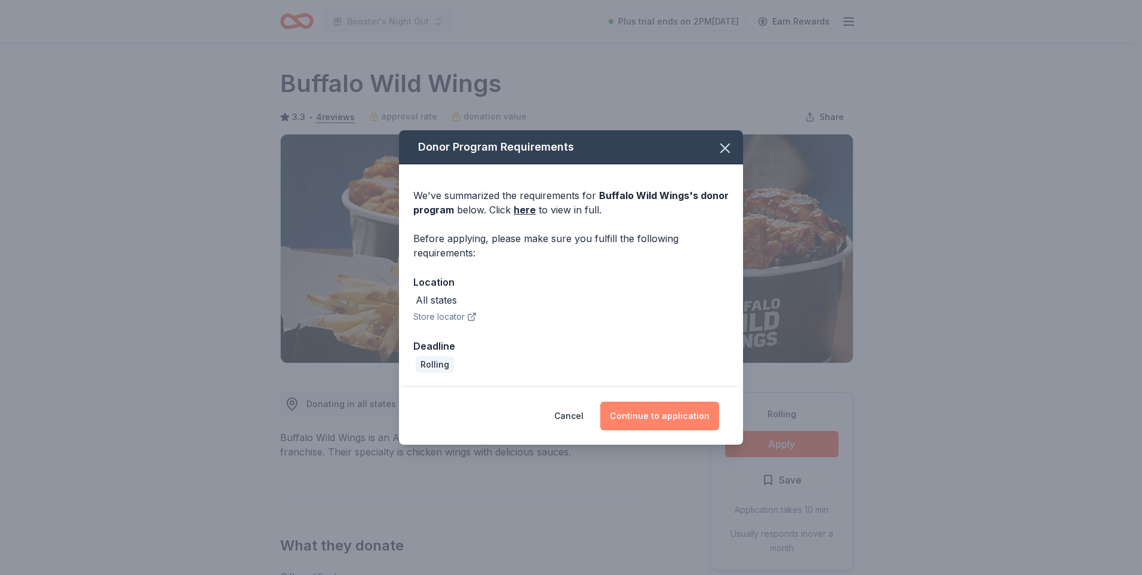
click at [651, 423] on button "Continue to application" at bounding box center [659, 415] width 119 height 29
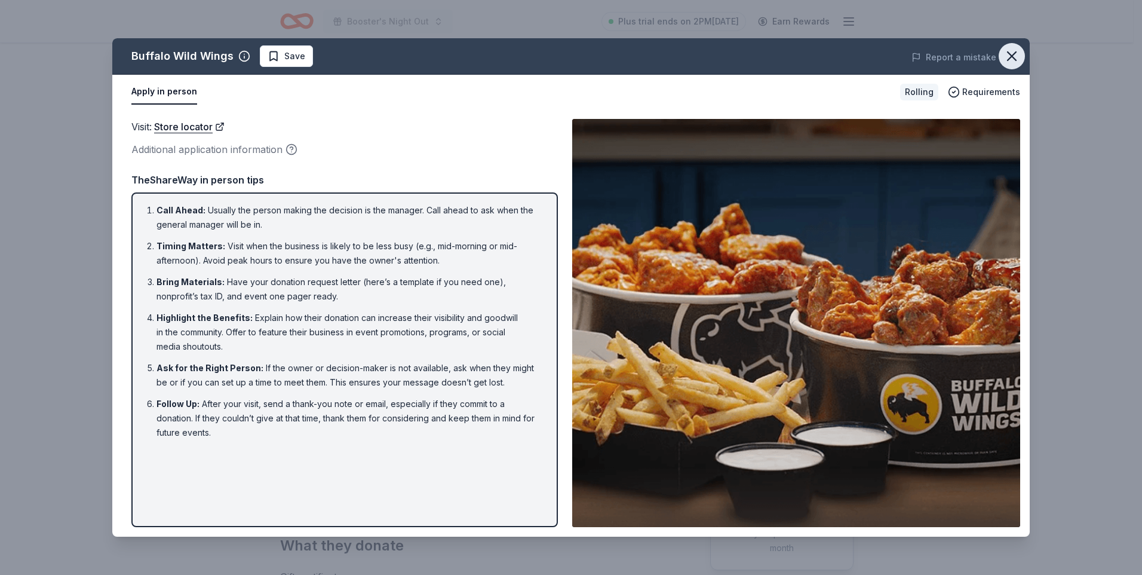
click at [1012, 55] on icon "button" at bounding box center [1012, 56] width 8 height 8
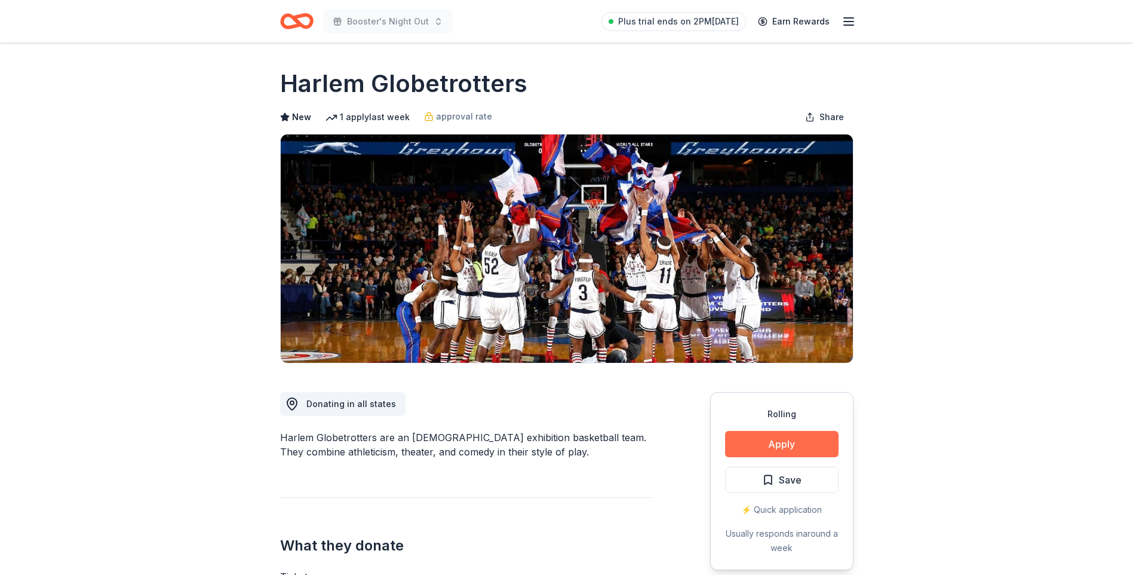
click at [751, 446] on button "Apply" at bounding box center [781, 444] width 113 height 26
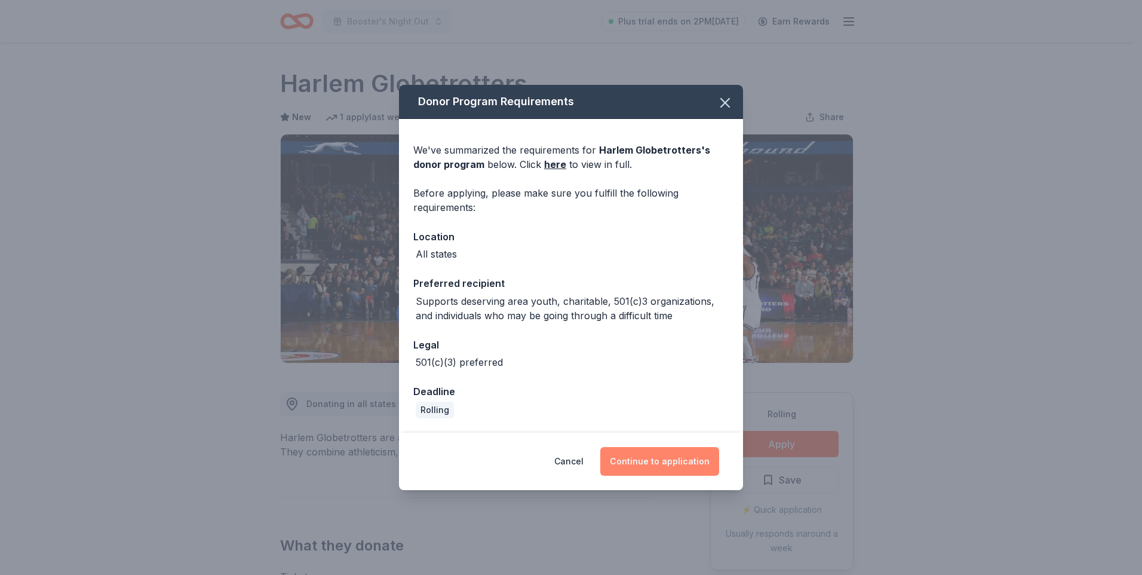
click at [651, 458] on button "Continue to application" at bounding box center [659, 461] width 119 height 29
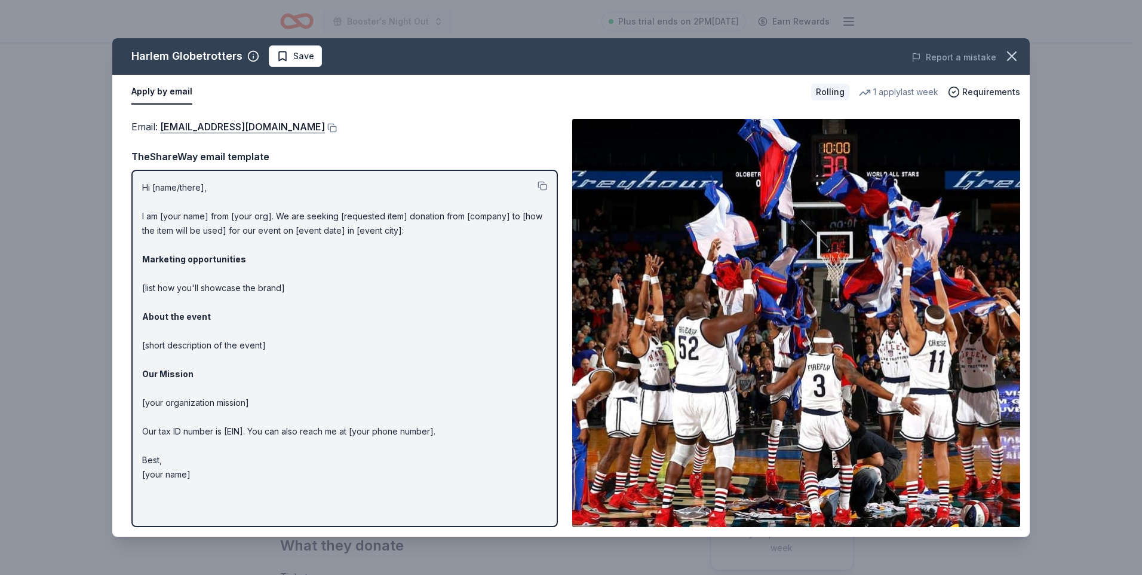
drag, startPoint x: 1005, startPoint y: 57, endPoint x: 990, endPoint y: 35, distance: 26.7
click at [1009, 57] on icon "button" at bounding box center [1012, 56] width 17 height 17
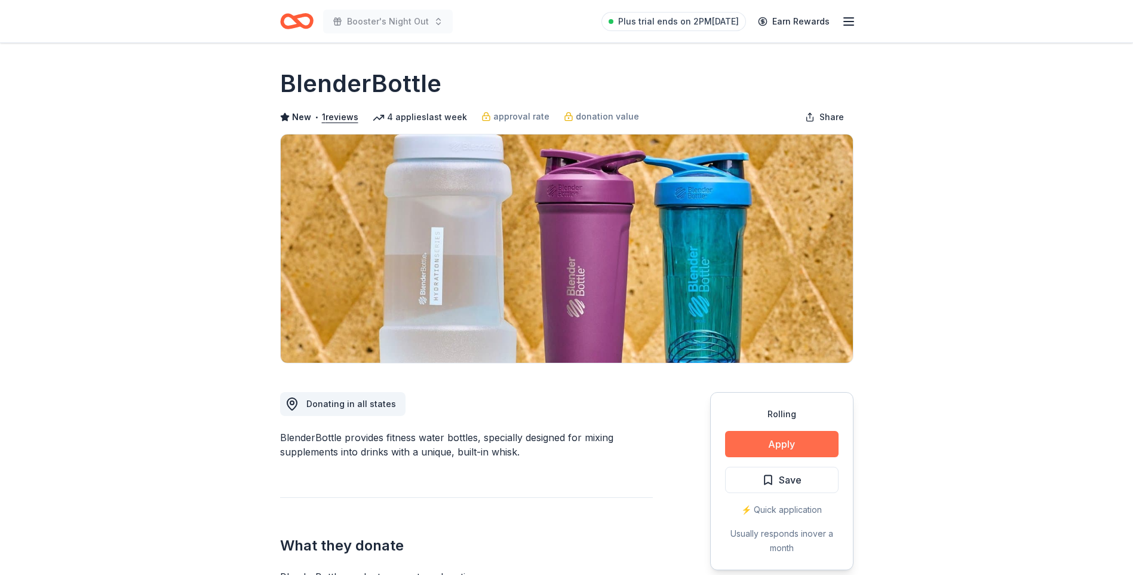
click at [785, 446] on button "Apply" at bounding box center [781, 444] width 113 height 26
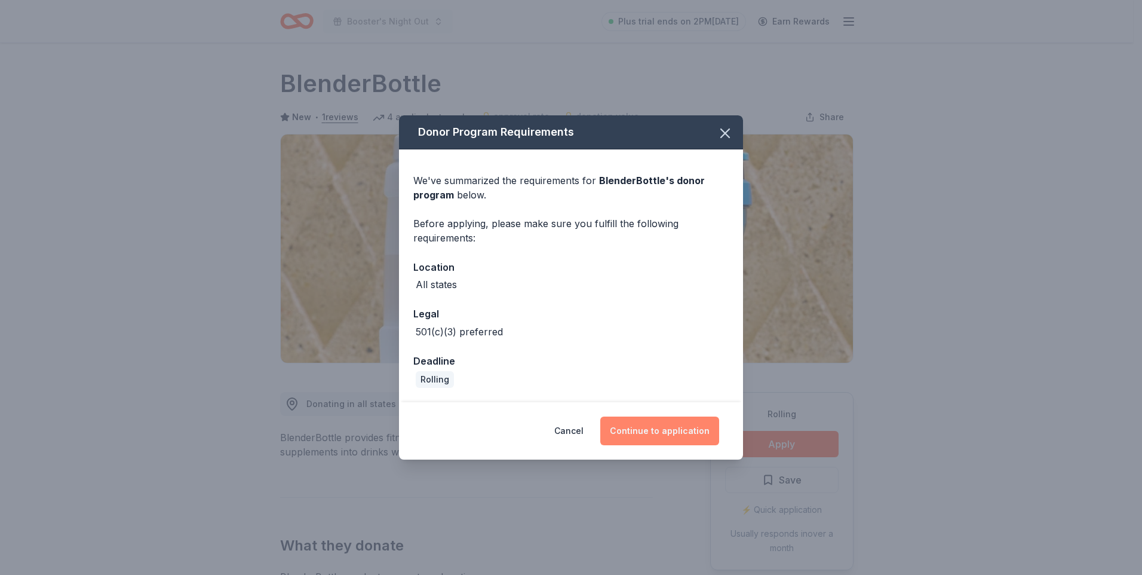
click at [663, 435] on button "Continue to application" at bounding box center [659, 430] width 119 height 29
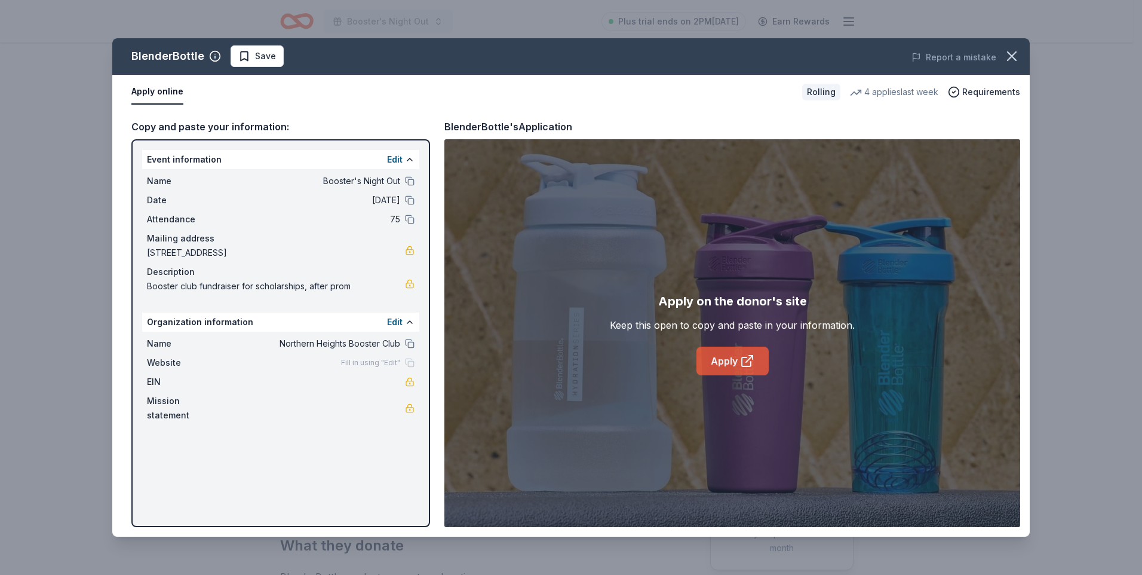
click at [717, 355] on link "Apply" at bounding box center [732, 360] width 72 height 29
click at [1018, 49] on icon "button" at bounding box center [1012, 56] width 17 height 17
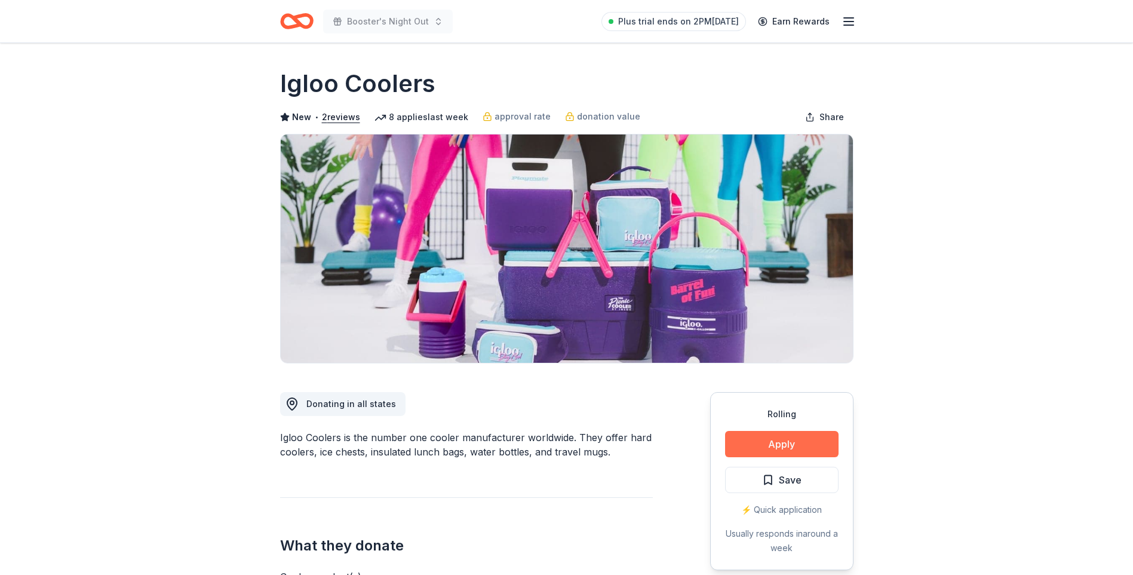
click at [748, 439] on button "Apply" at bounding box center [781, 444] width 113 height 26
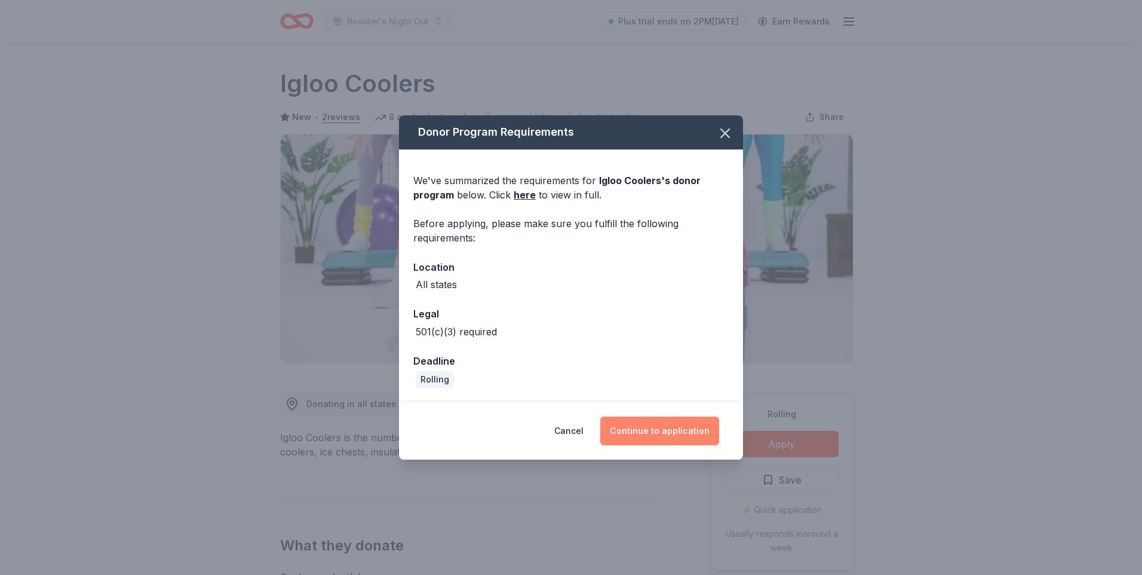
click at [686, 428] on button "Continue to application" at bounding box center [659, 430] width 119 height 29
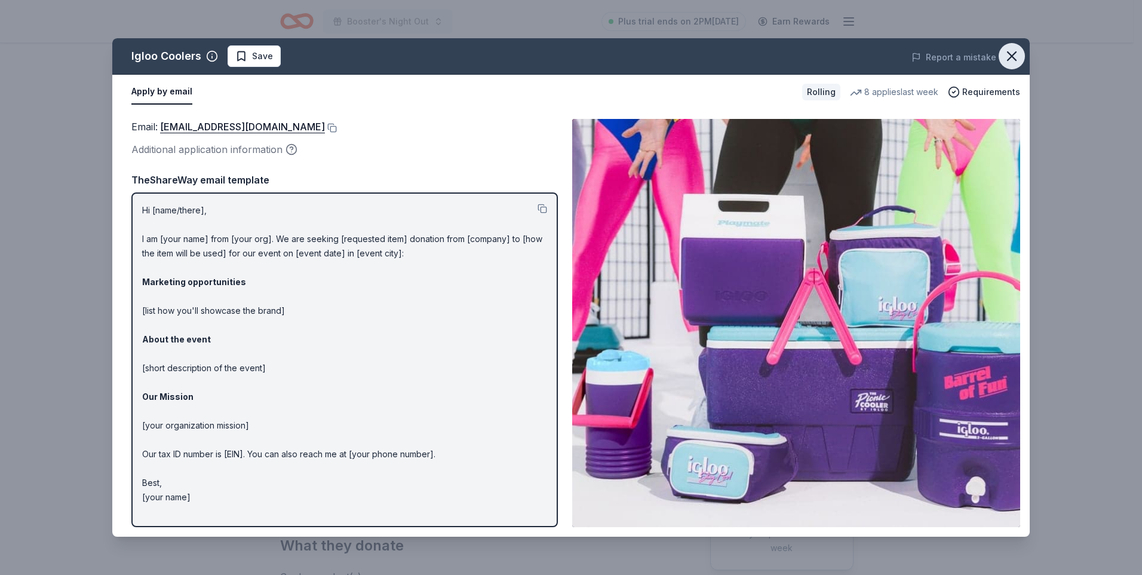
click at [1006, 60] on icon "button" at bounding box center [1012, 56] width 17 height 17
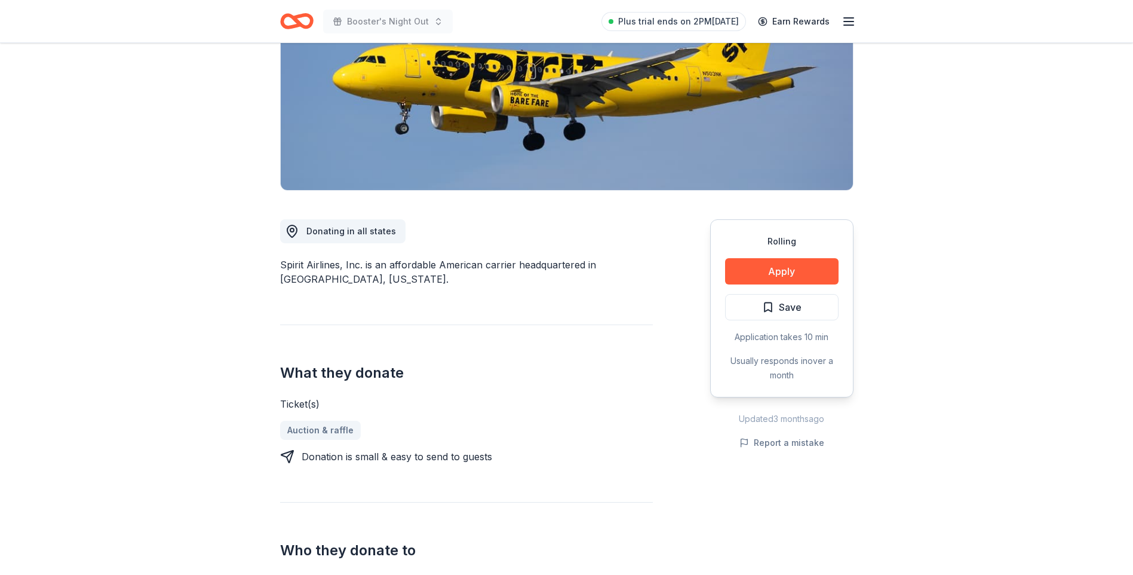
scroll to position [179, 0]
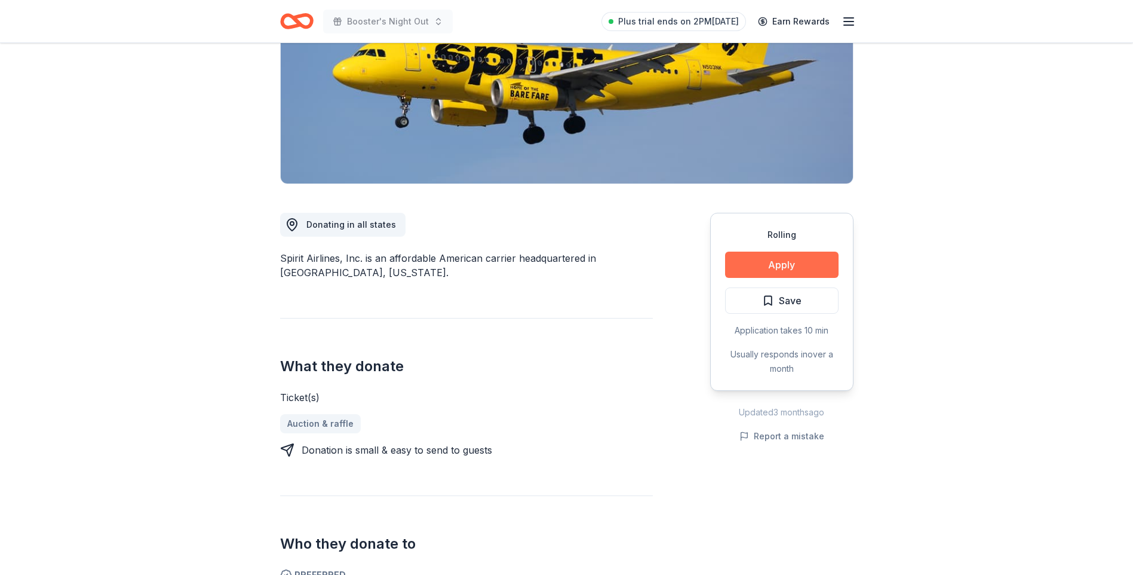
click at [801, 268] on button "Apply" at bounding box center [781, 264] width 113 height 26
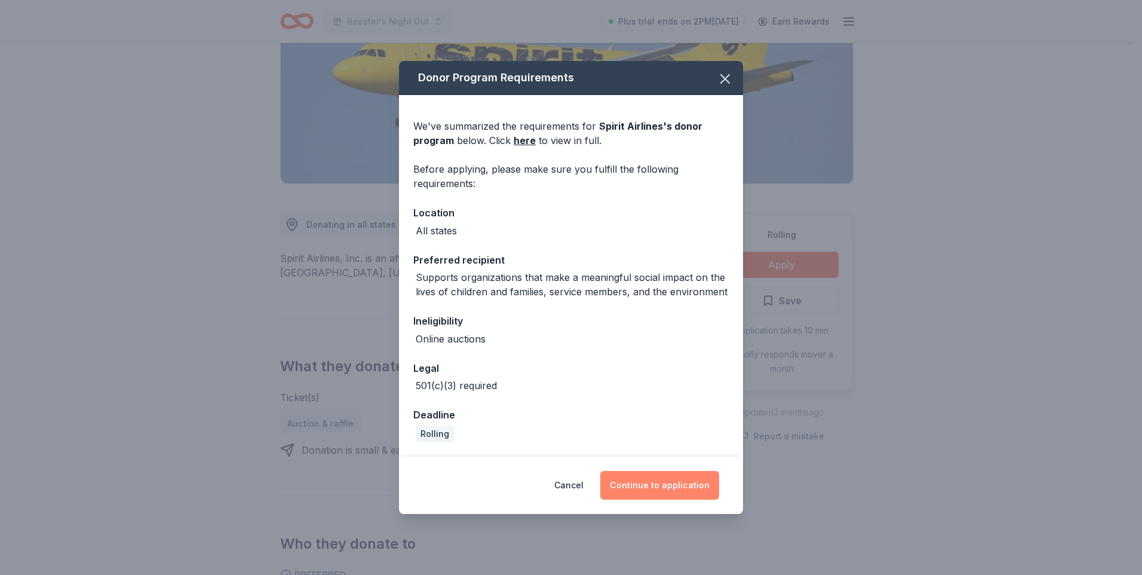
click at [694, 487] on button "Continue to application" at bounding box center [659, 485] width 119 height 29
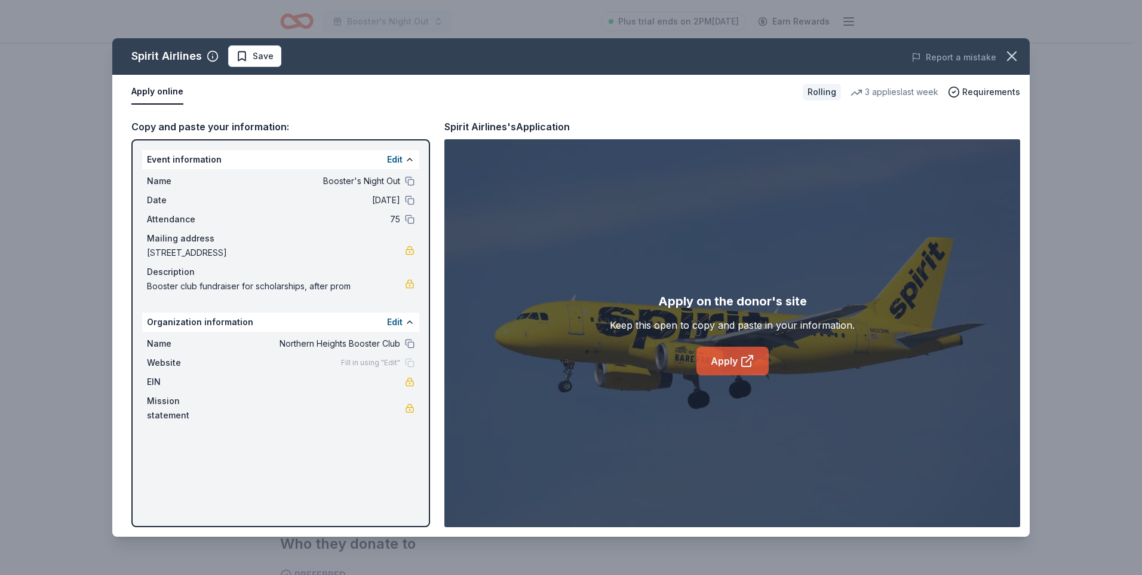
click at [740, 364] on icon at bounding box center [747, 361] width 14 height 14
click at [1018, 59] on icon "button" at bounding box center [1012, 56] width 17 height 17
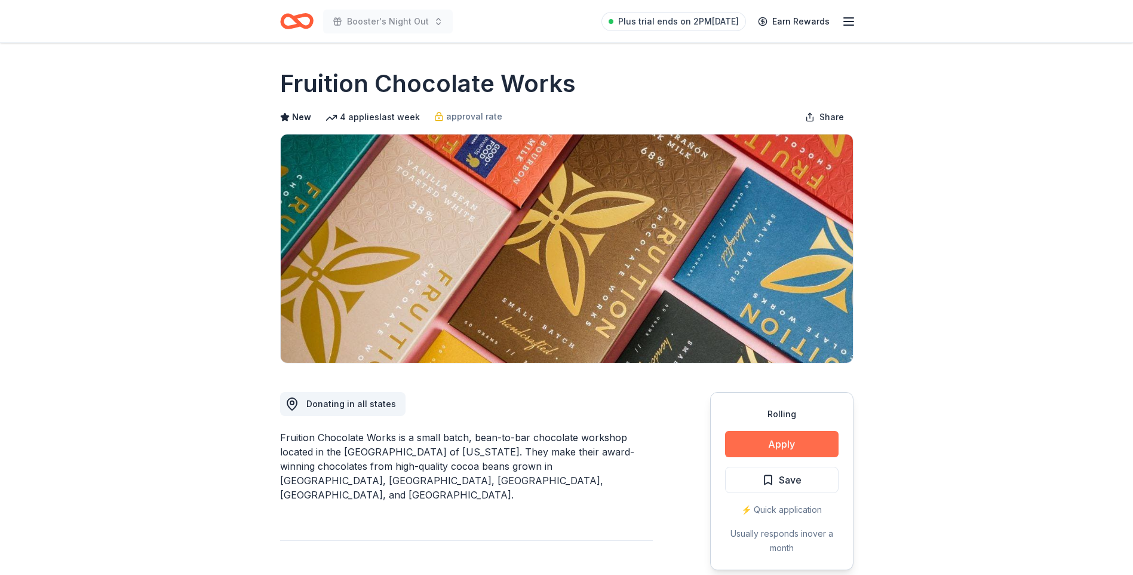
click at [790, 446] on button "Apply" at bounding box center [781, 444] width 113 height 26
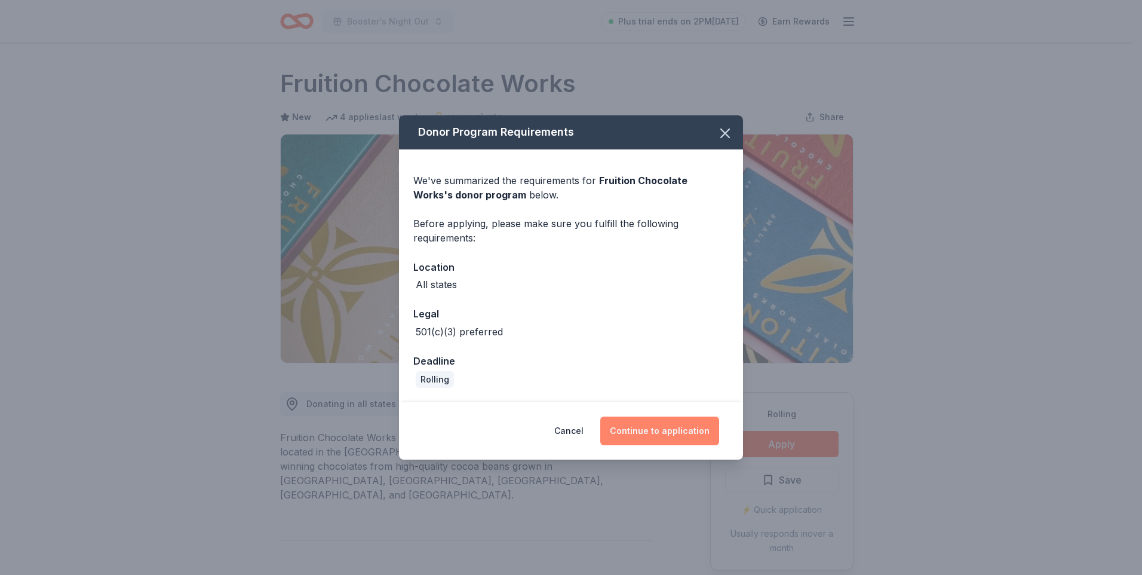
click at [686, 438] on button "Continue to application" at bounding box center [659, 430] width 119 height 29
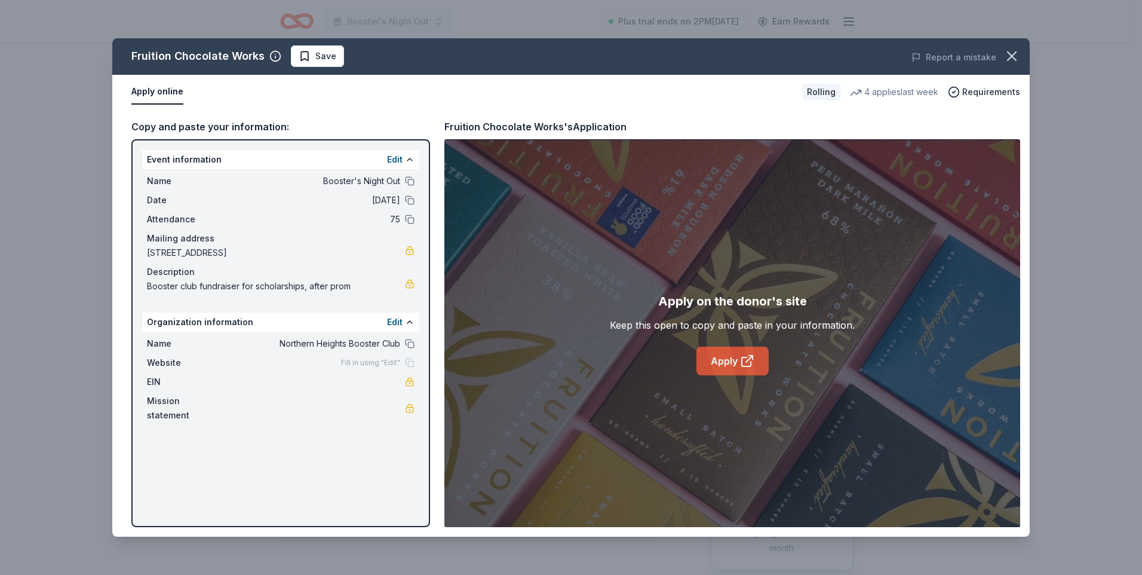
click at [716, 356] on link "Apply" at bounding box center [732, 360] width 72 height 29
click at [1008, 52] on icon "button" at bounding box center [1012, 56] width 8 height 8
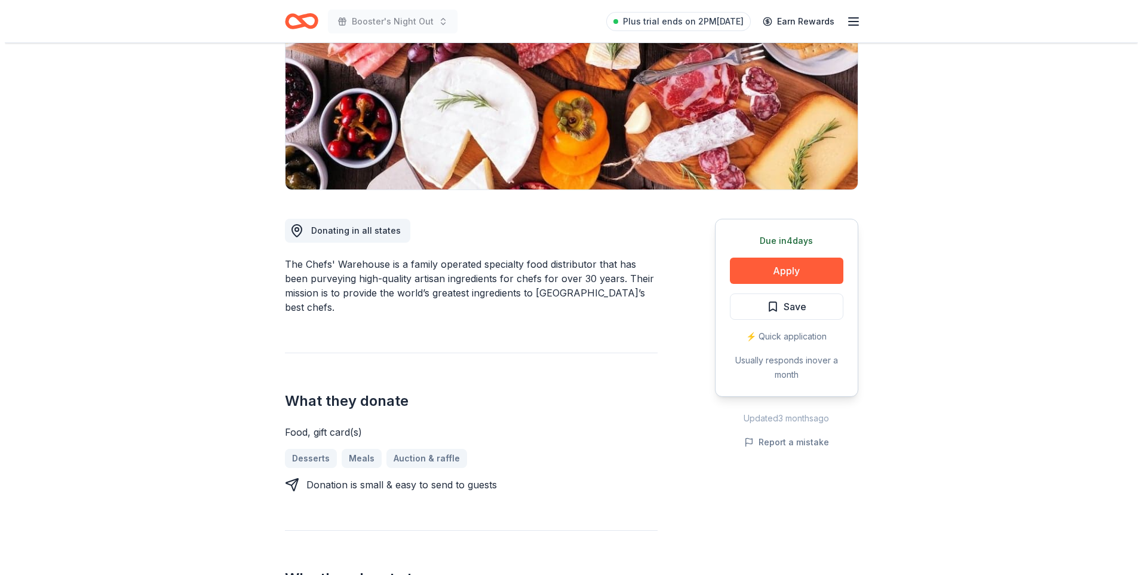
scroll to position [179, 0]
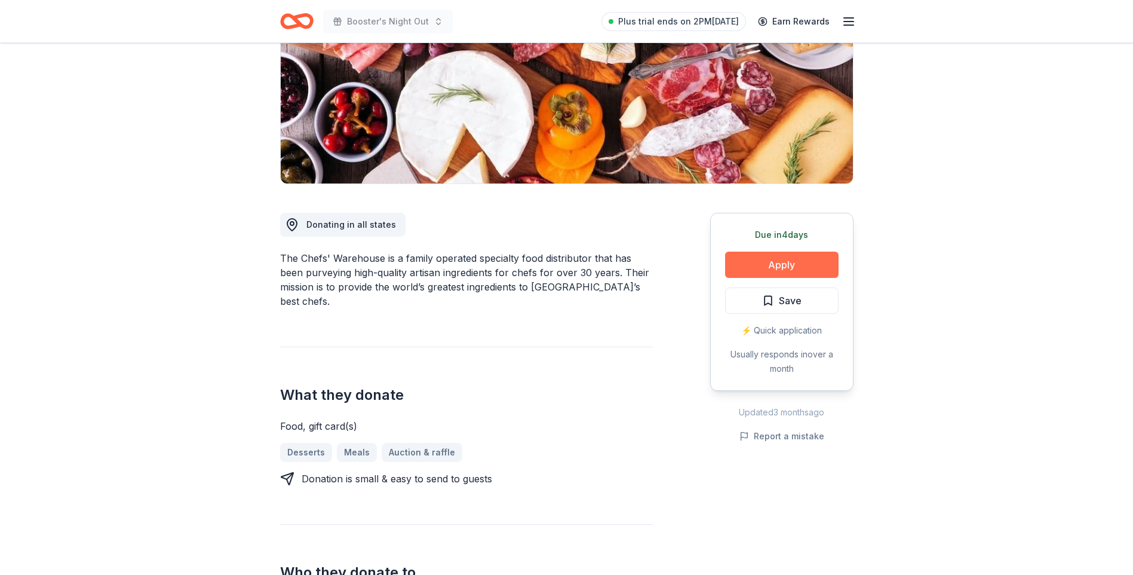
click at [803, 263] on button "Apply" at bounding box center [781, 264] width 113 height 26
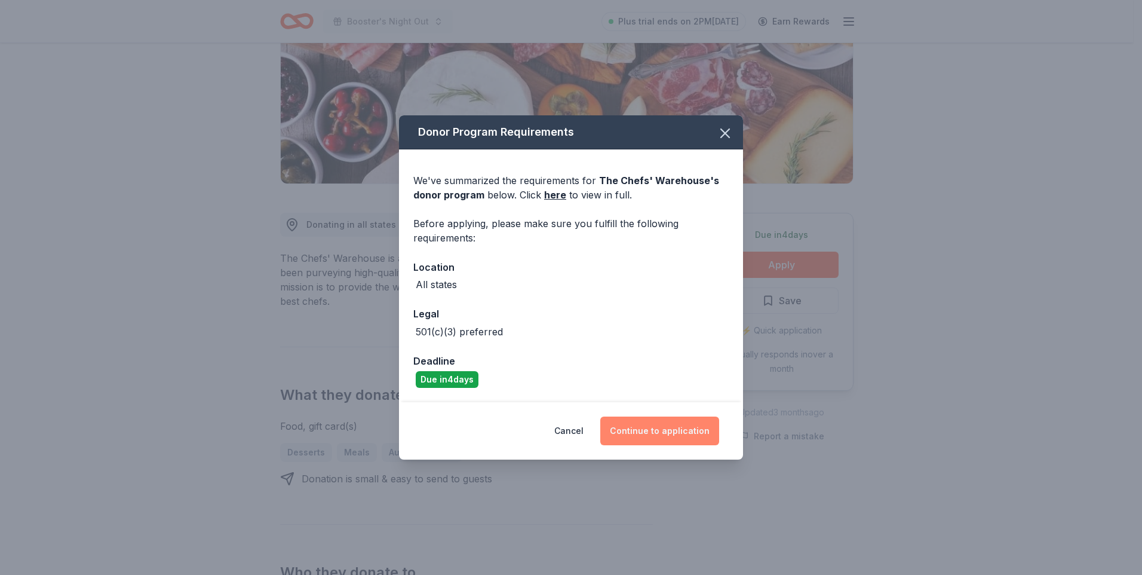
click at [647, 425] on button "Continue to application" at bounding box center [659, 430] width 119 height 29
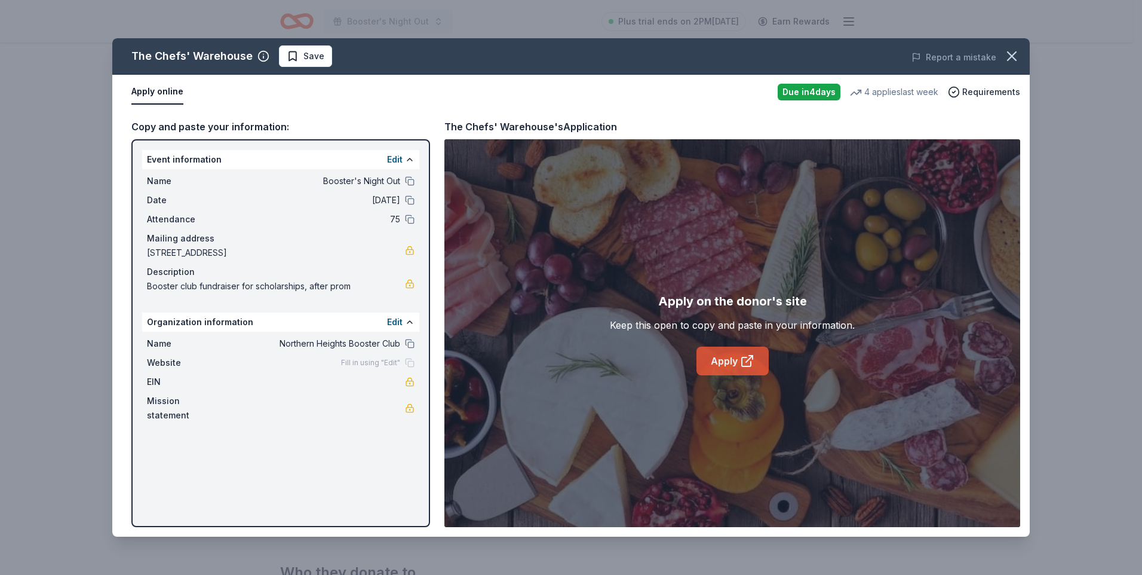
click at [741, 363] on icon at bounding box center [747, 361] width 14 height 14
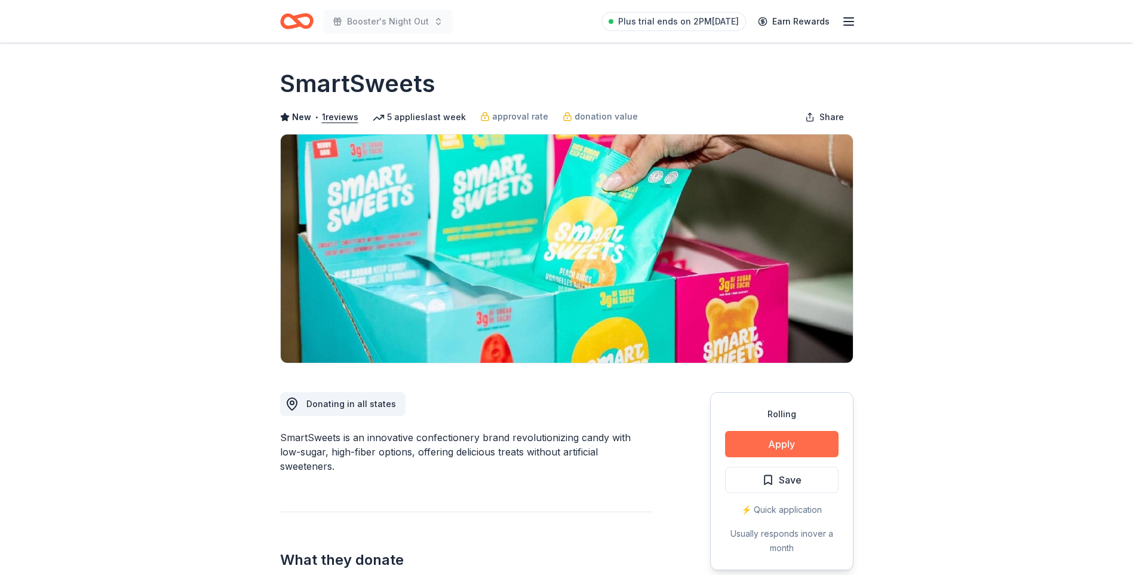
click at [745, 439] on button "Apply" at bounding box center [781, 444] width 113 height 26
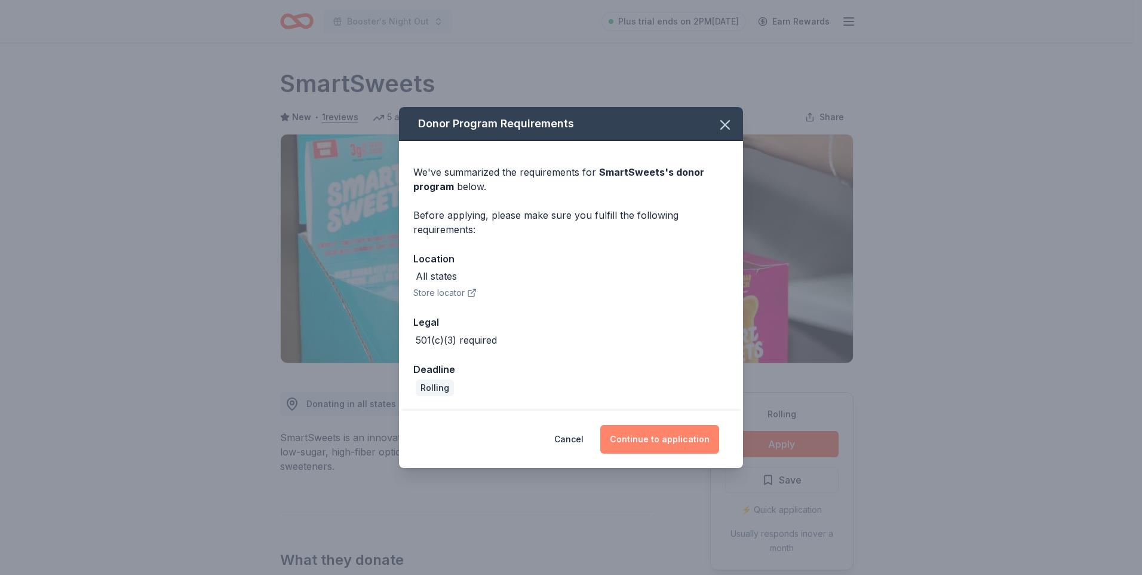
click at [628, 431] on button "Continue to application" at bounding box center [659, 439] width 119 height 29
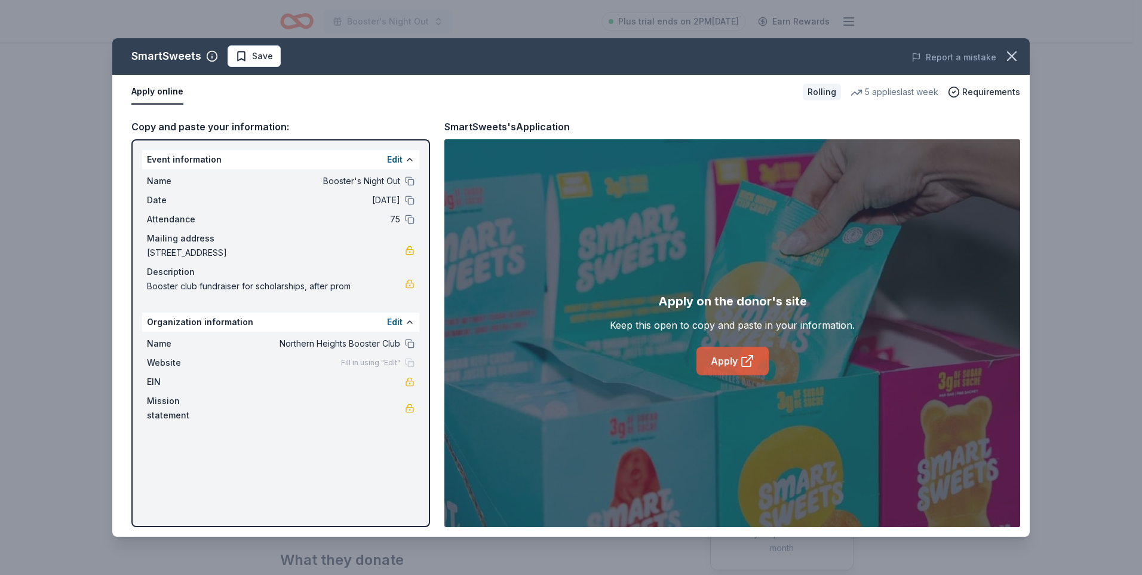
click at [739, 364] on link "Apply" at bounding box center [732, 360] width 72 height 29
click at [1011, 55] on icon "button" at bounding box center [1012, 56] width 8 height 8
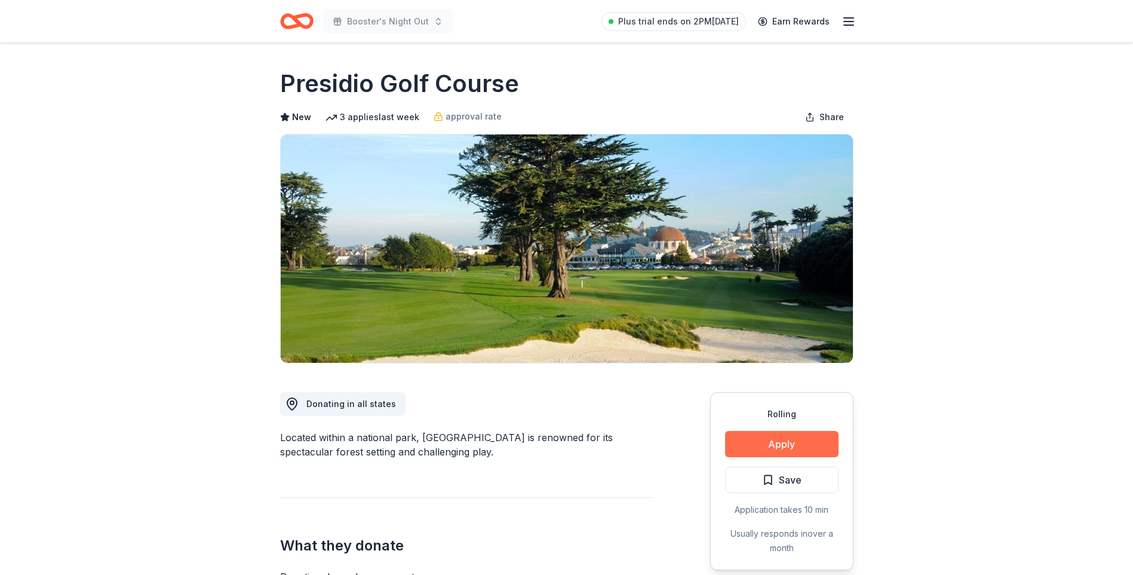
click at [781, 441] on button "Apply" at bounding box center [781, 444] width 113 height 26
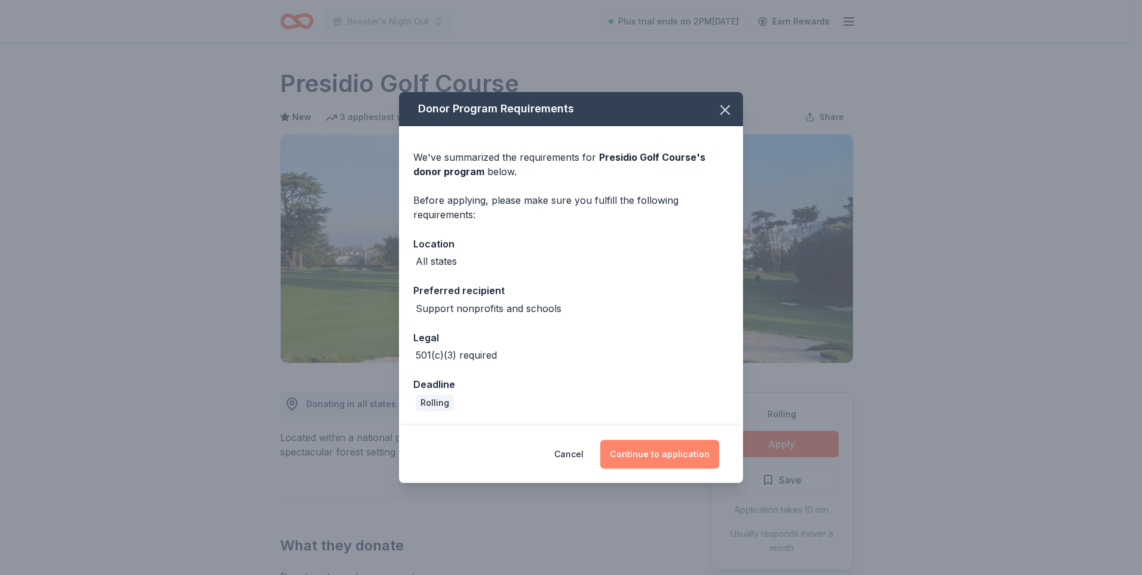
click at [652, 452] on button "Continue to application" at bounding box center [659, 454] width 119 height 29
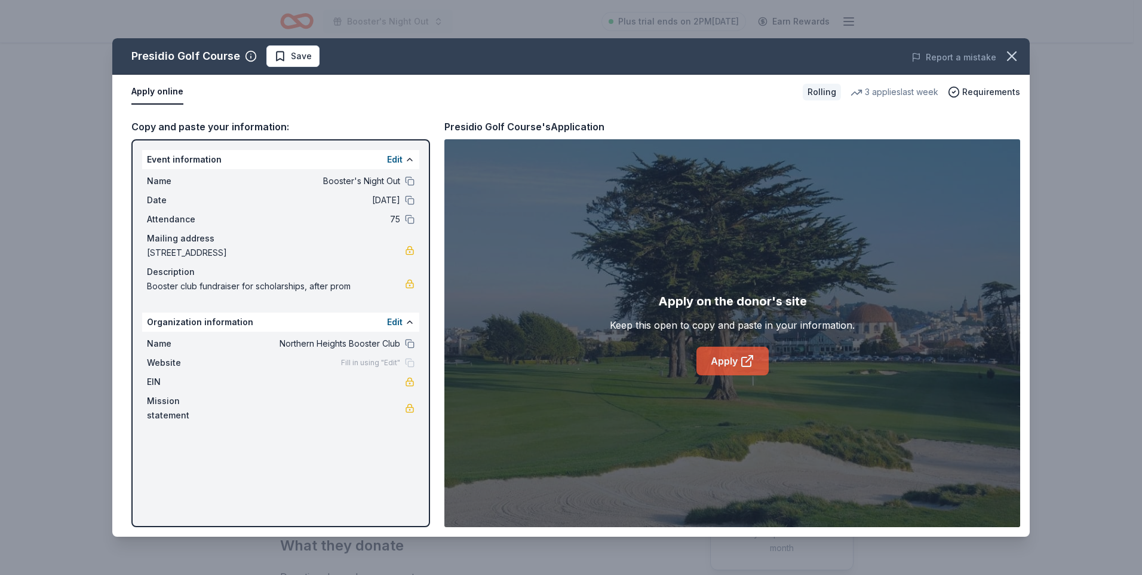
click at [725, 364] on link "Apply" at bounding box center [732, 360] width 72 height 29
click at [1008, 54] on icon "button" at bounding box center [1012, 56] width 17 height 17
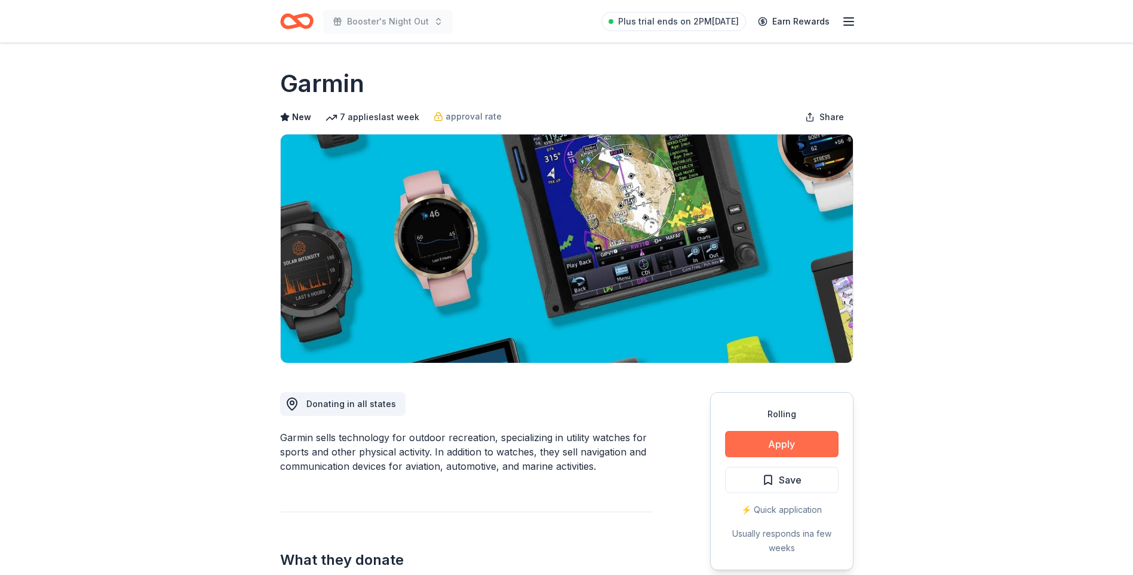
click at [814, 446] on button "Apply" at bounding box center [781, 444] width 113 height 26
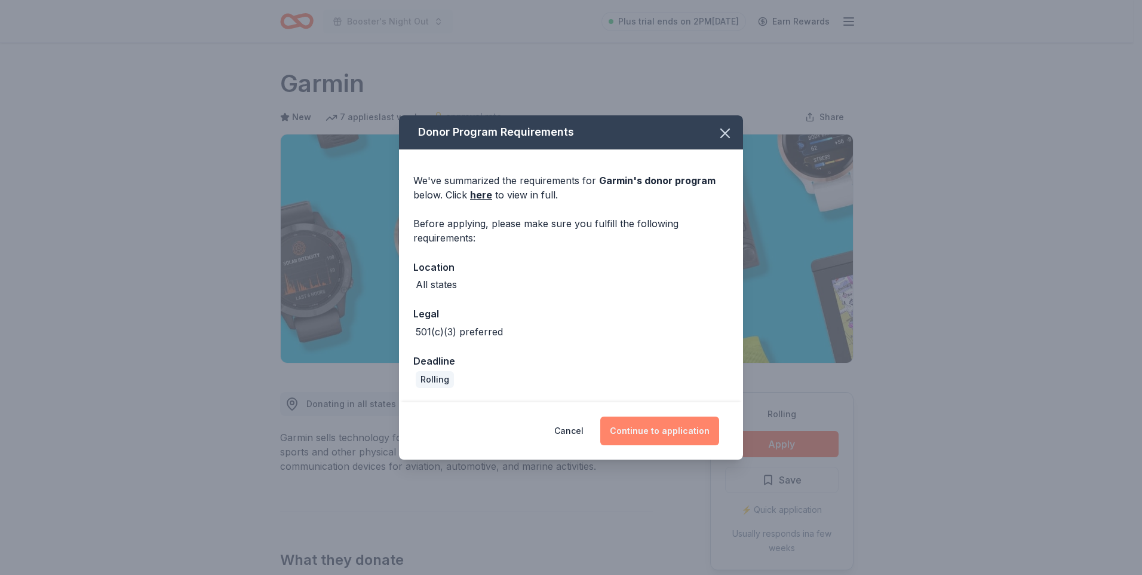
click at [692, 428] on button "Continue to application" at bounding box center [659, 430] width 119 height 29
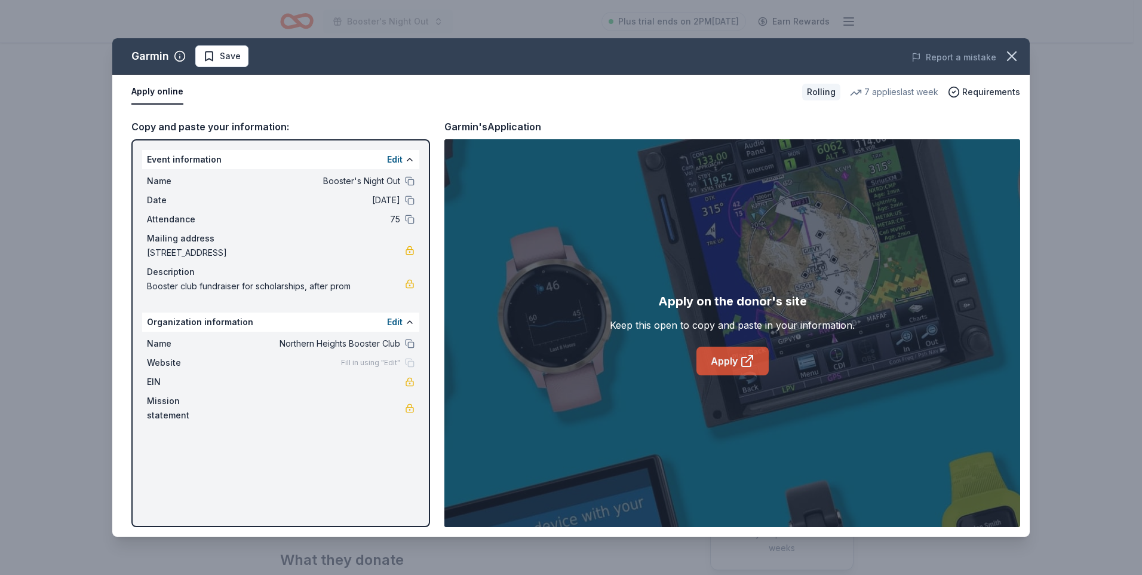
click at [757, 363] on link "Apply" at bounding box center [732, 360] width 72 height 29
click at [1015, 60] on icon "button" at bounding box center [1012, 56] width 8 height 8
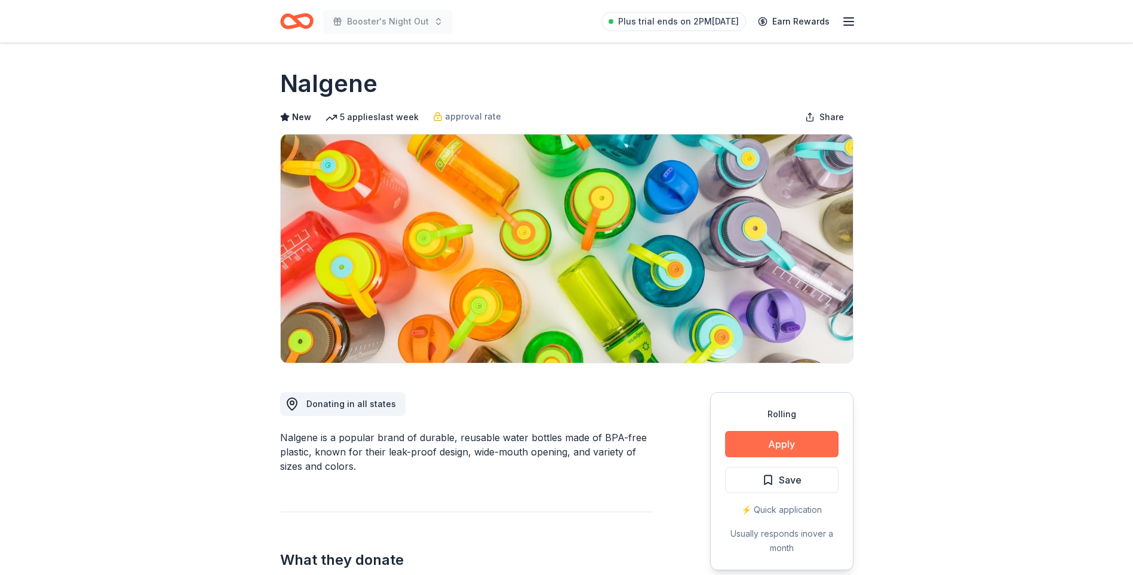
click at [781, 449] on button "Apply" at bounding box center [781, 444] width 113 height 26
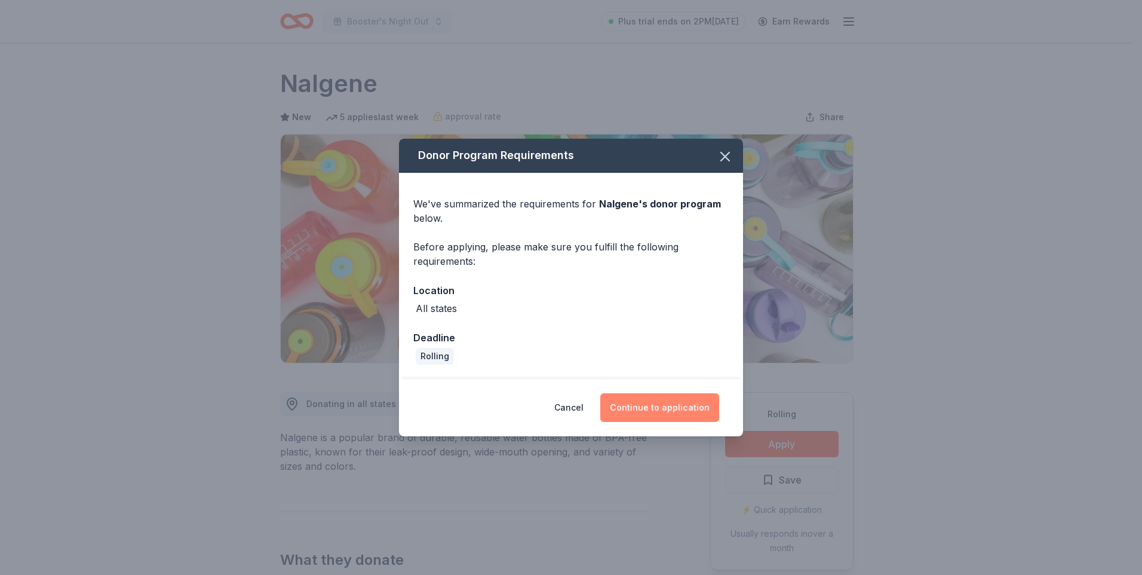
click at [665, 404] on button "Continue to application" at bounding box center [659, 407] width 119 height 29
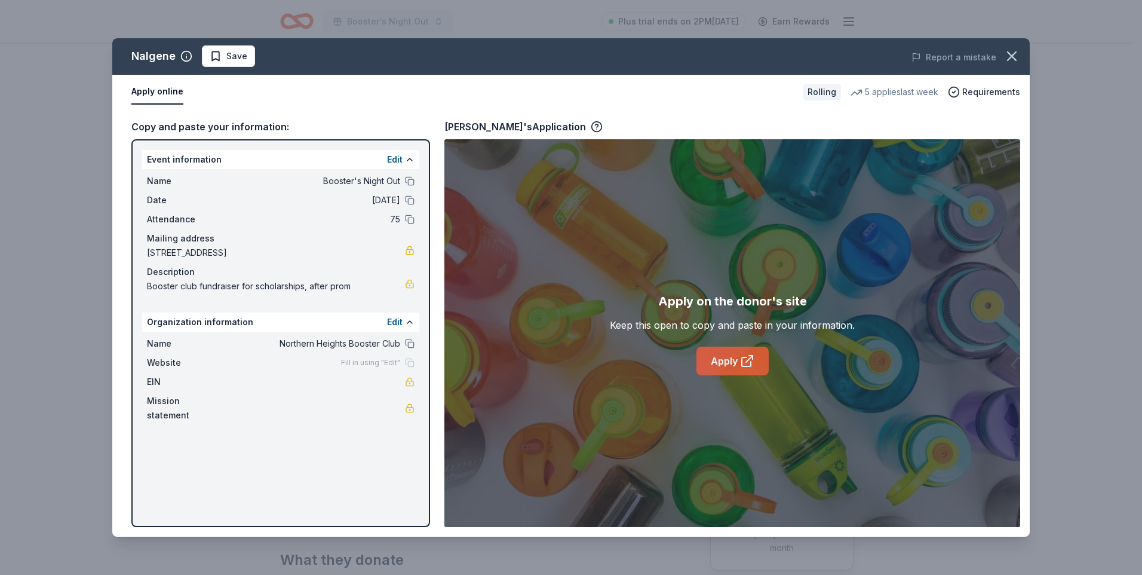
click at [732, 359] on link "Apply" at bounding box center [732, 360] width 72 height 29
drag, startPoint x: 1011, startPoint y: 57, endPoint x: 1002, endPoint y: 52, distance: 10.4
click at [1010, 56] on icon "button" at bounding box center [1012, 56] width 17 height 17
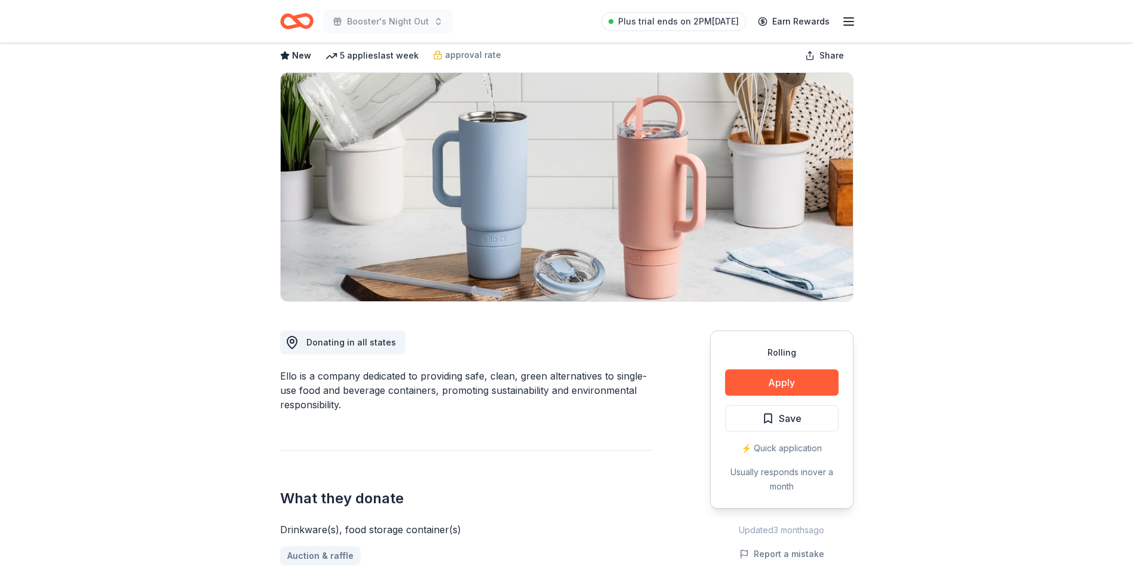
scroll to position [119, 0]
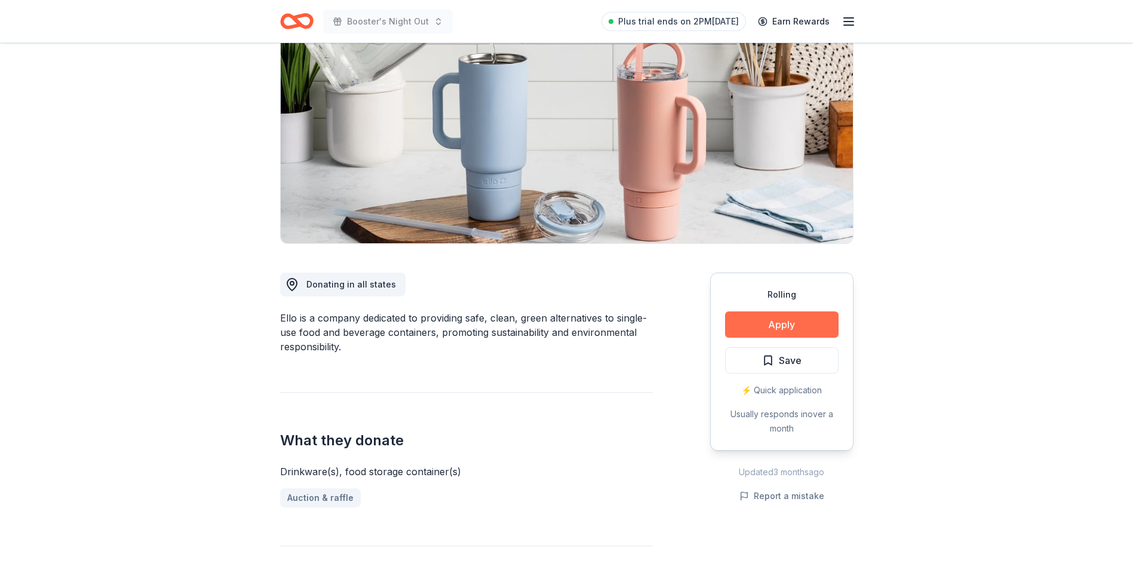
click at [763, 320] on button "Apply" at bounding box center [781, 324] width 113 height 26
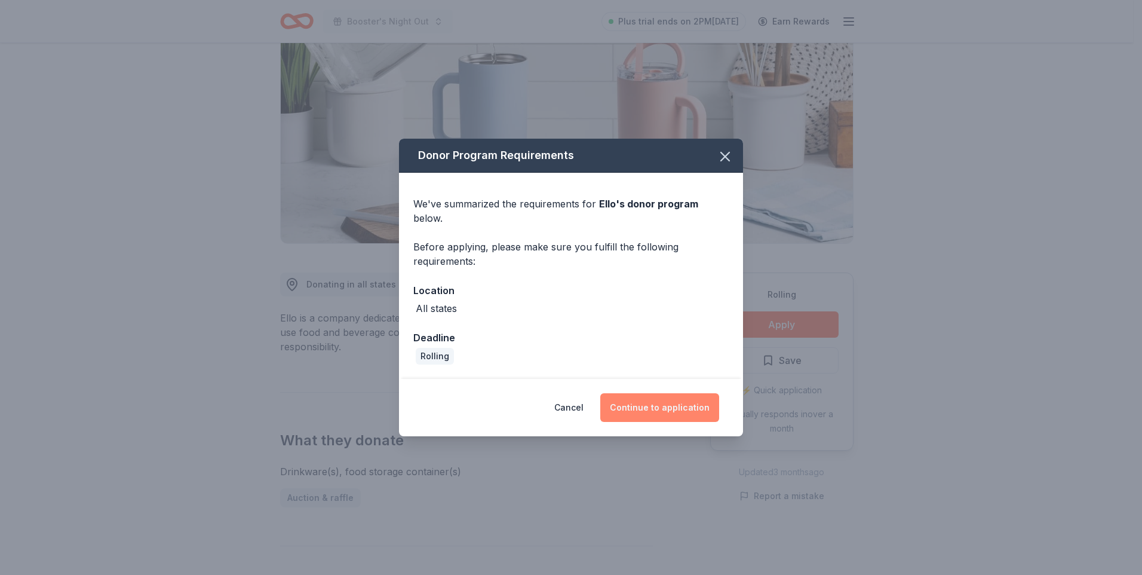
click at [662, 406] on button "Continue to application" at bounding box center [659, 407] width 119 height 29
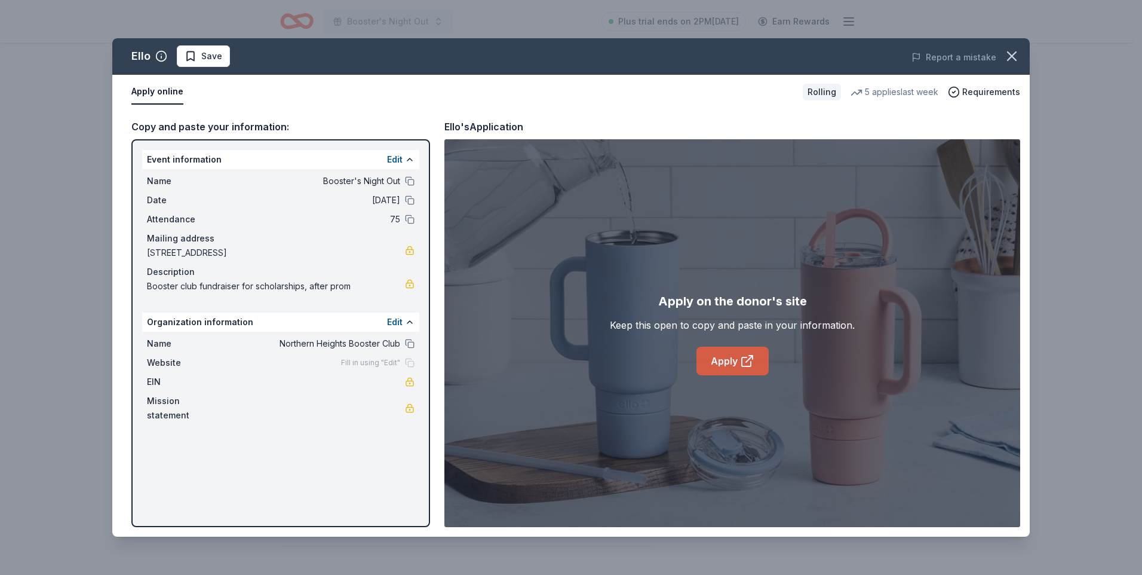
click at [737, 358] on link "Apply" at bounding box center [732, 360] width 72 height 29
click at [1011, 57] on icon "button" at bounding box center [1012, 56] width 17 height 17
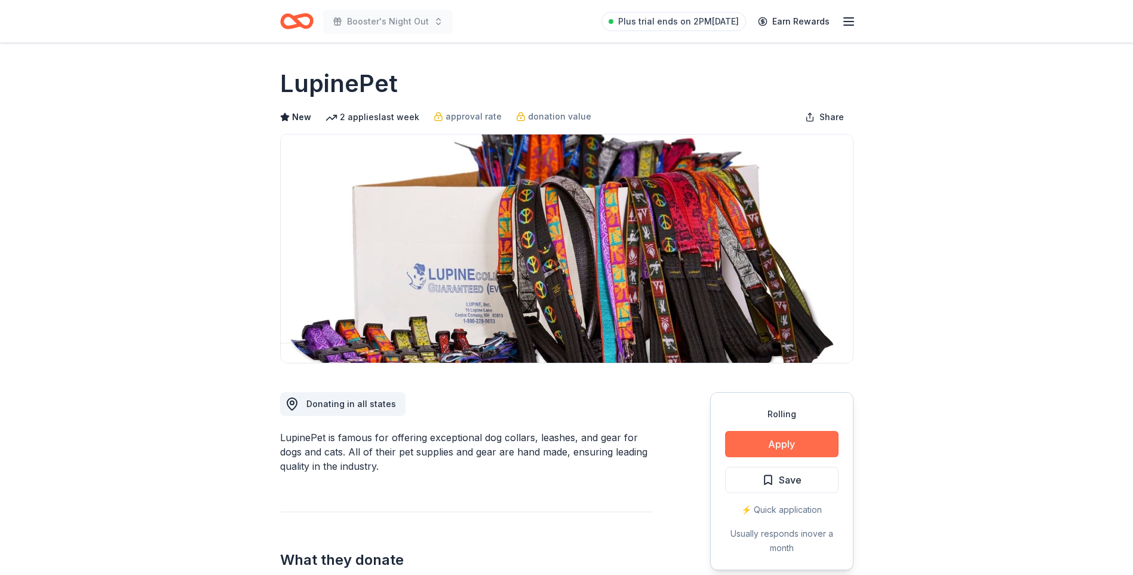
click at [786, 444] on button "Apply" at bounding box center [781, 444] width 113 height 26
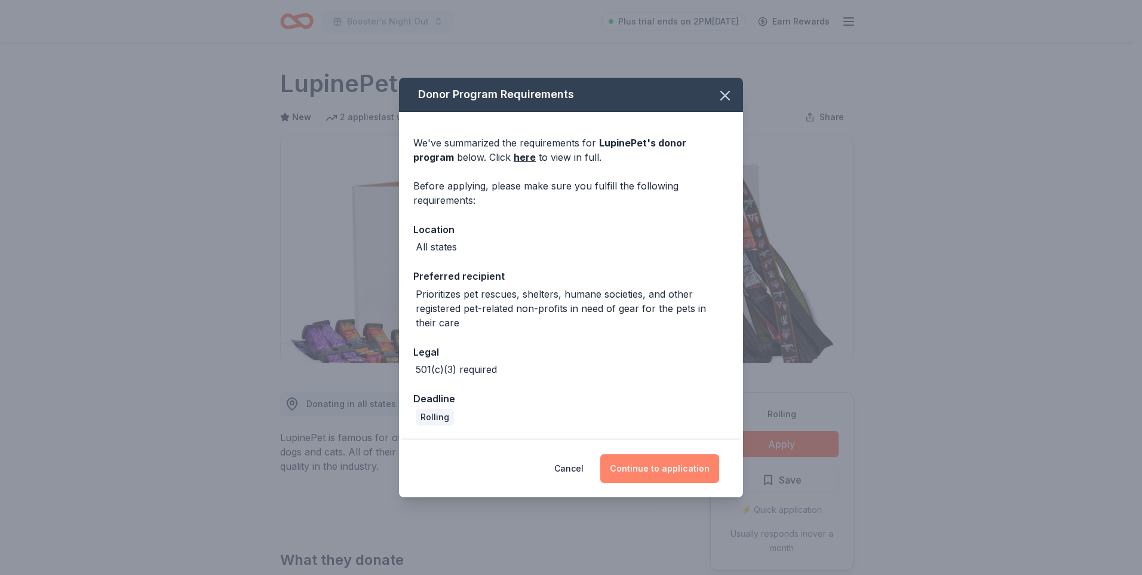
click at [677, 470] on button "Continue to application" at bounding box center [659, 468] width 119 height 29
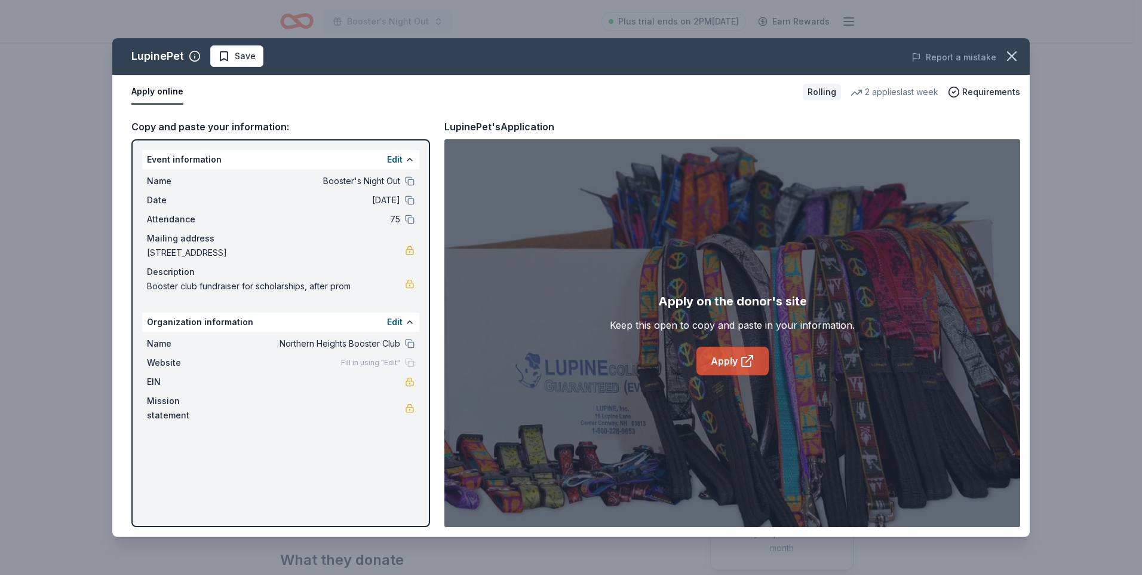
click at [736, 366] on link "Apply" at bounding box center [732, 360] width 72 height 29
click at [1014, 57] on icon "button" at bounding box center [1012, 56] width 8 height 8
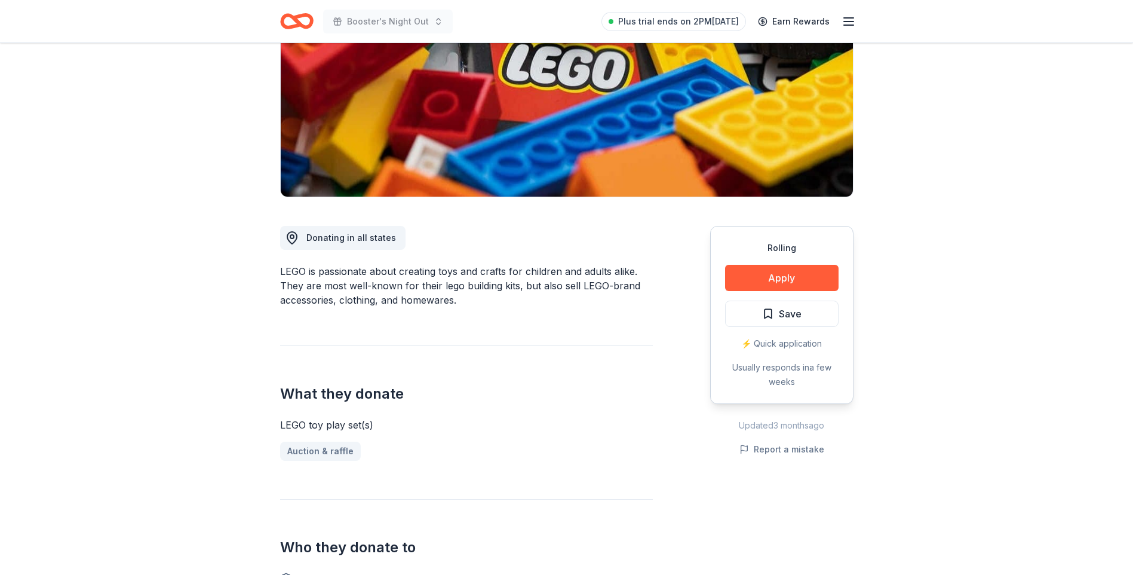
scroll to position [179, 0]
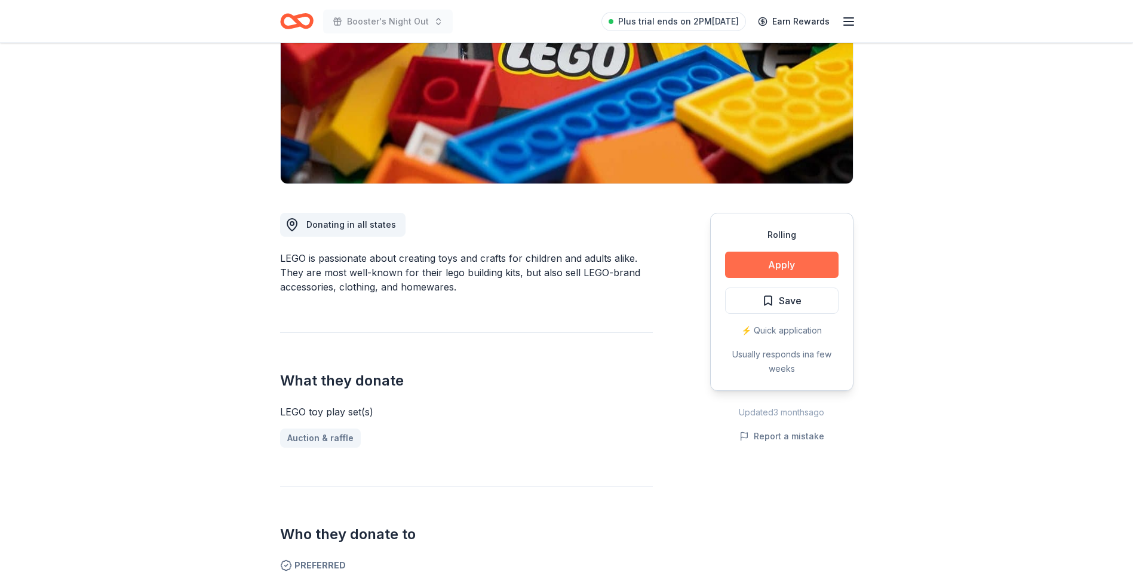
click at [801, 262] on button "Apply" at bounding box center [781, 264] width 113 height 26
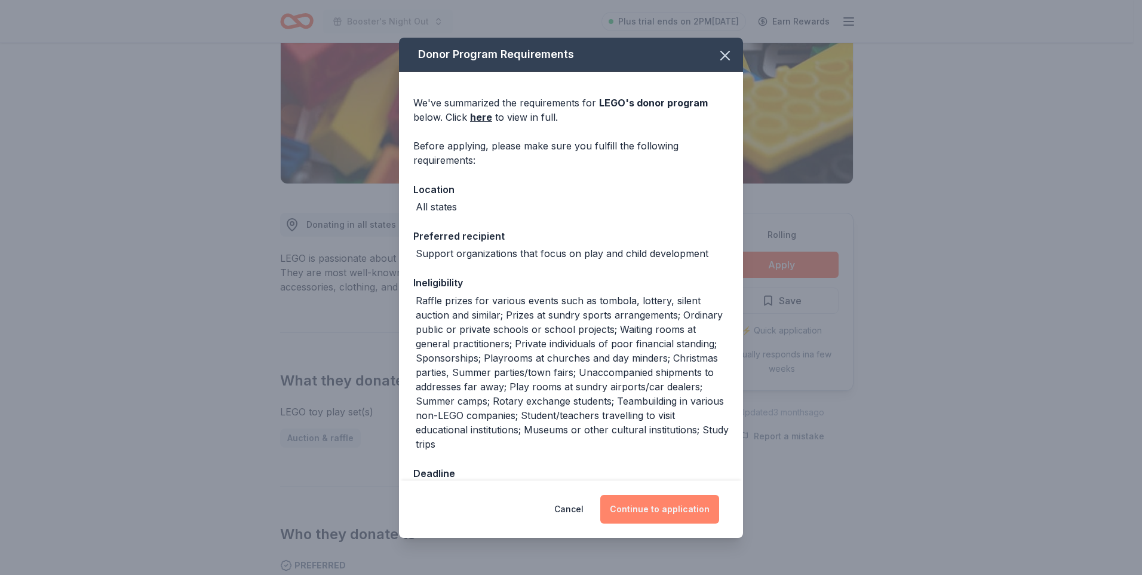
click at [659, 511] on button "Continue to application" at bounding box center [659, 509] width 119 height 29
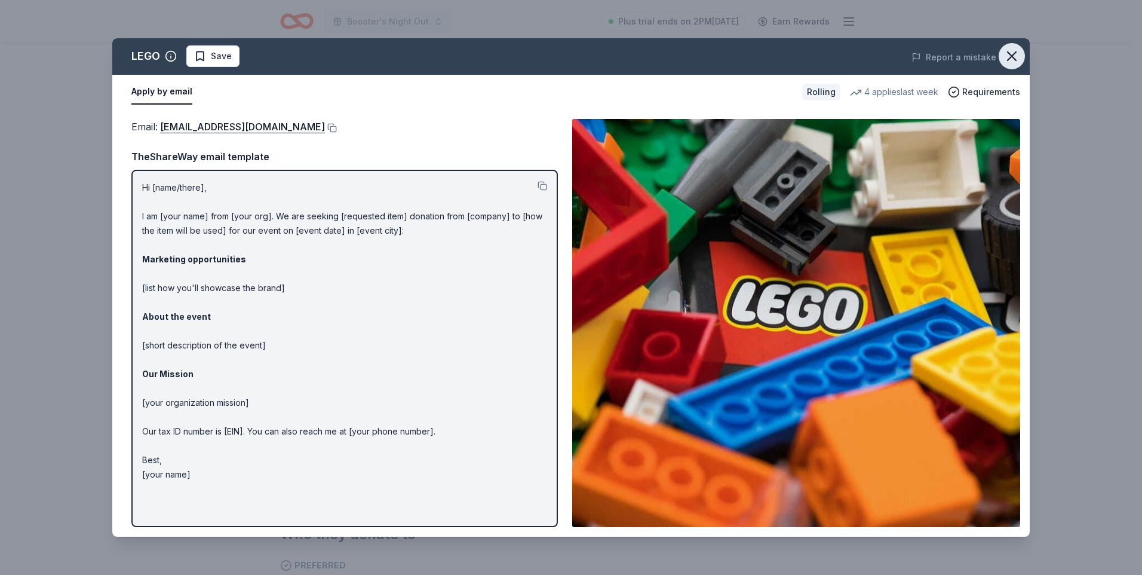
click at [1012, 54] on icon "button" at bounding box center [1012, 56] width 17 height 17
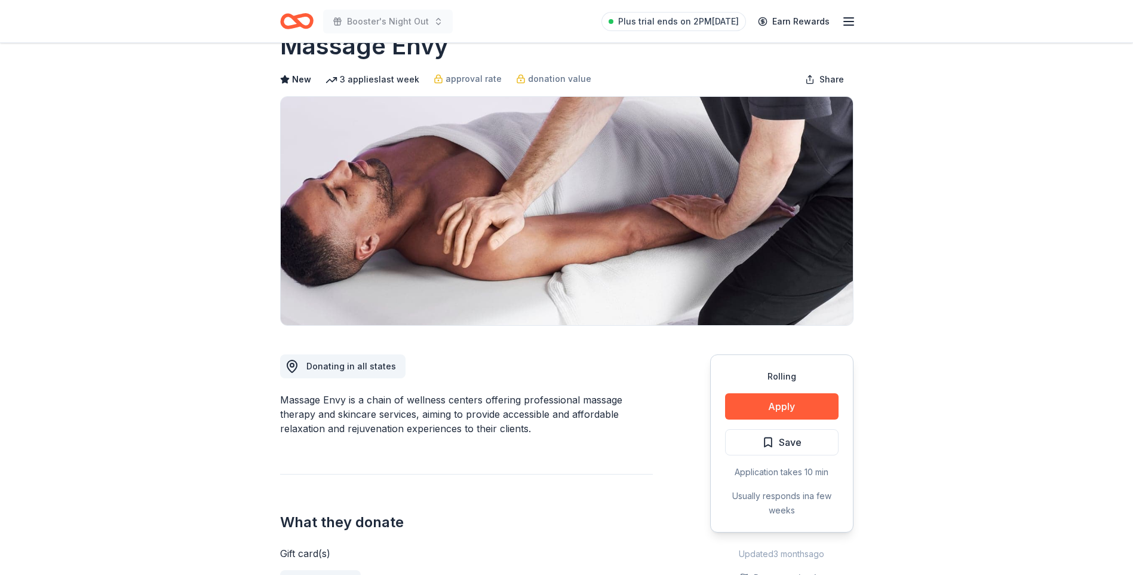
scroll to position [119, 0]
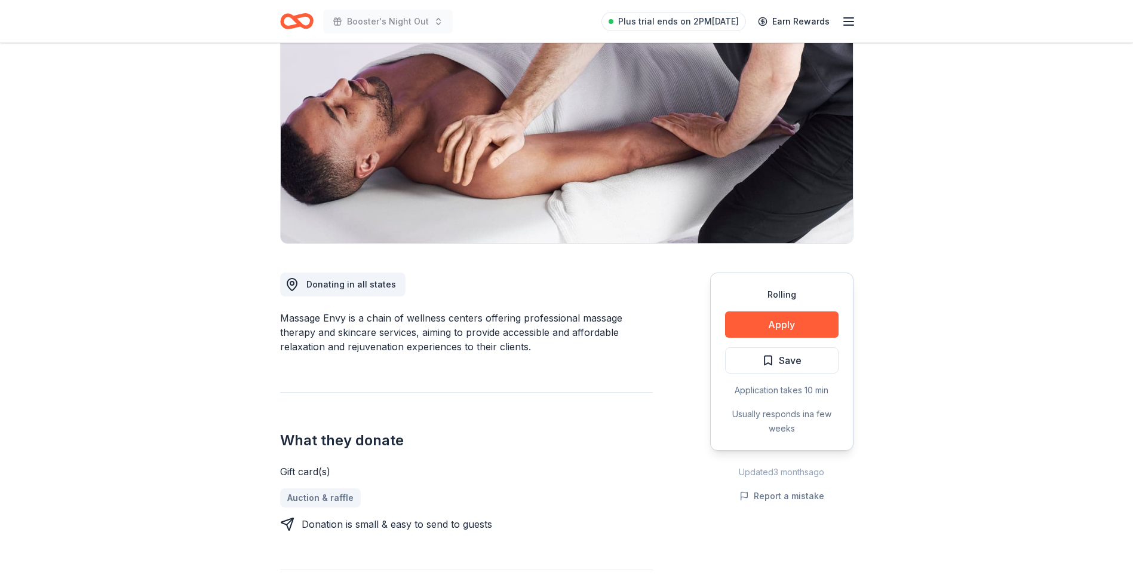
click at [783, 309] on div "Rolling Apply Save Application takes 10 min Usually responds in a few weeks" at bounding box center [781, 361] width 143 height 178
click at [781, 324] on button "Apply" at bounding box center [781, 324] width 113 height 26
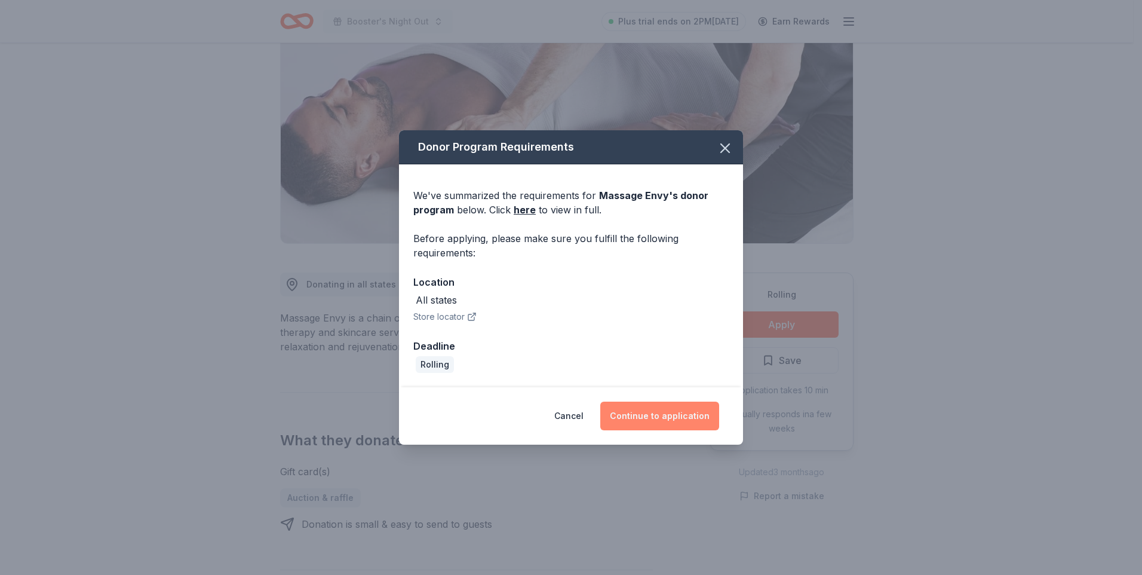
click at [659, 419] on button "Continue to application" at bounding box center [659, 415] width 119 height 29
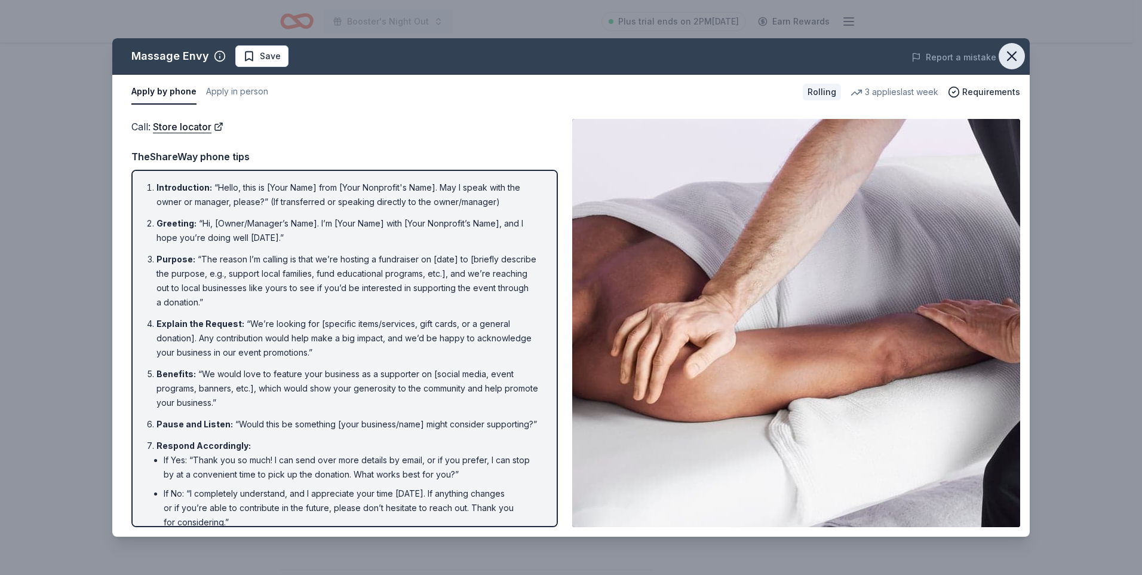
click at [1020, 56] on icon "button" at bounding box center [1012, 56] width 17 height 17
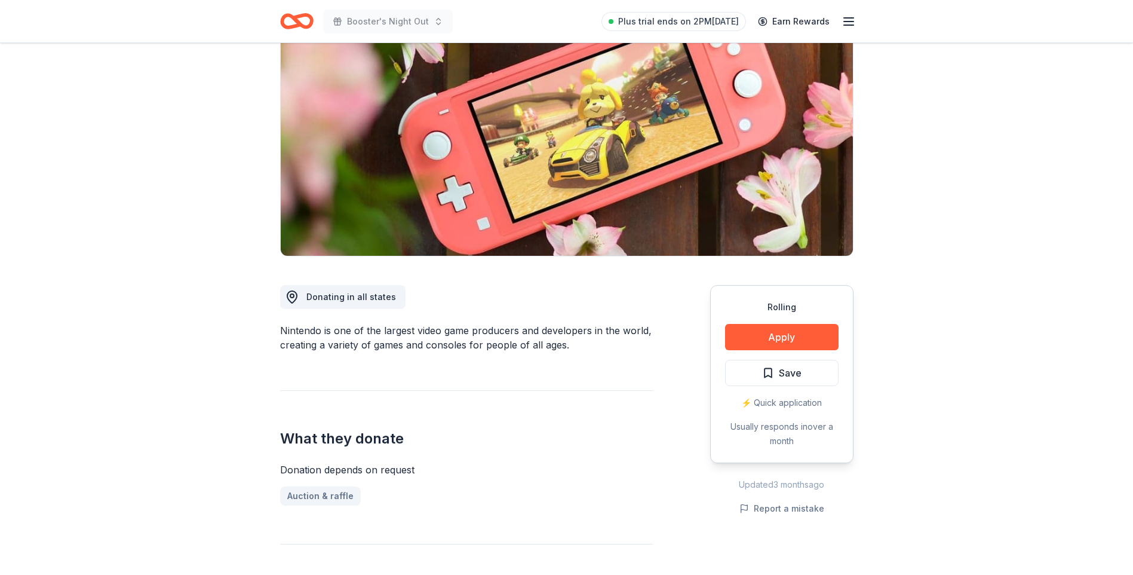
scroll to position [119, 0]
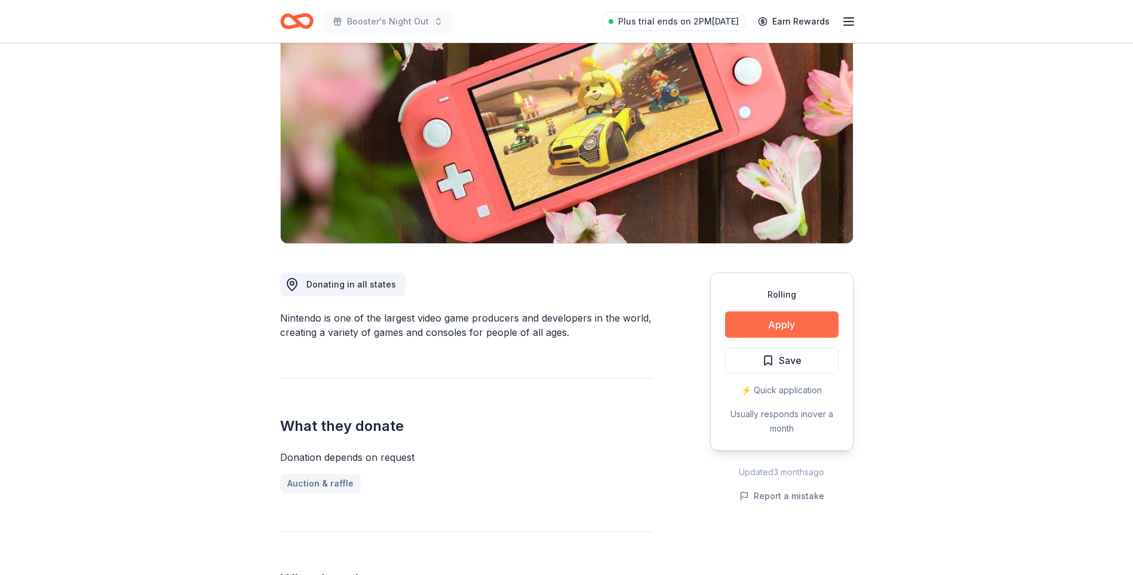
click at [766, 325] on button "Apply" at bounding box center [781, 324] width 113 height 26
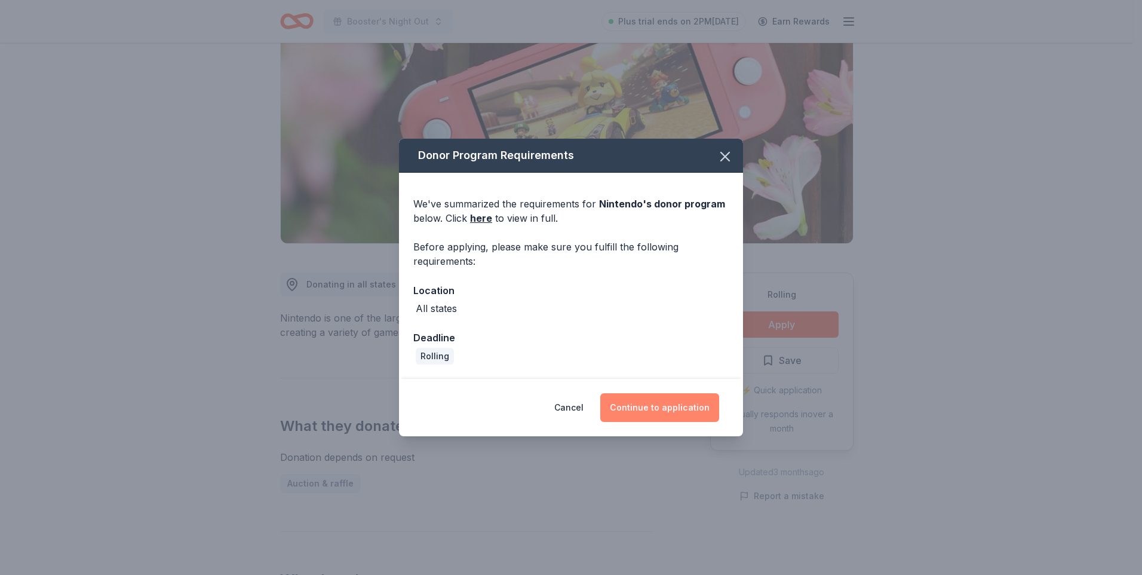
click at [636, 397] on button "Continue to application" at bounding box center [659, 407] width 119 height 29
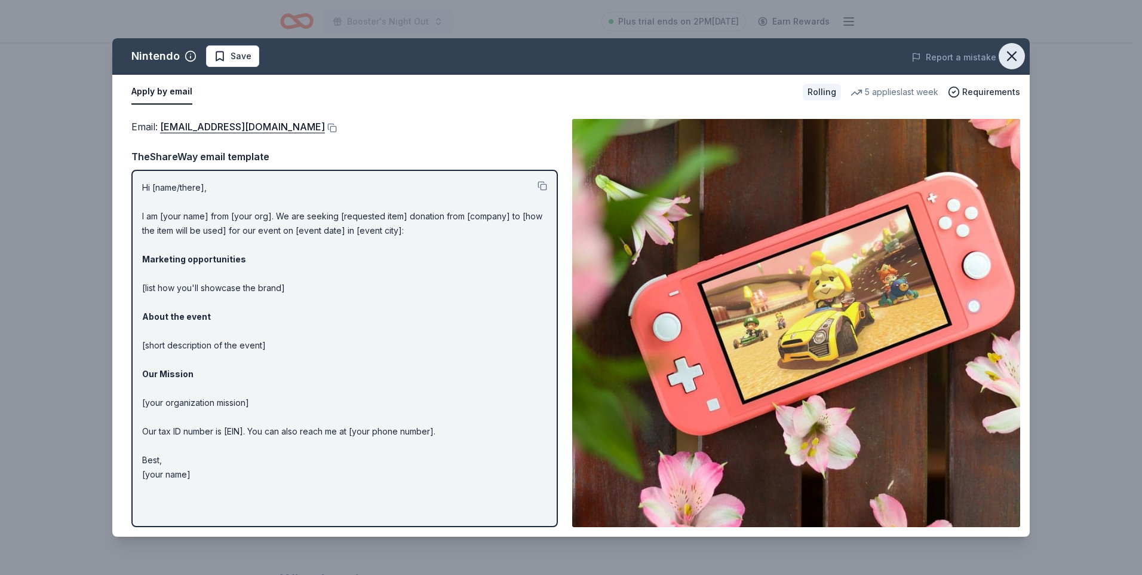
click at [1013, 56] on icon "button" at bounding box center [1012, 56] width 8 height 8
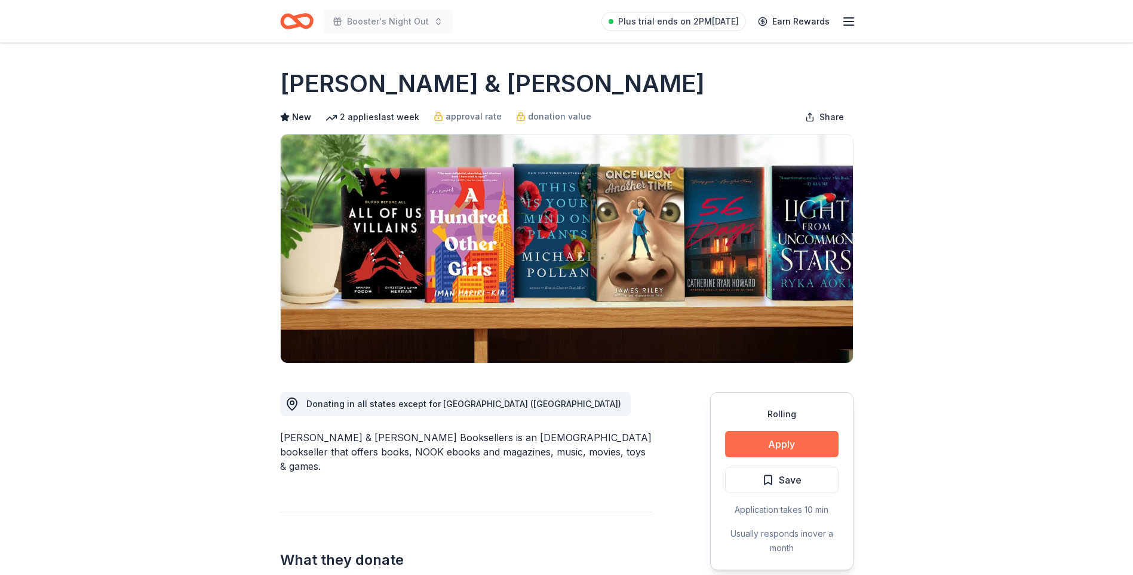
click at [795, 451] on button "Apply" at bounding box center [781, 444] width 113 height 26
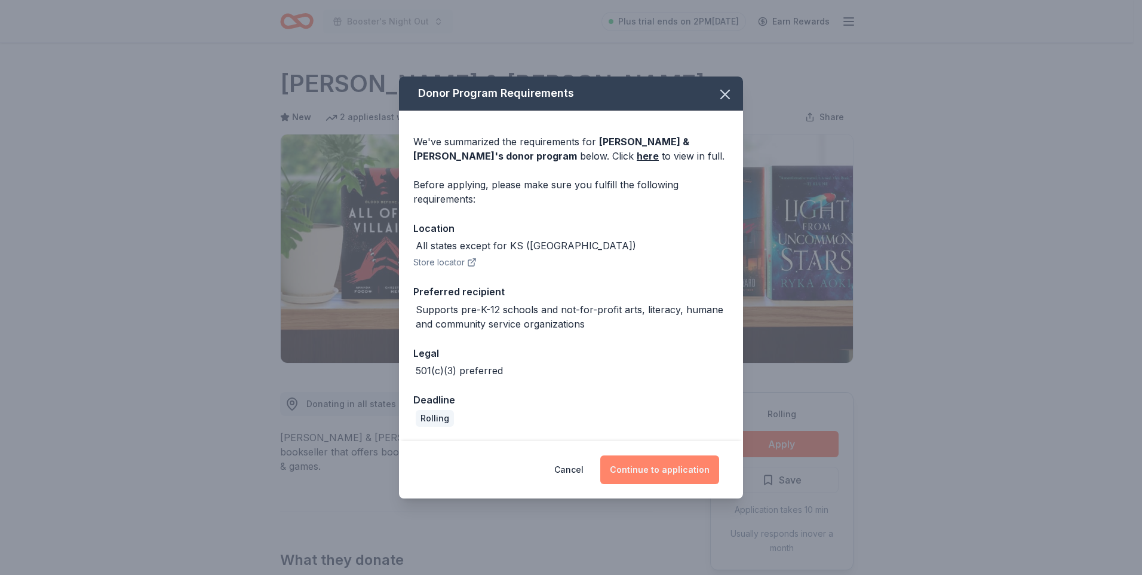
click at [675, 471] on button "Continue to application" at bounding box center [659, 469] width 119 height 29
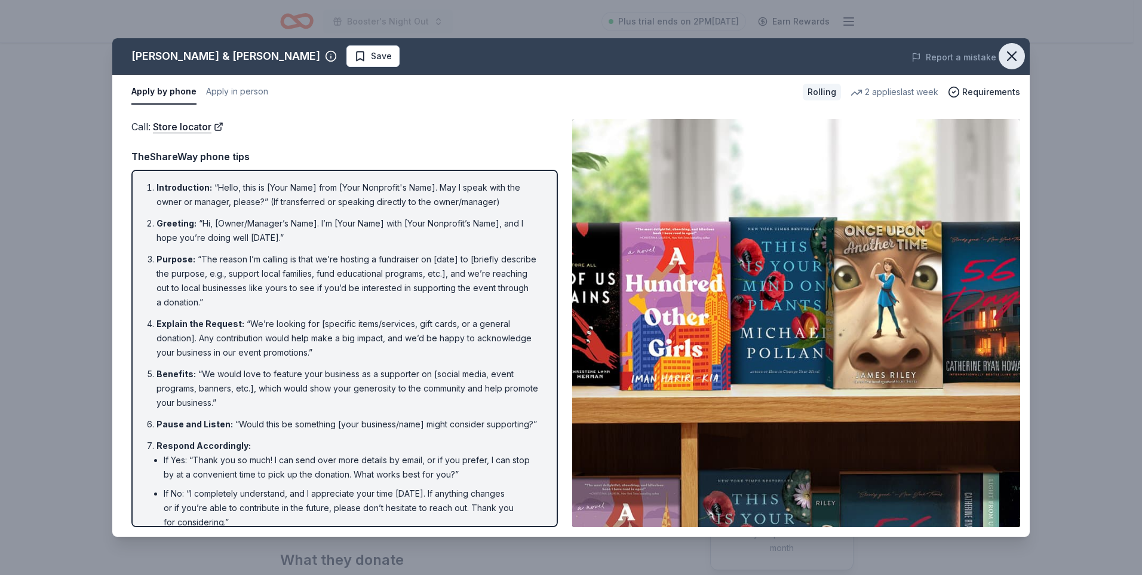
click at [1012, 54] on icon "button" at bounding box center [1012, 56] width 17 height 17
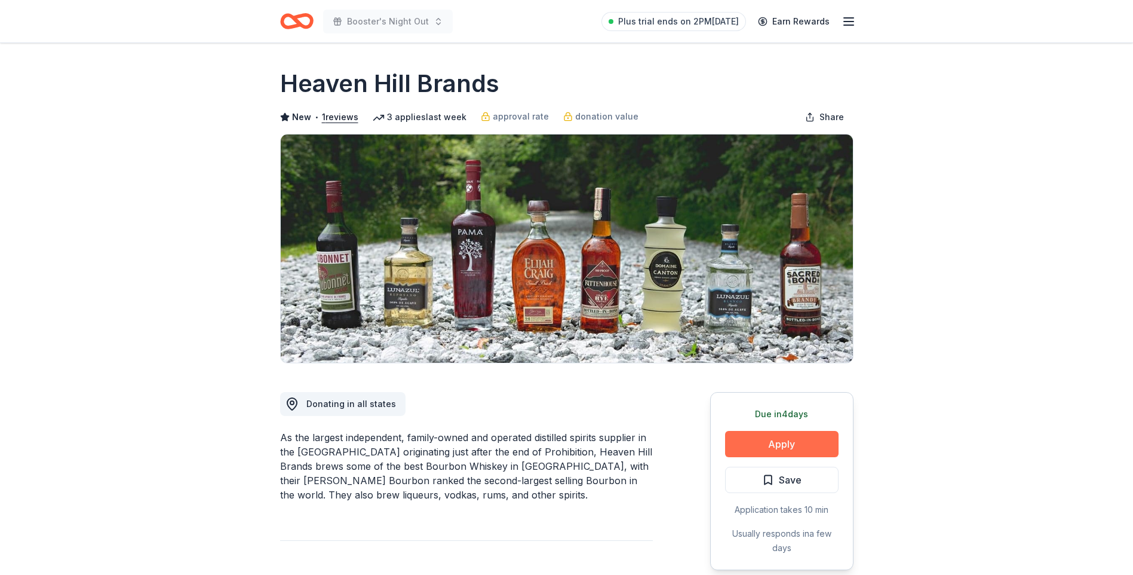
click at [802, 440] on button "Apply" at bounding box center [781, 444] width 113 height 26
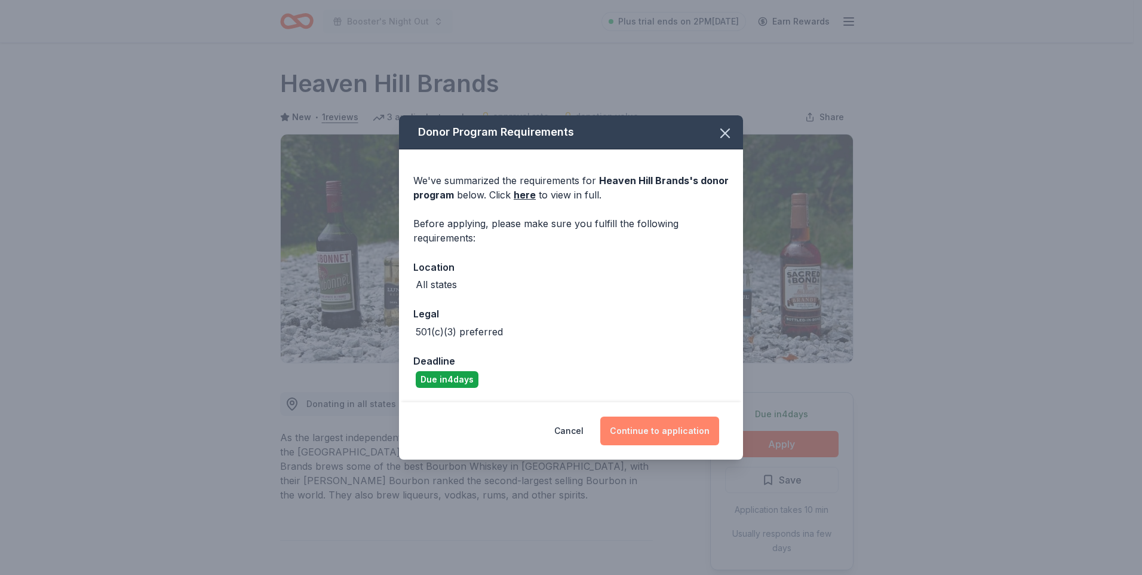
click at [645, 428] on button "Continue to application" at bounding box center [659, 430] width 119 height 29
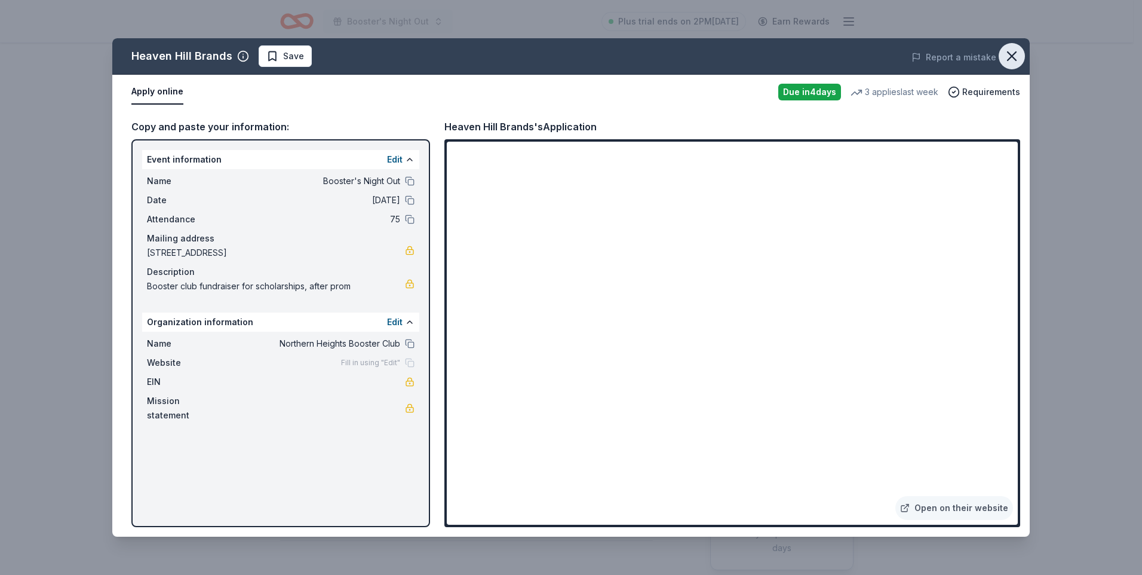
click at [1019, 51] on icon "button" at bounding box center [1012, 56] width 17 height 17
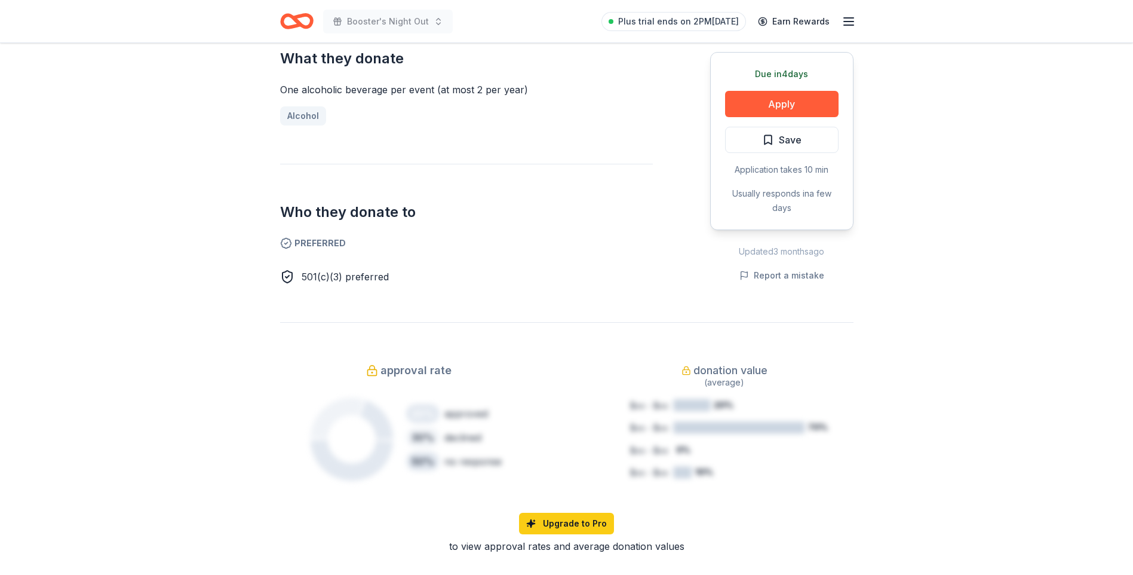
scroll to position [538, 0]
